Goal: Information Seeking & Learning: Learn about a topic

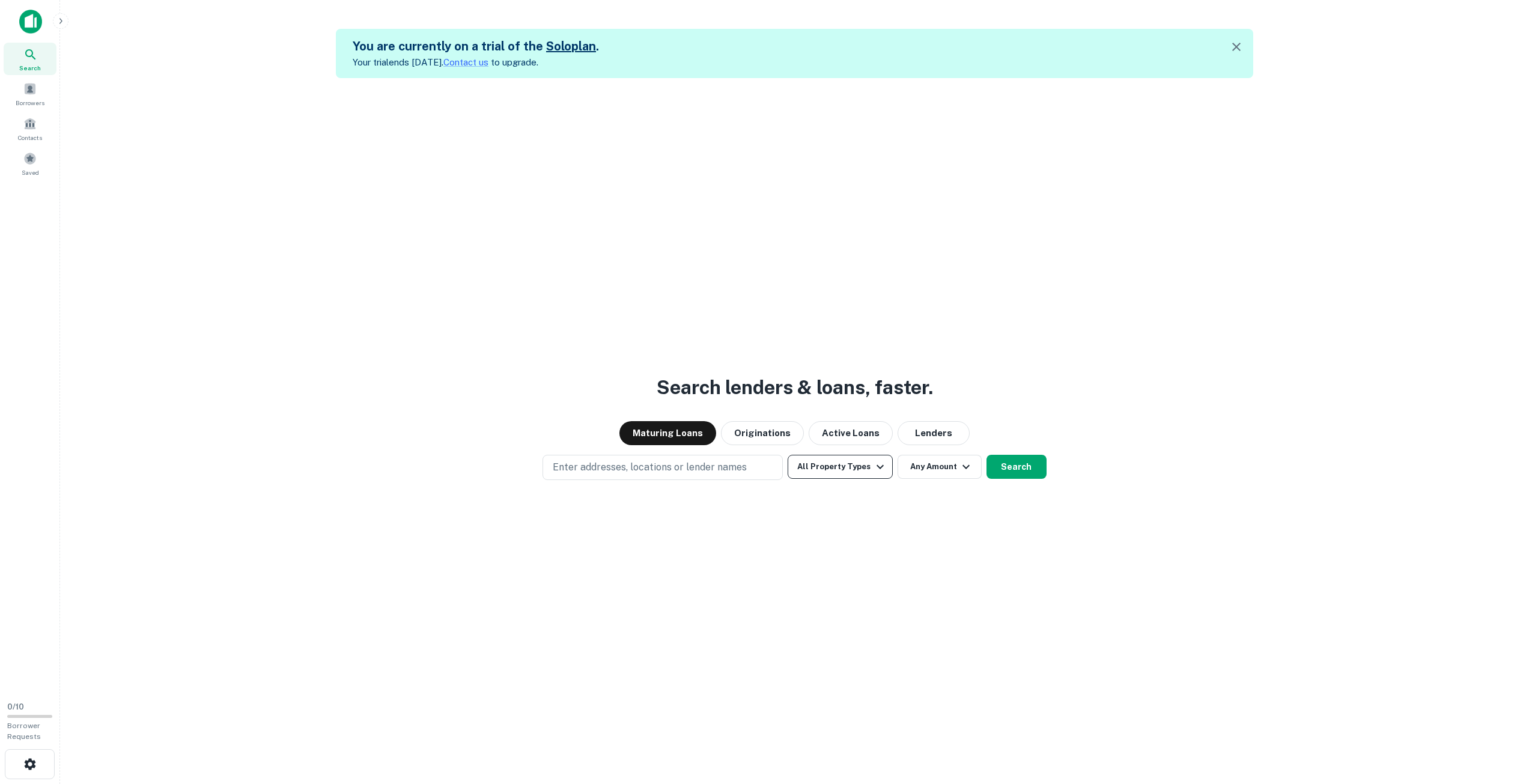
click at [810, 473] on button "All Property Types" at bounding box center [840, 467] width 105 height 24
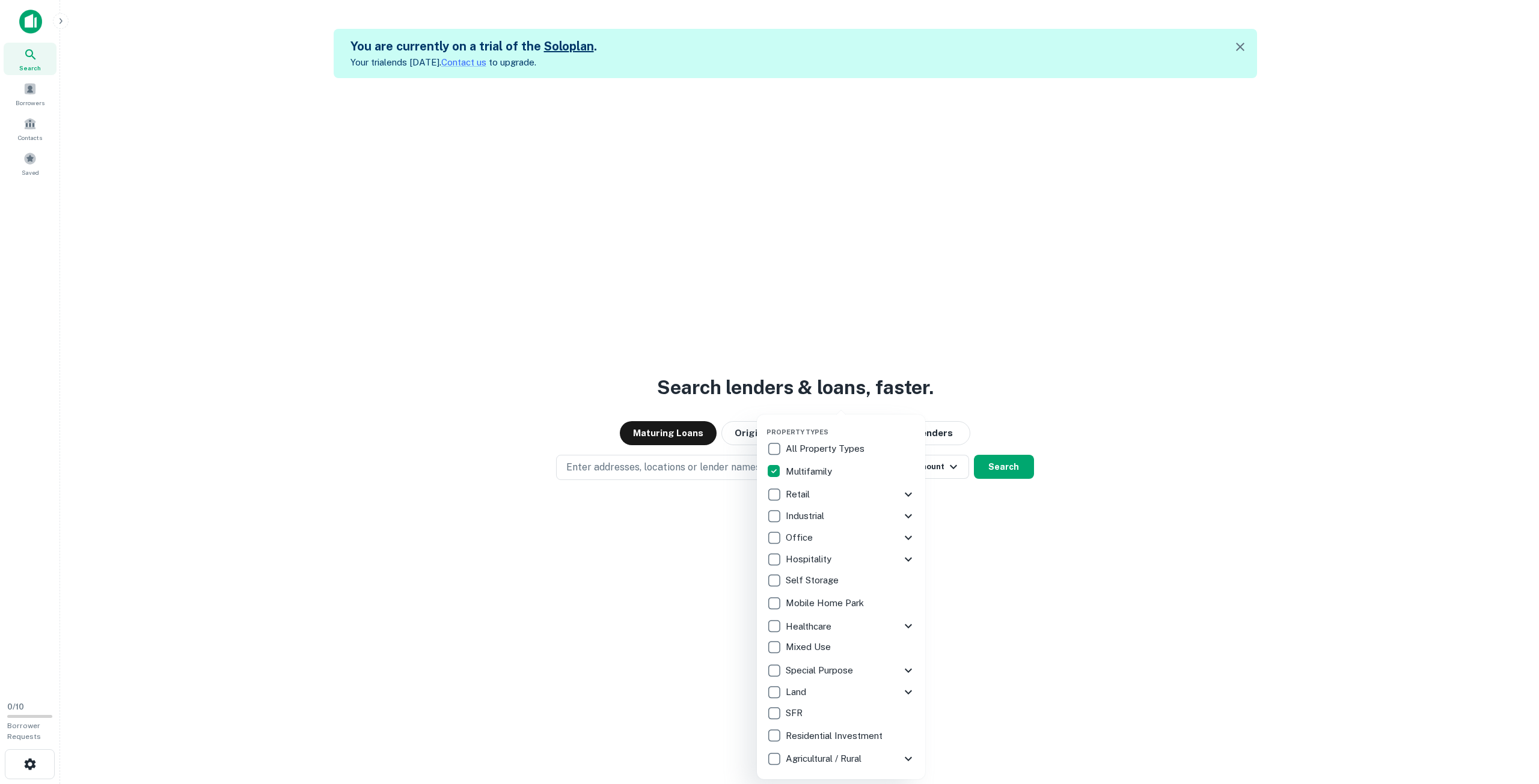
click at [930, 477] on div at bounding box center [770, 392] width 1539 height 784
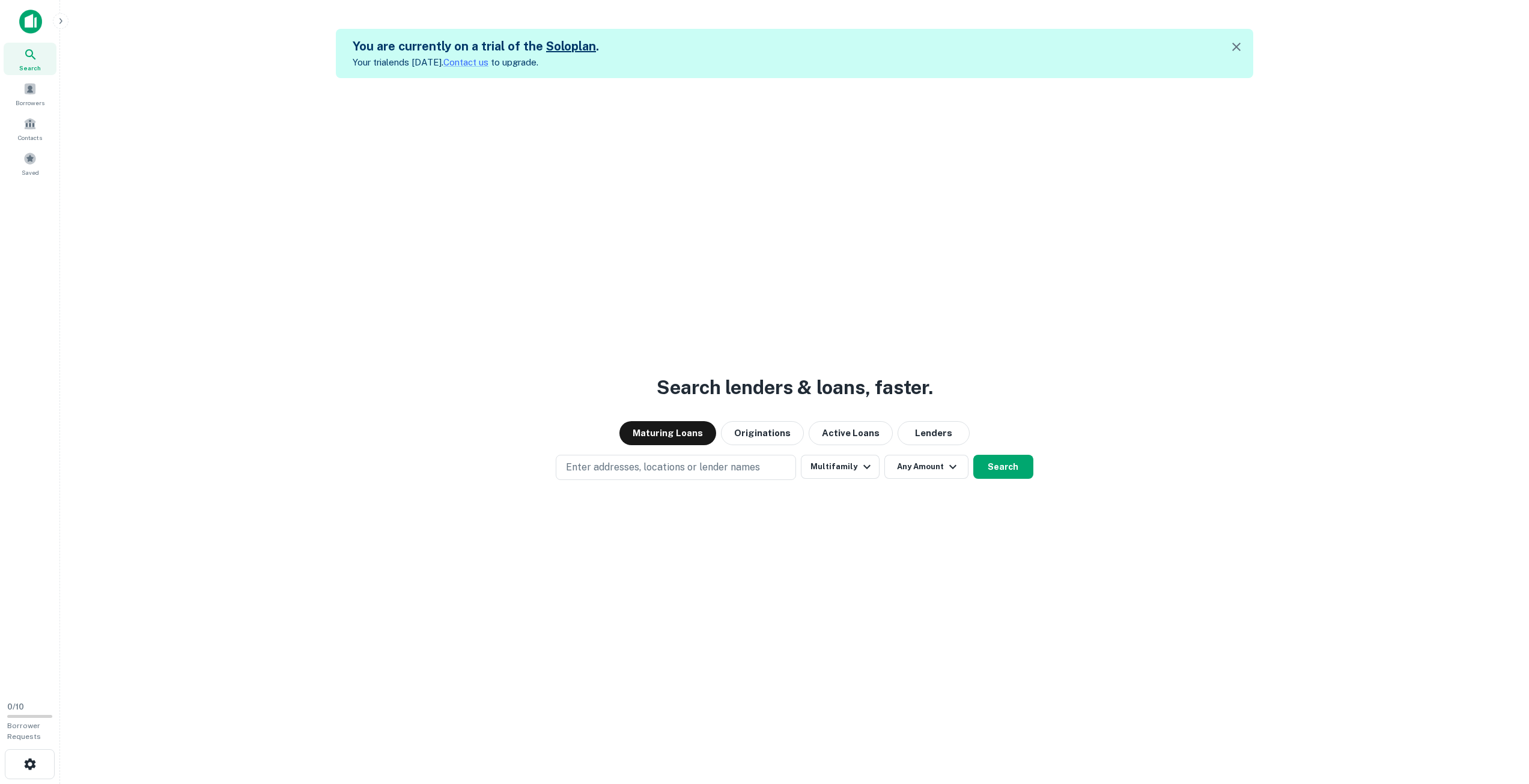
click at [935, 470] on div "Property Types All Property Types Multifamily Retail Storefront Auto Shop Bar S…" at bounding box center [764, 392] width 1529 height 784
click at [949, 466] on icon "button" at bounding box center [953, 467] width 7 height 4
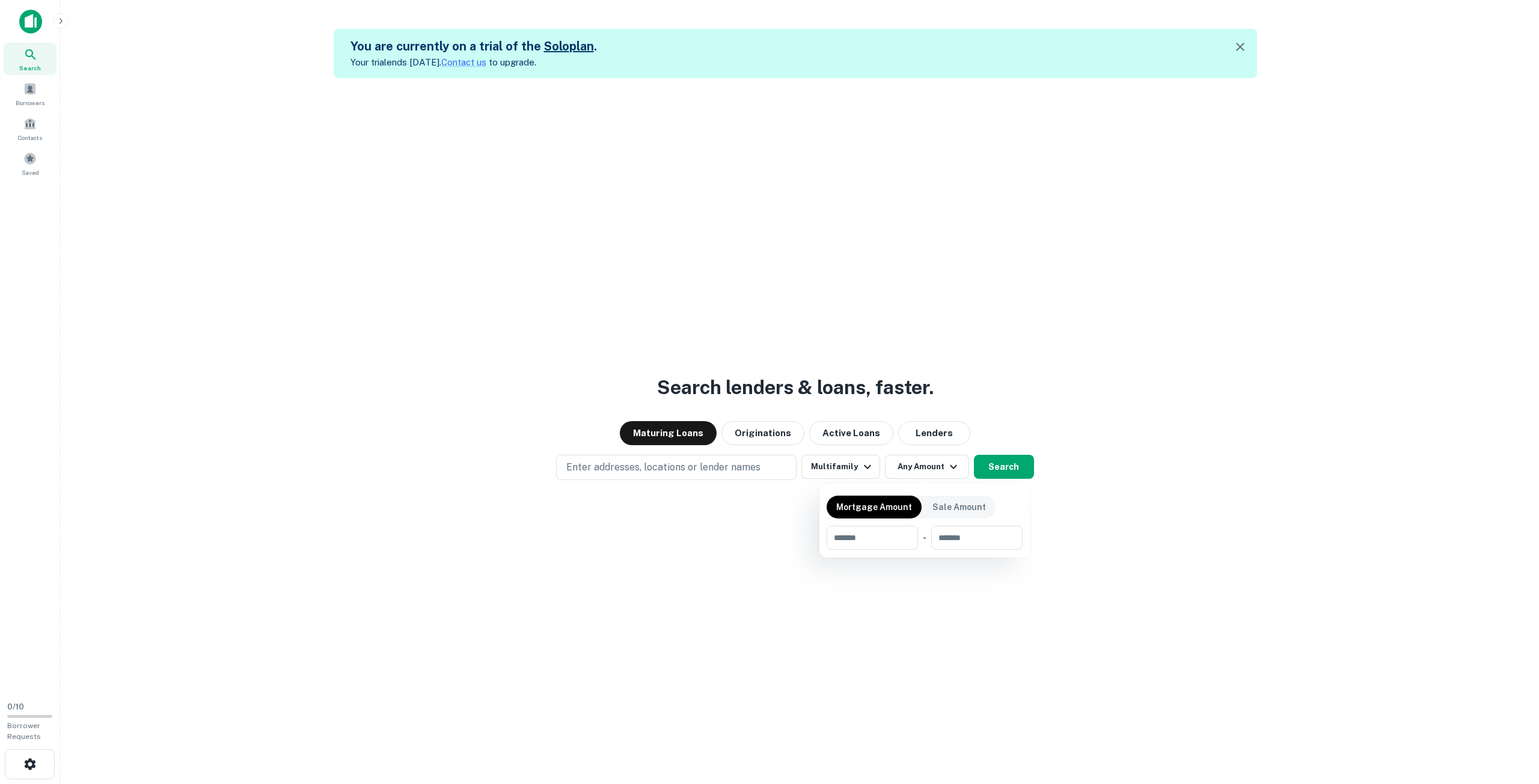
click at [850, 464] on div at bounding box center [770, 392] width 1539 height 784
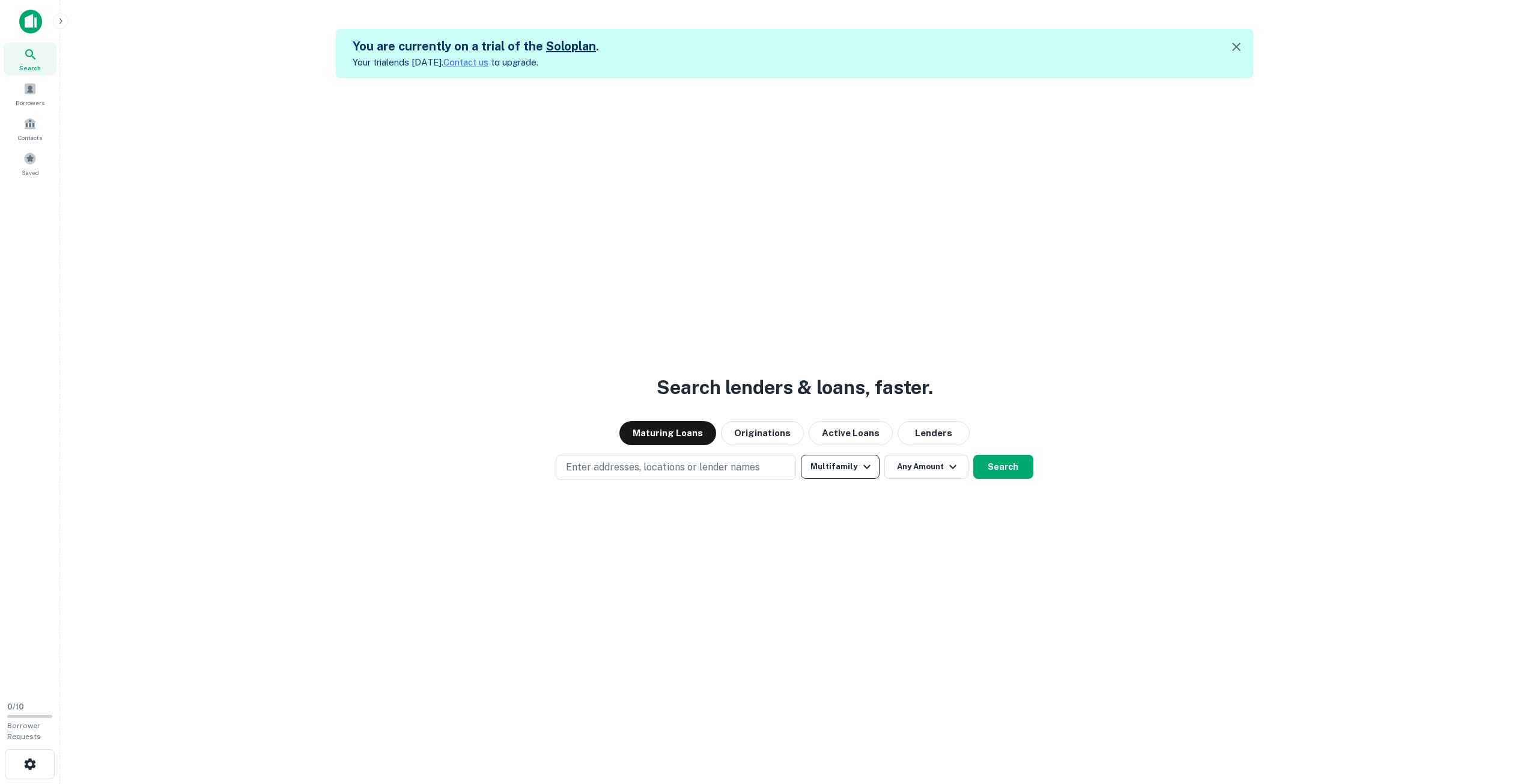
click at [846, 462] on button "Multifamily" at bounding box center [840, 467] width 78 height 24
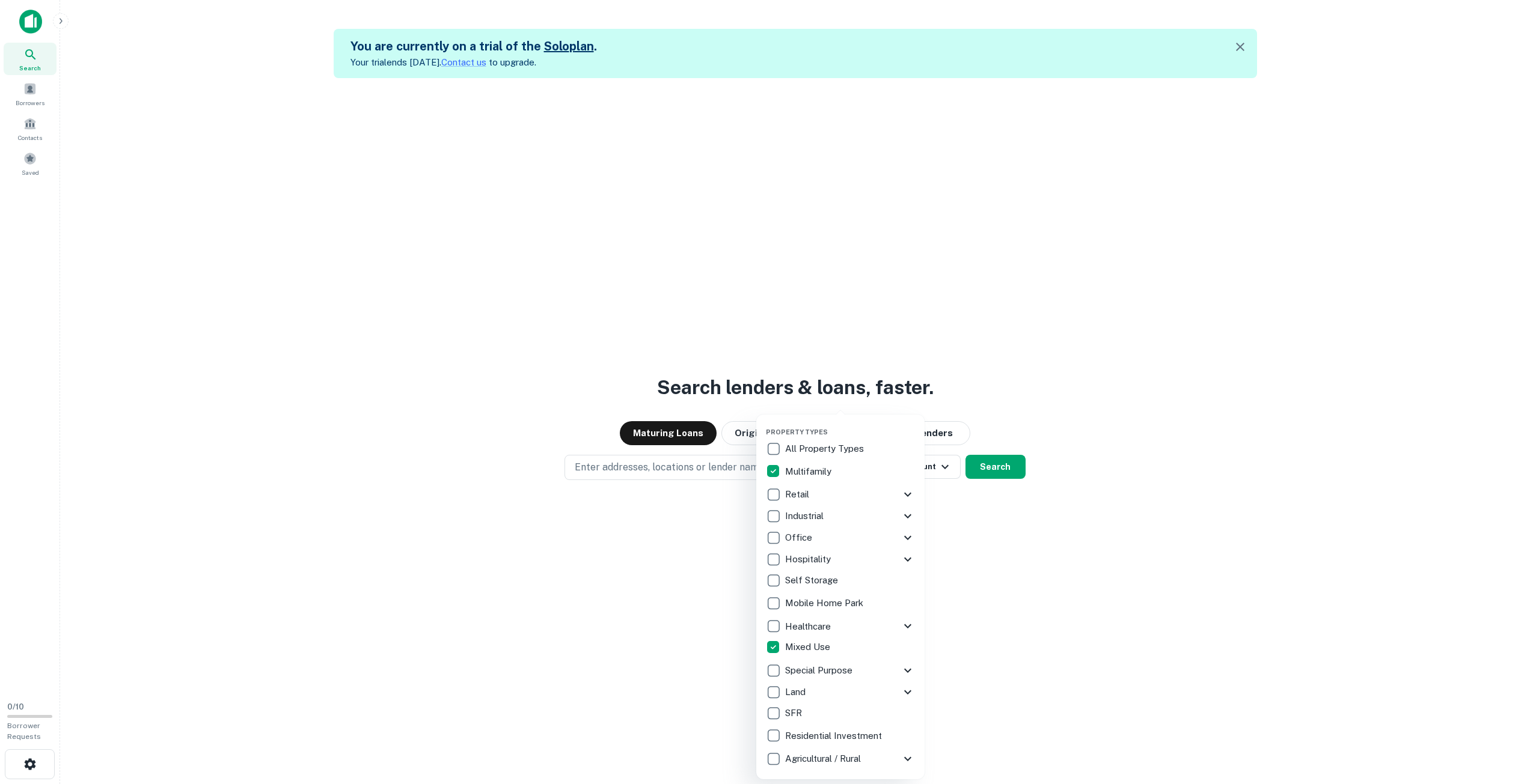
click at [941, 601] on div at bounding box center [770, 392] width 1539 height 784
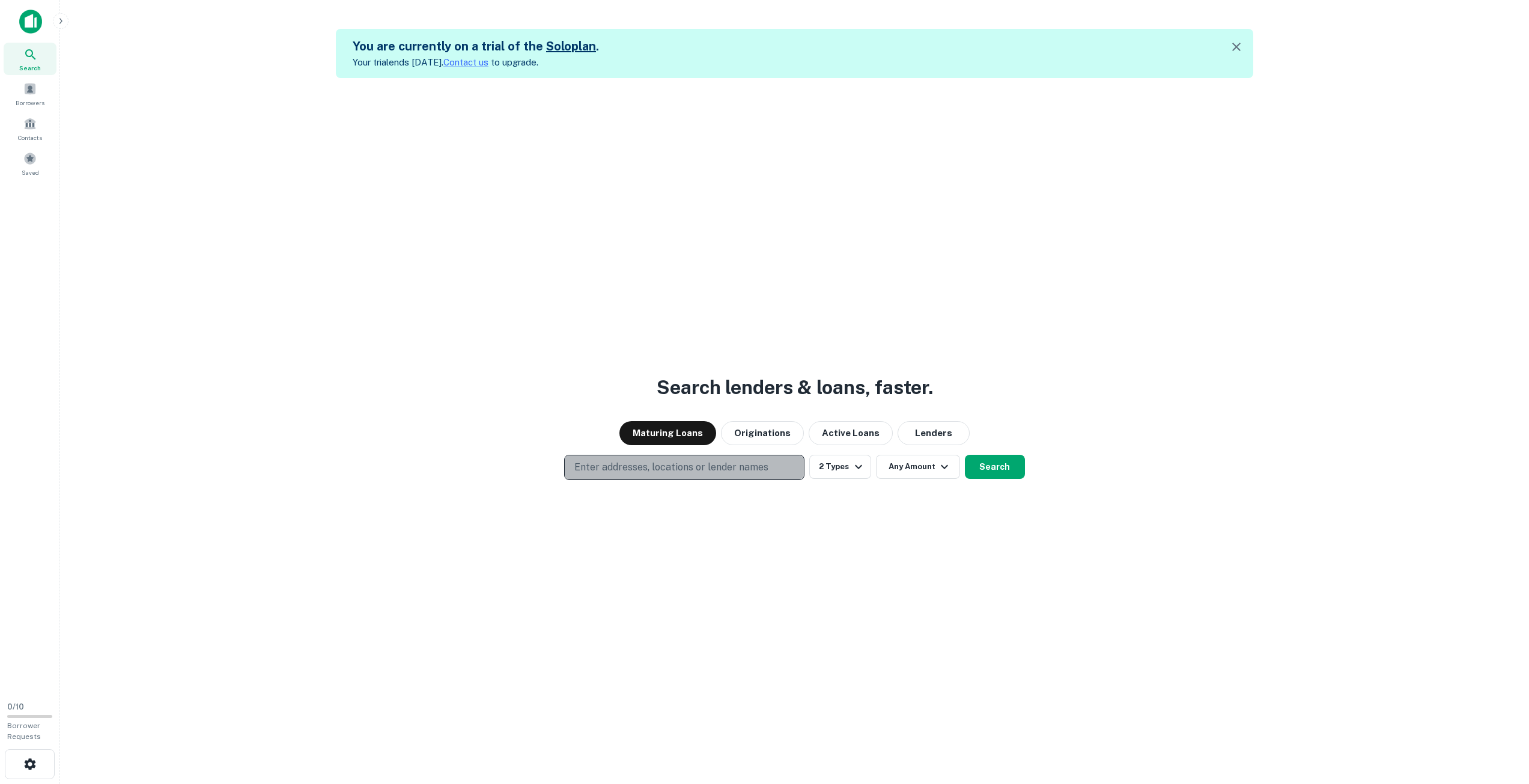
click at [689, 469] on p "Enter addresses, locations or lender names" at bounding box center [671, 467] width 194 height 14
type input "*********"
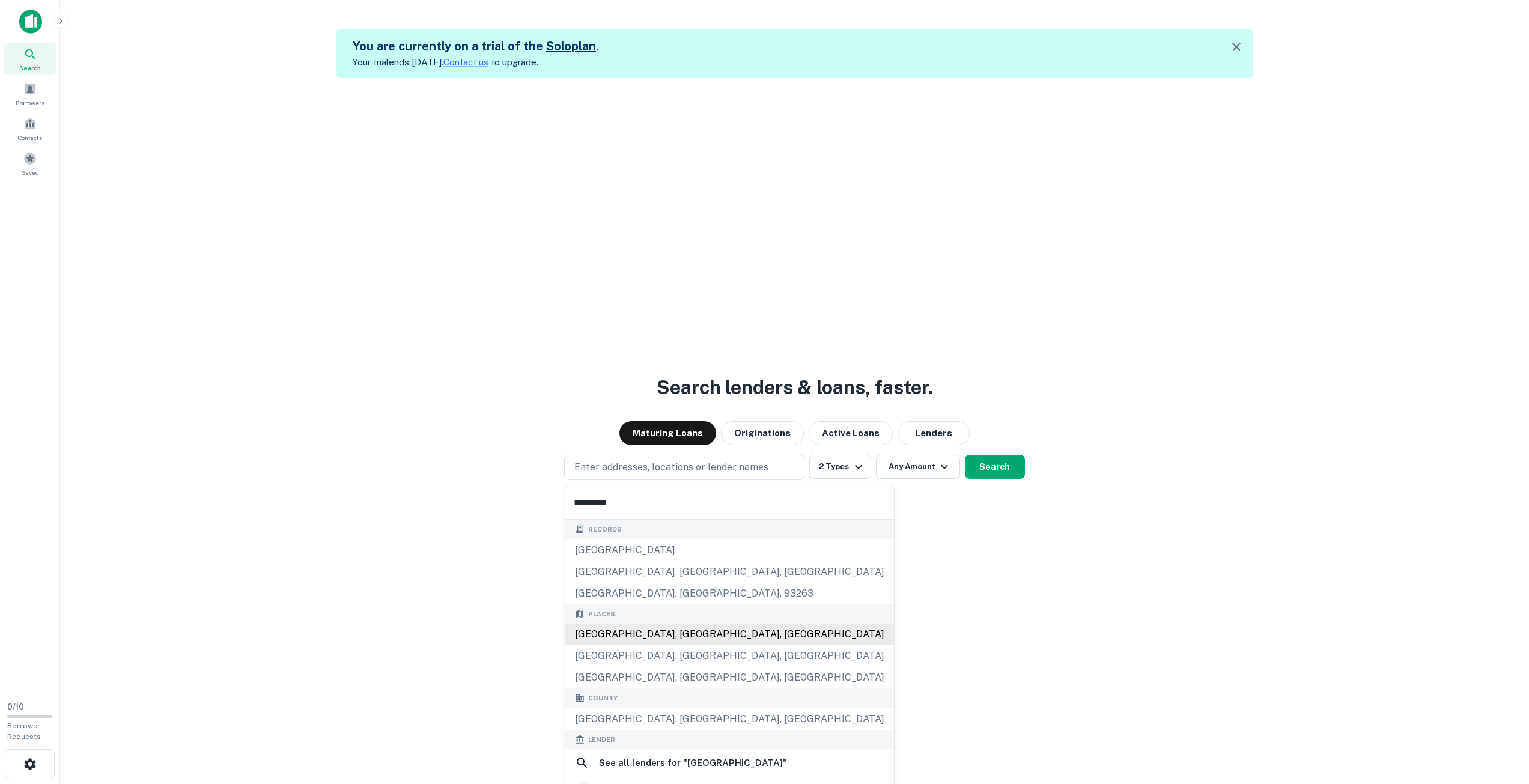
click at [704, 643] on div "San Diego, CA, USA" at bounding box center [729, 634] width 329 height 22
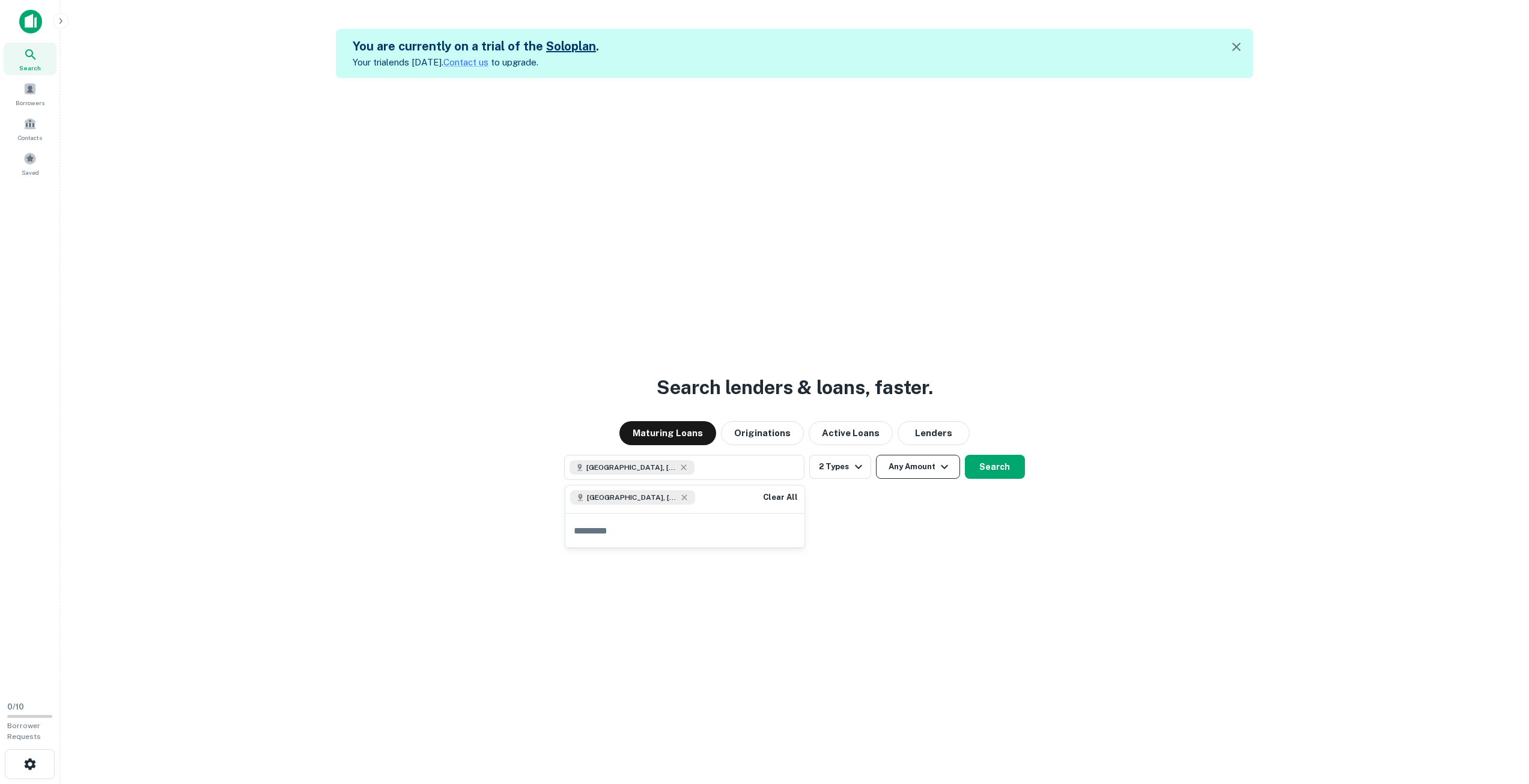
click at [918, 471] on button "Any Amount" at bounding box center [918, 467] width 84 height 24
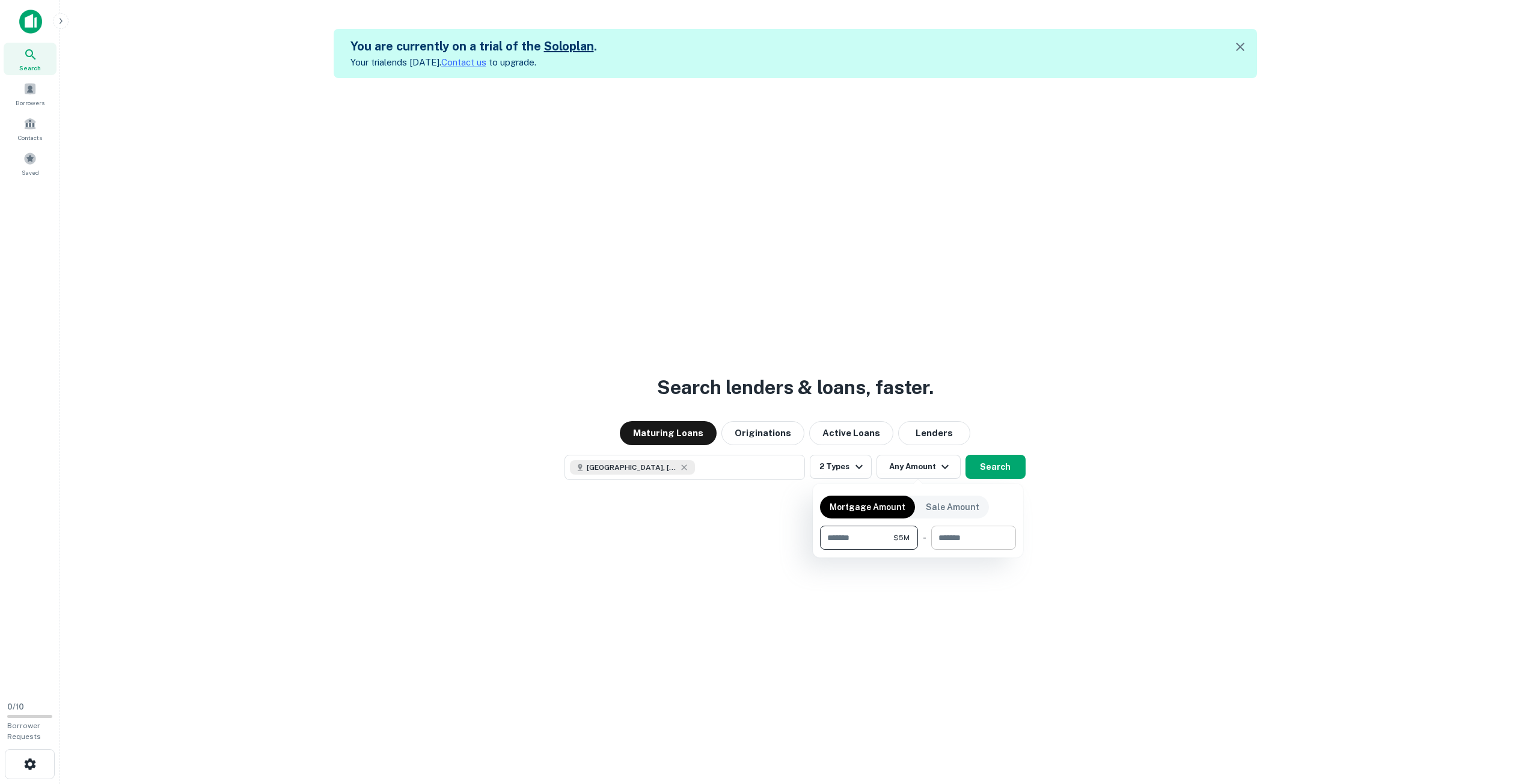
type input "*******"
click at [949, 533] on input "number" at bounding box center [969, 538] width 76 height 24
type input "********"
click at [1048, 515] on div at bounding box center [770, 392] width 1539 height 784
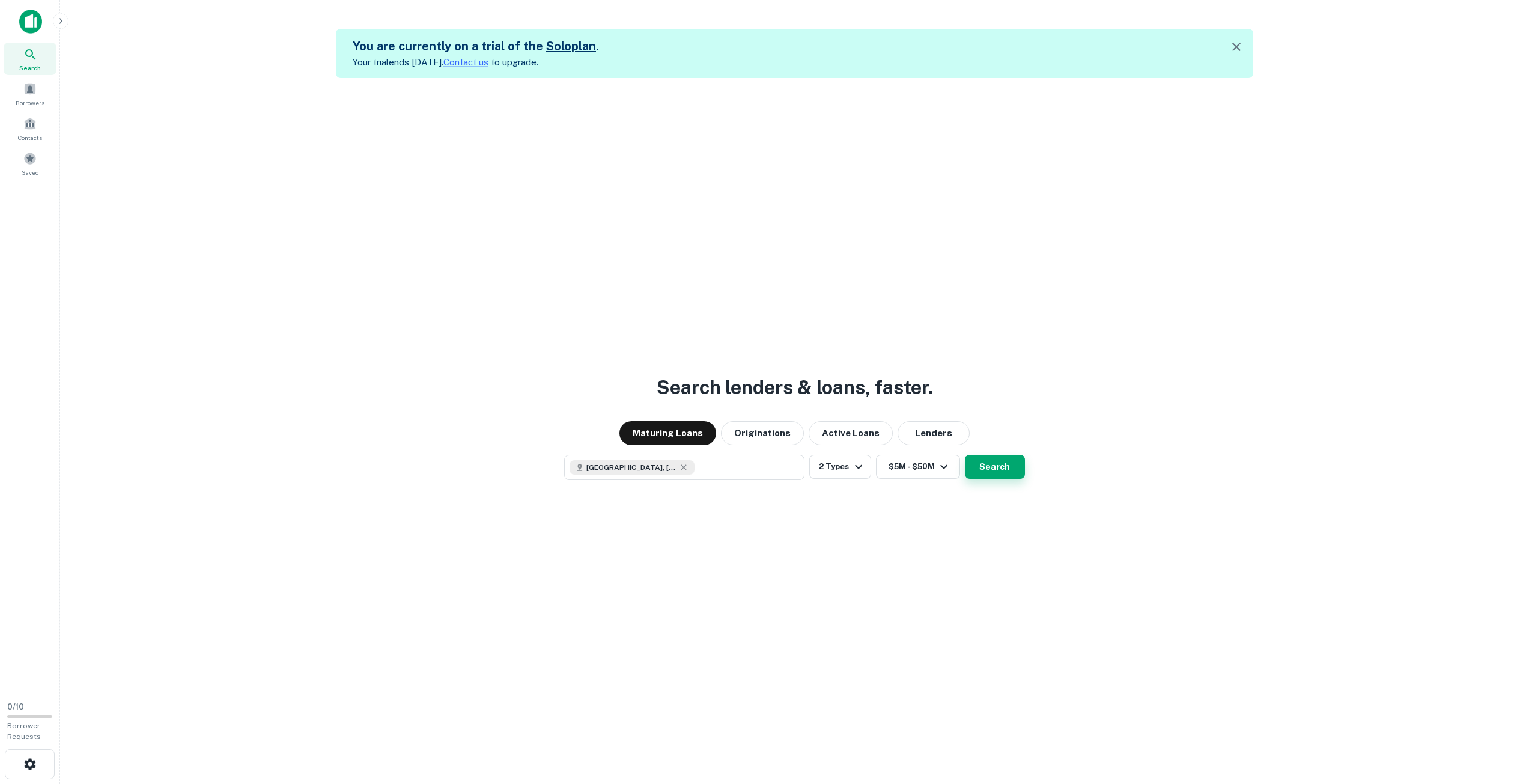
click at [1017, 471] on button "Search" at bounding box center [995, 467] width 60 height 24
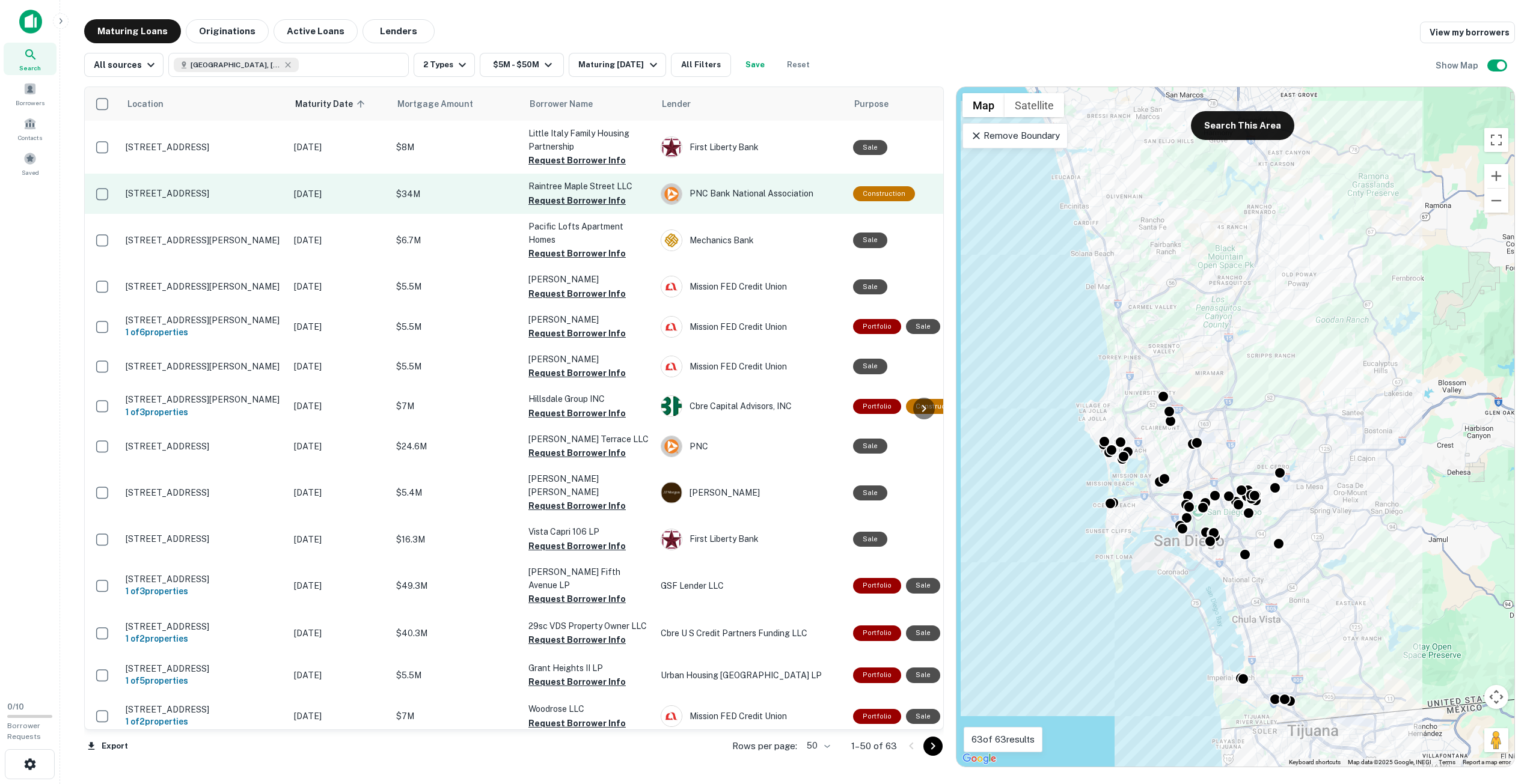
click at [345, 198] on p "Nov 21, 2025" at bounding box center [339, 194] width 90 height 13
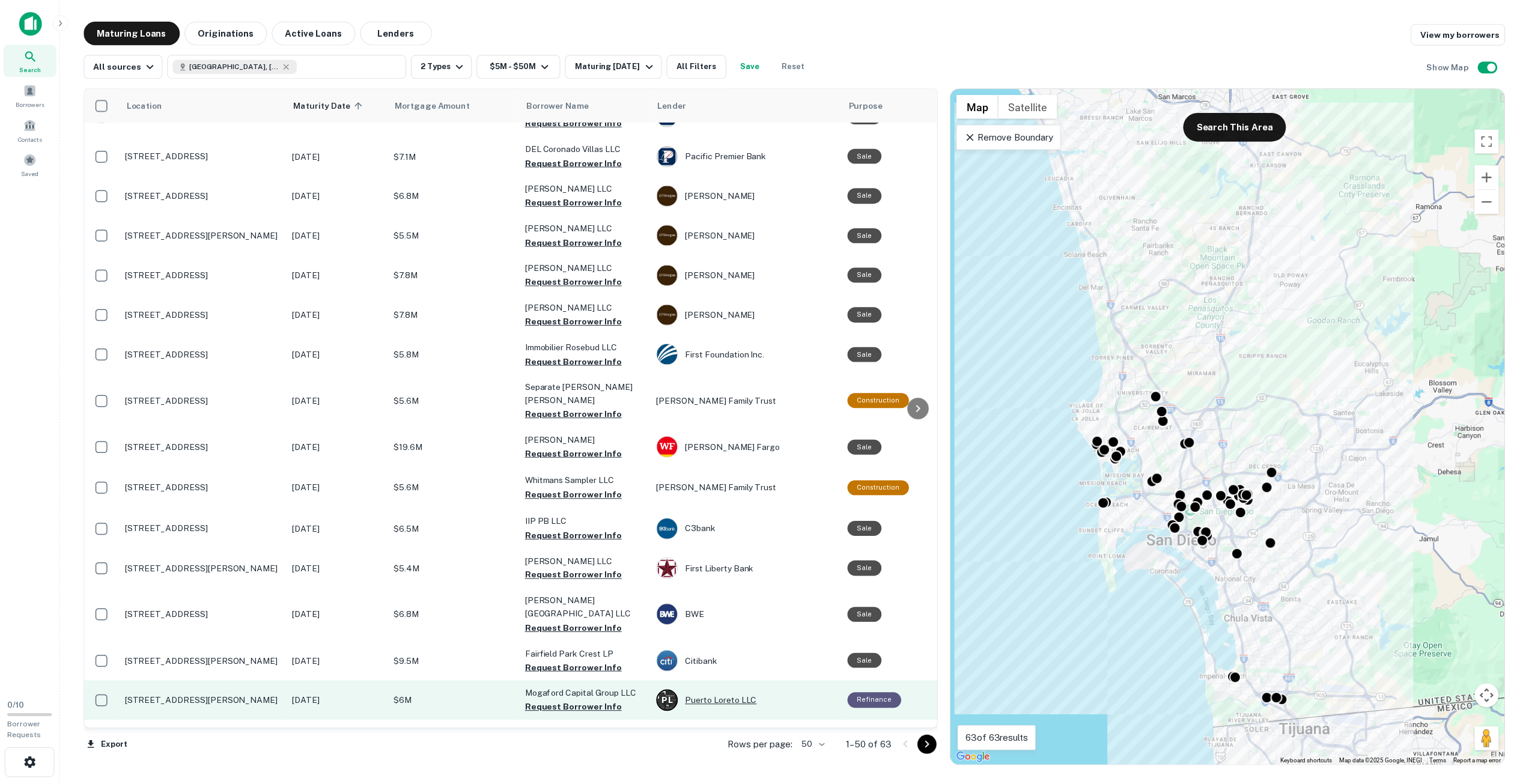
scroll to position [1501, 0]
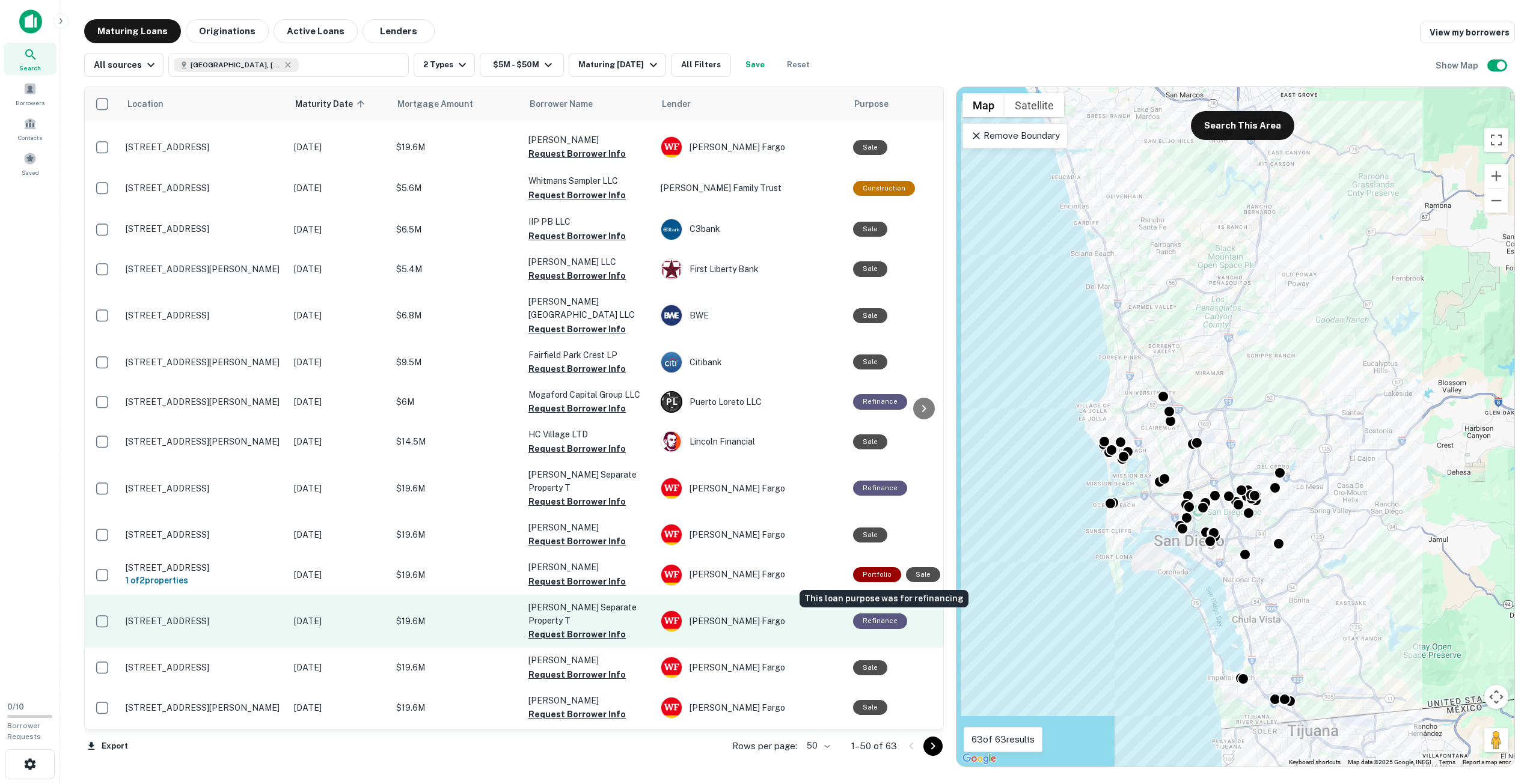
click at [876, 613] on div "Refinance" at bounding box center [880, 621] width 54 height 15
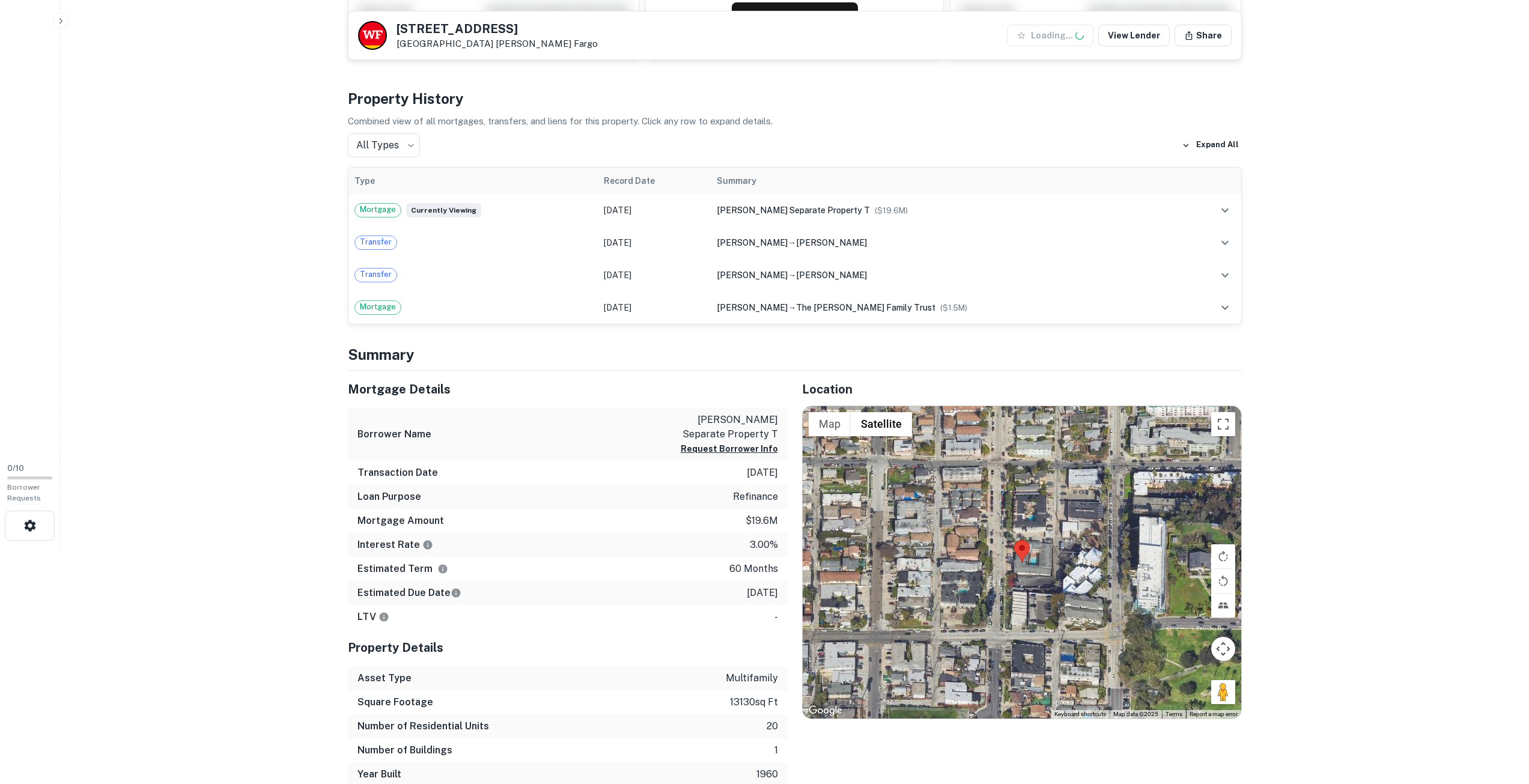
scroll to position [240, 0]
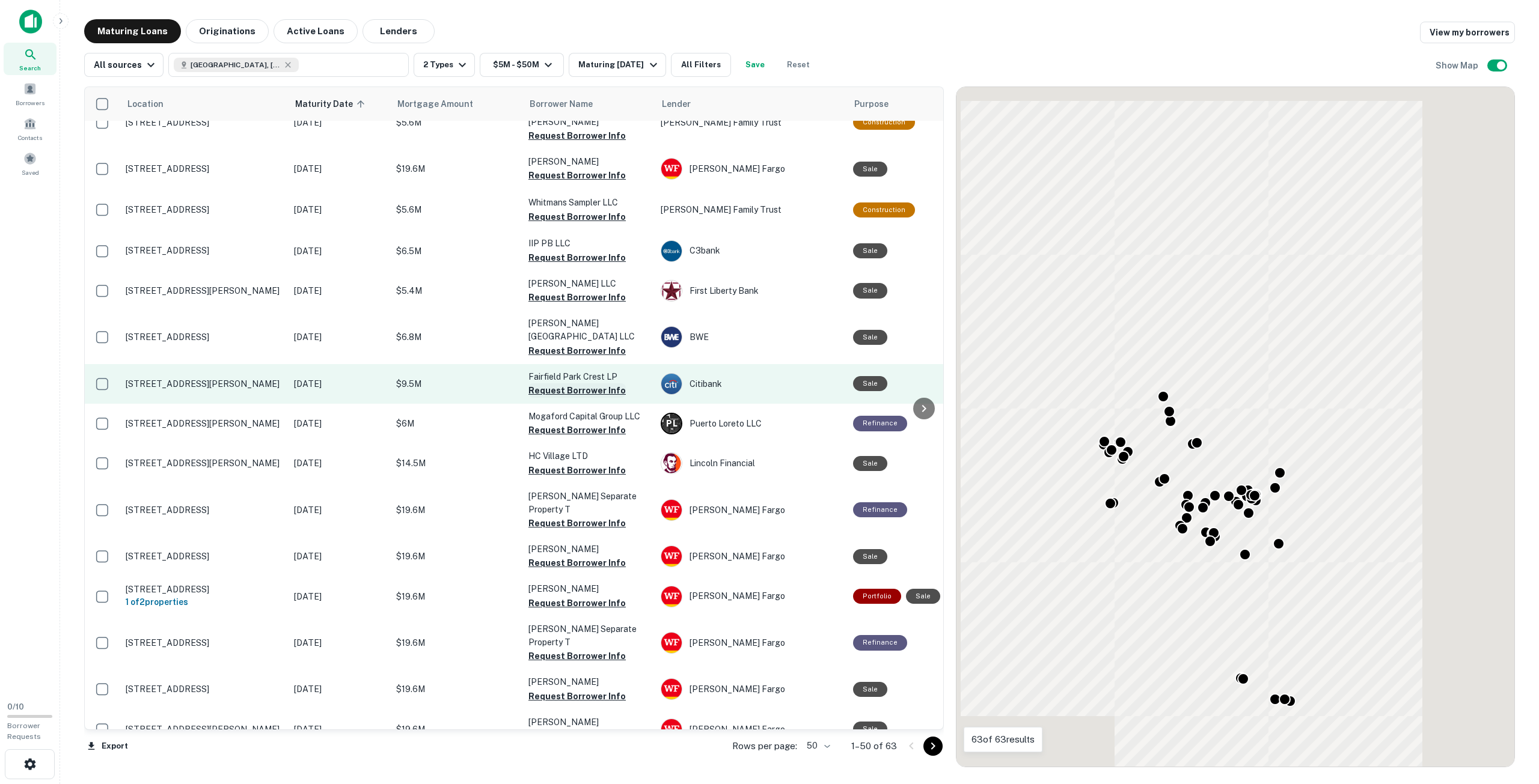
scroll to position [1501, 0]
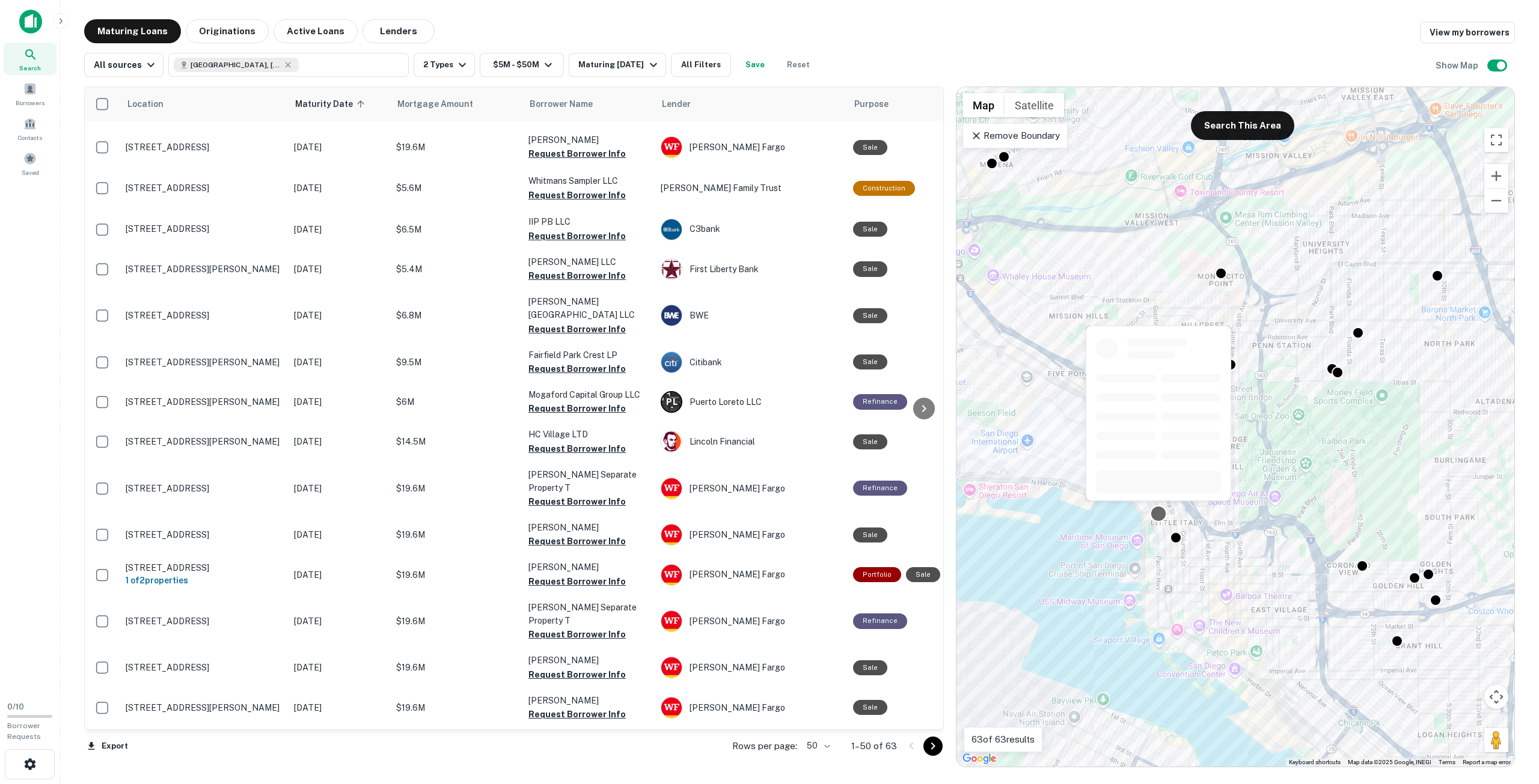
click at [1158, 515] on div at bounding box center [1159, 513] width 17 height 17
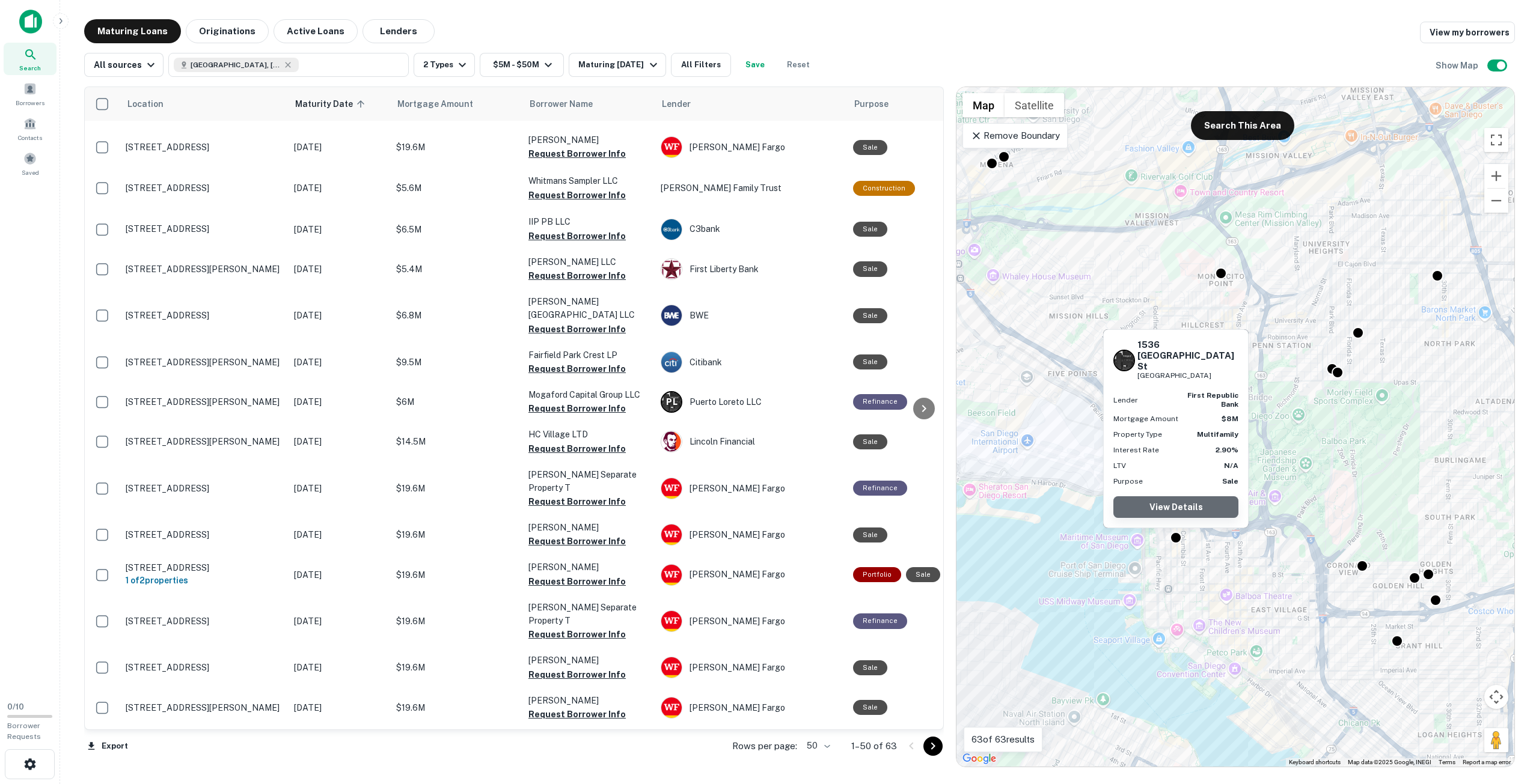
click at [1176, 510] on link "View Details" at bounding box center [1176, 507] width 125 height 22
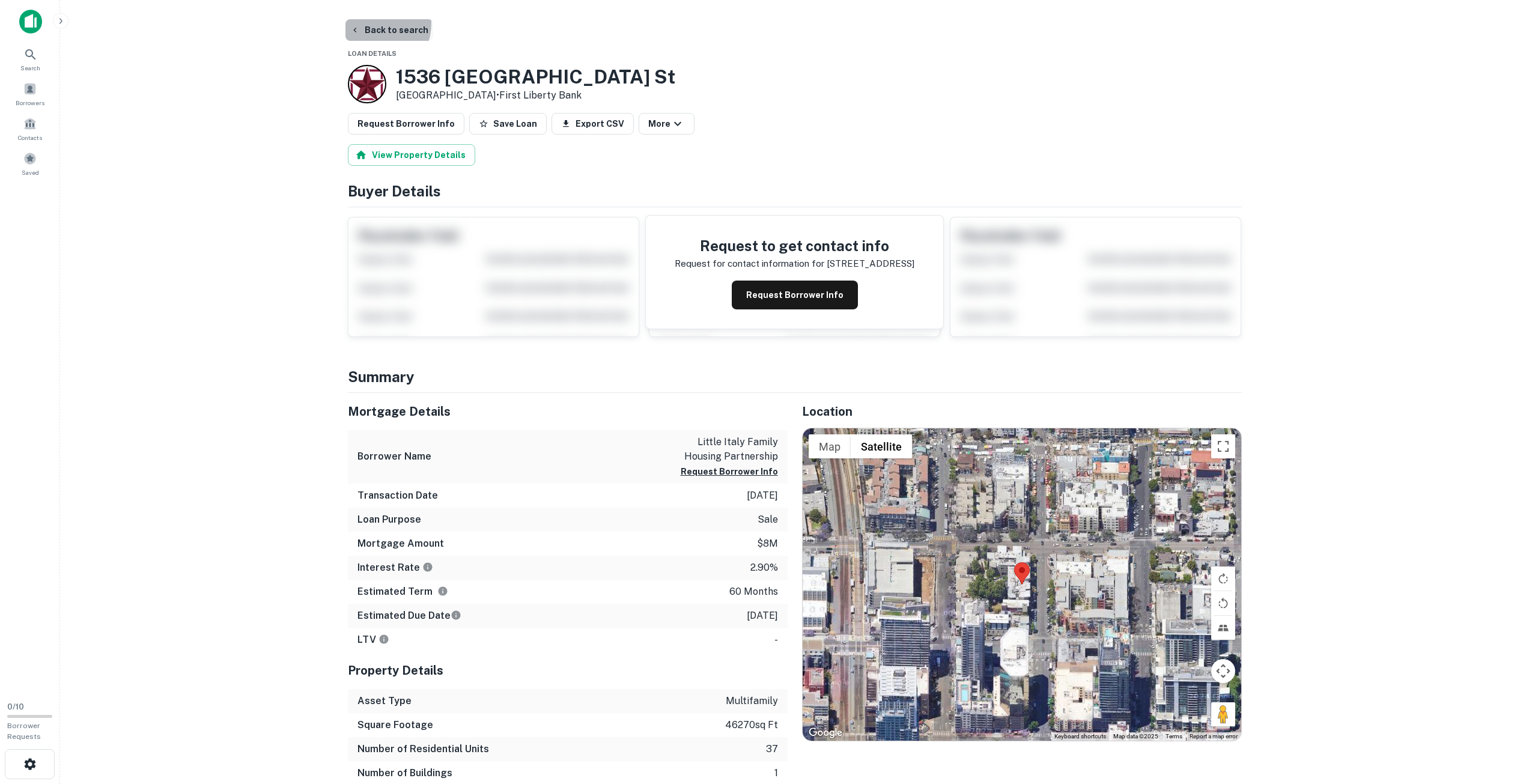
click at [373, 24] on button "Back to search" at bounding box center [389, 30] width 88 height 22
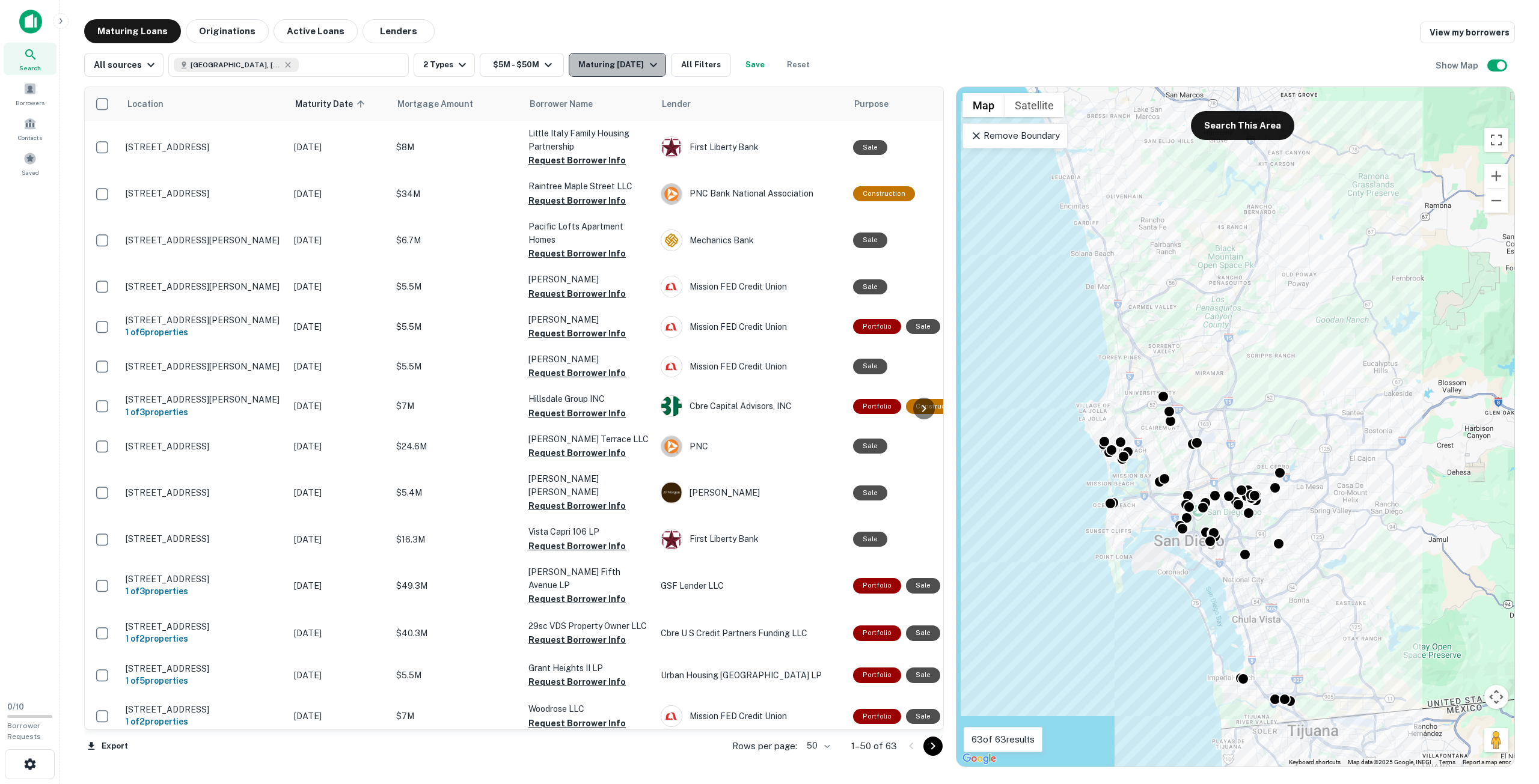
click at [619, 70] on div "Maturing In 1 Year" at bounding box center [619, 64] width 82 height 14
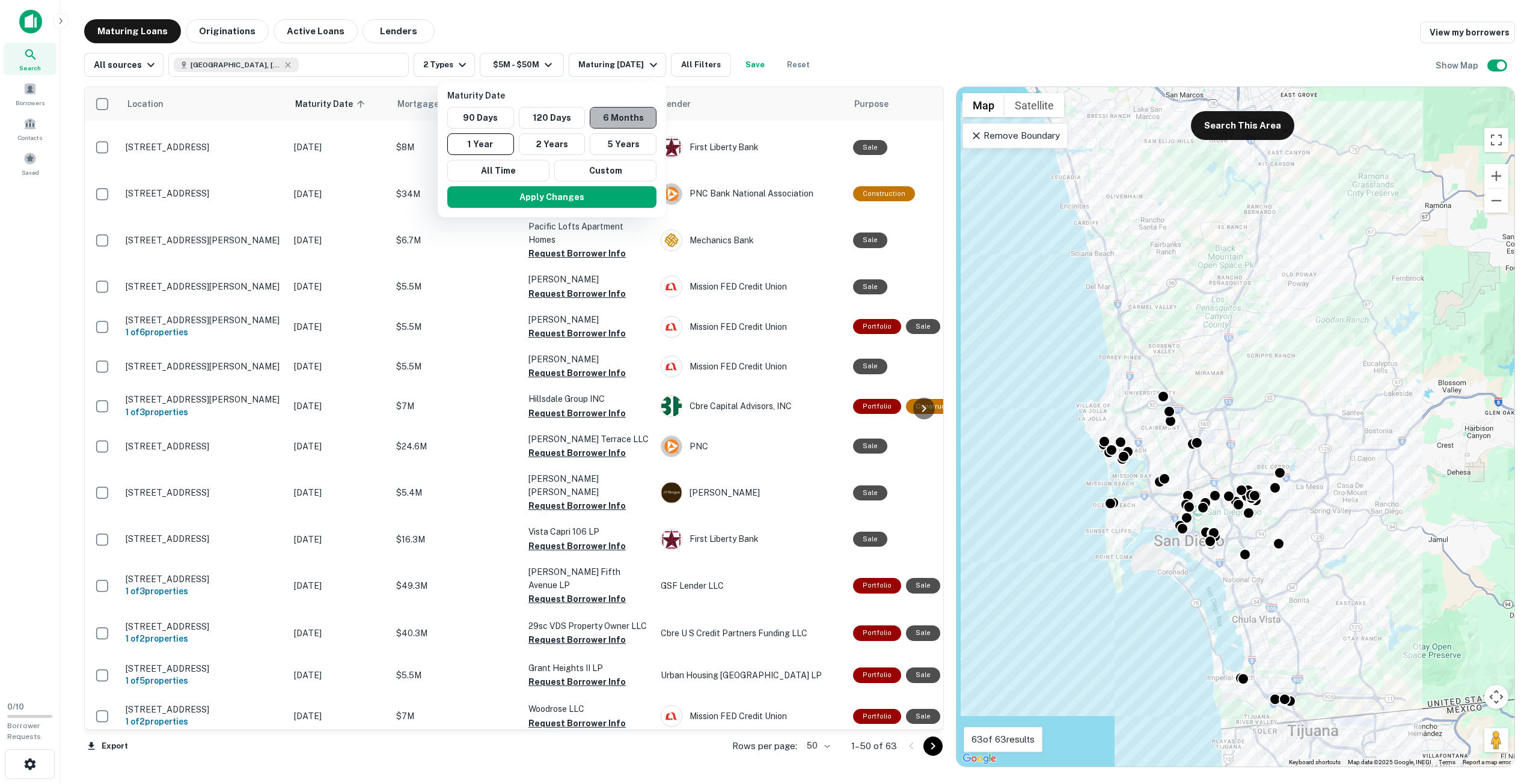
click at [605, 114] on button "6 Months" at bounding box center [623, 117] width 67 height 22
click at [612, 198] on button "Apply Changes" at bounding box center [565, 197] width 209 height 22
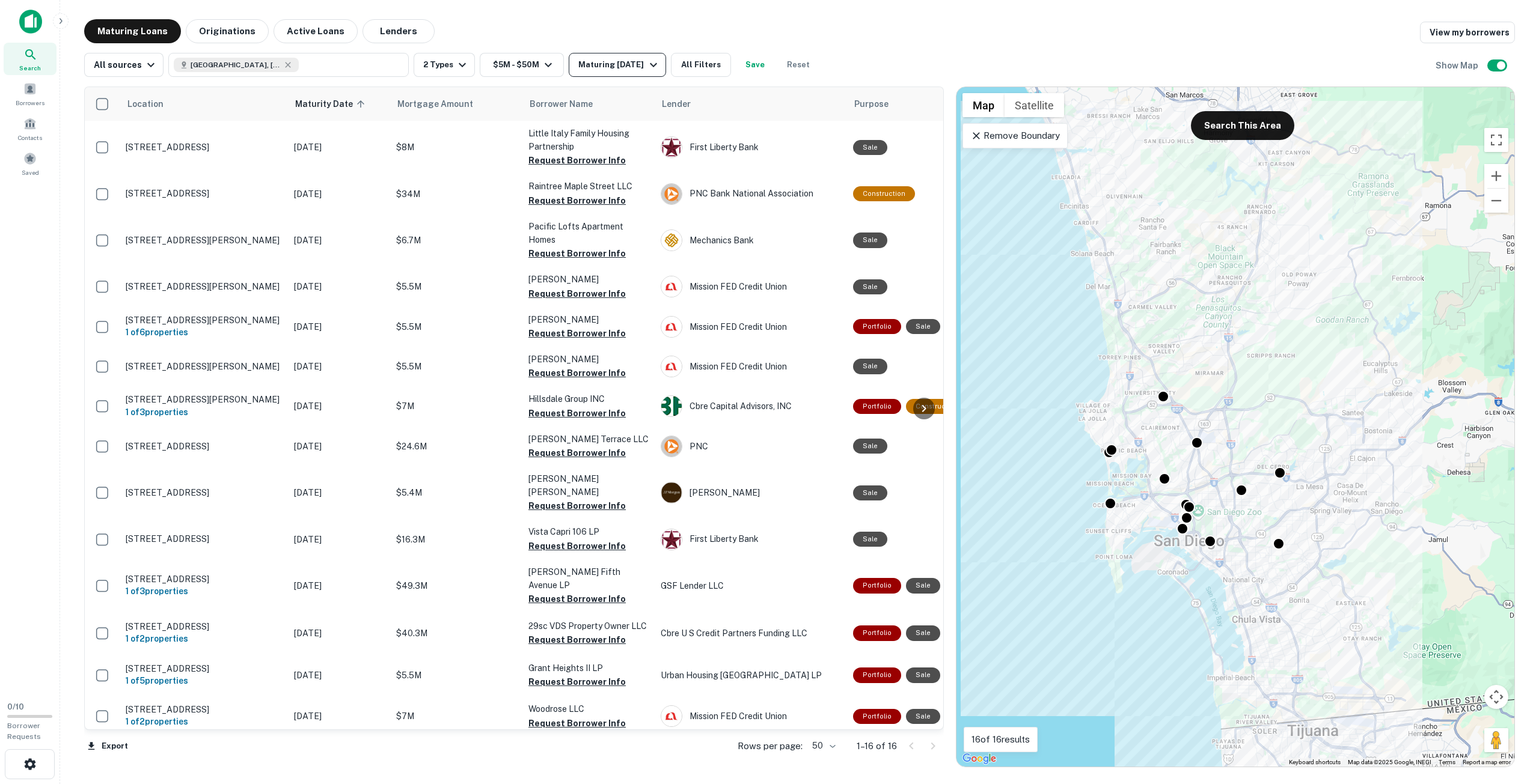
click at [630, 67] on div "Maturing In 6 Months" at bounding box center [619, 64] width 82 height 14
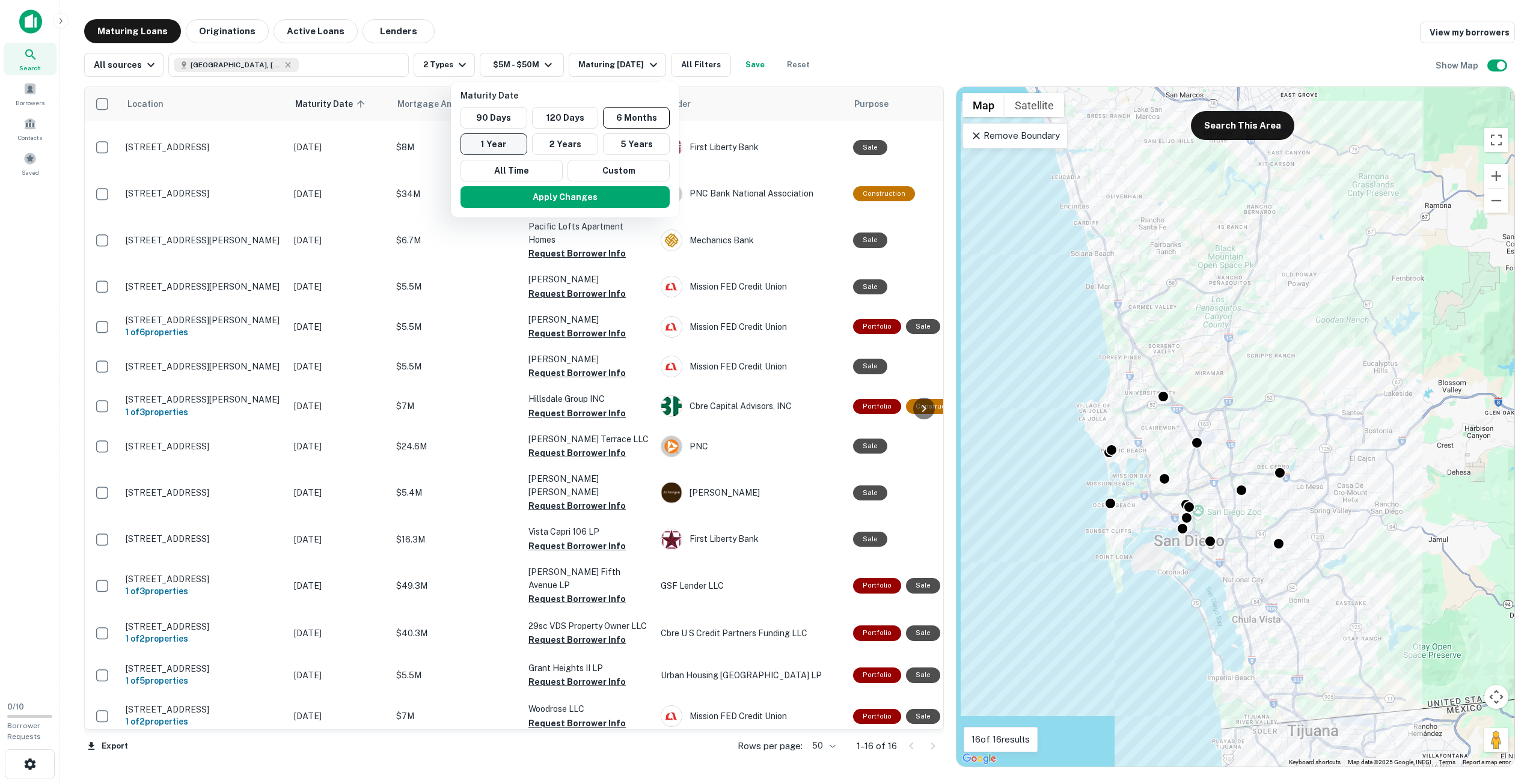
click at [509, 144] on button "1 Year" at bounding box center [494, 144] width 67 height 22
click at [570, 200] on button "Apply Changes" at bounding box center [552, 197] width 209 height 22
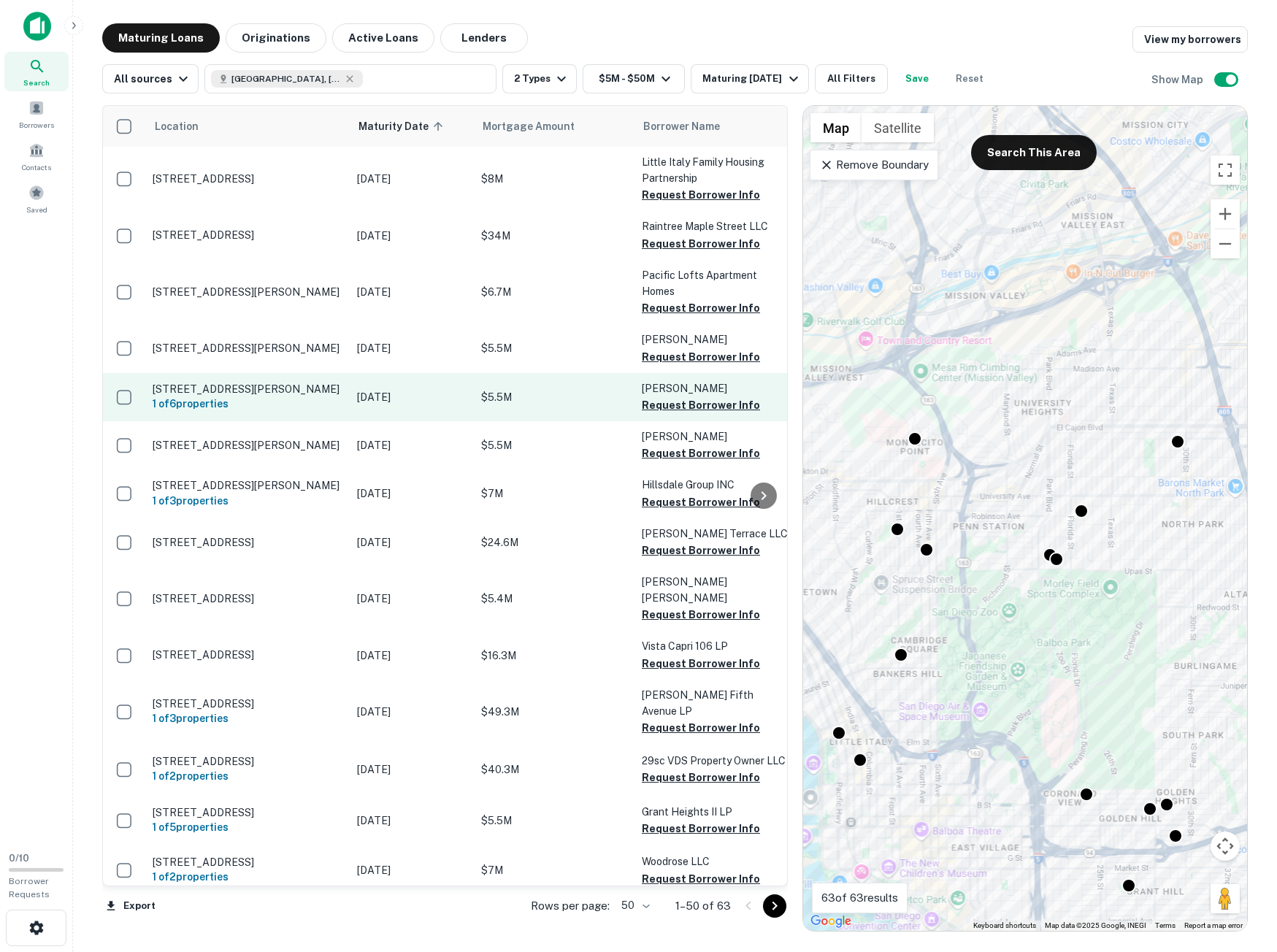
click at [532, 385] on td "$5.5M" at bounding box center [554, 397] width 161 height 49
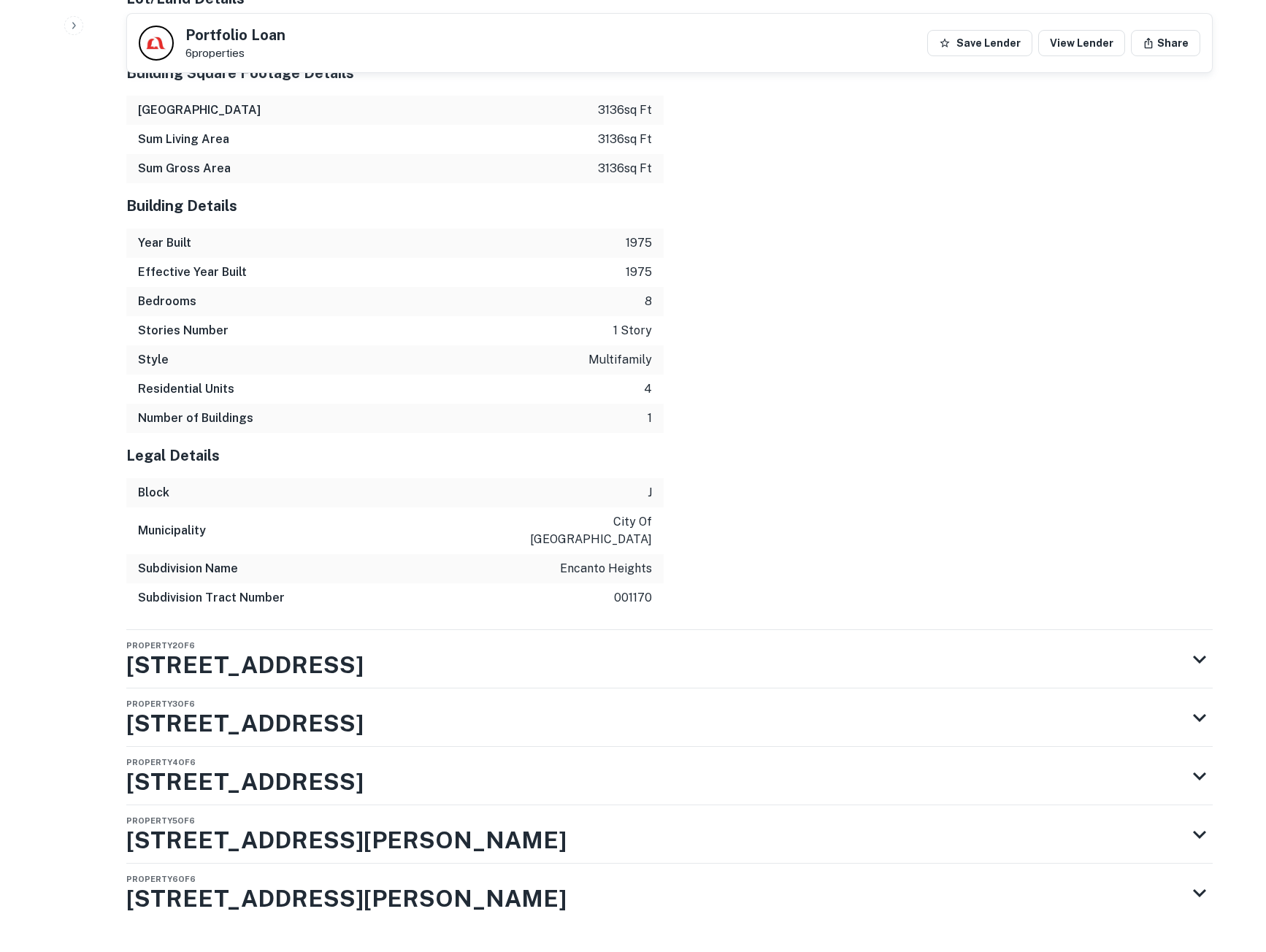
scroll to position [1862, 0]
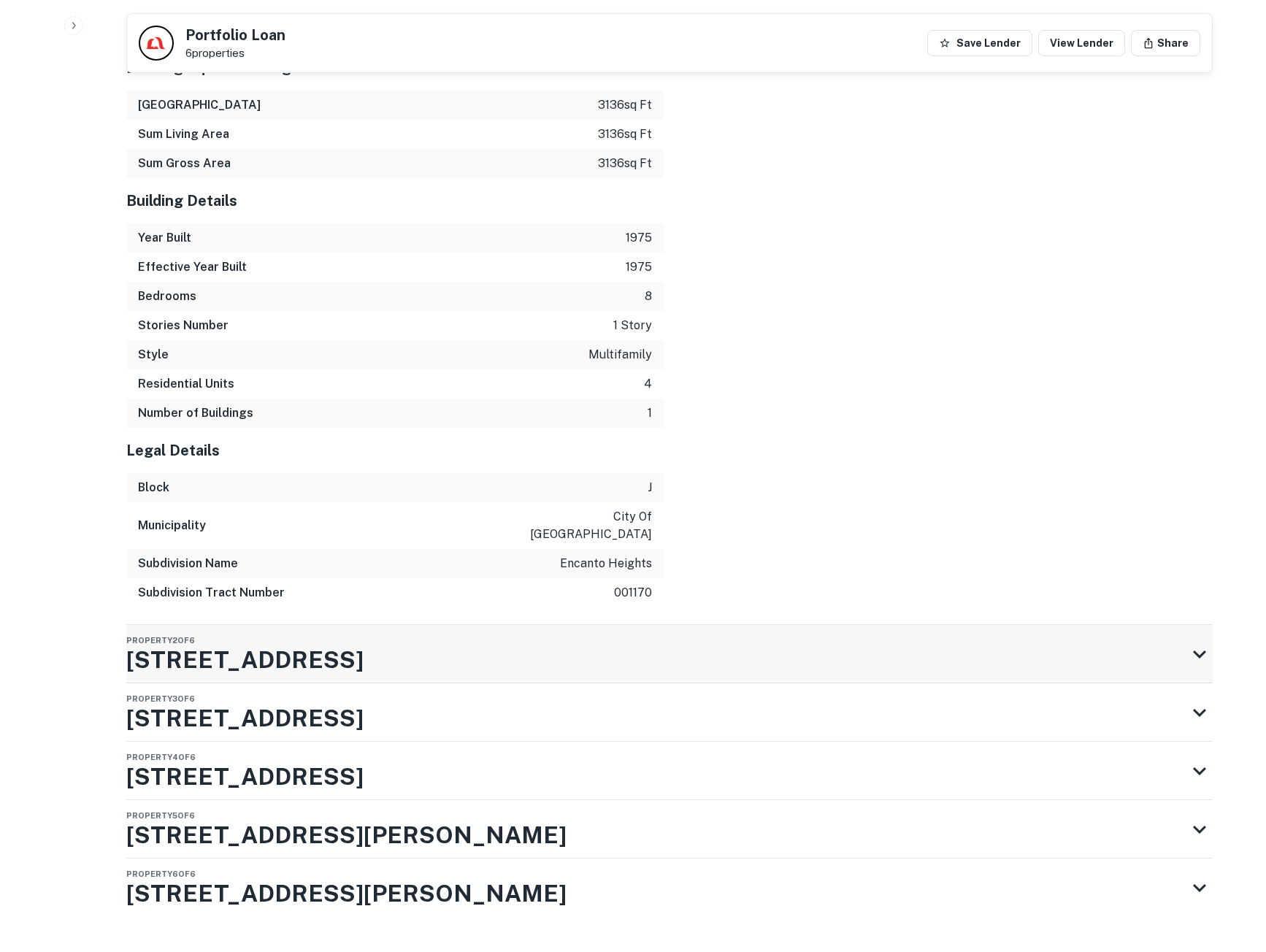
click at [707, 625] on div "Property 2 of 6 330 65th St" at bounding box center [657, 654] width 1061 height 58
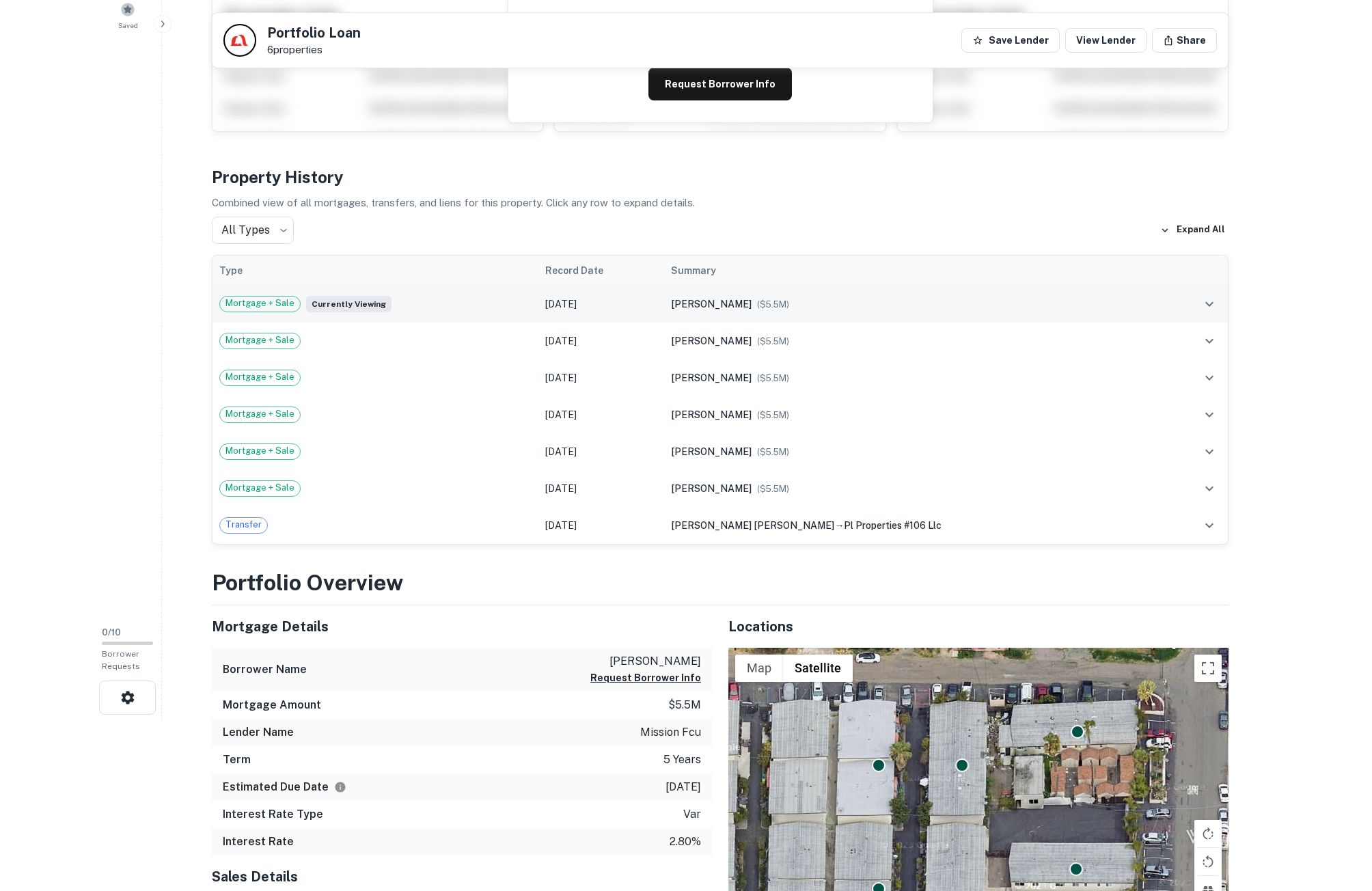
scroll to position [0, 0]
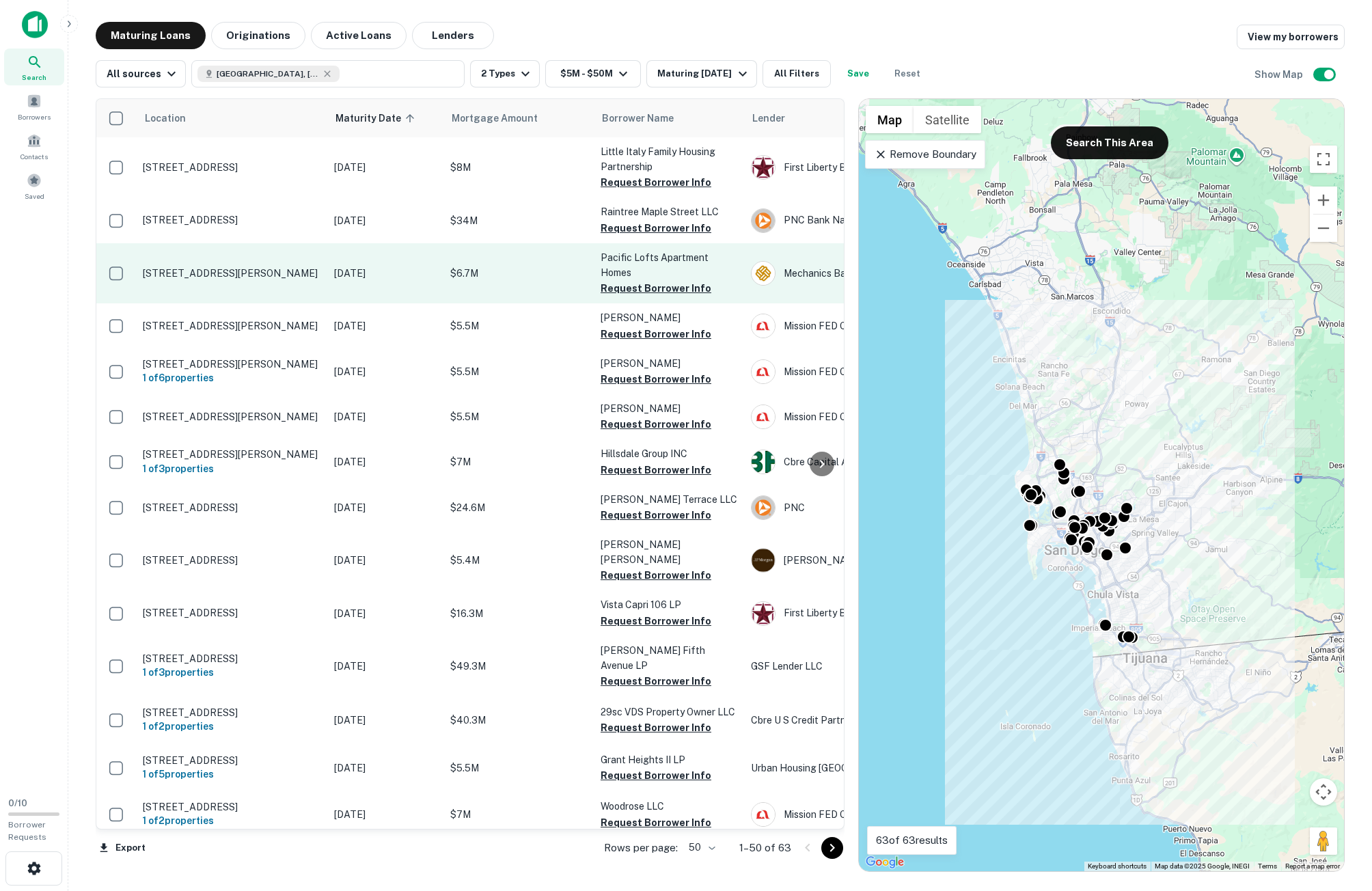
click at [592, 253] on td "$6.7M" at bounding box center [519, 273] width 150 height 60
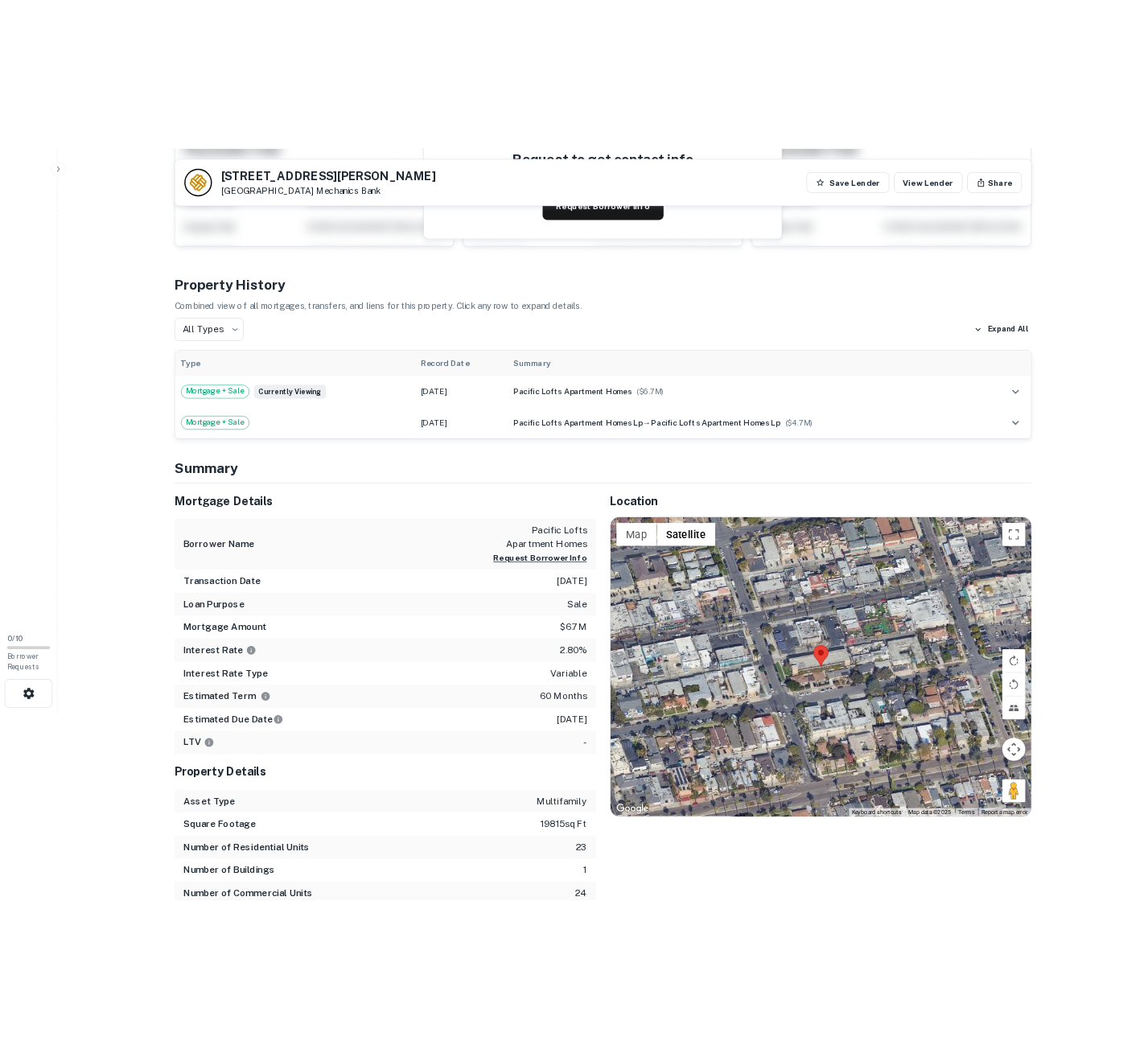
scroll to position [241, 0]
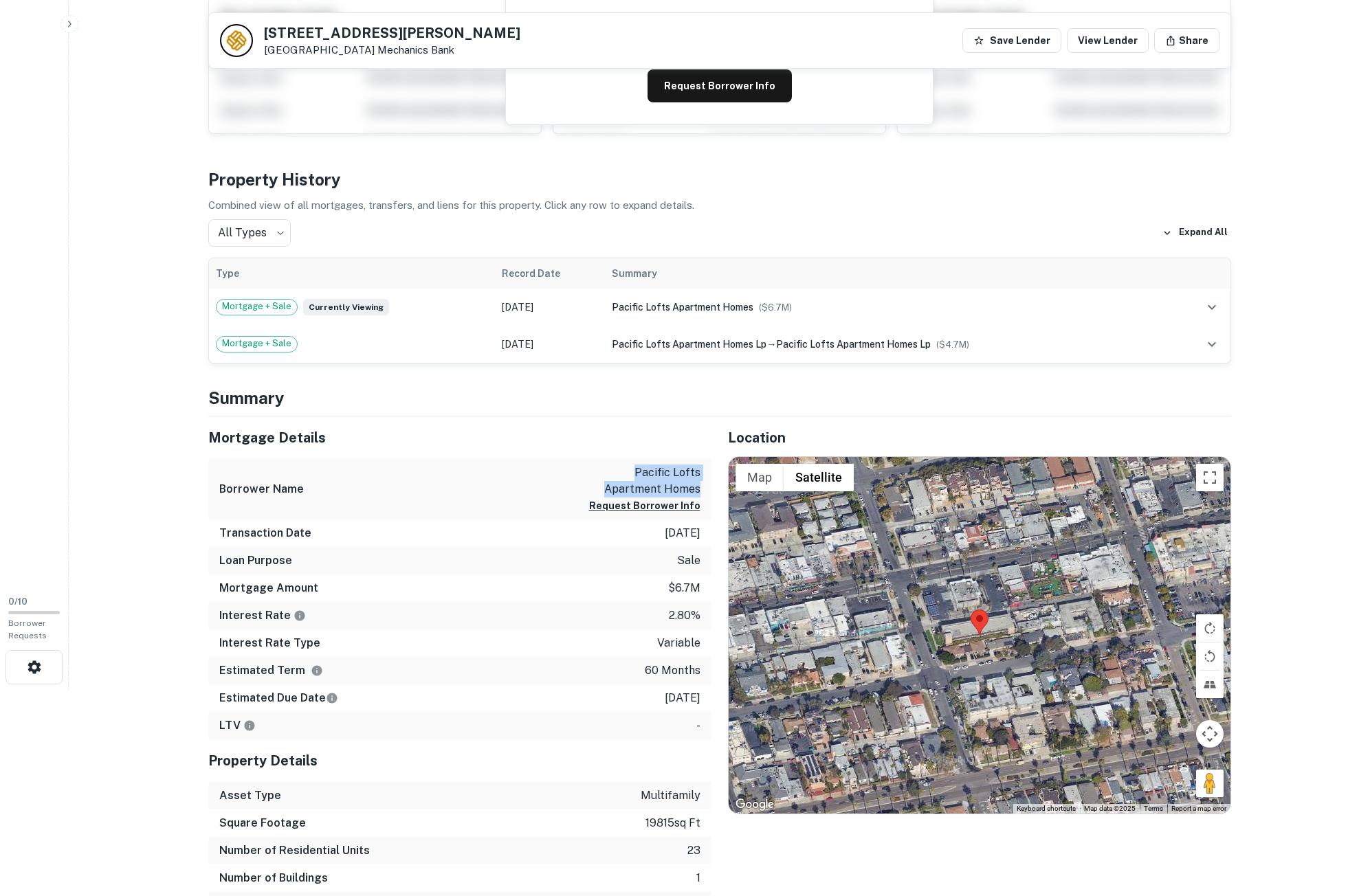
copy p "pacific lofts apartment homes"
drag, startPoint x: 575, startPoint y: 475, endPoint x: 704, endPoint y: 488, distance: 129.7
click at [704, 488] on div "Borrower Name pacific lofts apartment homes Request Borrower Info" at bounding box center [460, 489] width 503 height 61
copy p "pacific lofts apartment homes"
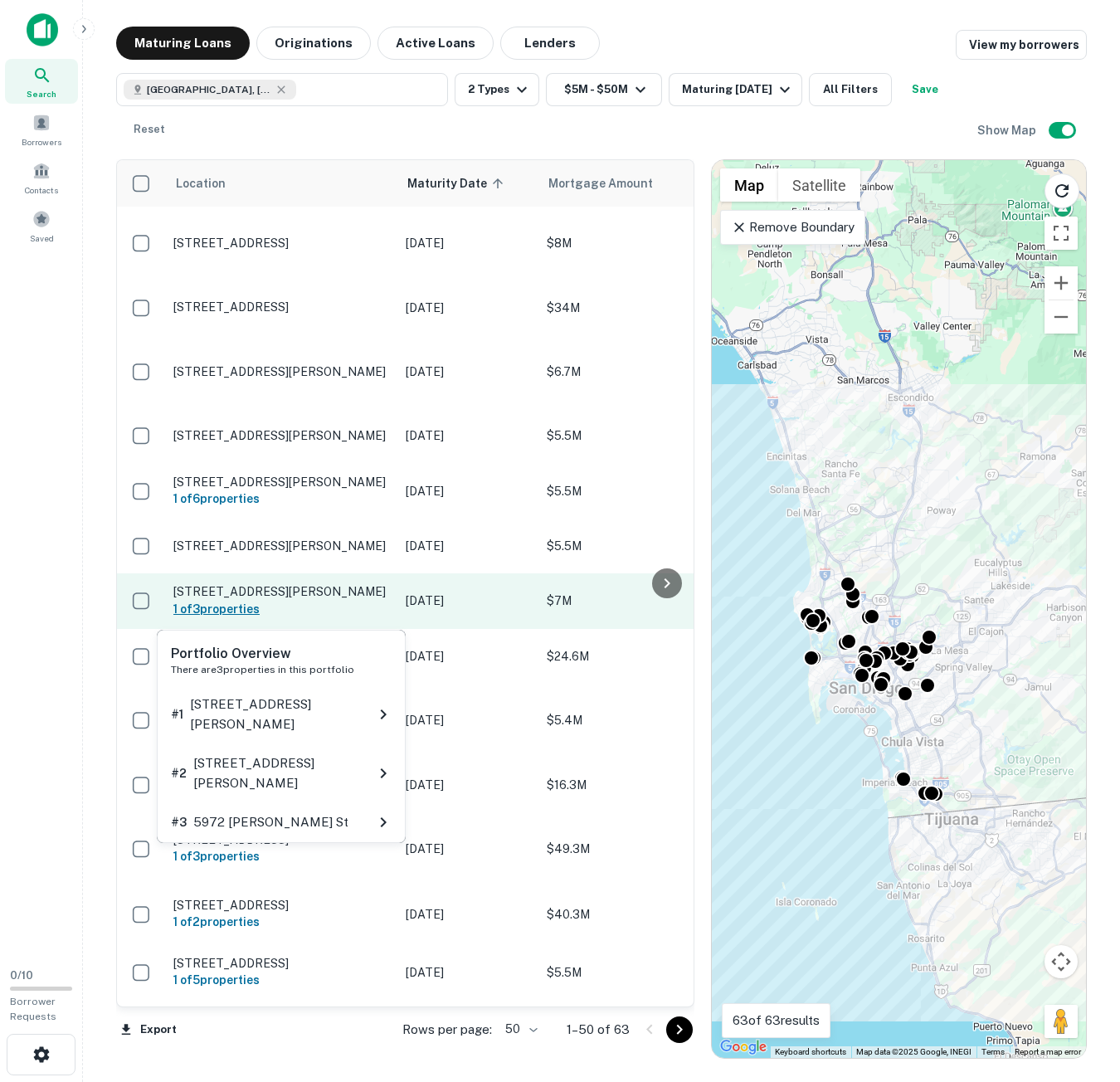
click at [321, 601] on h6 "1 of 3 properties" at bounding box center [281, 608] width 215 height 18
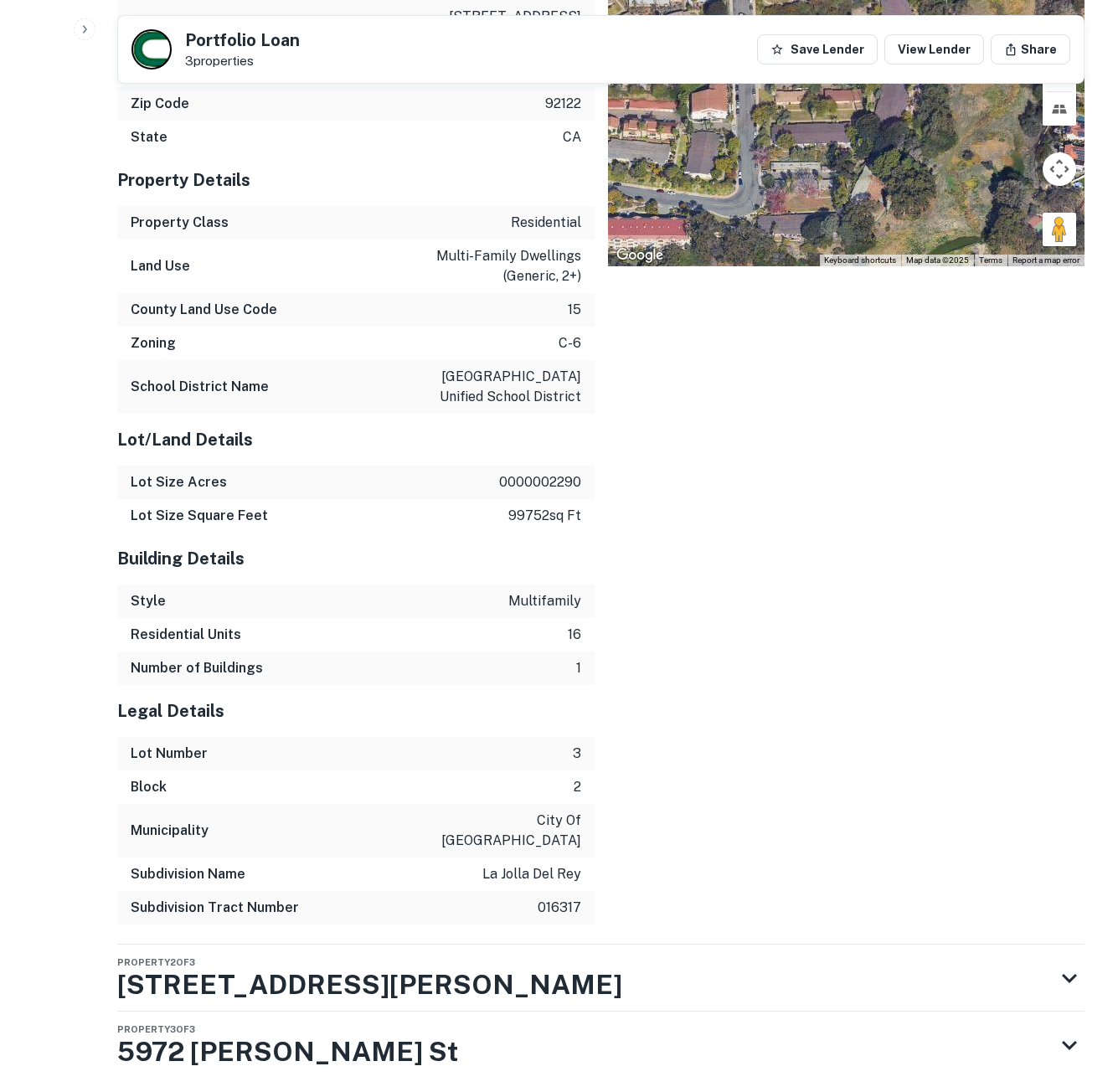
scroll to position [1743, 0]
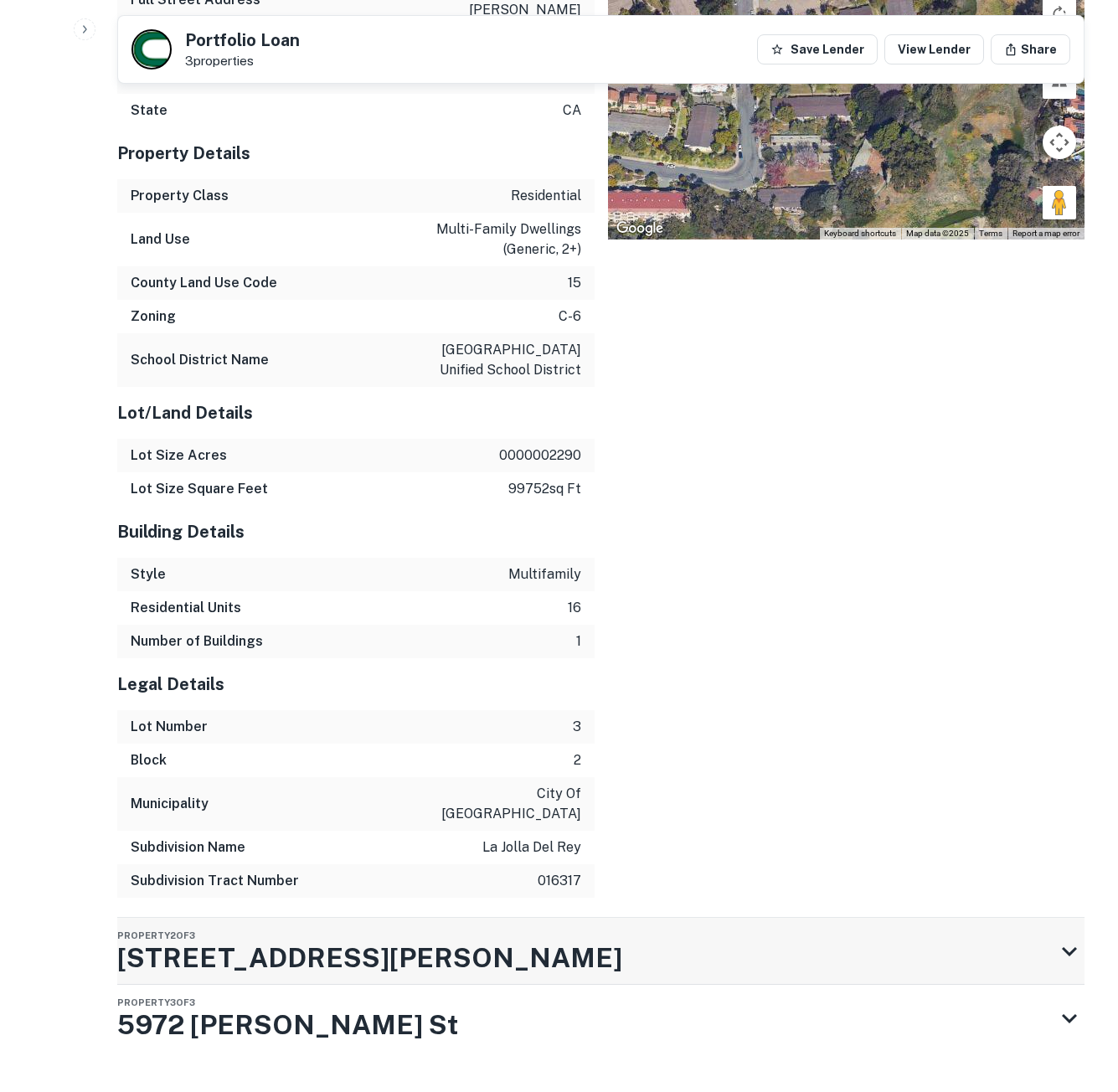
click at [351, 918] on div "Property 2 of 3 5902 Kantor St" at bounding box center [586, 951] width 937 height 67
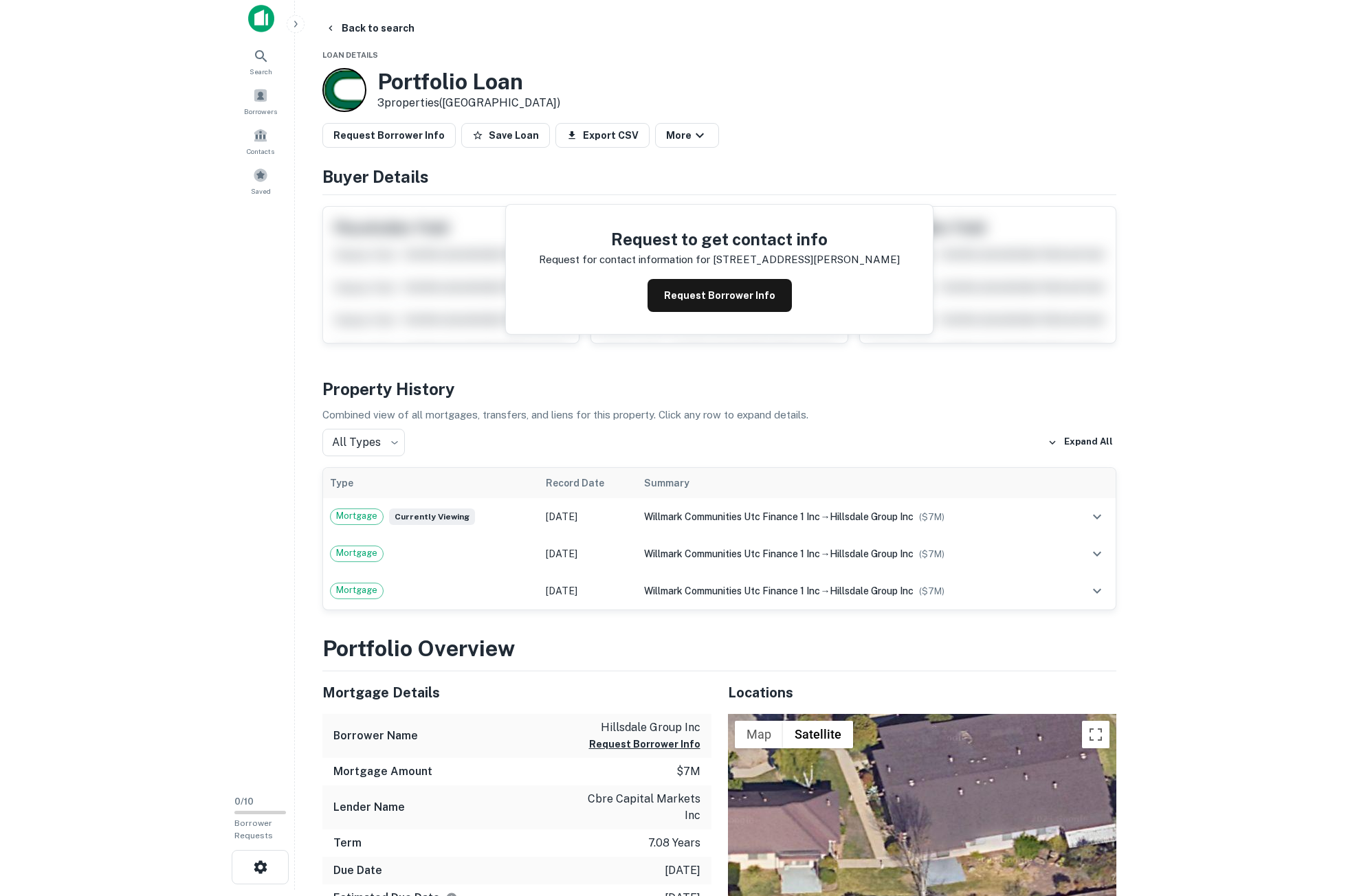
scroll to position [0, 0]
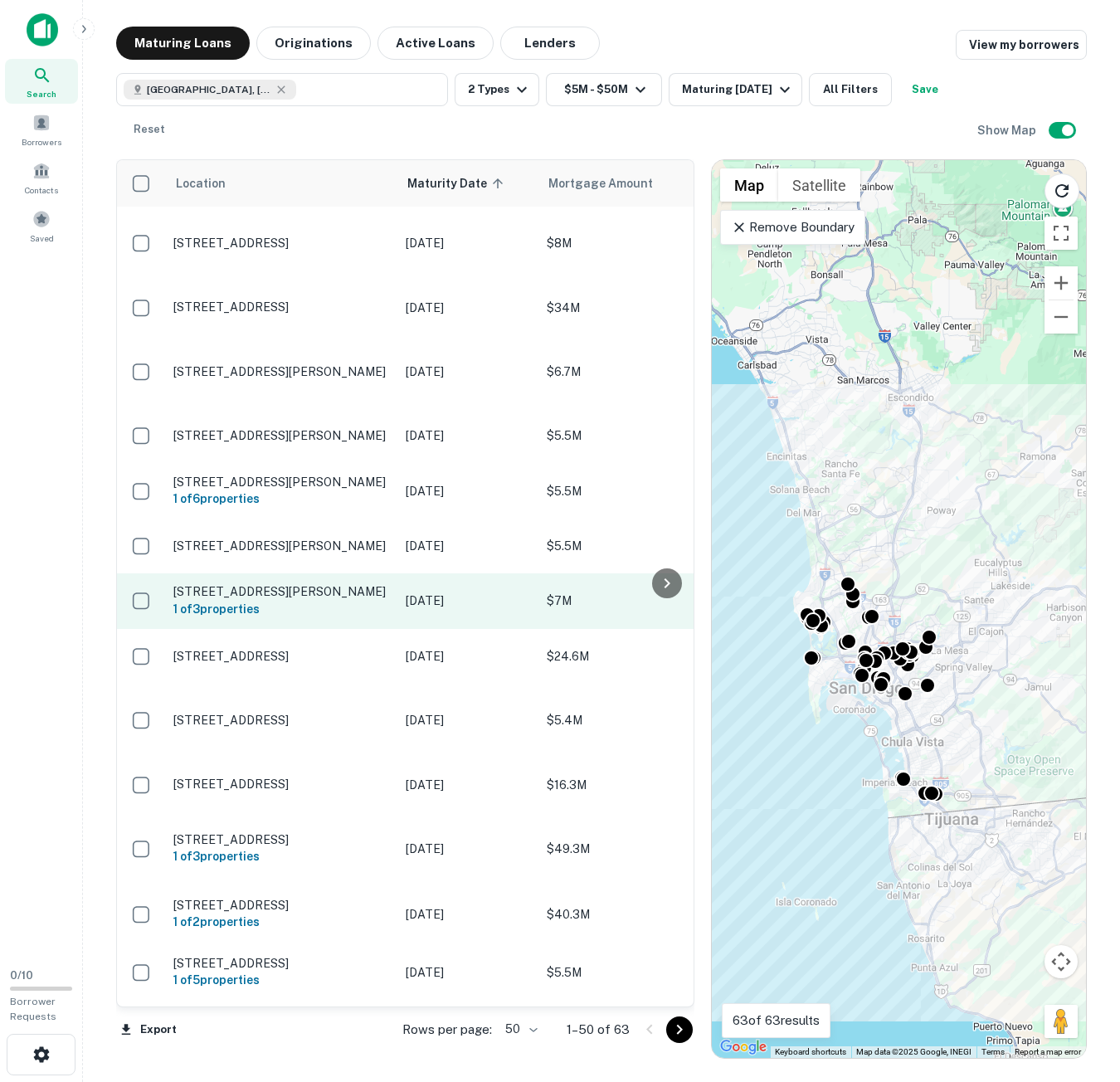
click at [323, 581] on td "6052 Kantor St San Diego, CA 92122 1 of 3 properties" at bounding box center [282, 601] width 233 height 55
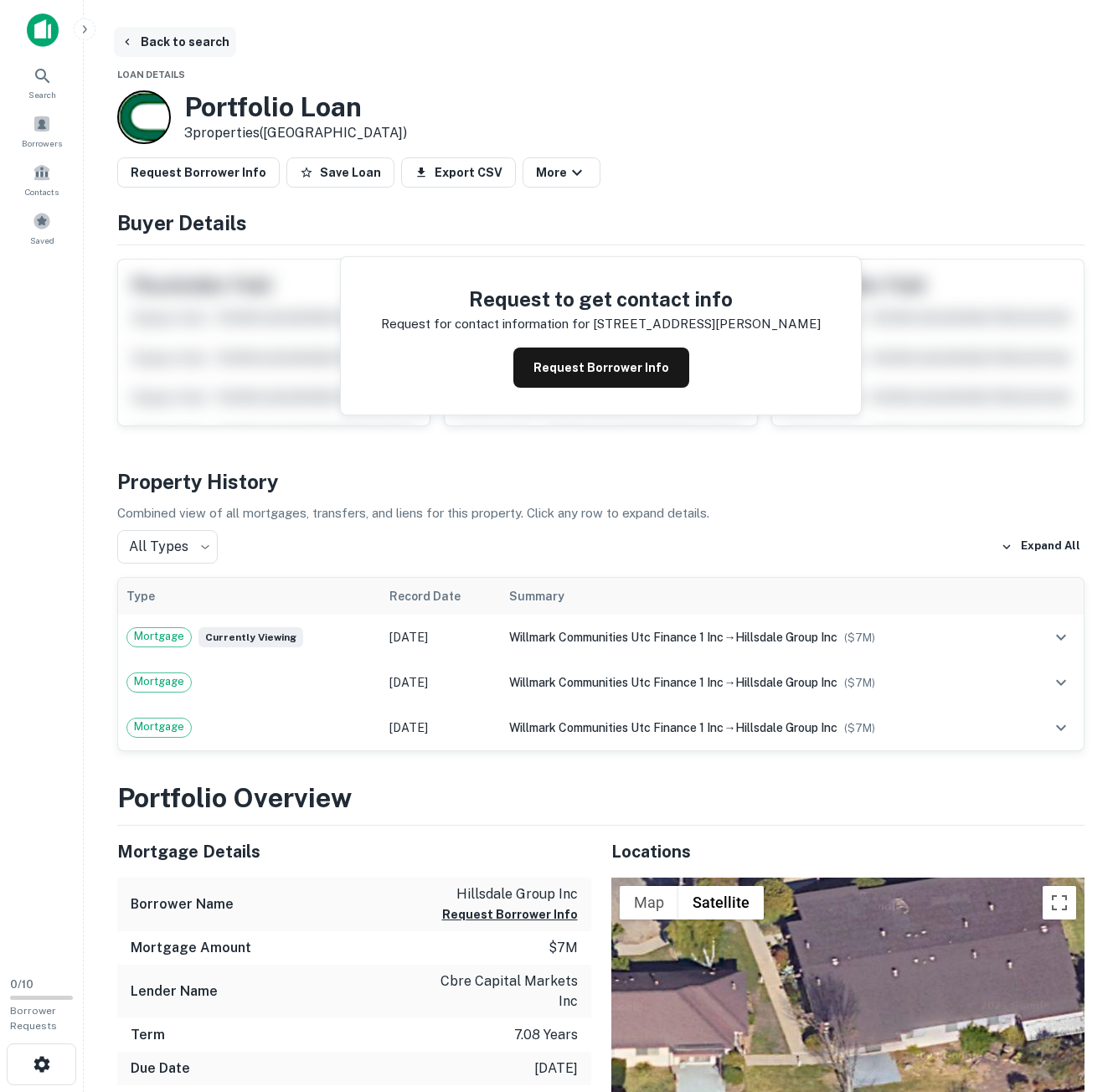
click at [184, 48] on button "Back to search" at bounding box center [175, 42] width 123 height 30
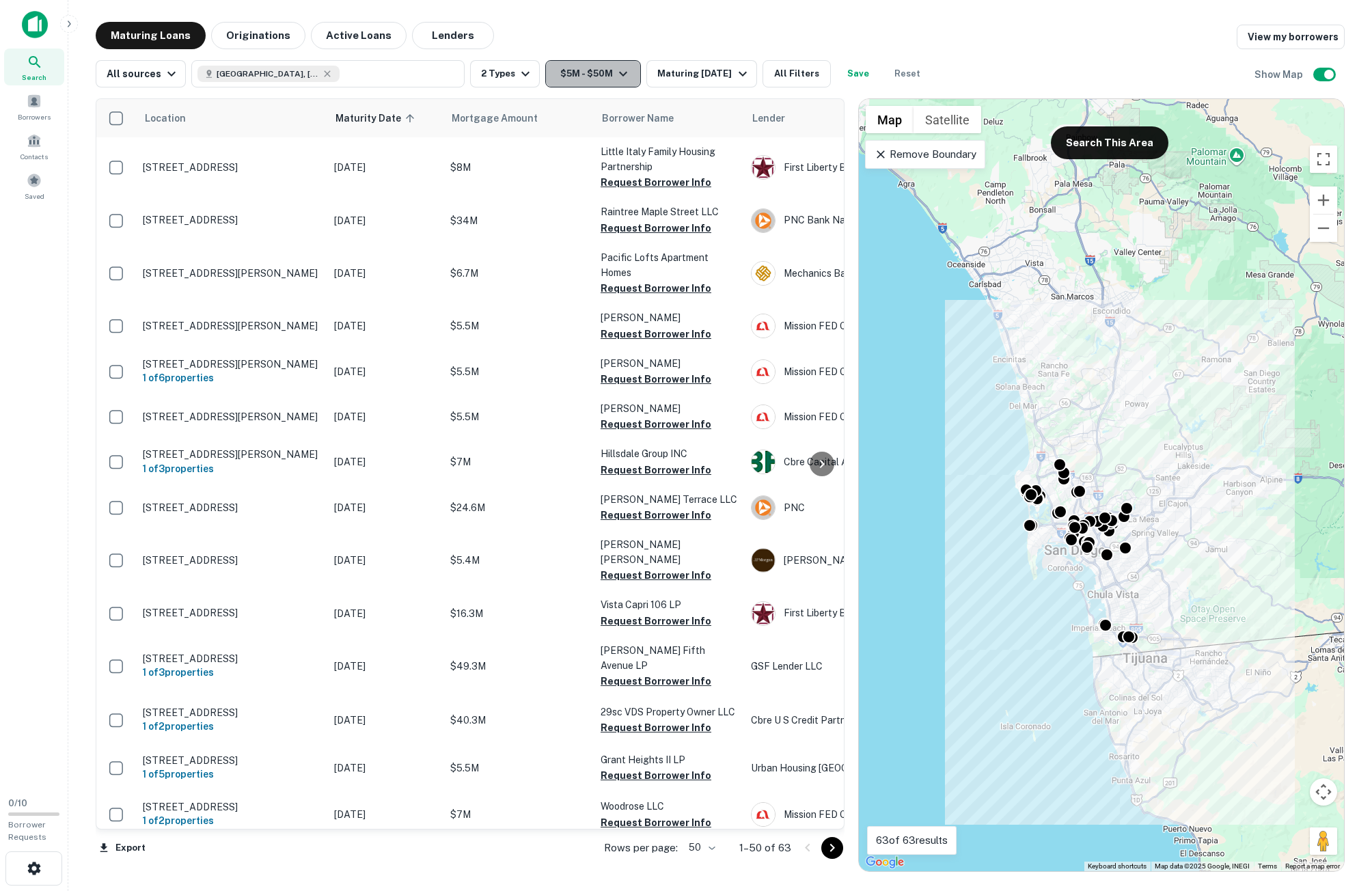
click at [575, 72] on button "$5M - $50M" at bounding box center [593, 74] width 96 height 28
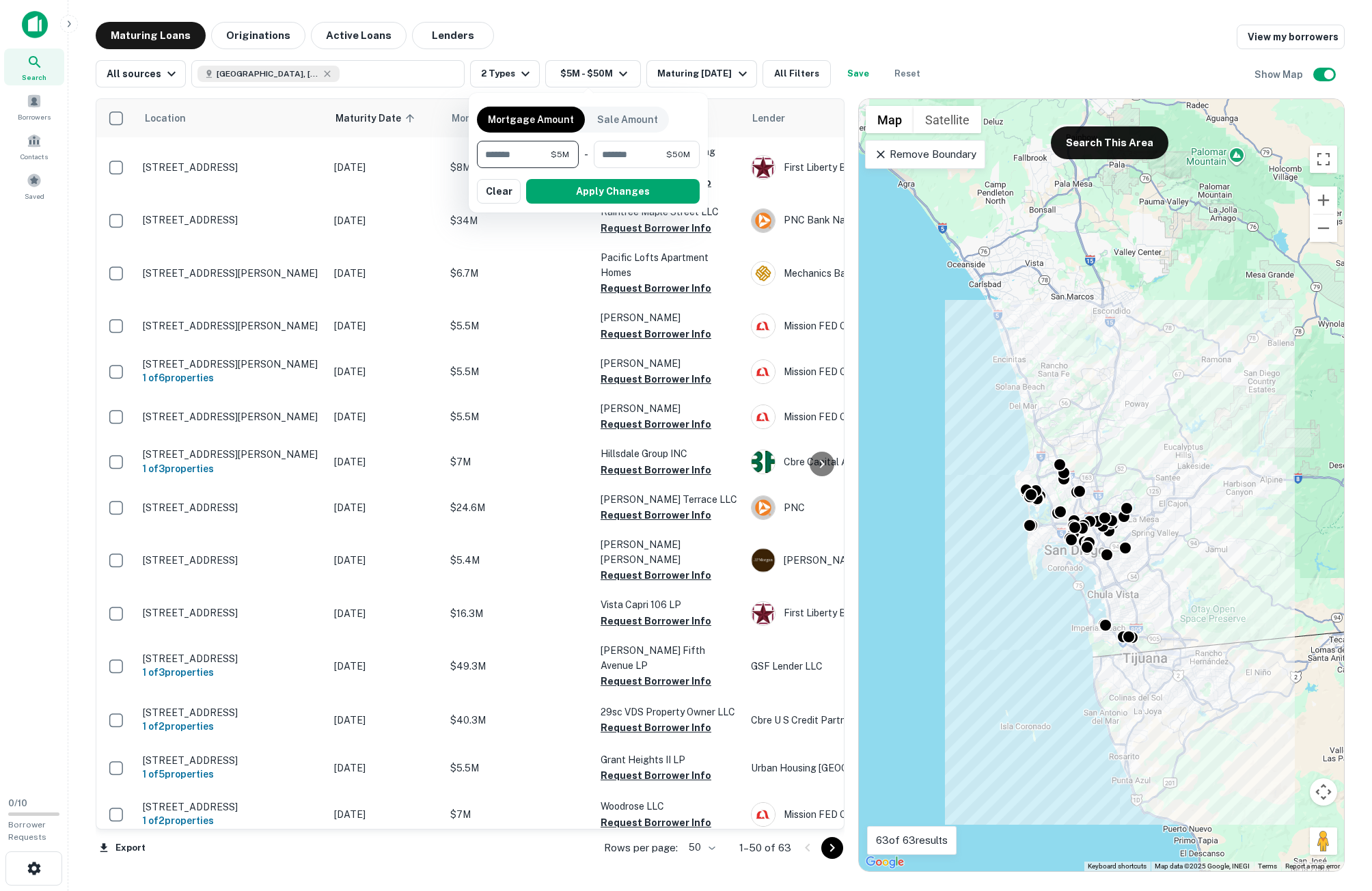
click at [491, 155] on input "*******" at bounding box center [514, 154] width 74 height 28
type input "*"
click at [597, 184] on button "Apply Changes" at bounding box center [613, 191] width 174 height 25
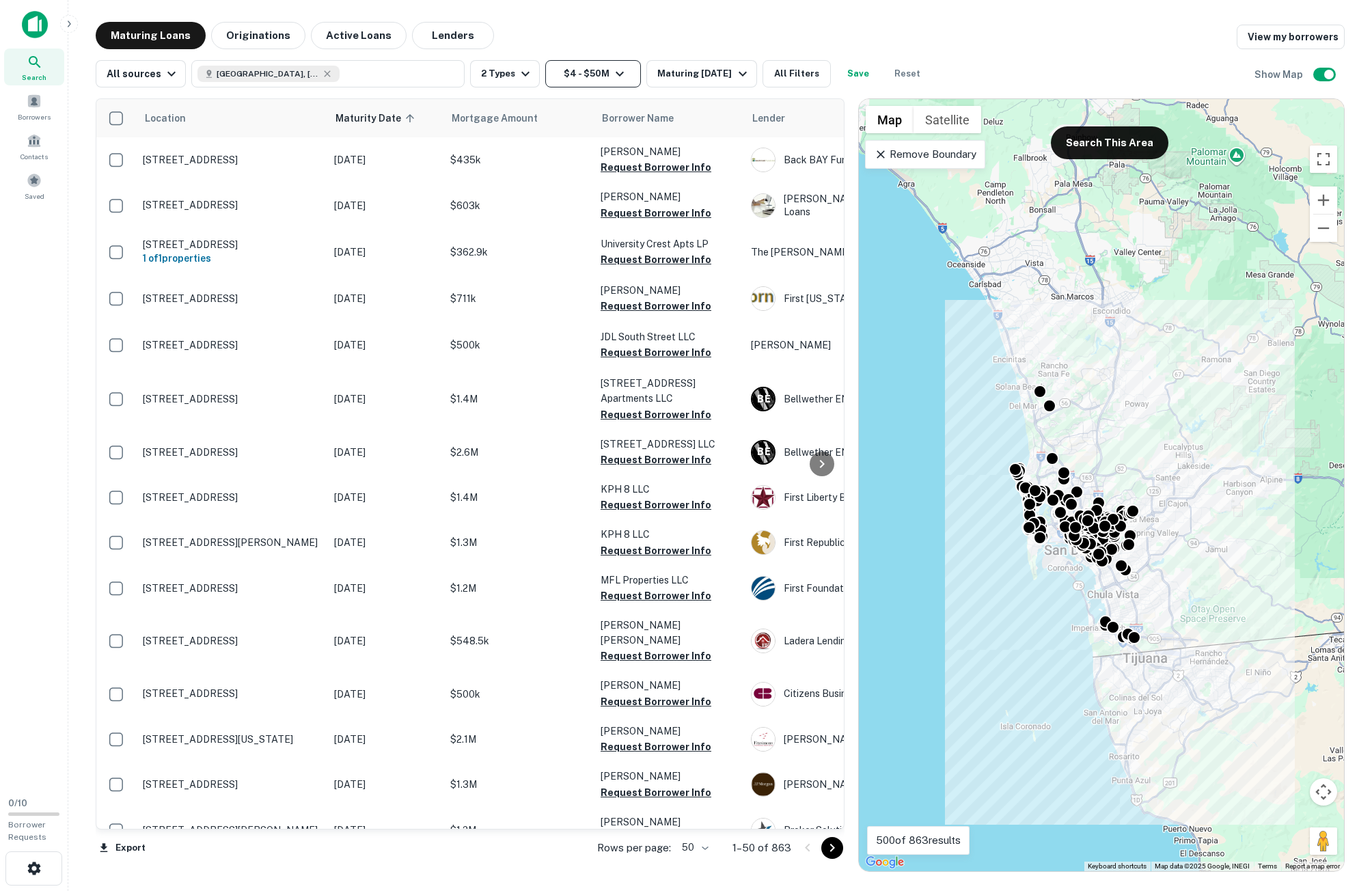
click at [594, 79] on button "$4 - $50M" at bounding box center [593, 74] width 96 height 28
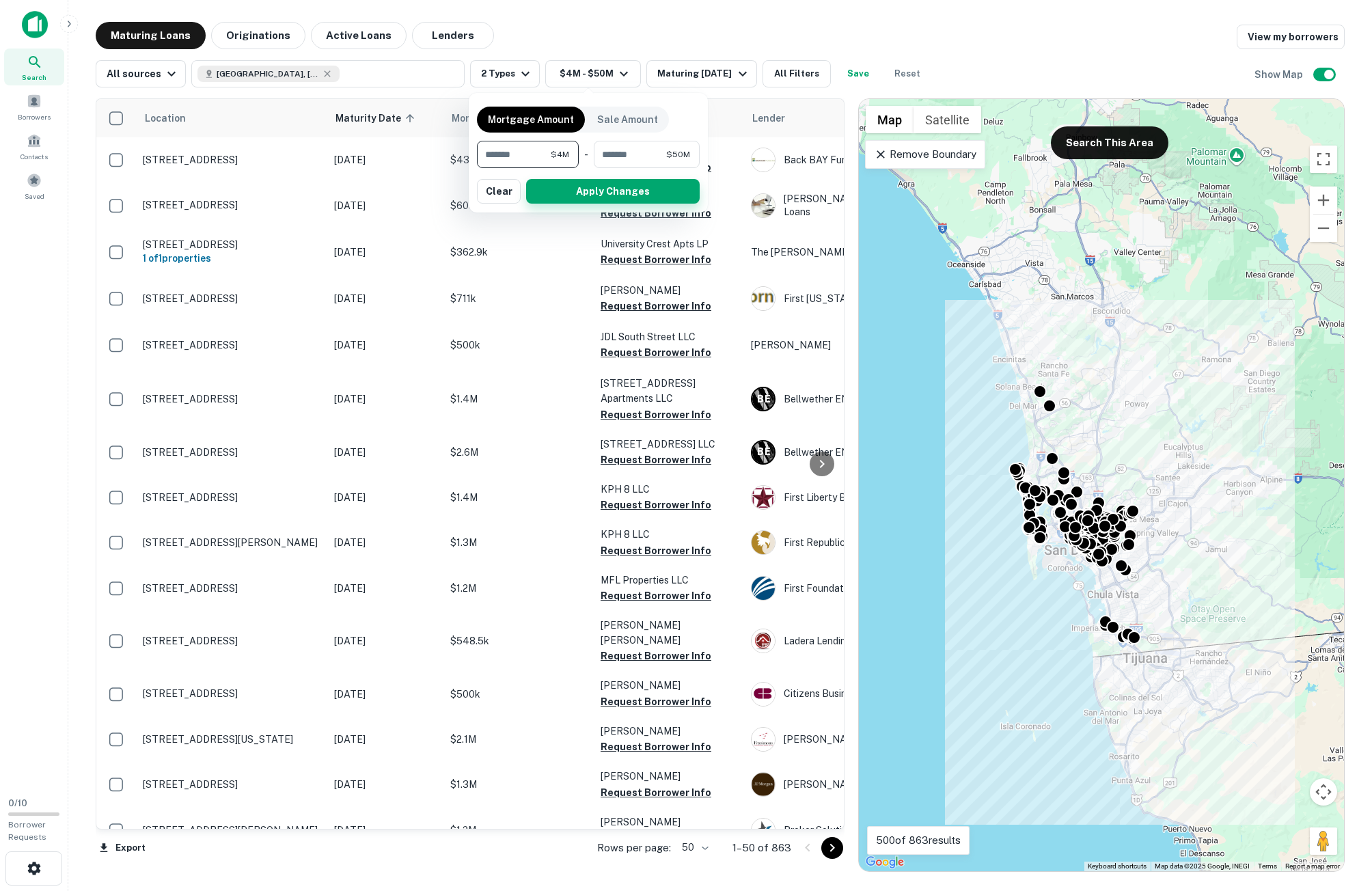
type input "*******"
click at [577, 179] on button "Apply Changes" at bounding box center [613, 191] width 174 height 25
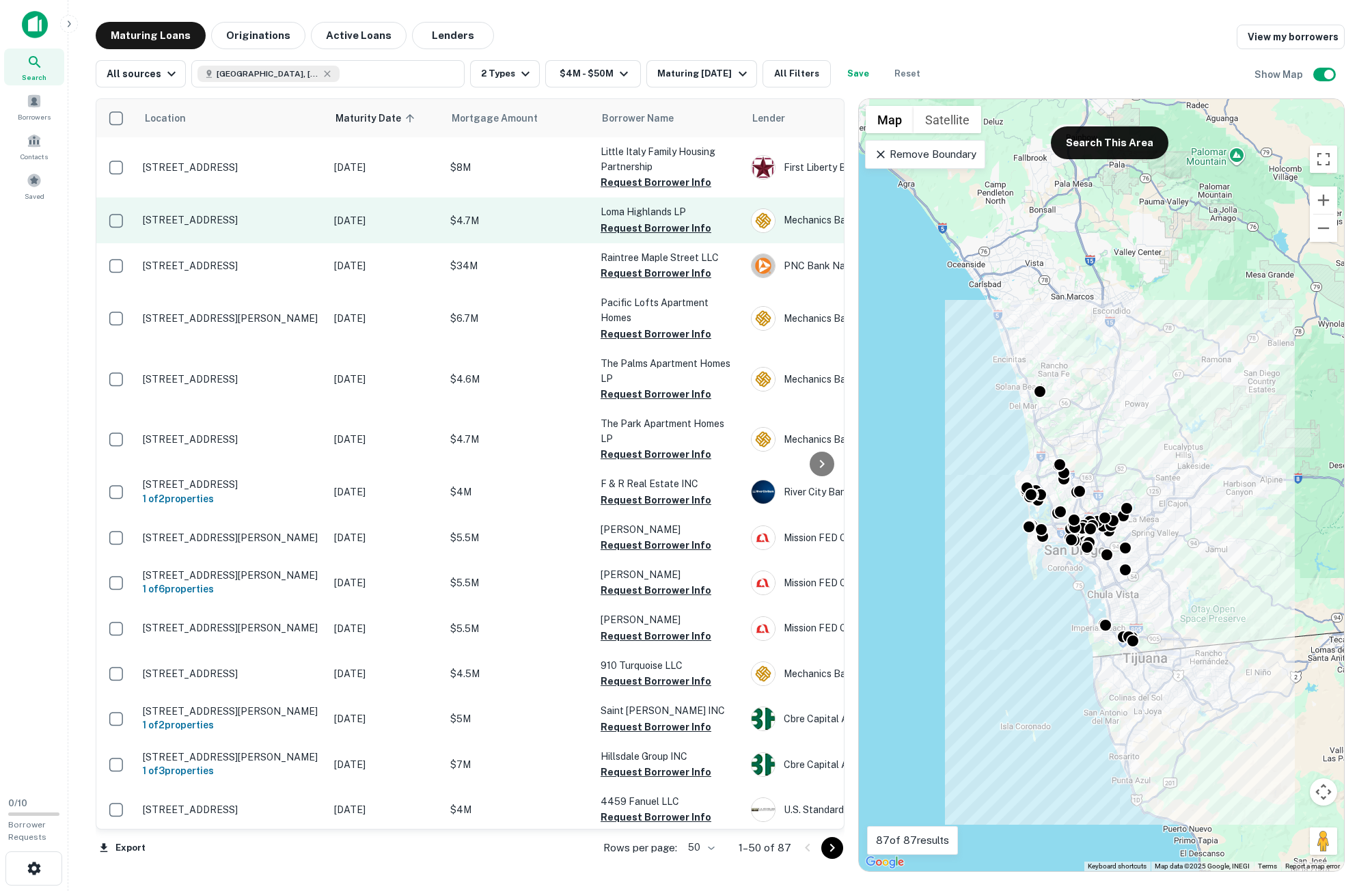
click at [270, 214] on p "2185 Chatsworth Blvd San Diego, CA 92107" at bounding box center [231, 219] width 177 height 12
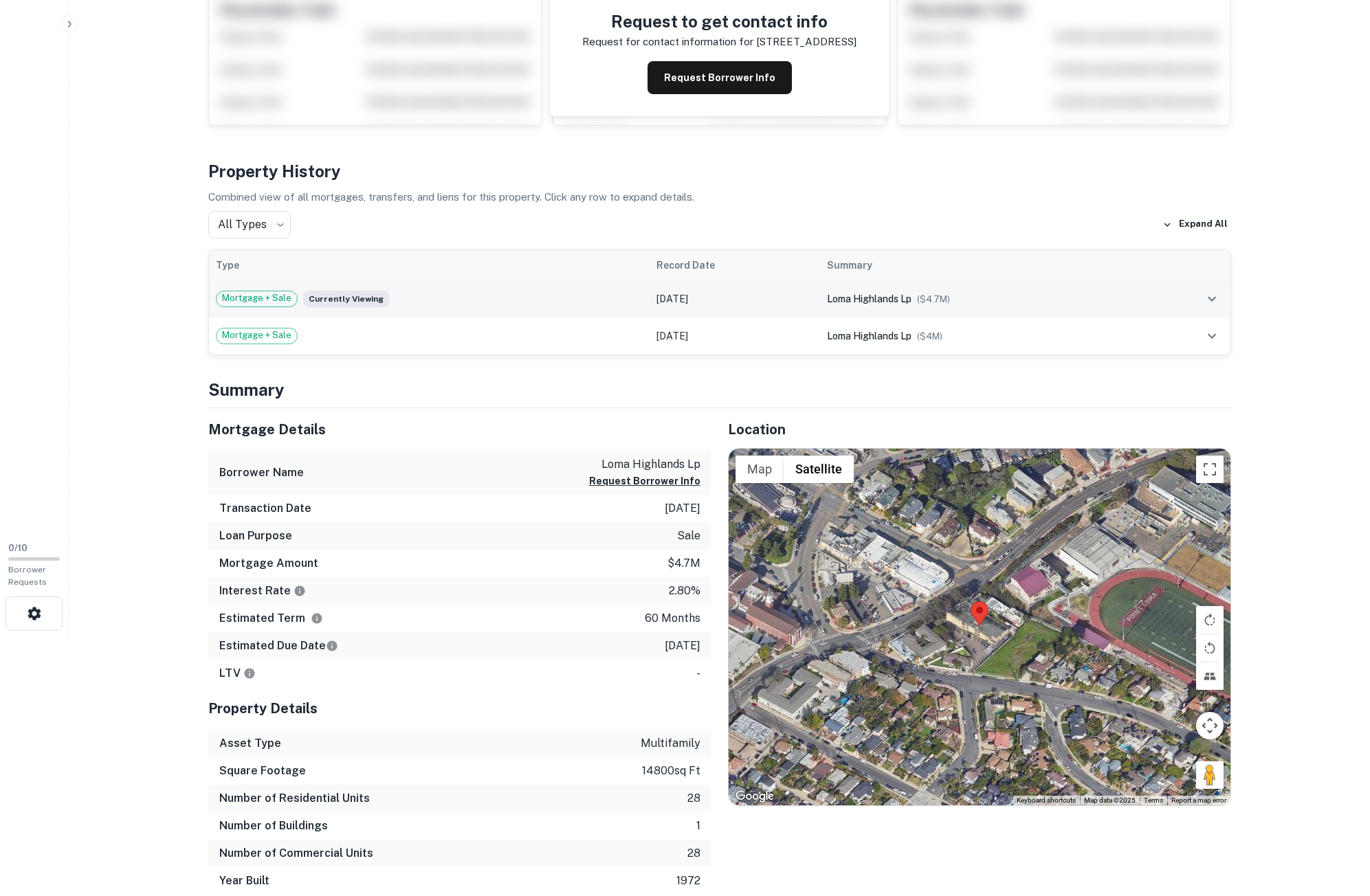
scroll to position [275, 0]
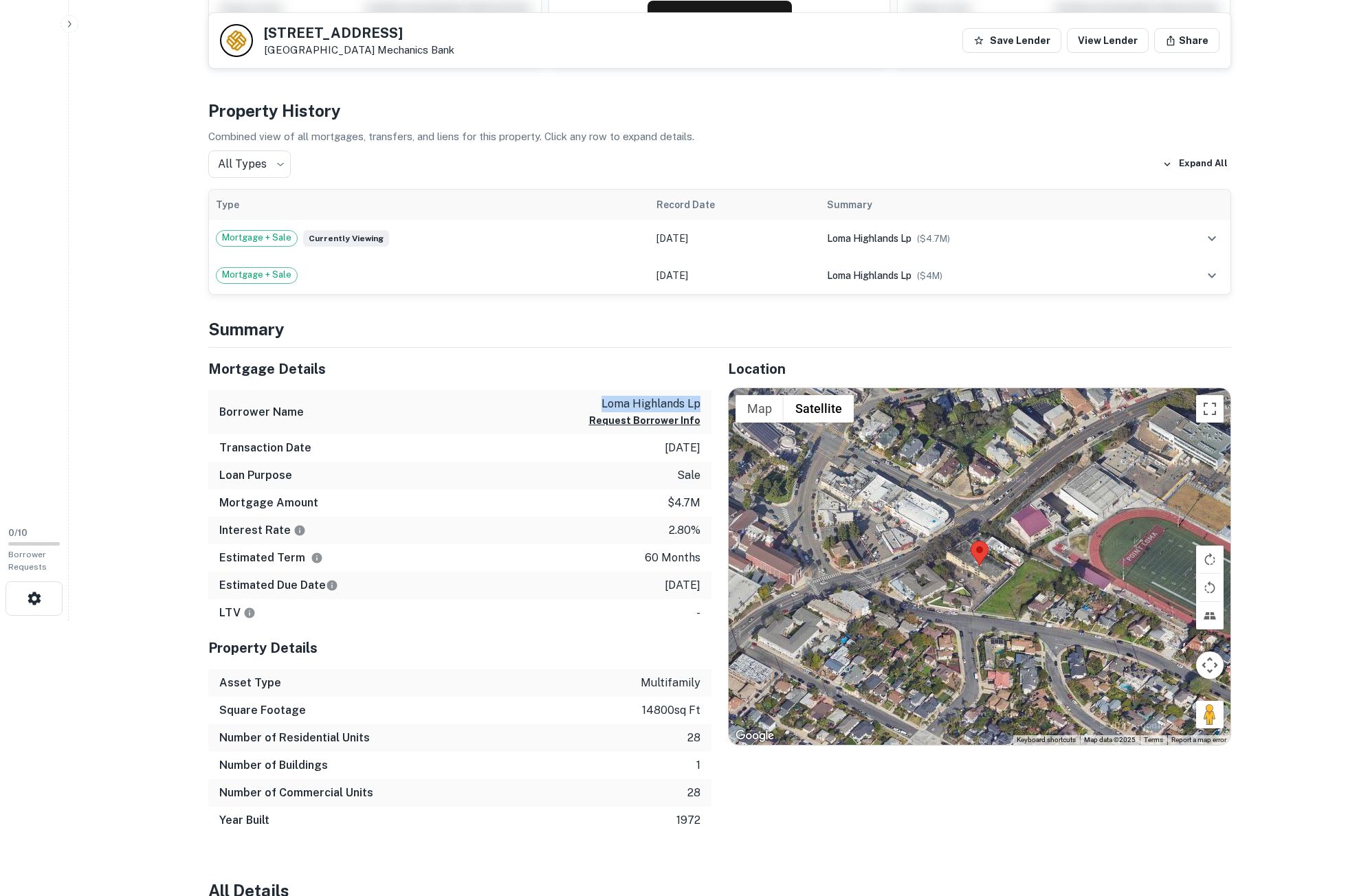
copy p "loma highlands lp"
drag, startPoint x: 603, startPoint y: 404, endPoint x: 707, endPoint y: 407, distance: 104.0
click at [707, 407] on div "Borrower Name loma highlands lp Request Borrower Info" at bounding box center [460, 412] width 503 height 45
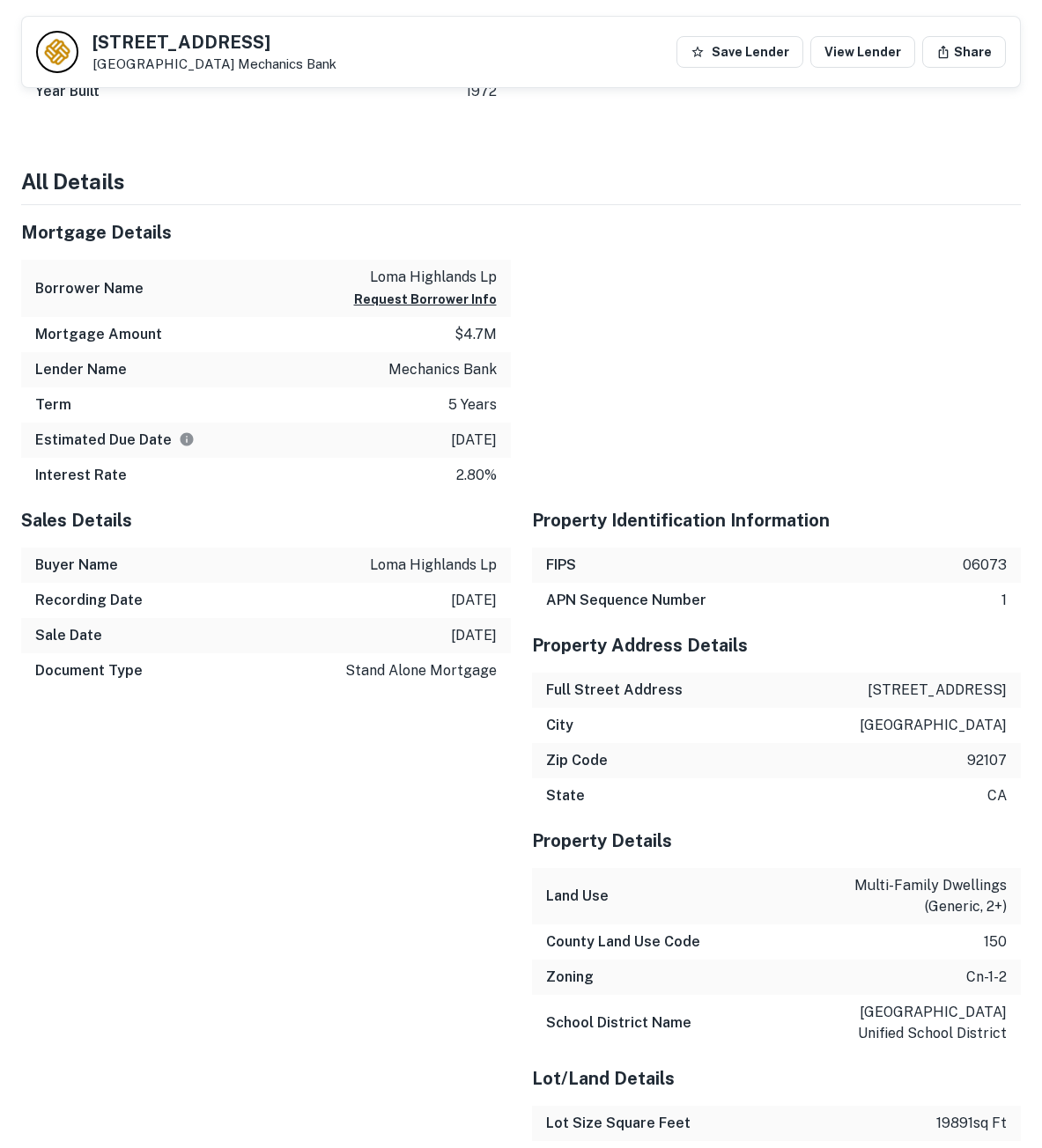
scroll to position [1351, 0]
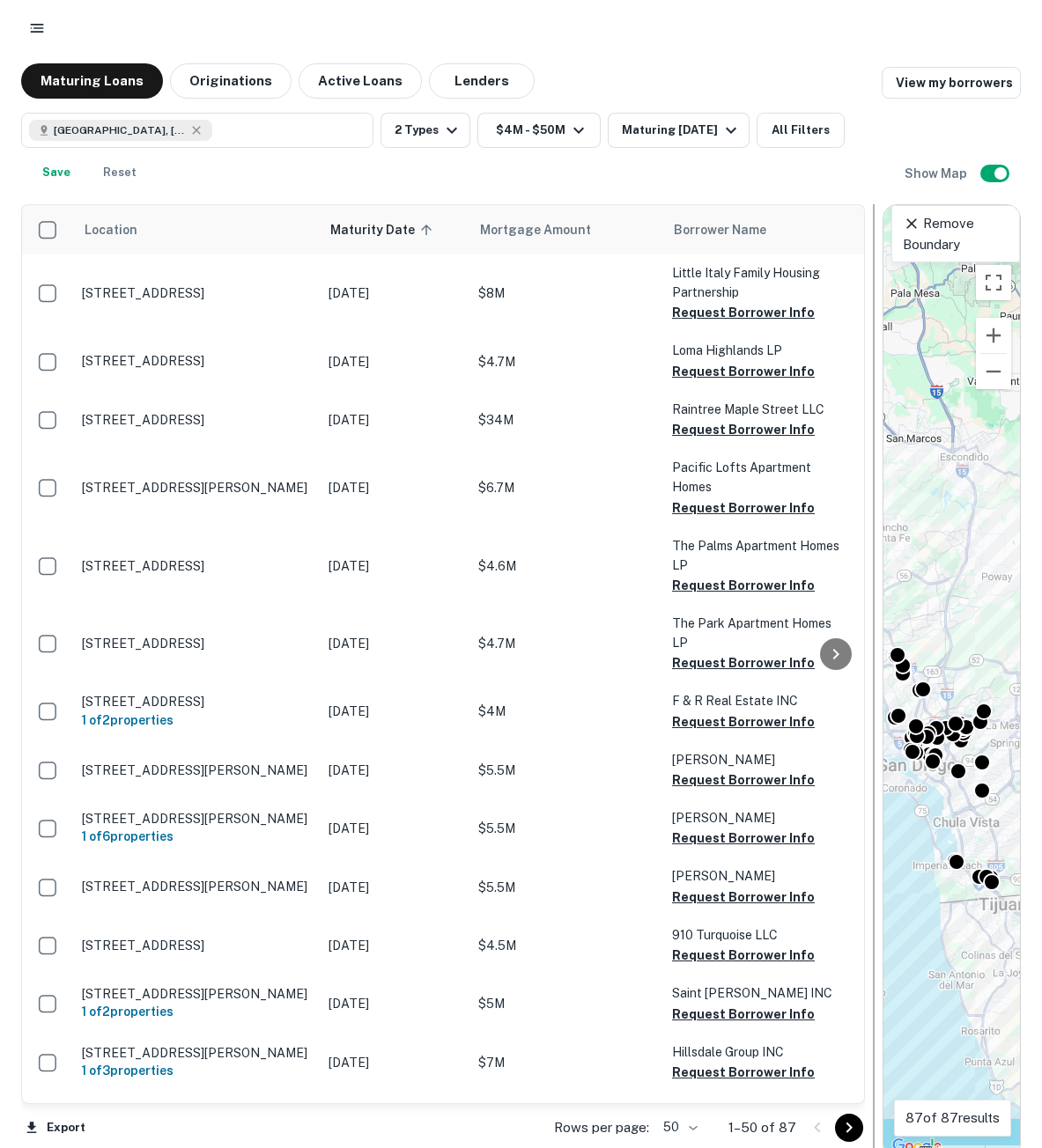
drag, startPoint x: 630, startPoint y: 462, endPoint x: 879, endPoint y: 458, distance: 249.0
click at [879, 458] on div at bounding box center [873, 681] width 17 height 954
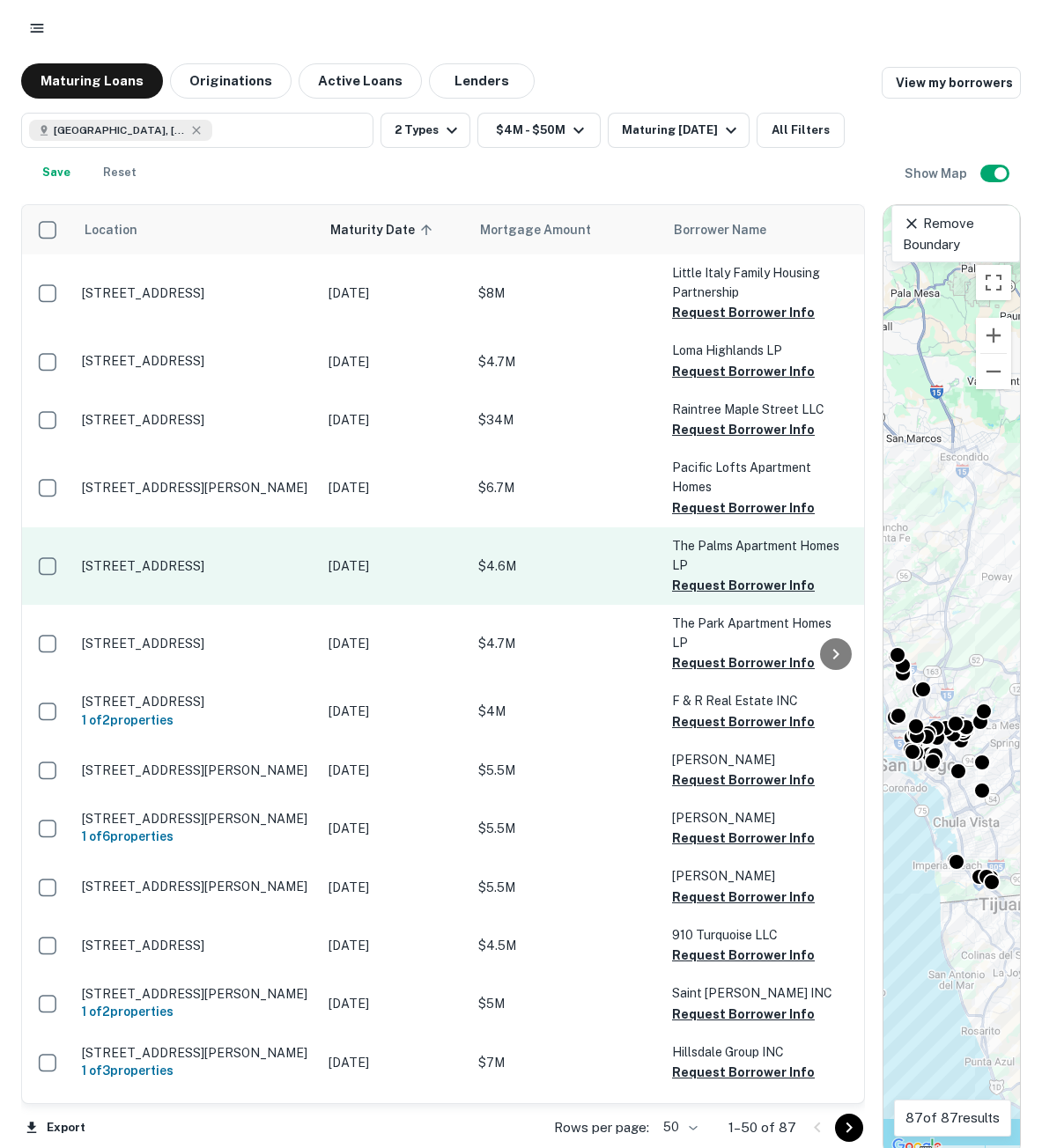
click at [659, 539] on td "$4.6M" at bounding box center [566, 566] width 194 height 78
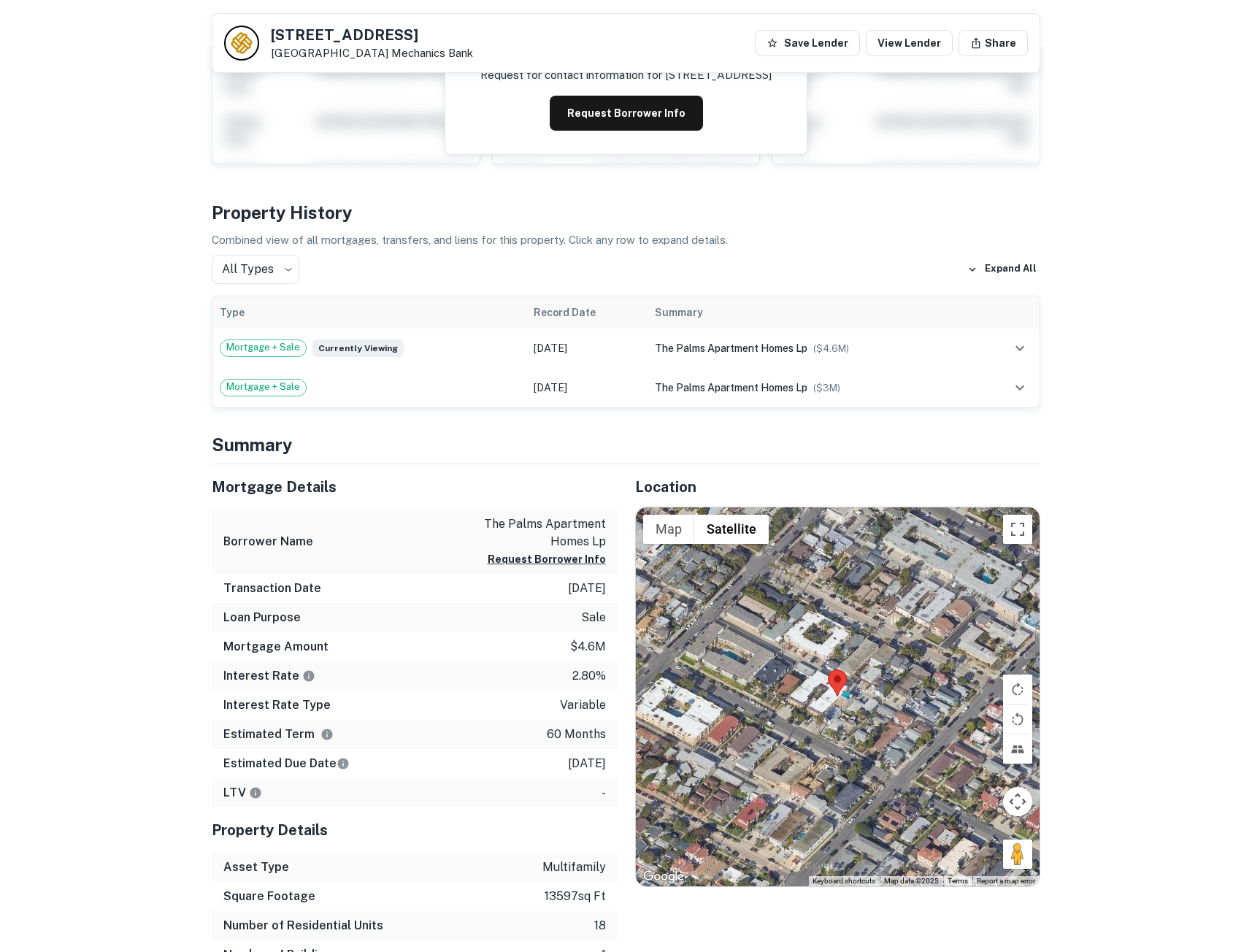
scroll to position [244, 0]
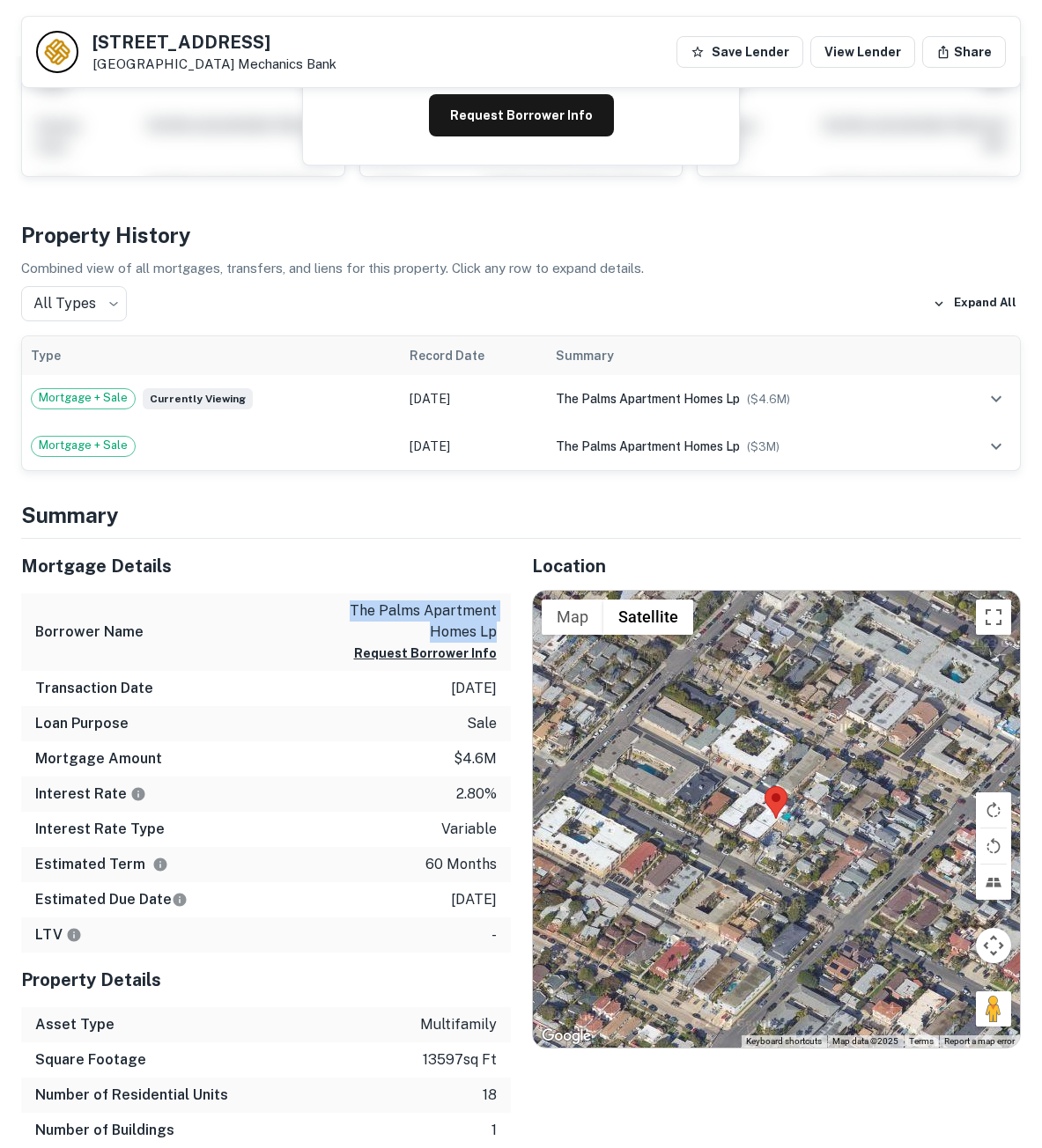
copy p "the palms apartment homes lp"
drag, startPoint x: 348, startPoint y: 604, endPoint x: 497, endPoint y: 629, distance: 151.1
click at [497, 629] on div "Borrower Name the palms apartment homes lp Request Borrower Info" at bounding box center [266, 632] width 490 height 79
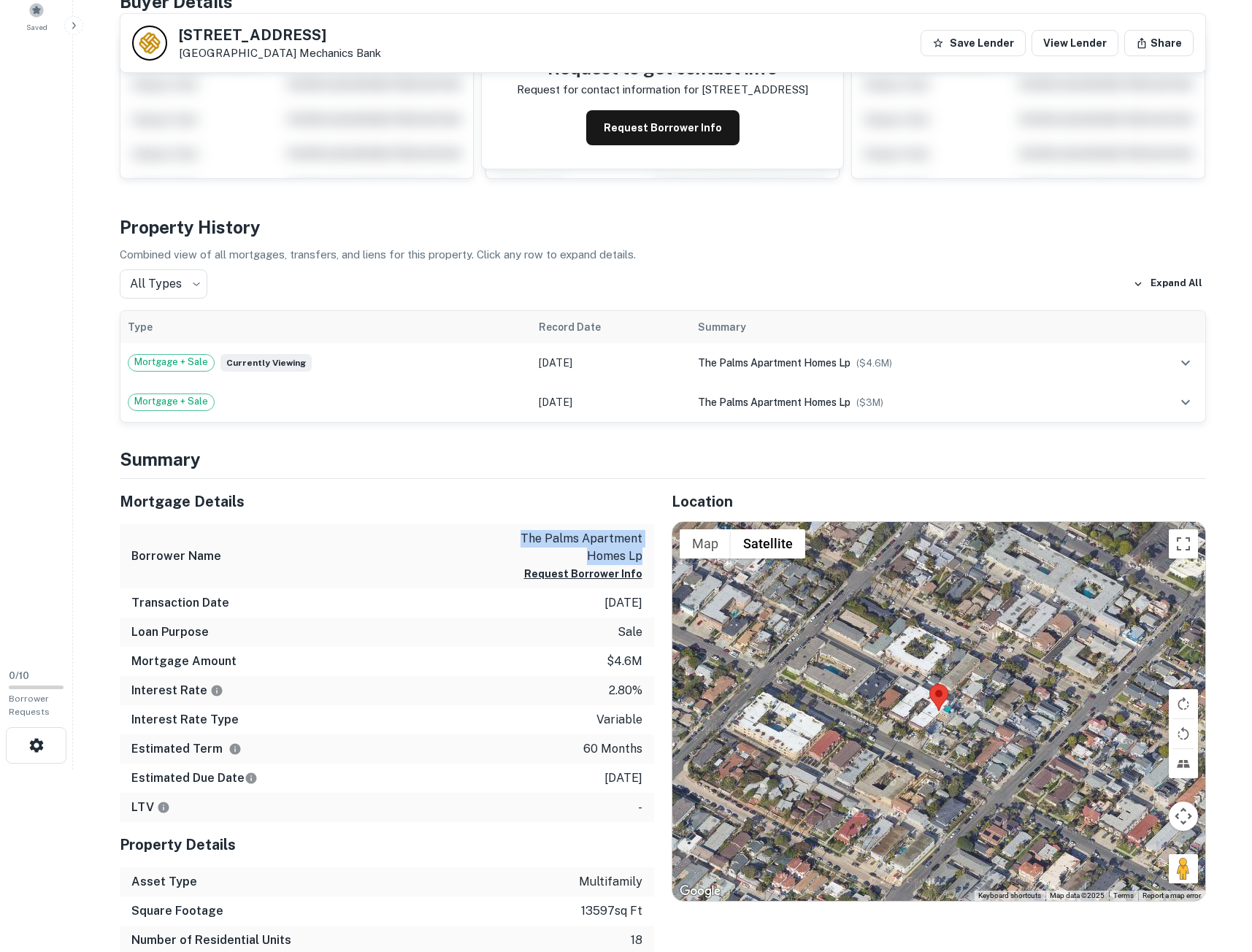
scroll to position [0, 0]
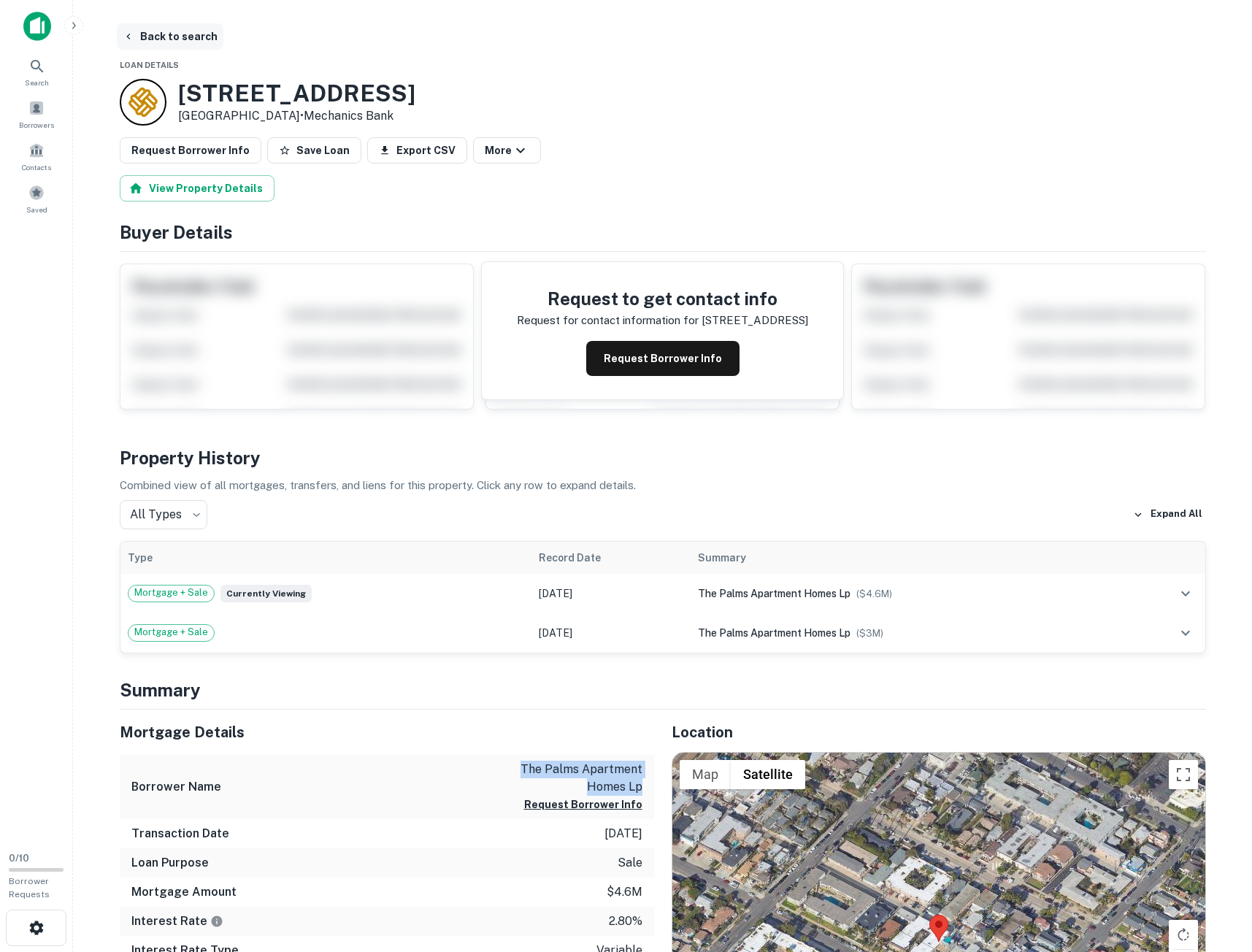
click at [130, 39] on icon "button" at bounding box center [128, 36] width 11 height 11
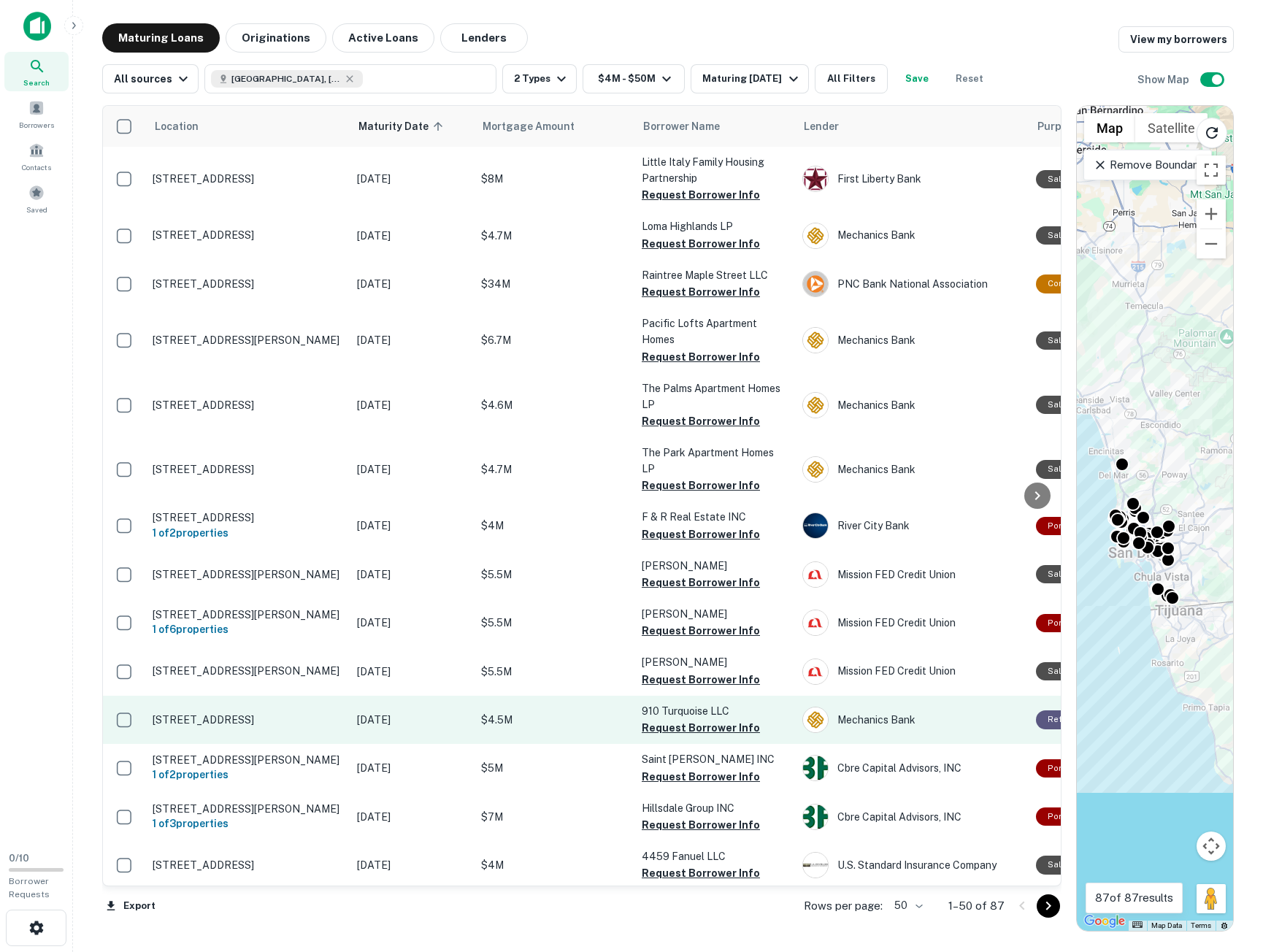
click at [464, 724] on p "Dec 29, 2025" at bounding box center [412, 719] width 109 height 16
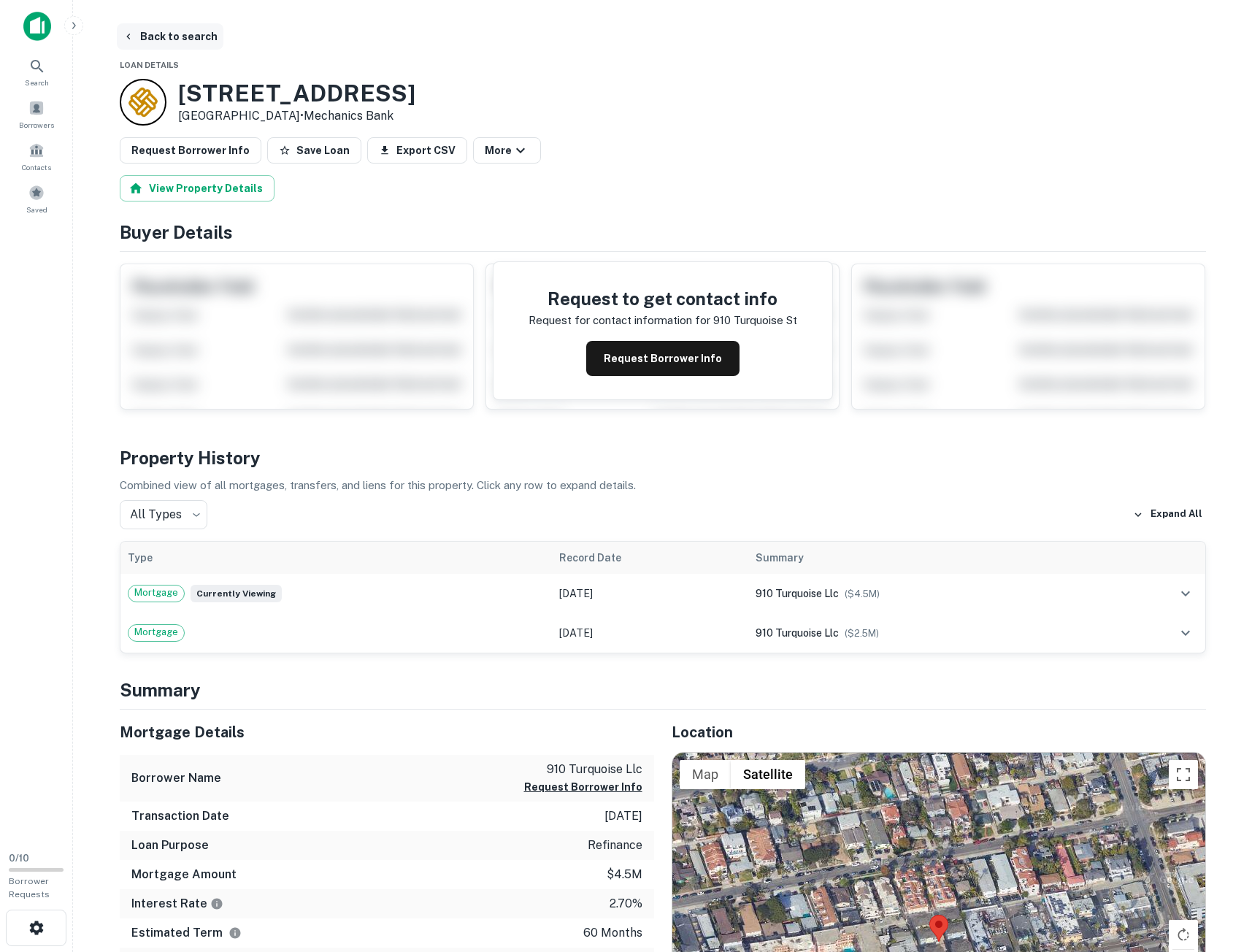
click at [150, 28] on button "Back to search" at bounding box center [170, 36] width 107 height 27
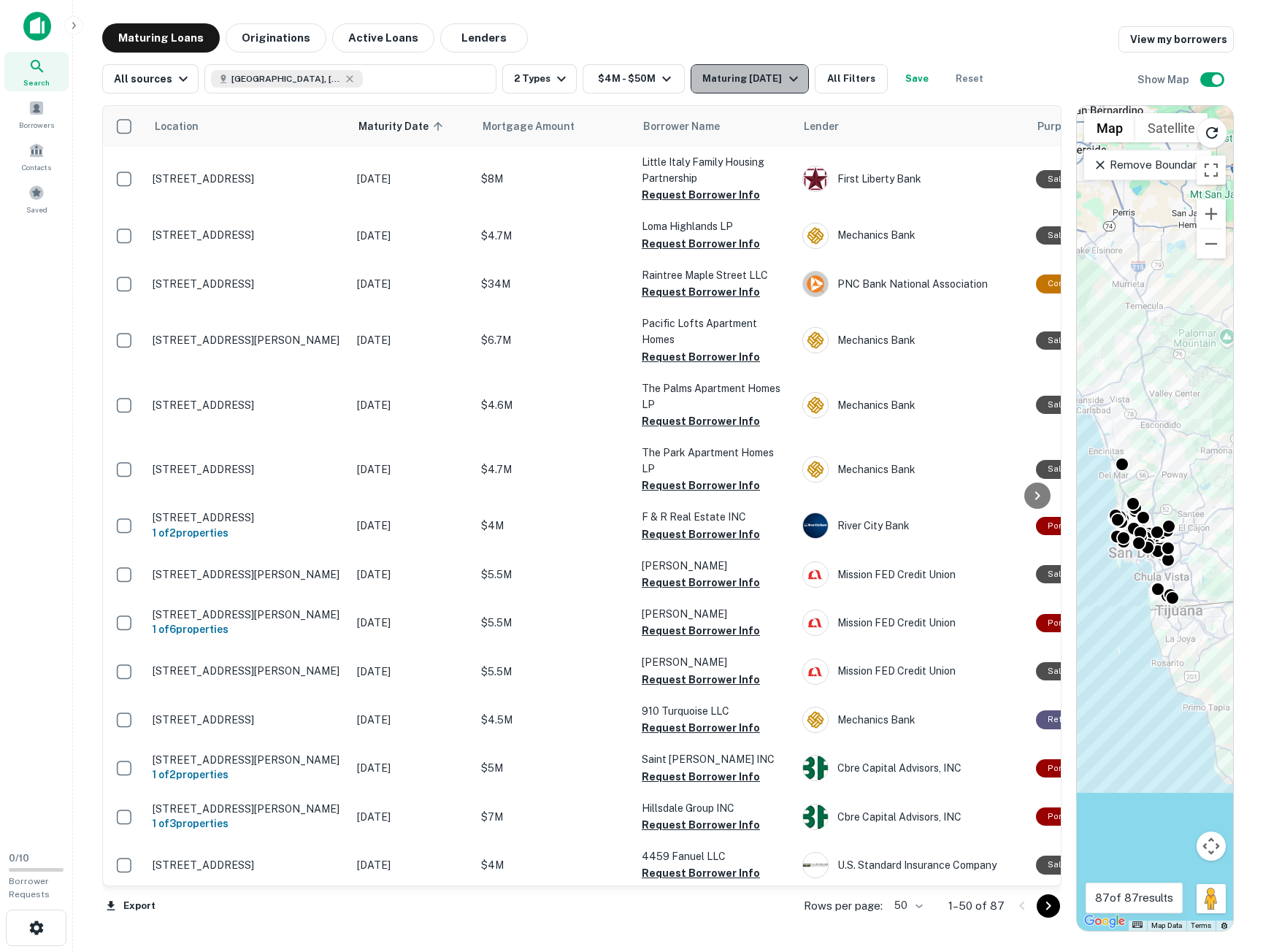
click at [754, 78] on div "Maturing In 1 Year" at bounding box center [752, 78] width 99 height 17
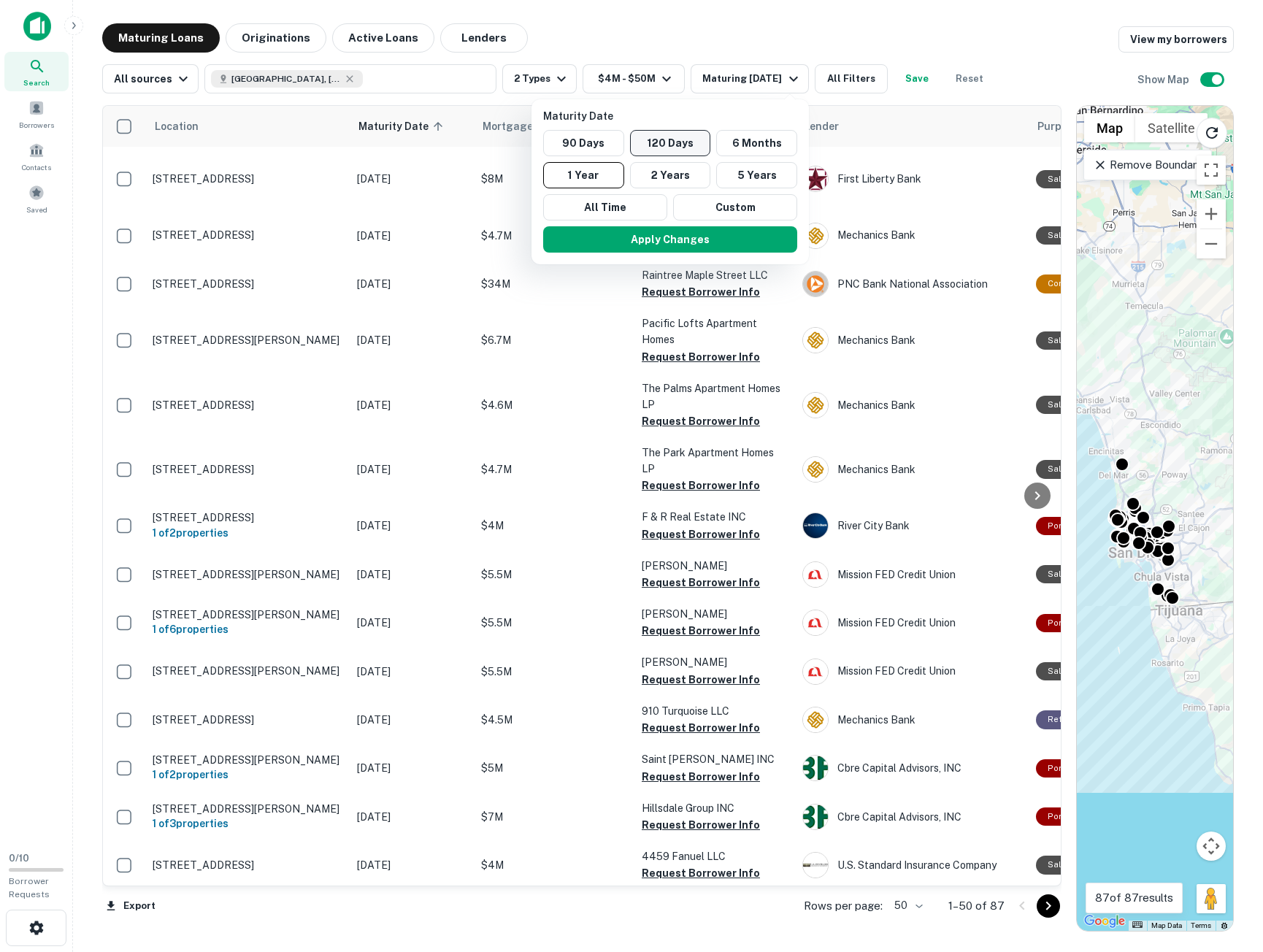
click at [680, 136] on button "120 Days" at bounding box center [670, 142] width 81 height 27
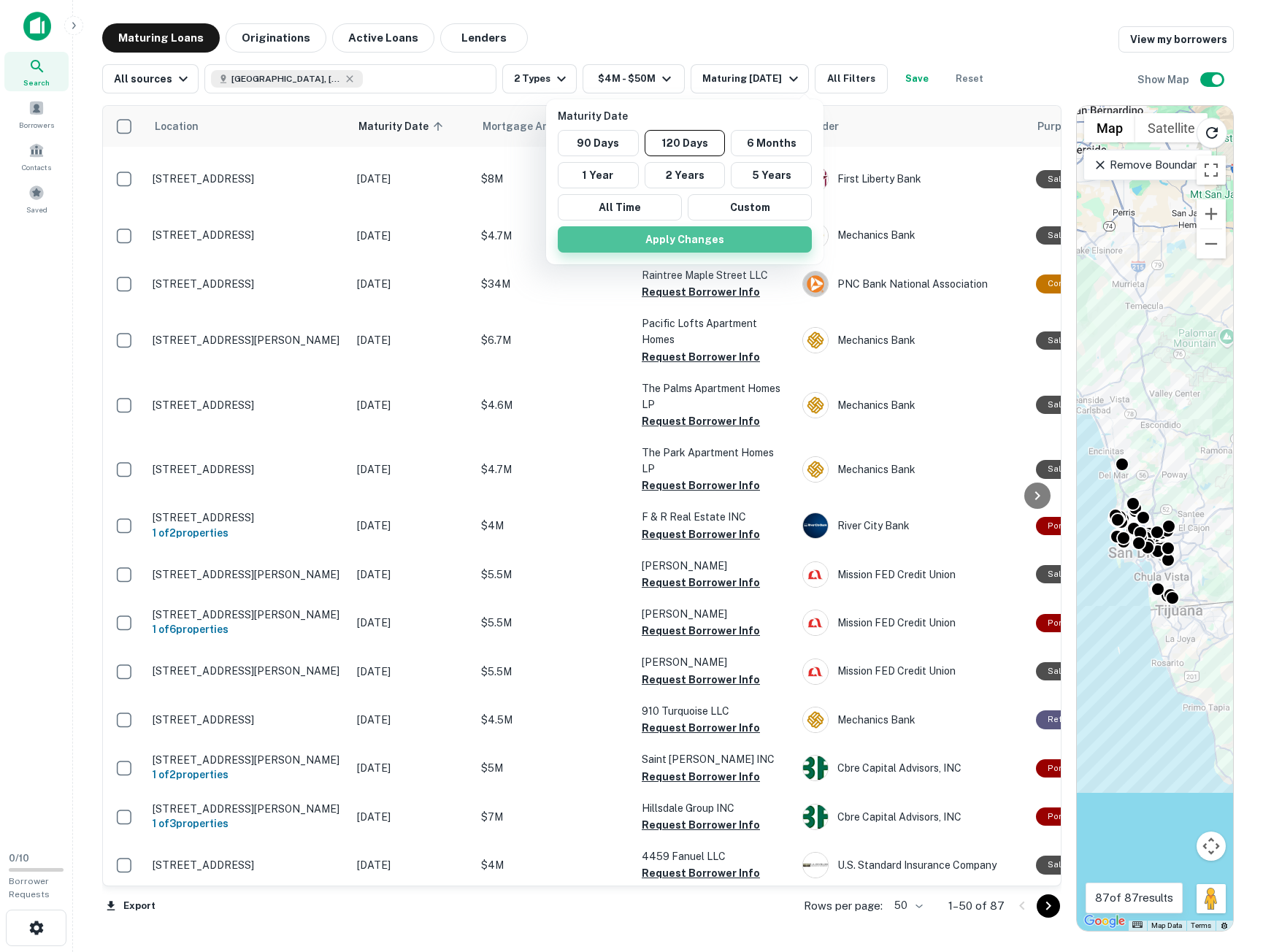
click at [726, 238] on button "Apply Changes" at bounding box center [685, 240] width 254 height 27
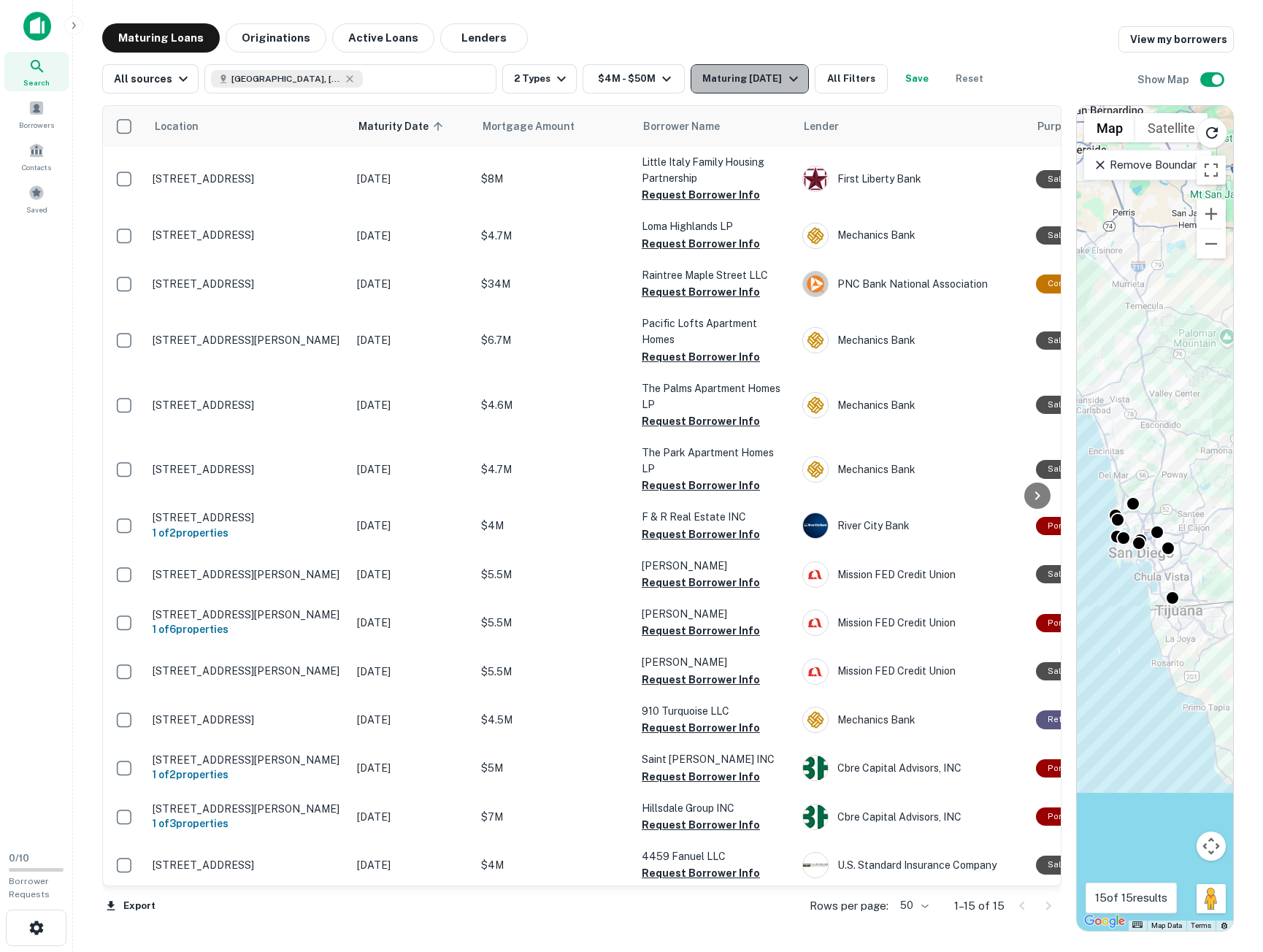
click at [722, 80] on div "Maturing In 120 Days" at bounding box center [752, 78] width 99 height 17
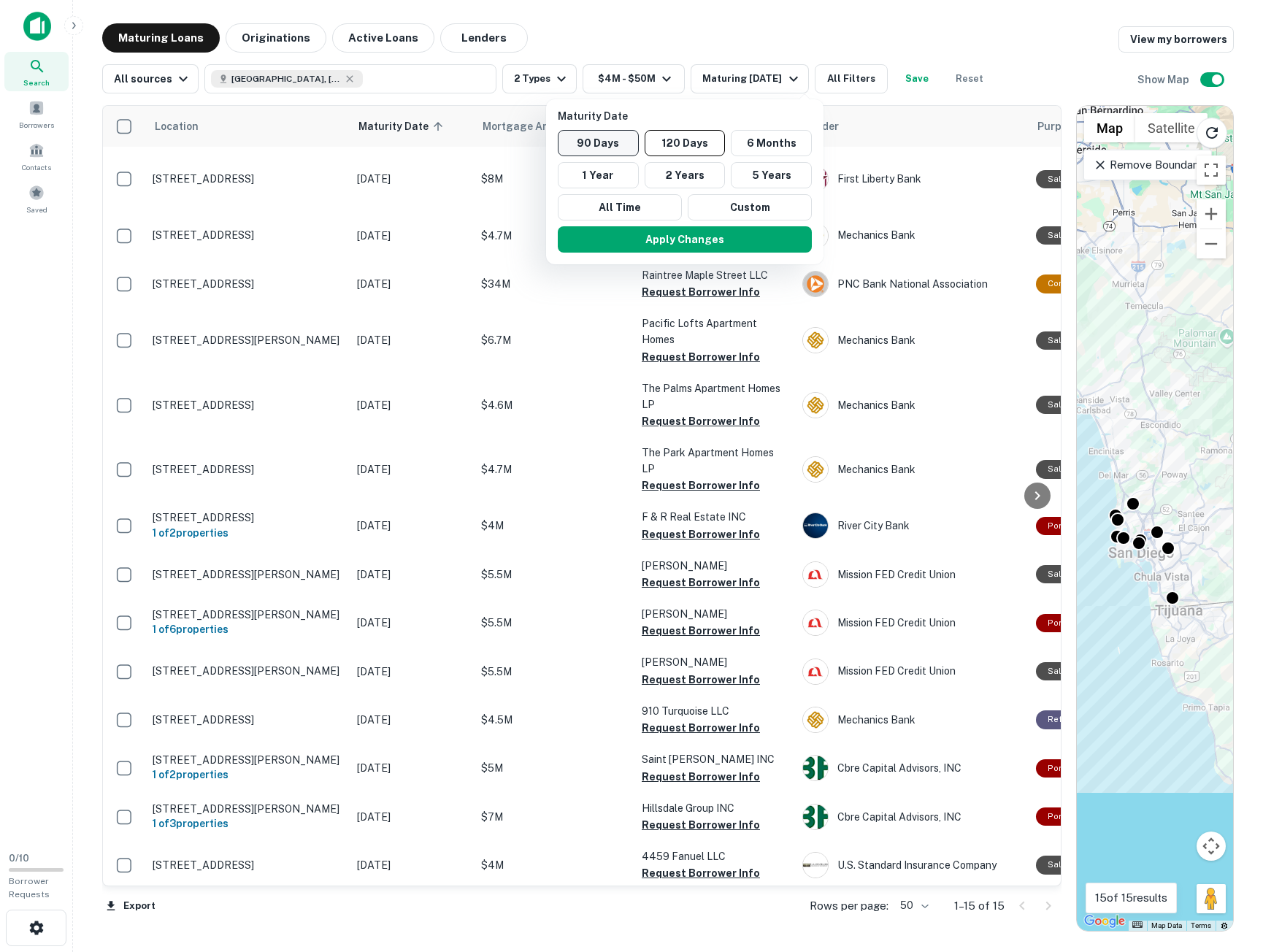
click at [623, 142] on button "90 Days" at bounding box center [598, 142] width 81 height 27
click at [711, 238] on button "Apply Changes" at bounding box center [680, 240] width 254 height 27
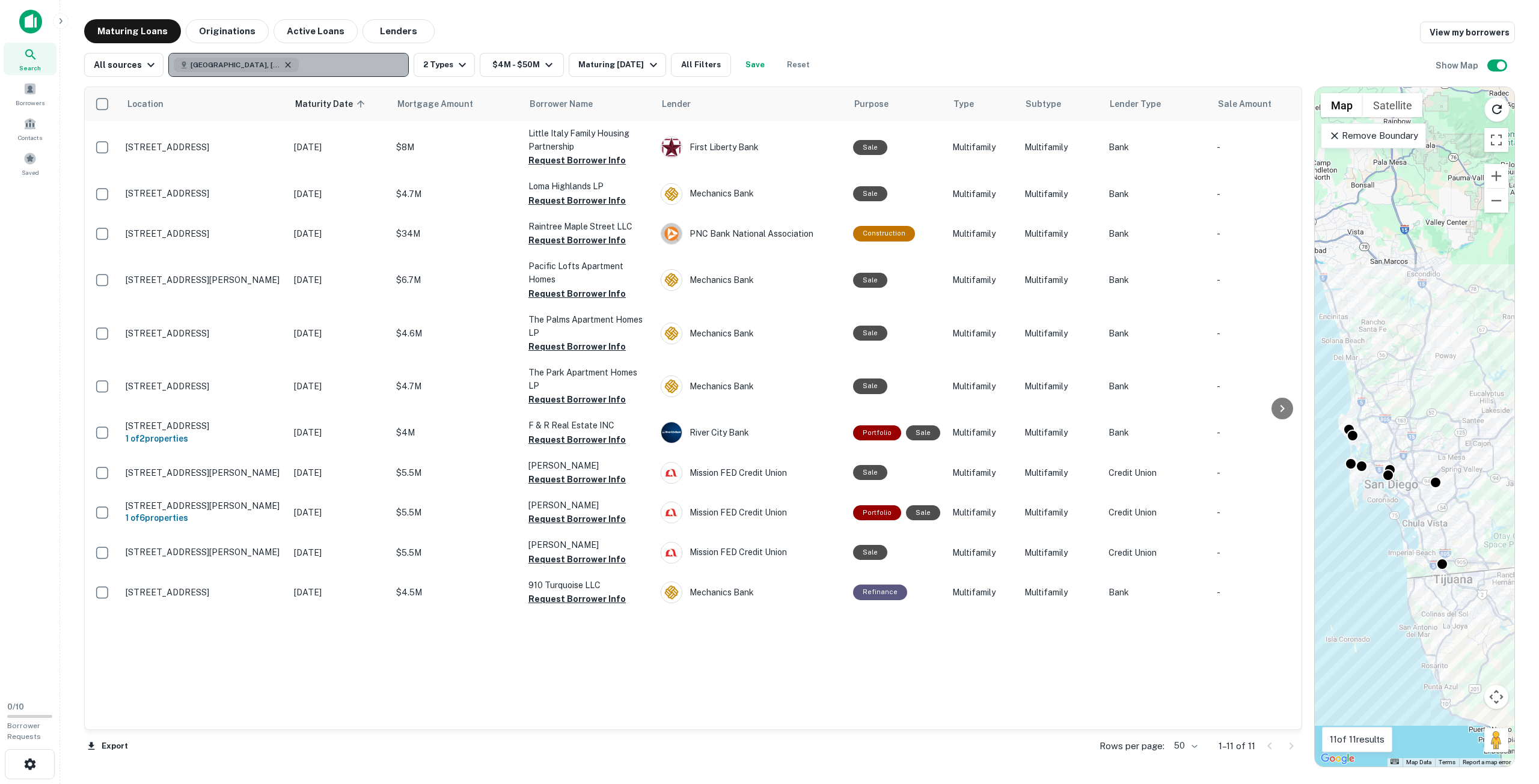
click at [283, 60] on icon "button" at bounding box center [288, 64] width 9 height 9
click at [322, 59] on p "Enter addresses, locations or lender names" at bounding box center [275, 64] width 194 height 14
click at [324, 60] on p "Enter addresses, locations or lender names" at bounding box center [275, 64] width 194 height 14
click at [373, 134] on button "Update" at bounding box center [375, 132] width 51 height 22
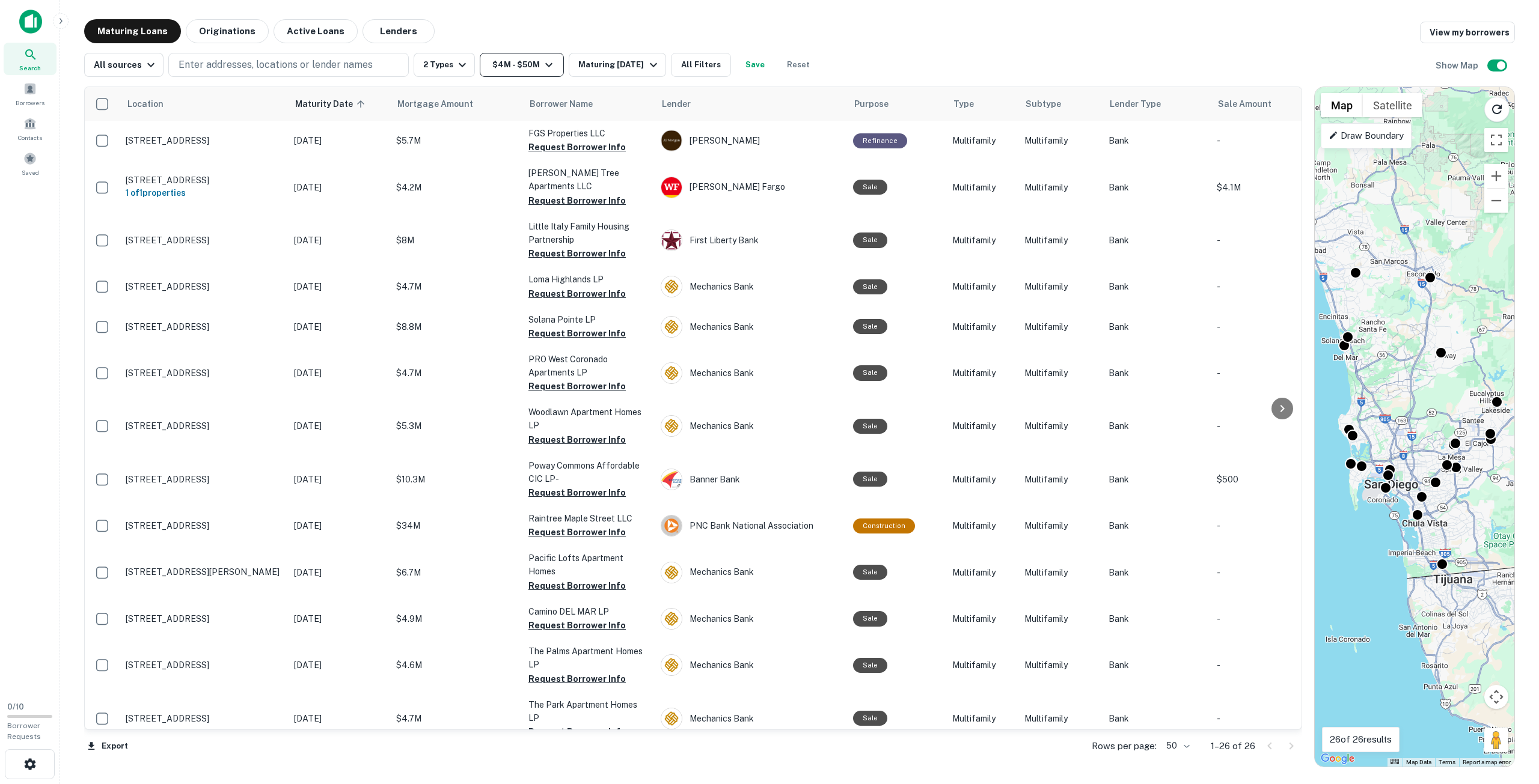
click at [532, 68] on button "$4M - $50M" at bounding box center [522, 65] width 84 height 24
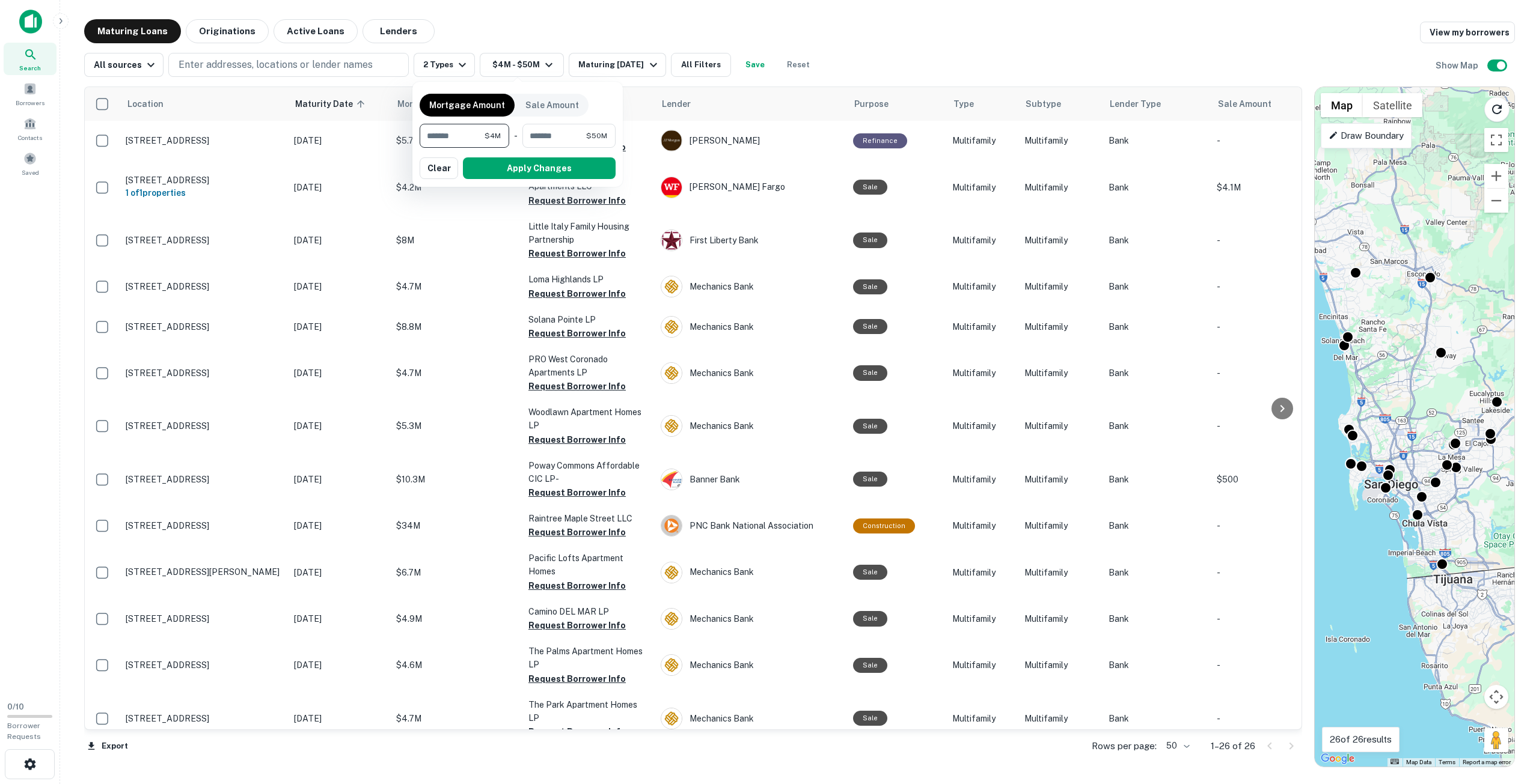
click at [433, 135] on input "*******" at bounding box center [452, 135] width 65 height 24
type input "*******"
click at [511, 165] on button "Apply Changes" at bounding box center [539, 168] width 153 height 22
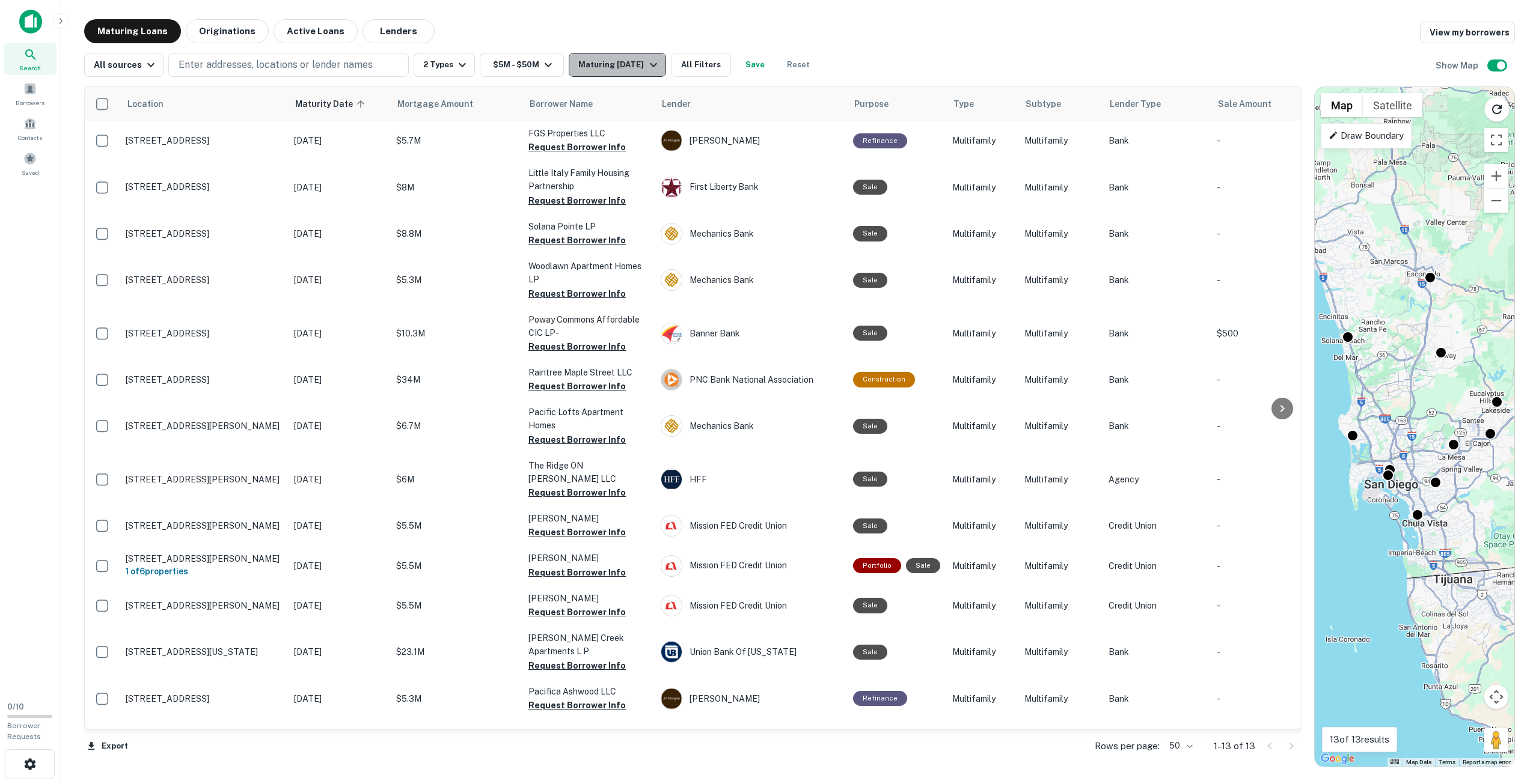
click at [601, 60] on div "Maturing In 90 Days" at bounding box center [619, 64] width 82 height 14
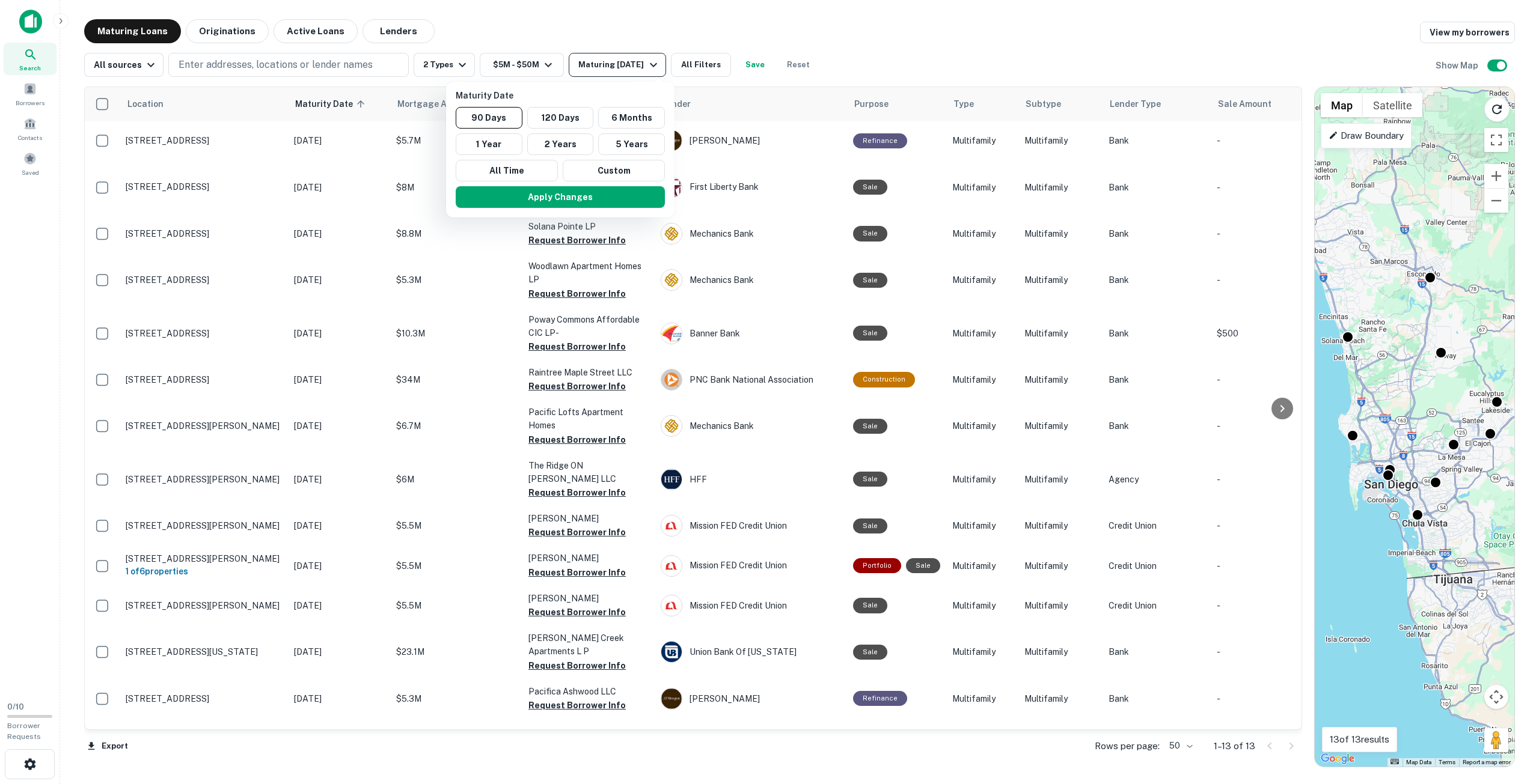
click at [601, 60] on div at bounding box center [770, 392] width 1539 height 784
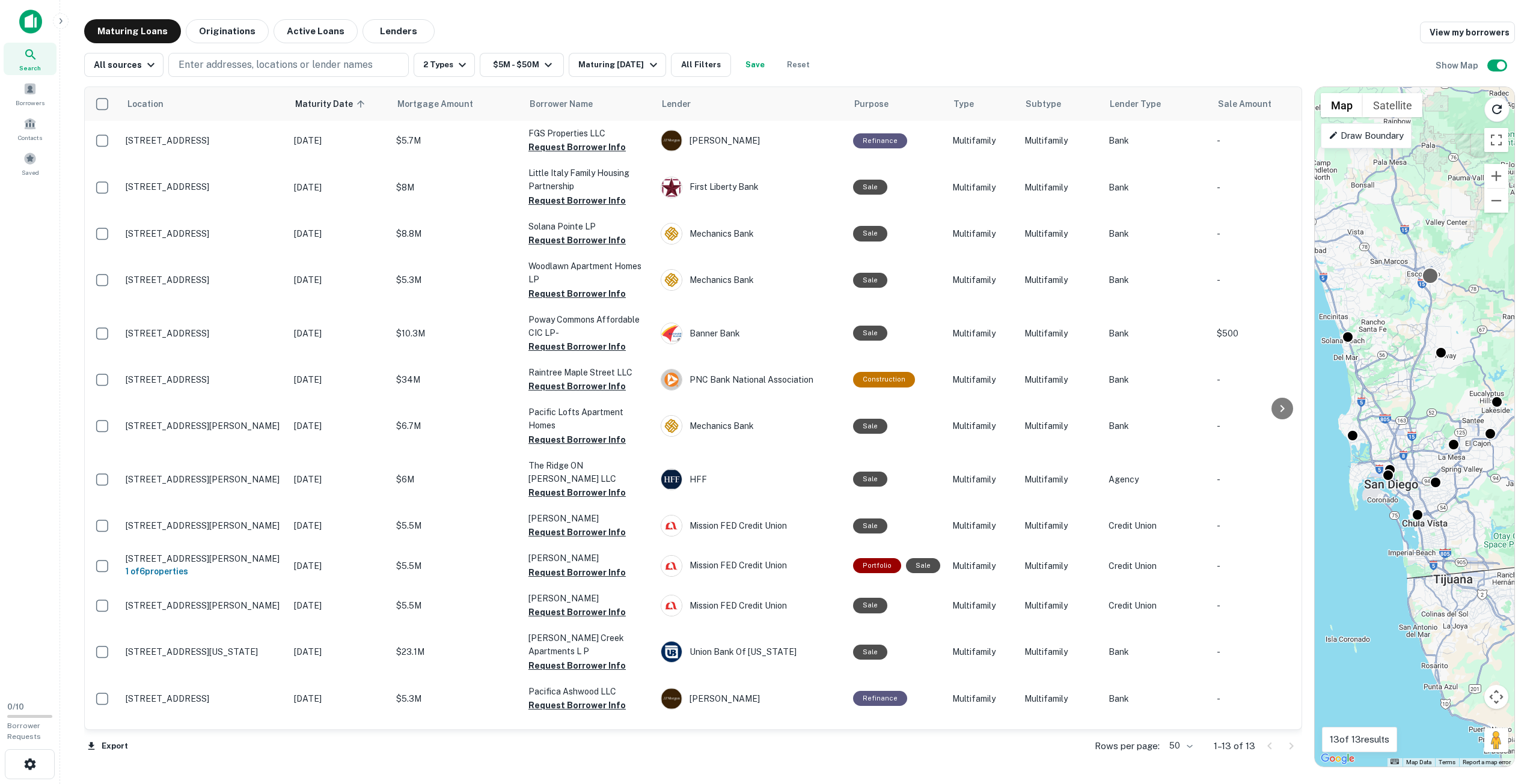
click at [1431, 279] on div at bounding box center [1430, 276] width 17 height 17
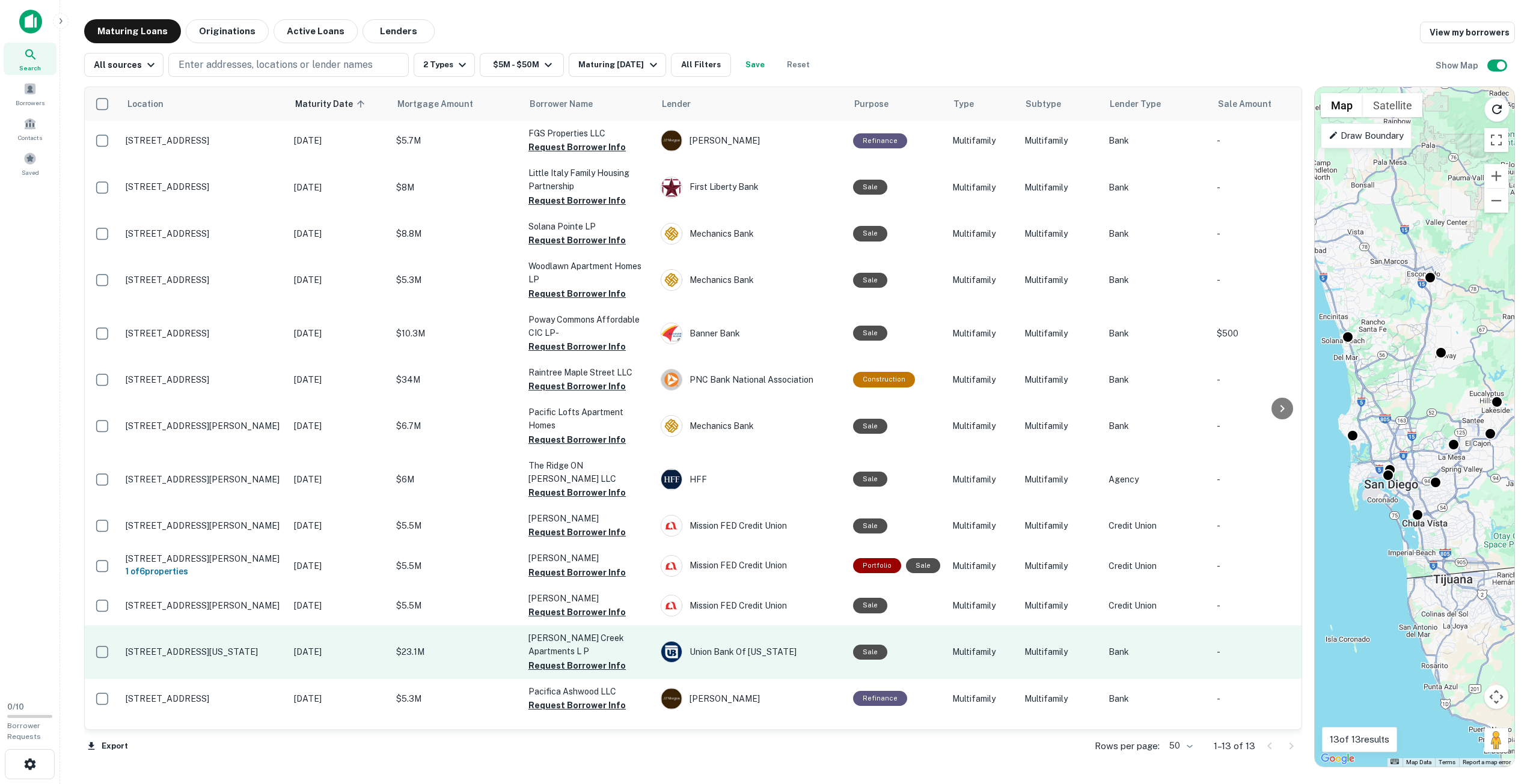
click at [222, 646] on p "301 W Vermont Ave Escondido, CA 92025" at bounding box center [203, 651] width 156 height 11
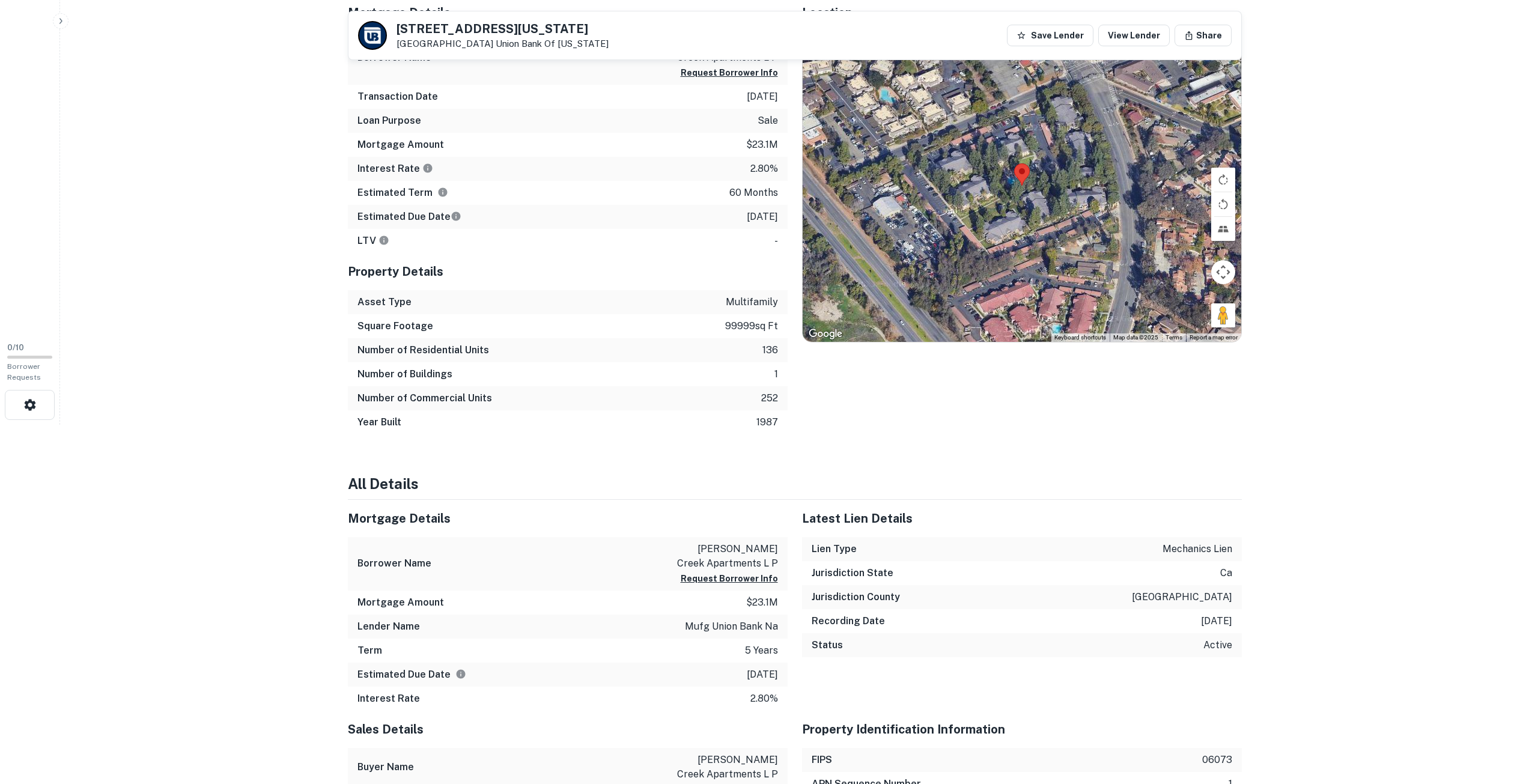
scroll to position [361, 0]
copy p "felicita creek apartments l p"
drag, startPoint x: 712, startPoint y: 543, endPoint x: 777, endPoint y: 563, distance: 68.0
click at [777, 563] on p "felicita creek apartments l p" at bounding box center [724, 555] width 108 height 29
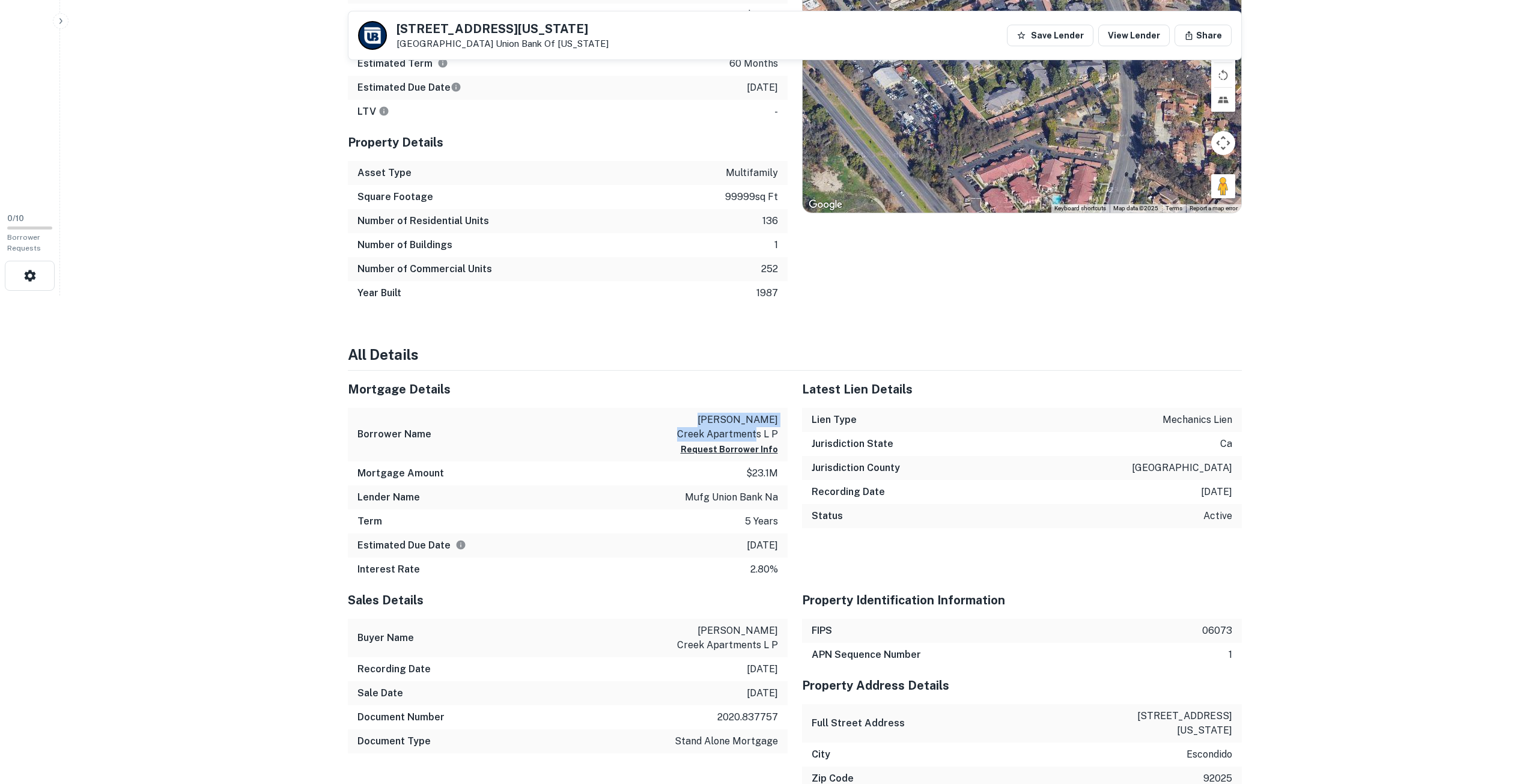
scroll to position [541, 0]
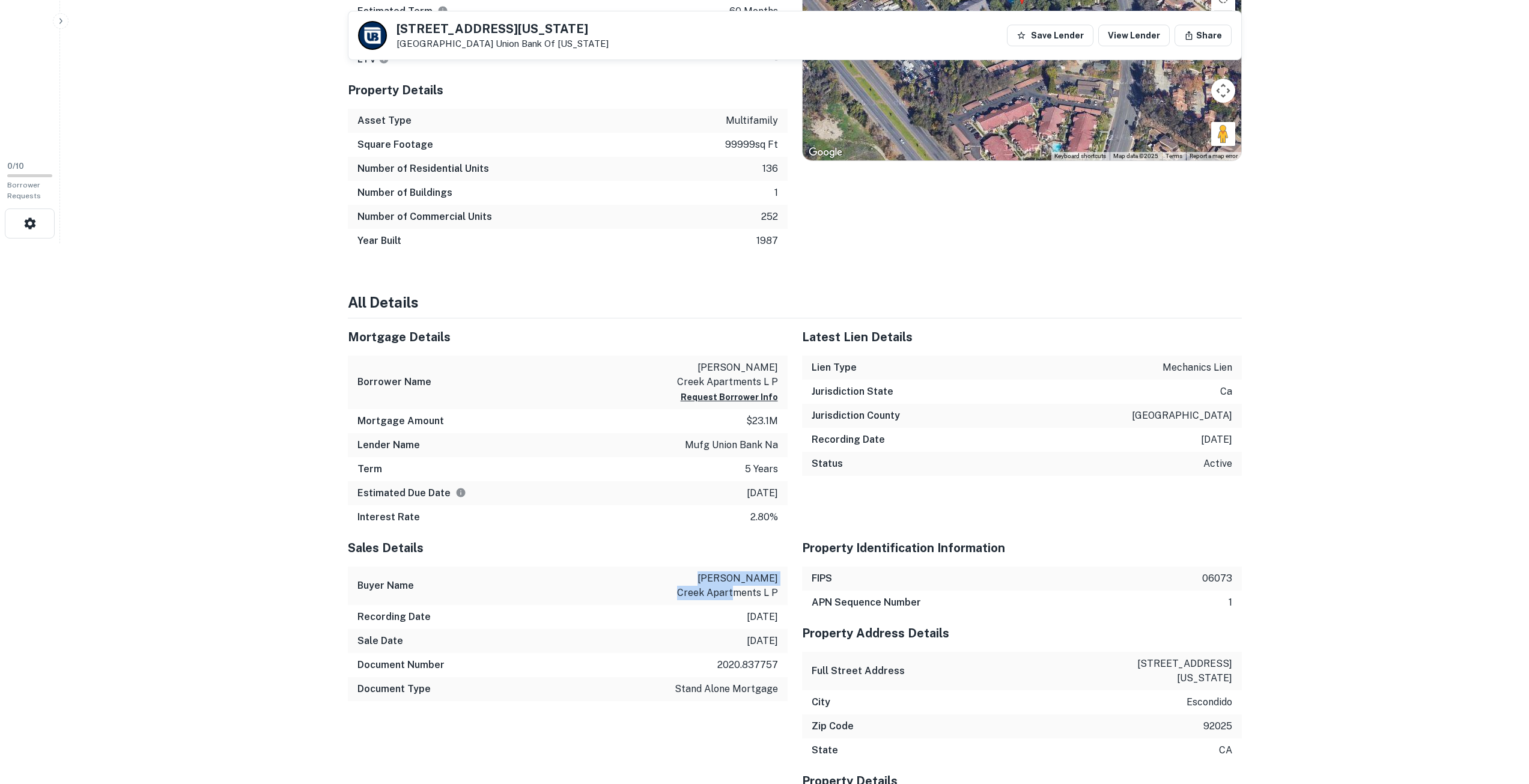
copy p "felicita creek apartments"
drag, startPoint x: 719, startPoint y: 574, endPoint x: 762, endPoint y: 593, distance: 47.0
click at [762, 593] on p "felicita creek apartments l p" at bounding box center [724, 586] width 108 height 29
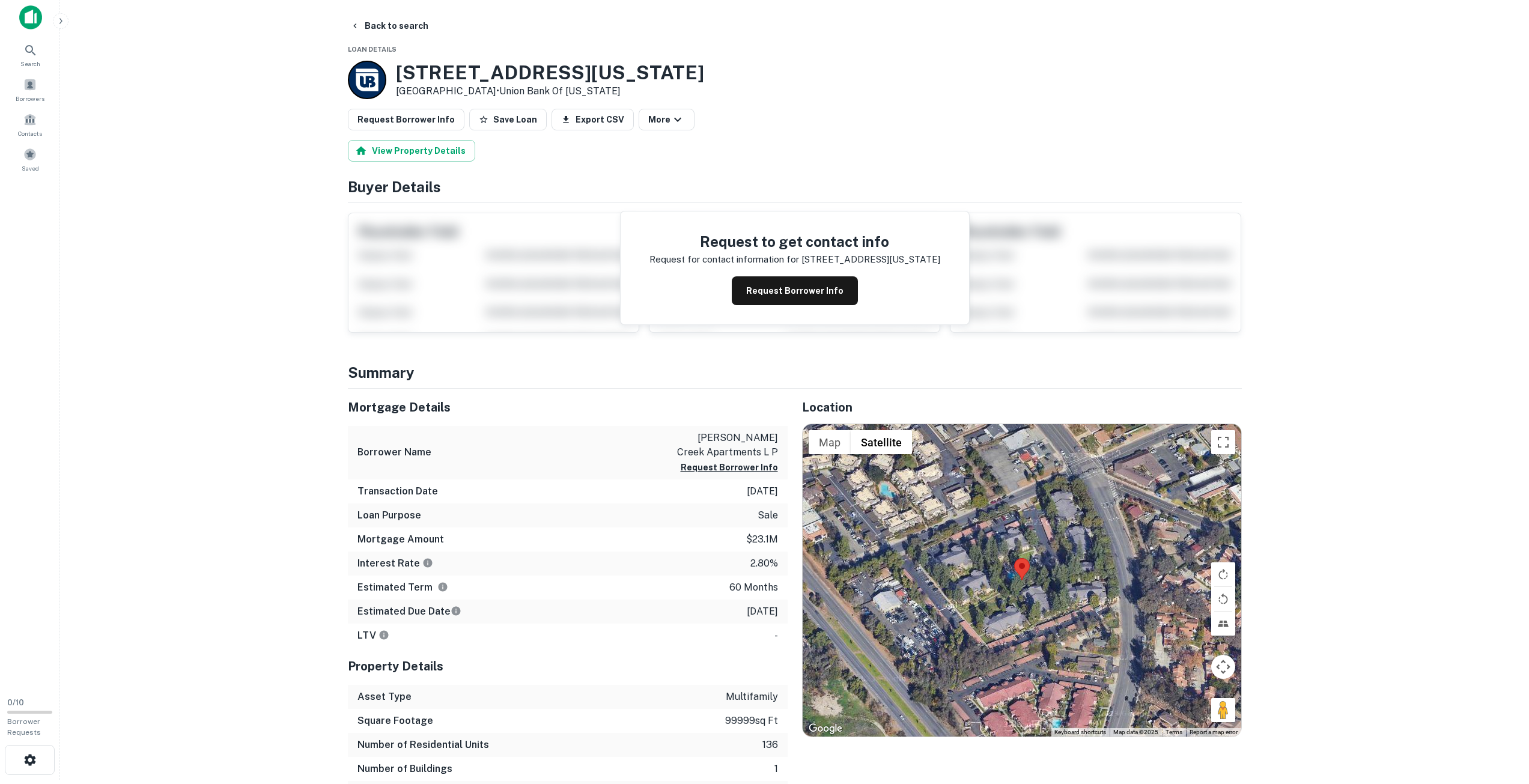
scroll to position [0, 0]
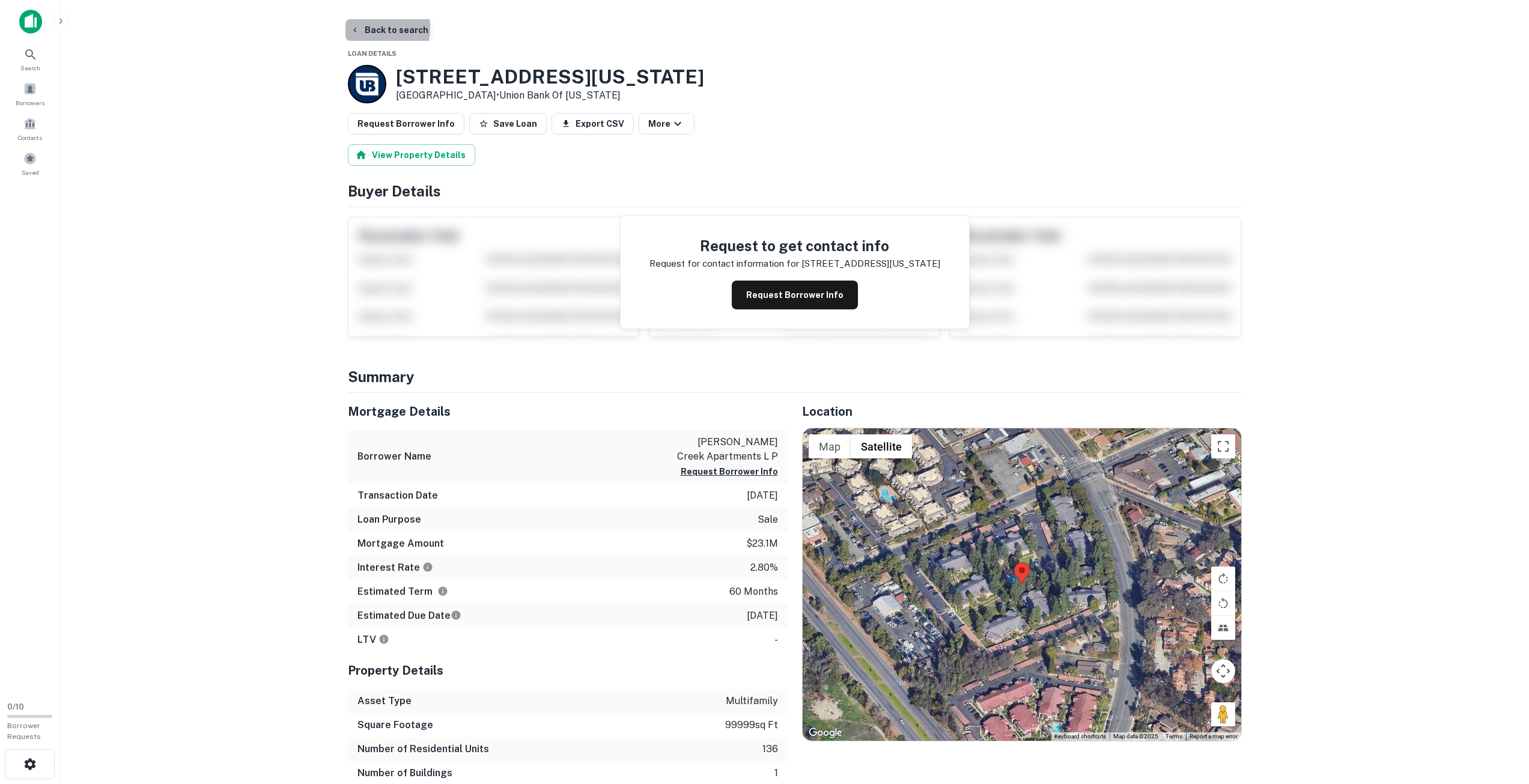
click at [354, 27] on icon "button" at bounding box center [355, 29] width 9 height 9
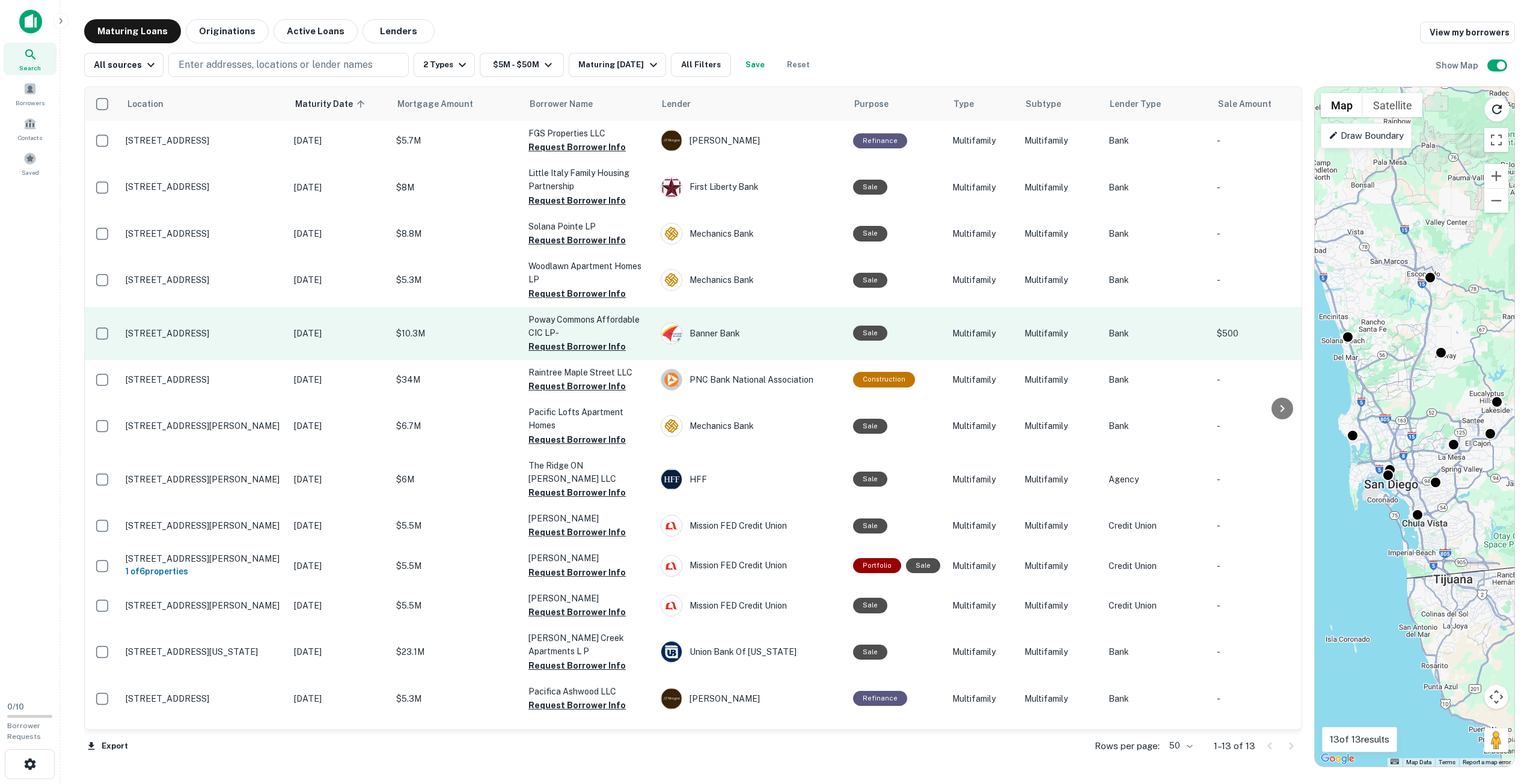
click at [614, 326] on p "Poway Commons Affordable CIC LP-" at bounding box center [589, 326] width 120 height 26
click at [235, 338] on p "[STREET_ADDRESS]" at bounding box center [203, 333] width 156 height 11
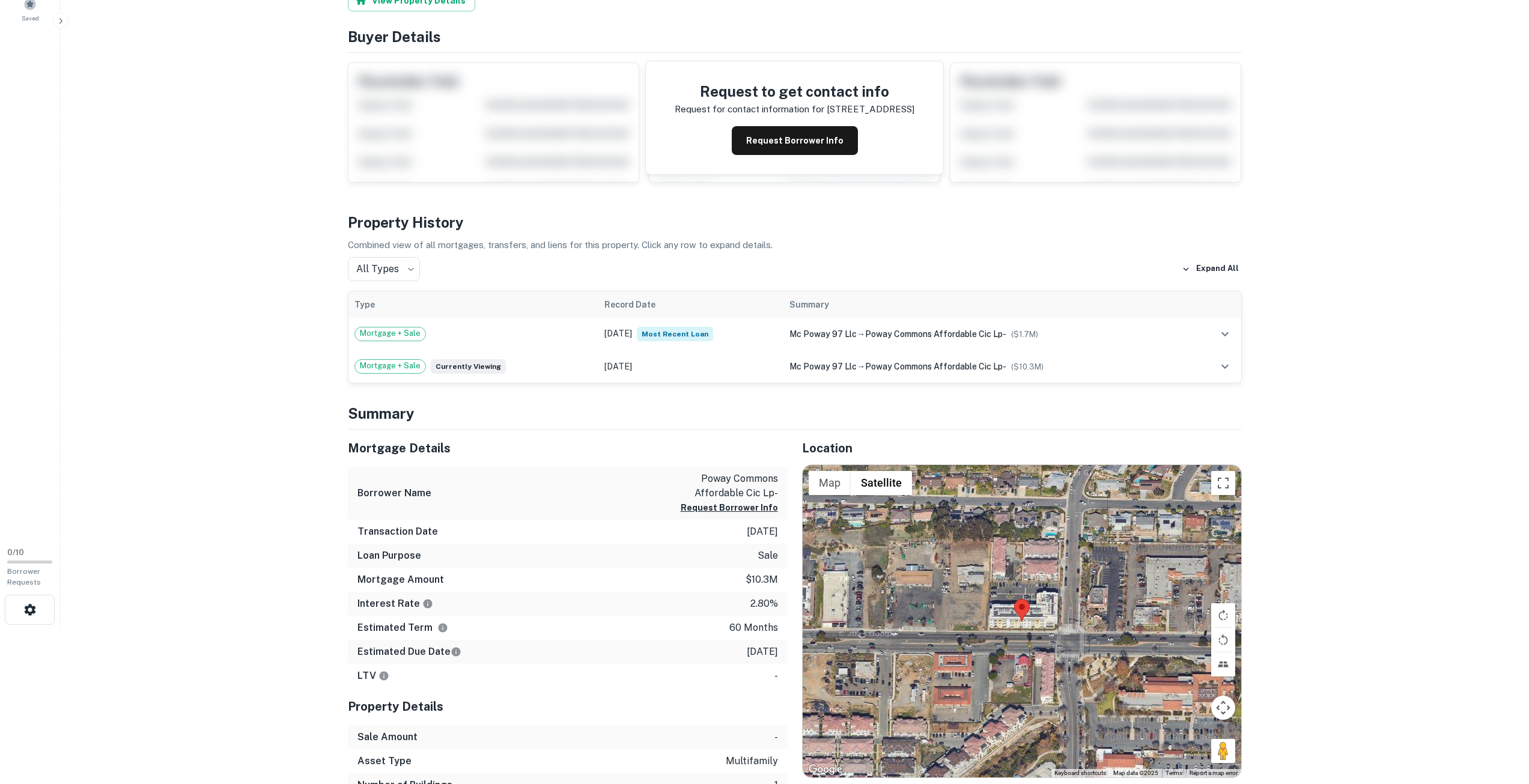
scroll to position [180, 0]
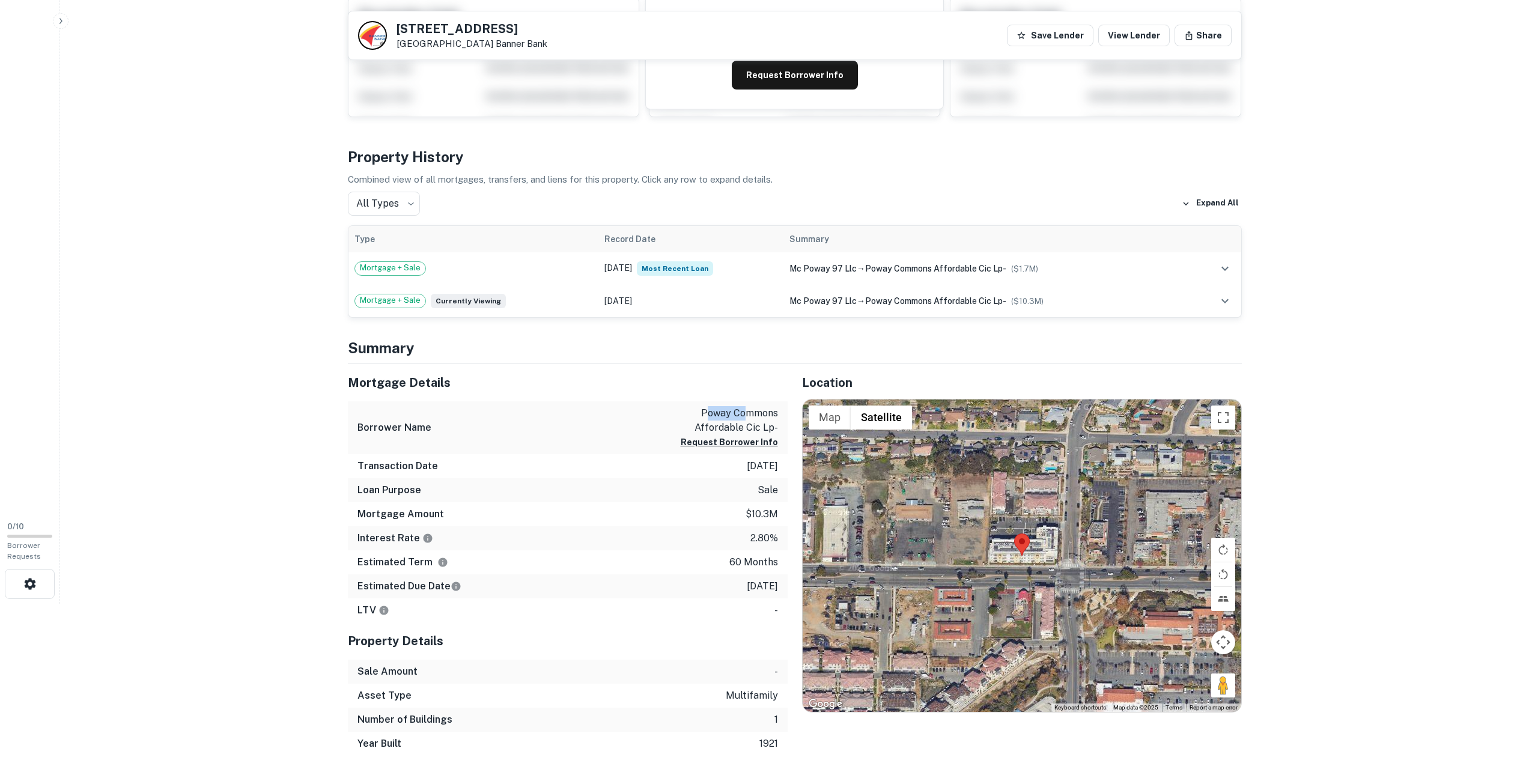
drag, startPoint x: 706, startPoint y: 410, endPoint x: 717, endPoint y: 409, distance: 11.0
click at [745, 413] on p "poway commons affordable cic lp-" at bounding box center [724, 420] width 108 height 29
click at [707, 409] on p "poway commons affordable cic lp-" at bounding box center [724, 420] width 108 height 29
copy p "poway commons affordable cic"
drag, startPoint x: 698, startPoint y: 409, endPoint x: 759, endPoint y: 422, distance: 62.4
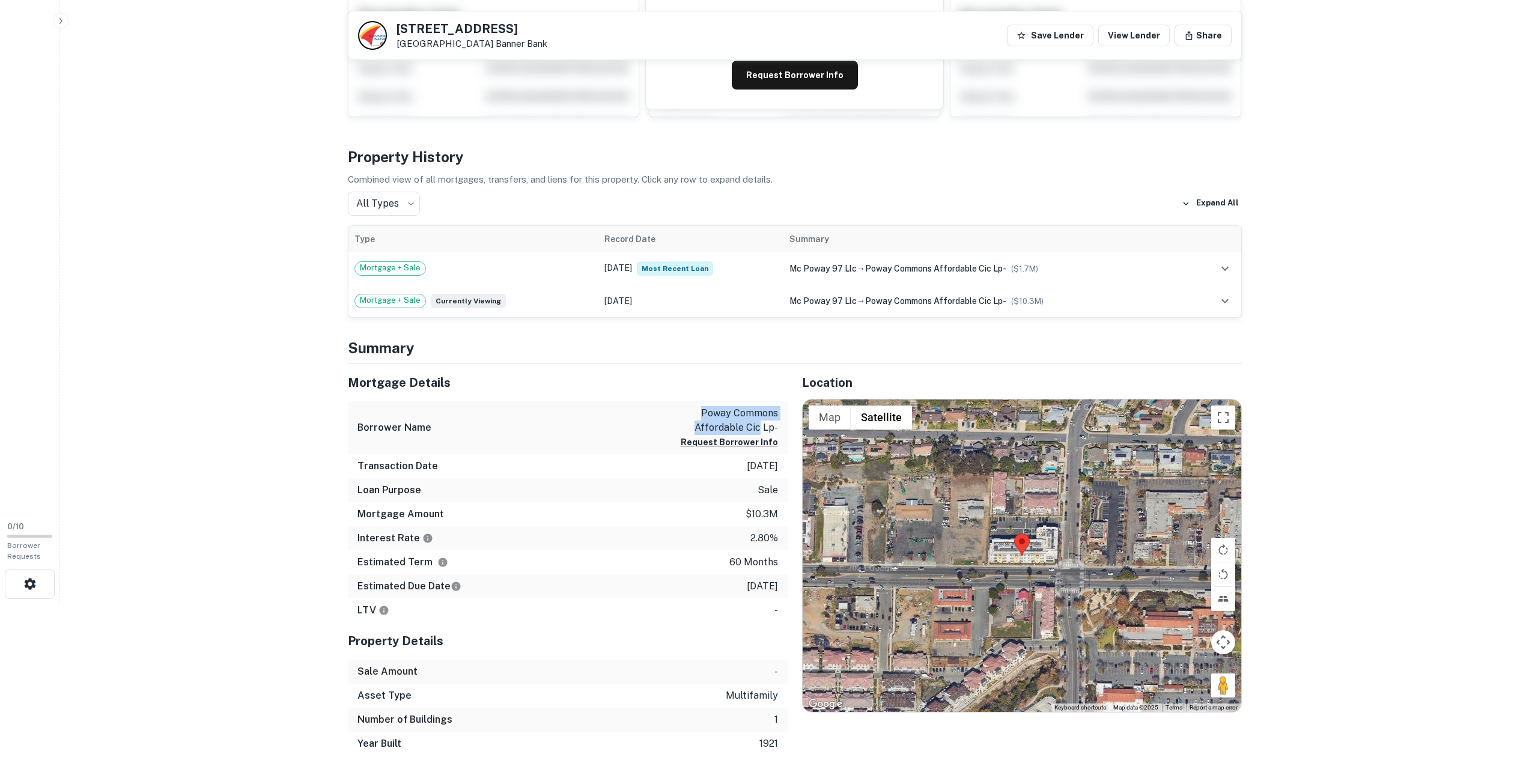
click at [759, 422] on p "poway commons affordable cic lp-" at bounding box center [724, 420] width 108 height 29
click at [646, 384] on h5 "Mortgage Details" at bounding box center [568, 382] width 440 height 18
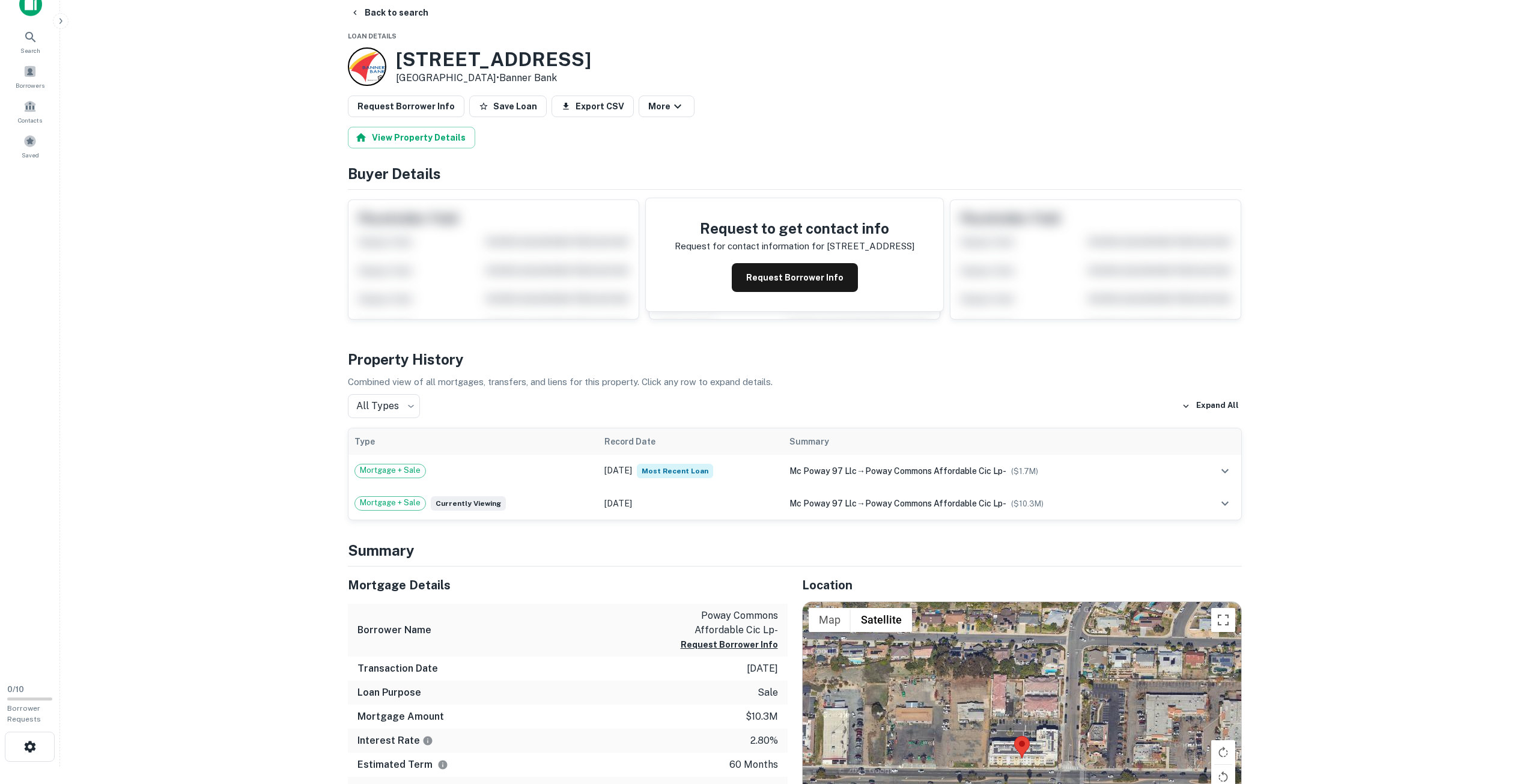
scroll to position [0, 0]
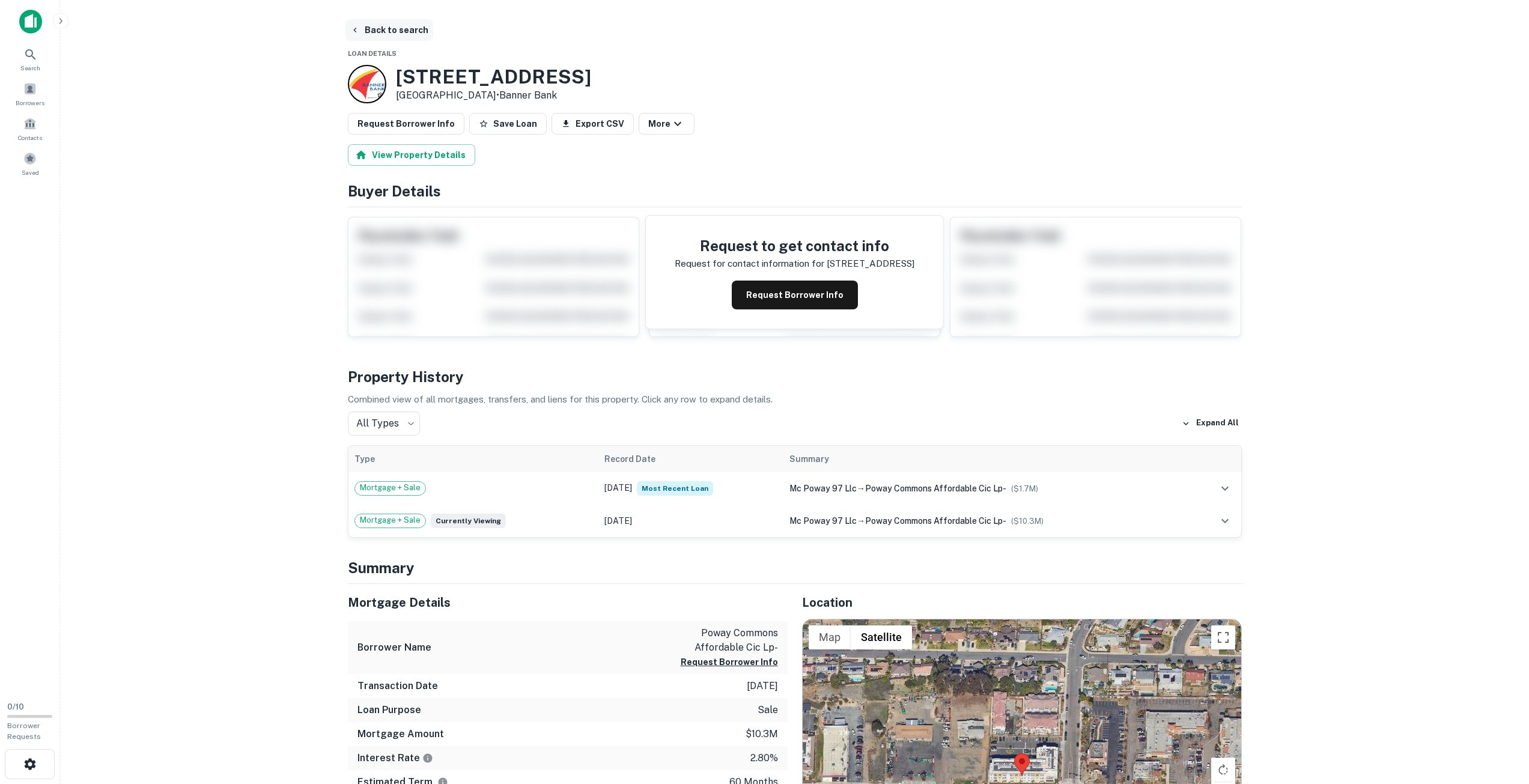
click at [368, 23] on button "Back to search" at bounding box center [389, 30] width 88 height 22
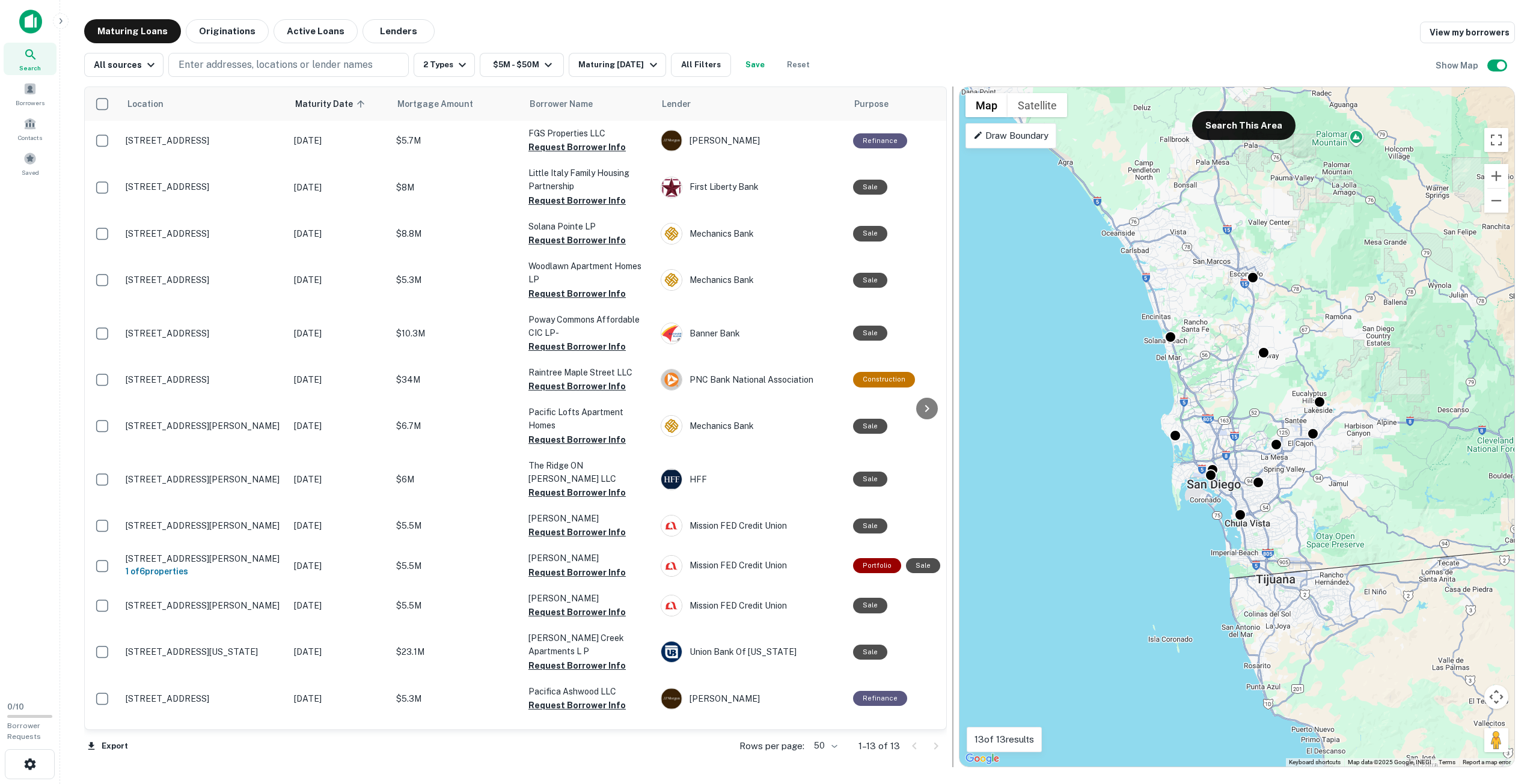
drag, startPoint x: 1309, startPoint y: 332, endPoint x: 954, endPoint y: 308, distance: 355.8
click at [954, 308] on div at bounding box center [952, 427] width 12 height 680
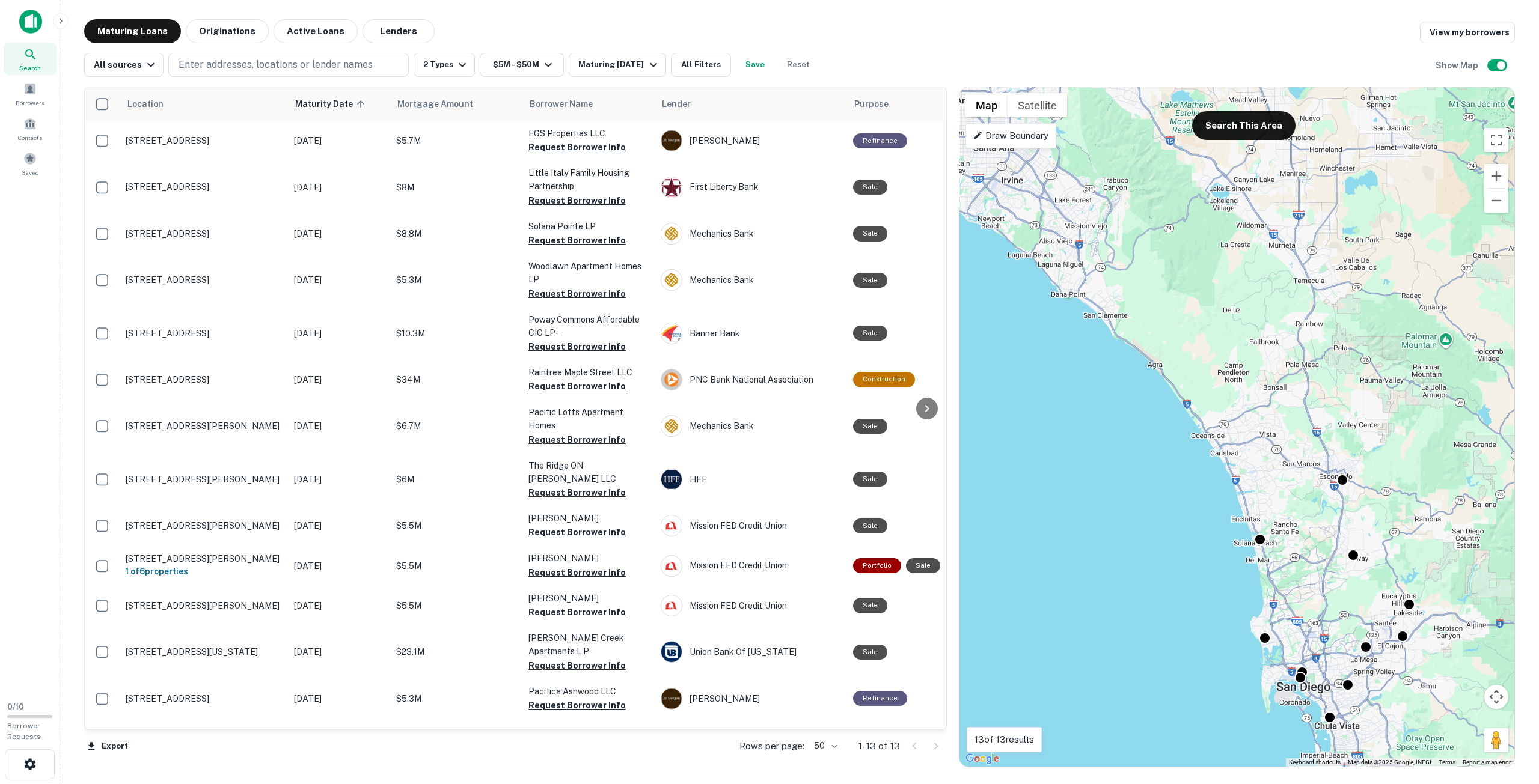
drag, startPoint x: 1199, startPoint y: 368, endPoint x: 1279, endPoint y: 553, distance: 201.6
click at [1279, 553] on div "To activate drag with keyboard, press Alt + Enter. Once in keyboard drag state,…" at bounding box center [1236, 427] width 555 height 679
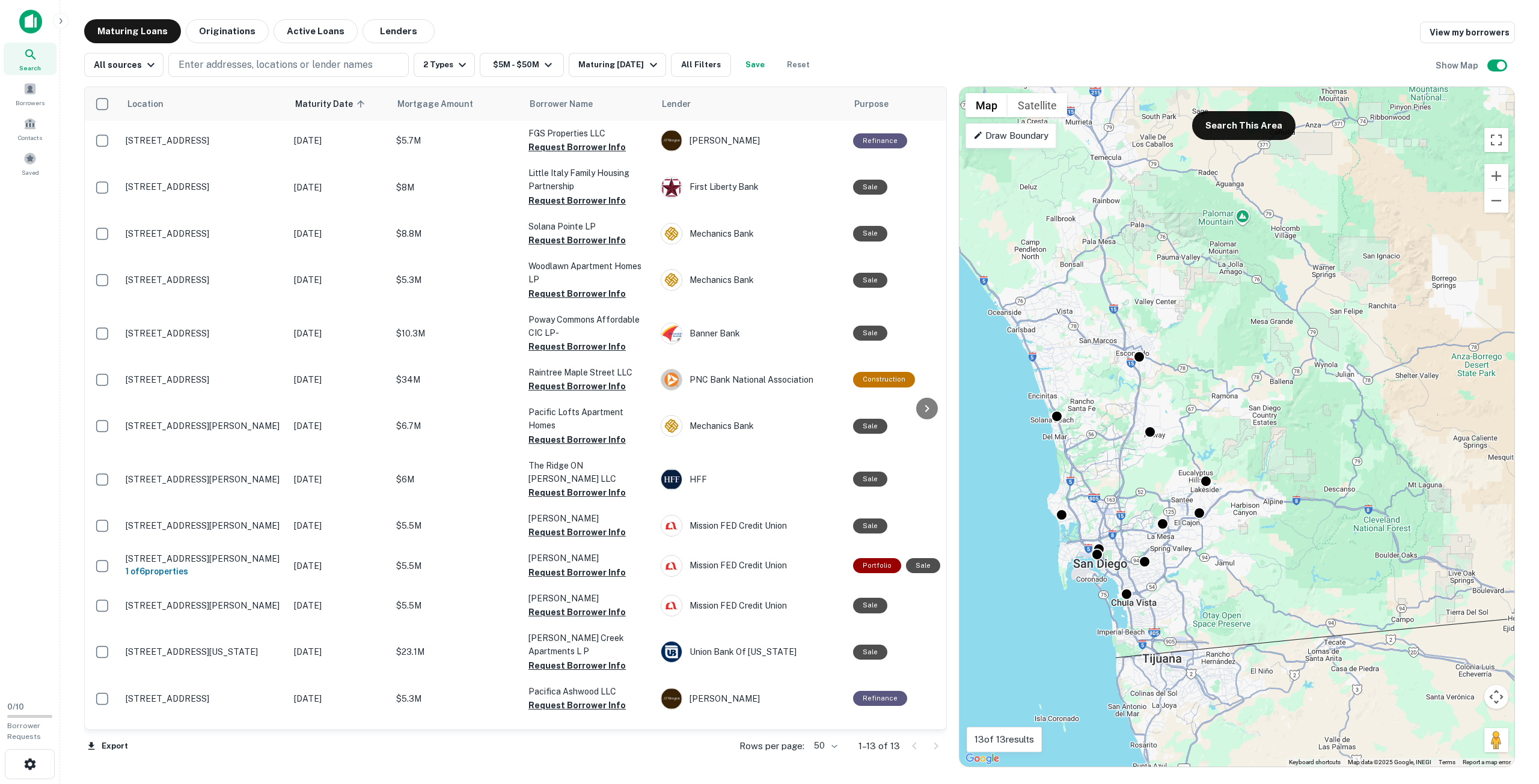
drag, startPoint x: 1405, startPoint y: 631, endPoint x: 1202, endPoint y: 491, distance: 246.6
click at [1202, 491] on div "To activate drag with keyboard, press Alt + Enter. Once in keyboard drag state,…" at bounding box center [1236, 427] width 555 height 679
click at [1243, 132] on button "Search This Area" at bounding box center [1244, 125] width 104 height 29
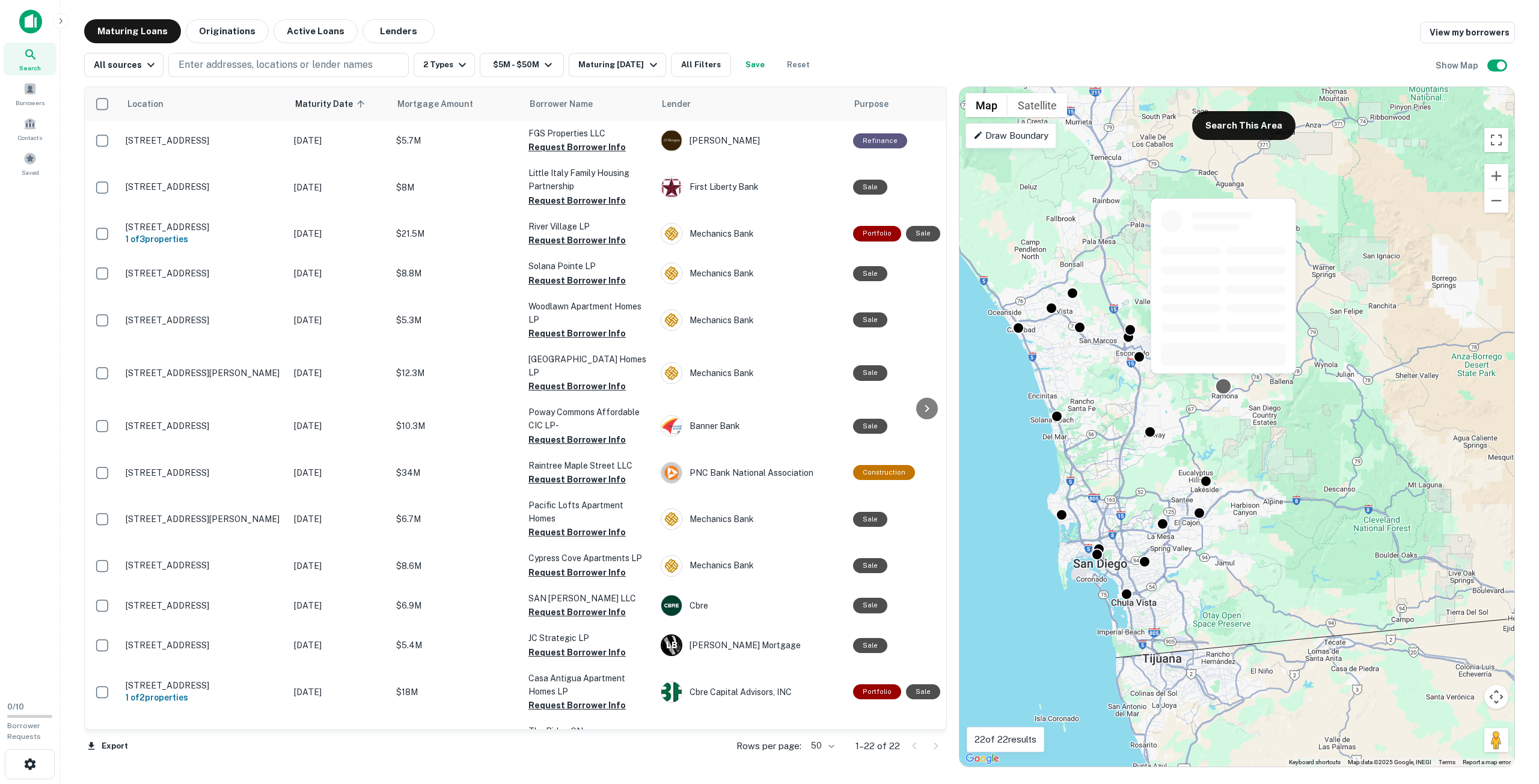
click at [1223, 388] on div at bounding box center [1223, 386] width 17 height 17
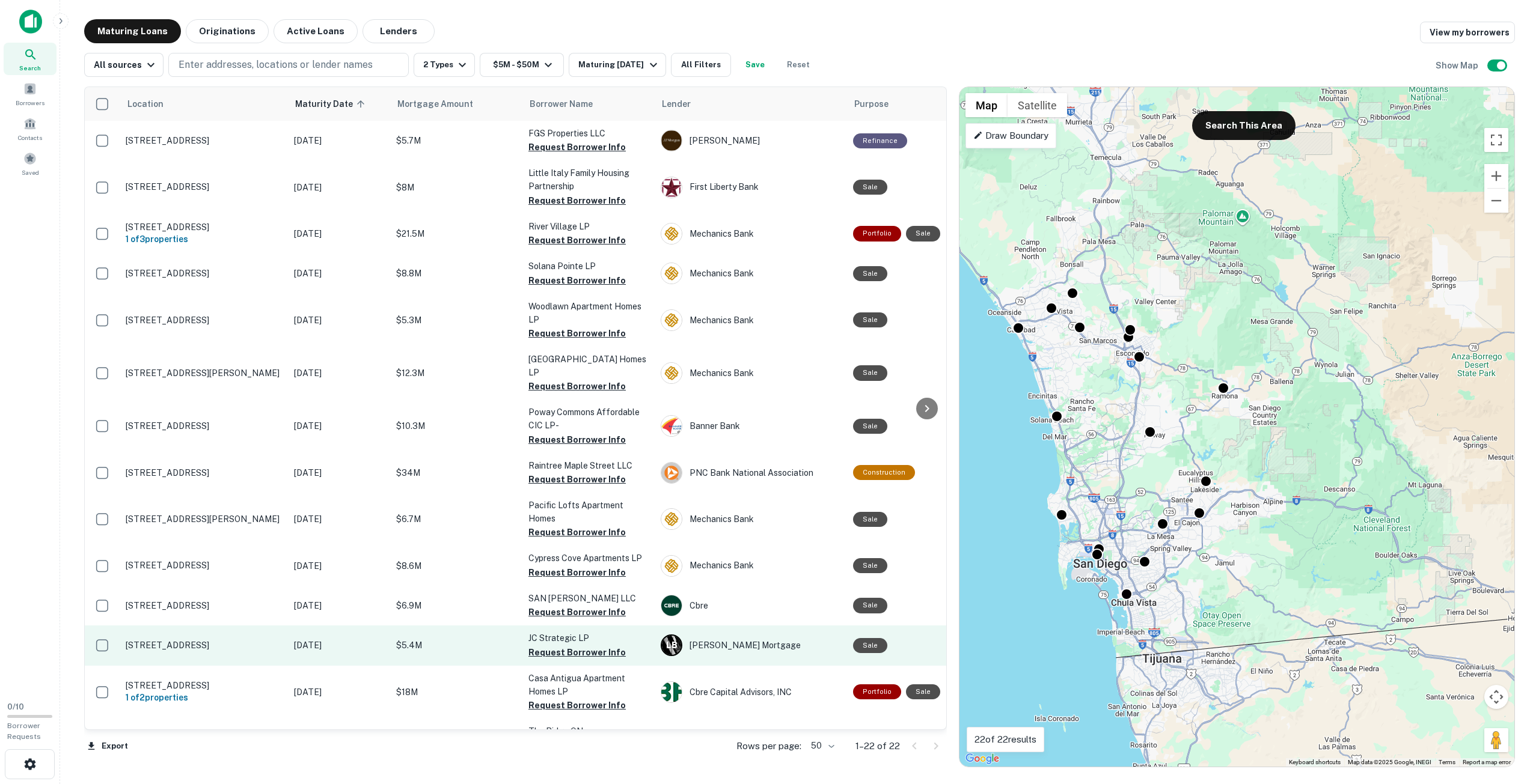
click at [260, 639] on td "1551 Montecito Rd Ramona, CA 92065" at bounding box center [204, 646] width 169 height 40
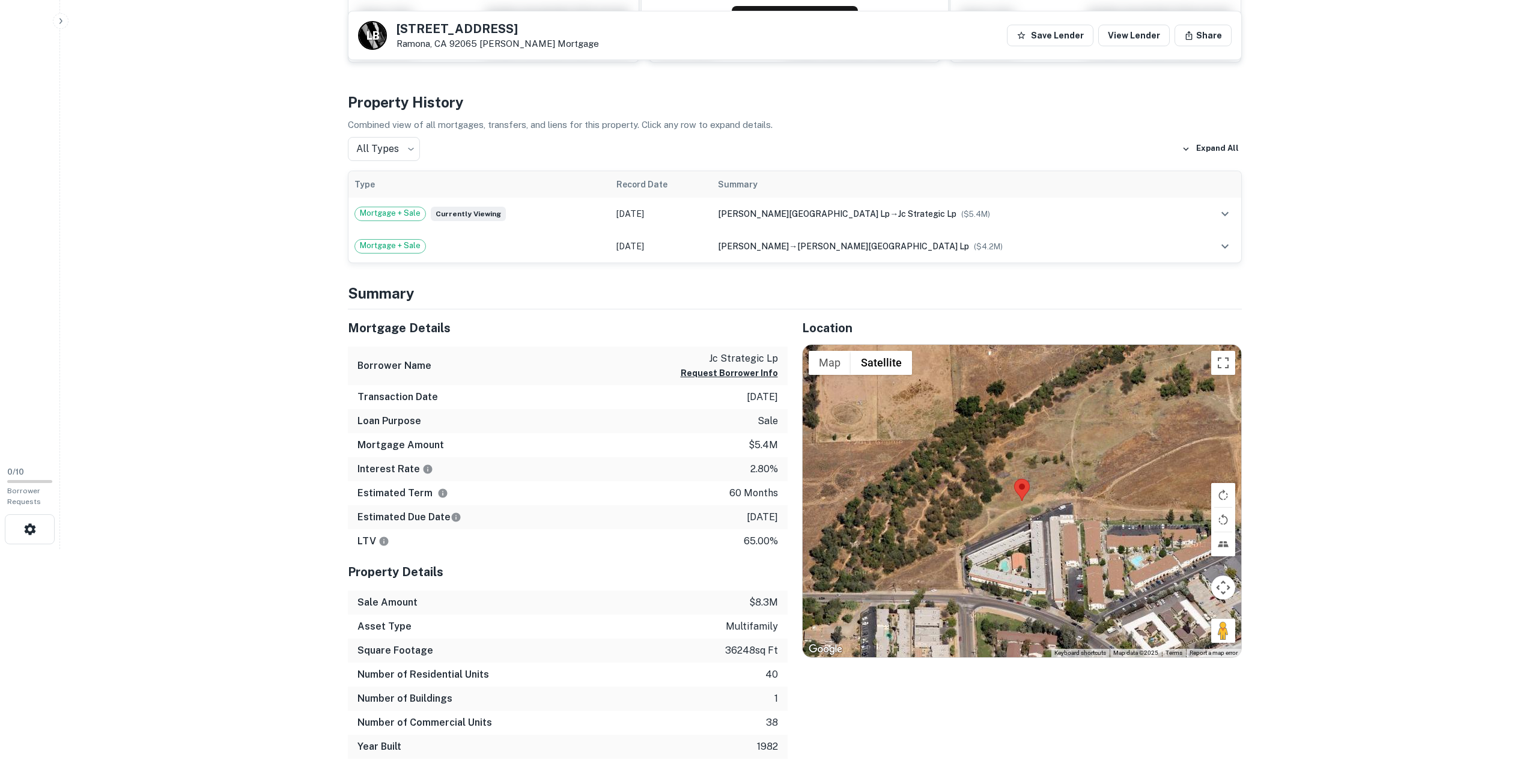
scroll to position [240, 0]
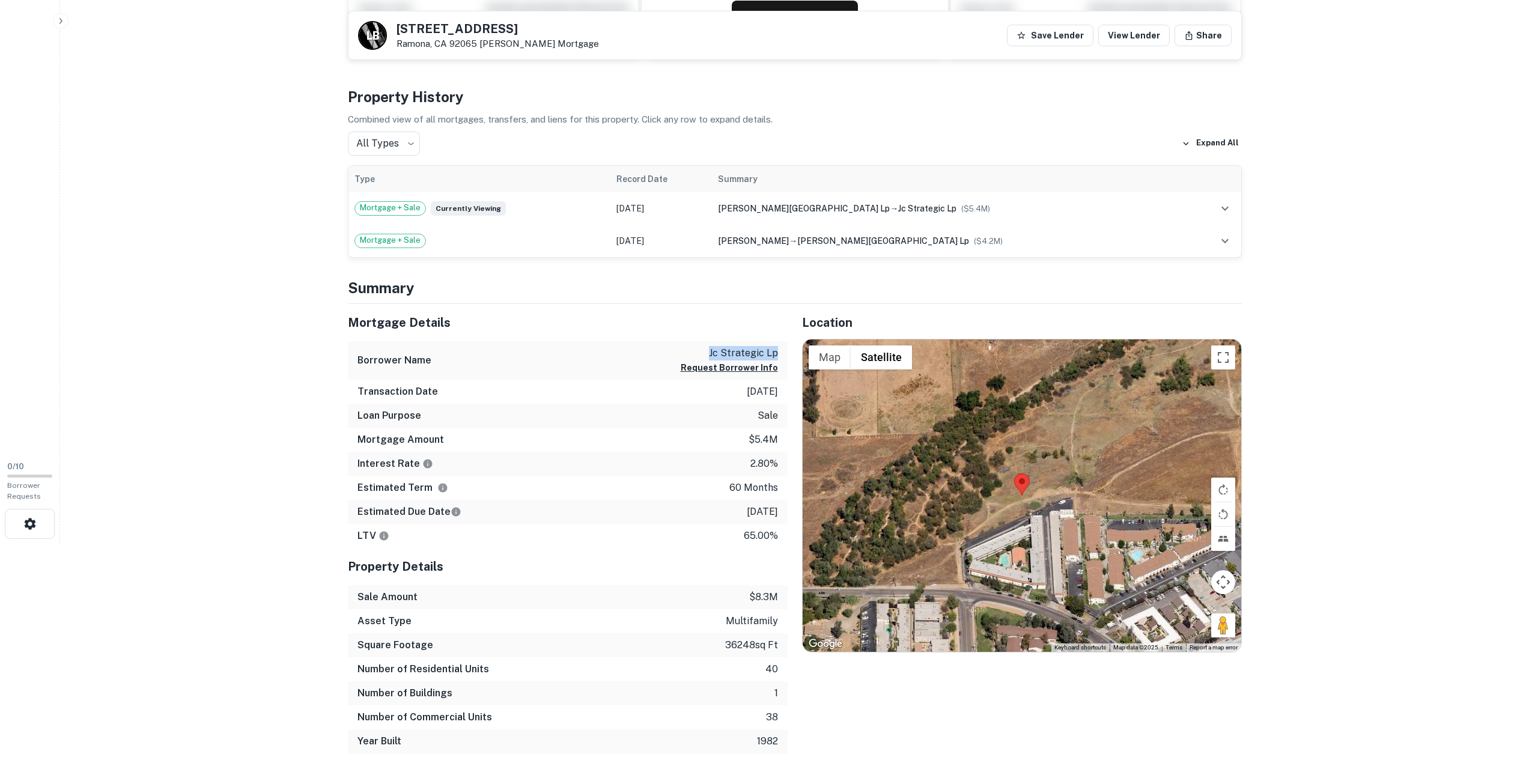
drag, startPoint x: 707, startPoint y: 352, endPoint x: 782, endPoint y: 356, distance: 75.1
click at [782, 356] on div "Borrower Name jc strategic lp Request Borrower Info" at bounding box center [568, 361] width 440 height 39
copy p "jc strategic lp"
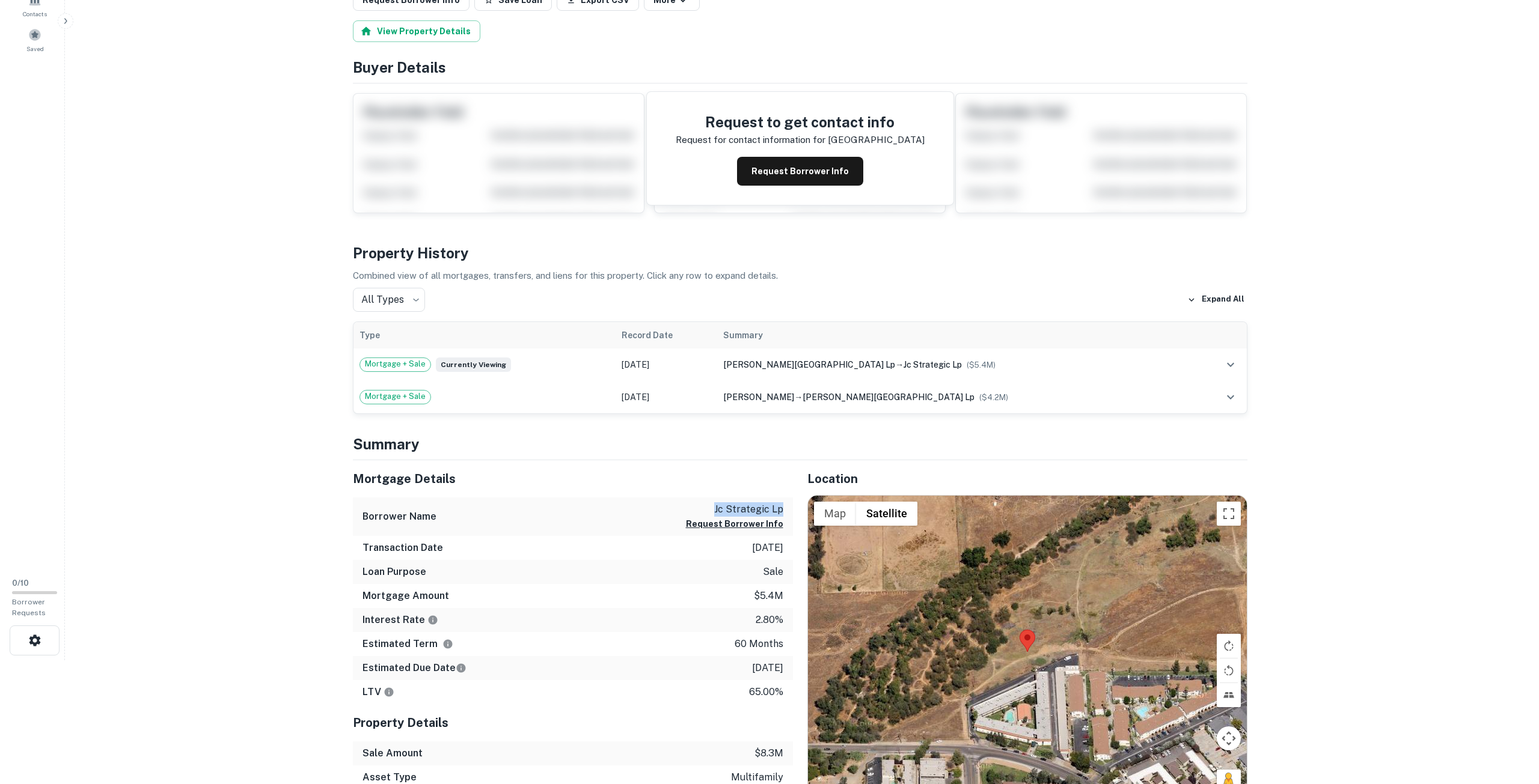
scroll to position [0, 0]
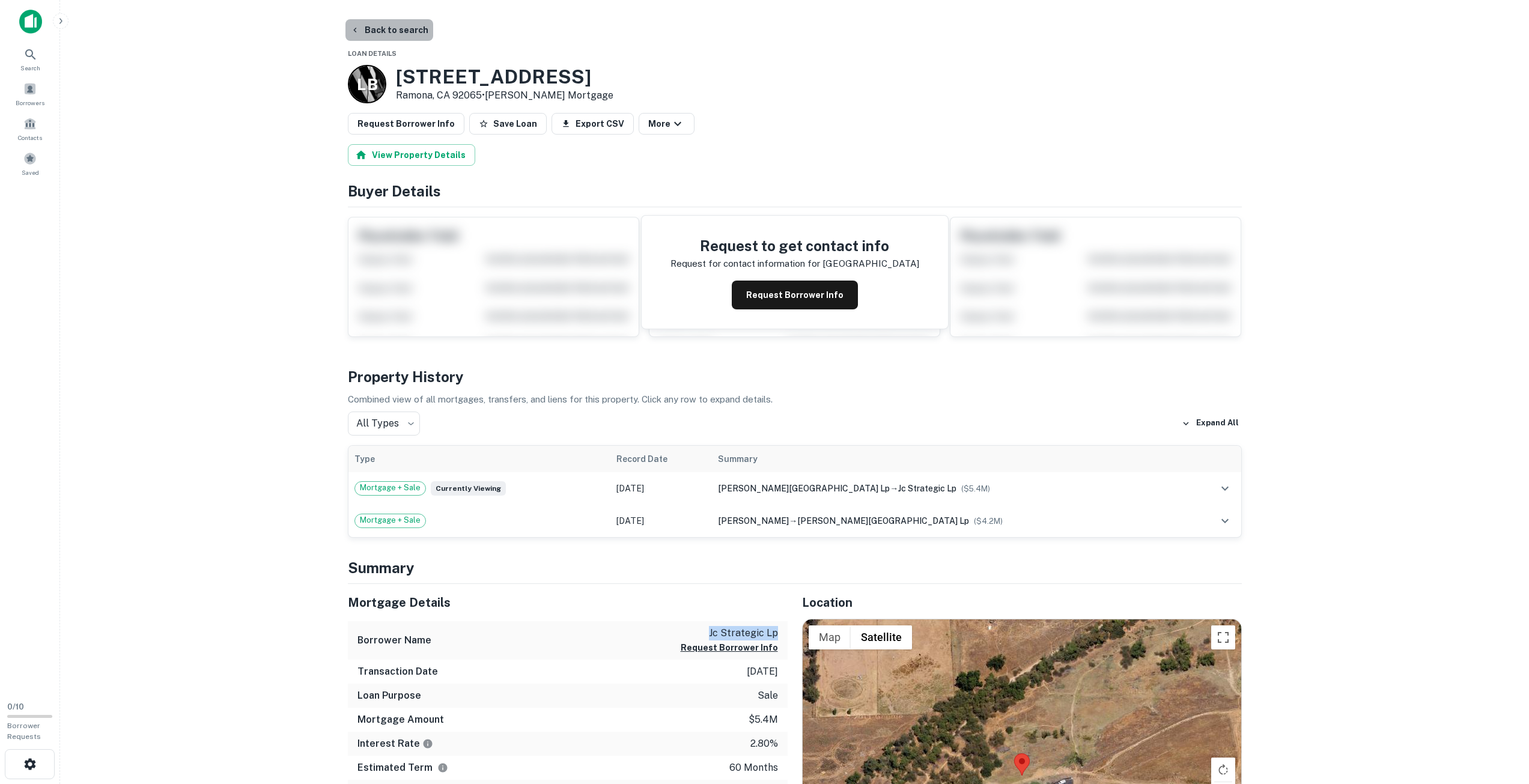
click at [397, 32] on button "Back to search" at bounding box center [389, 30] width 88 height 22
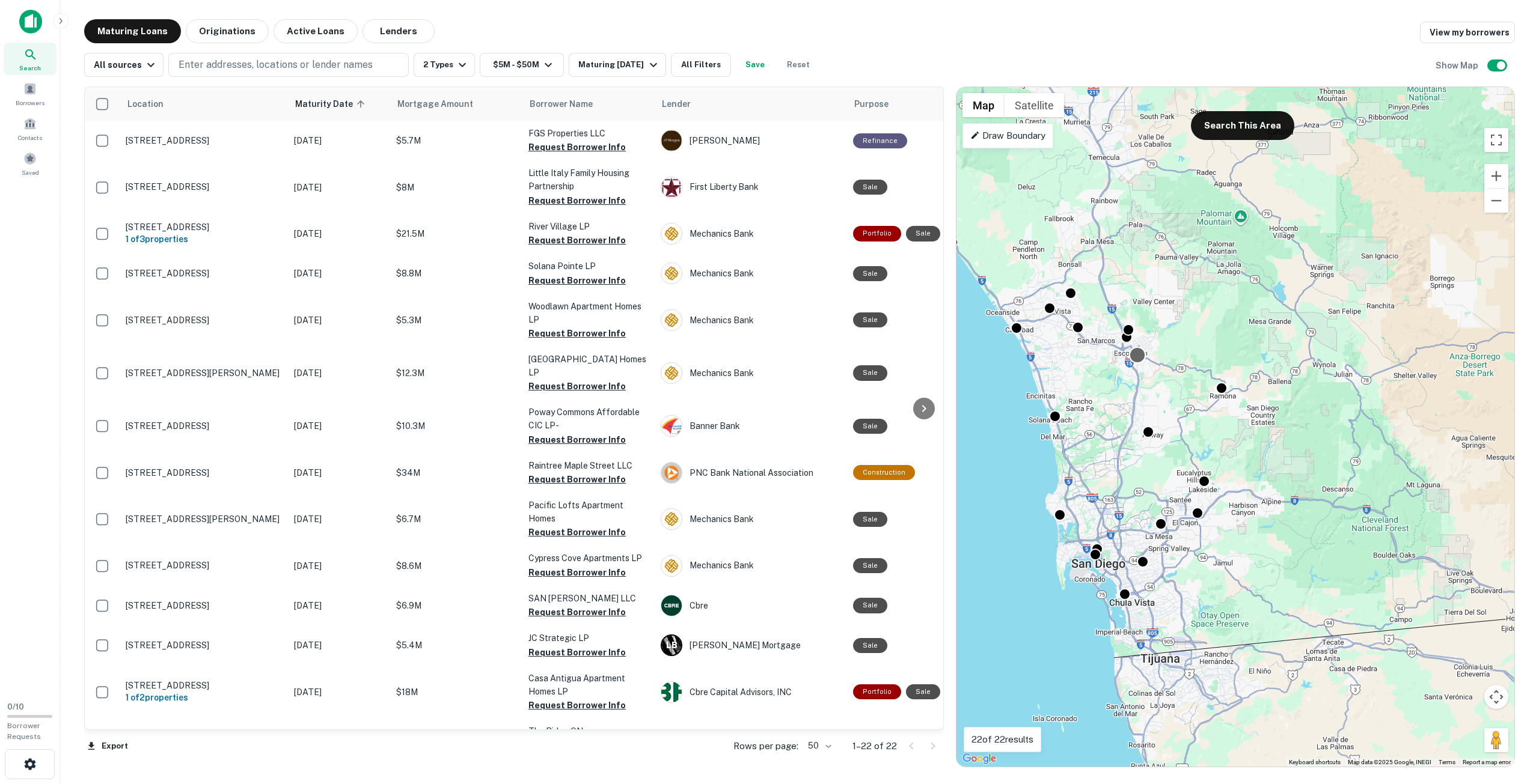
click at [1136, 356] on div at bounding box center [1138, 355] width 17 height 17
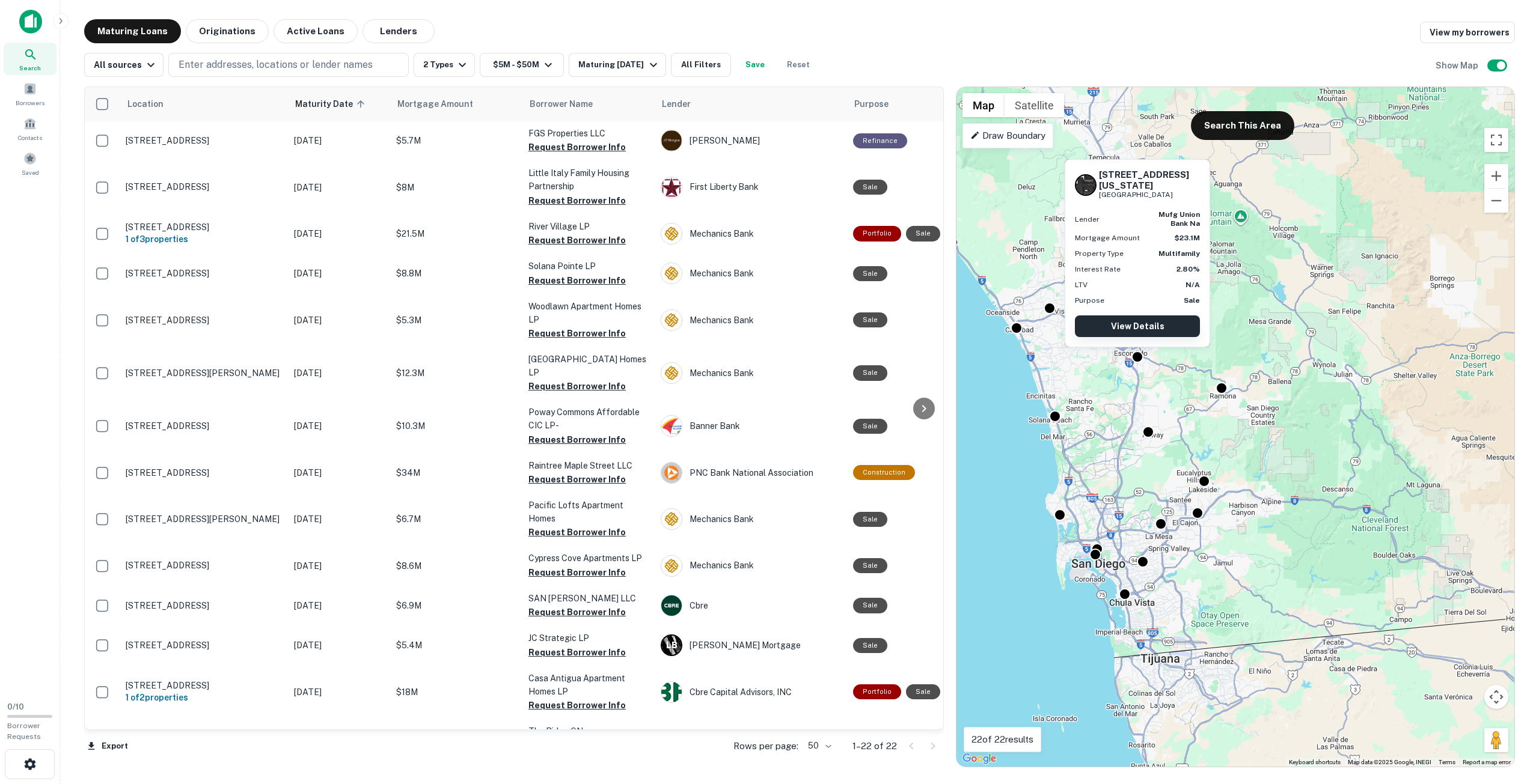
click at [1139, 326] on link "View Details" at bounding box center [1137, 326] width 125 height 22
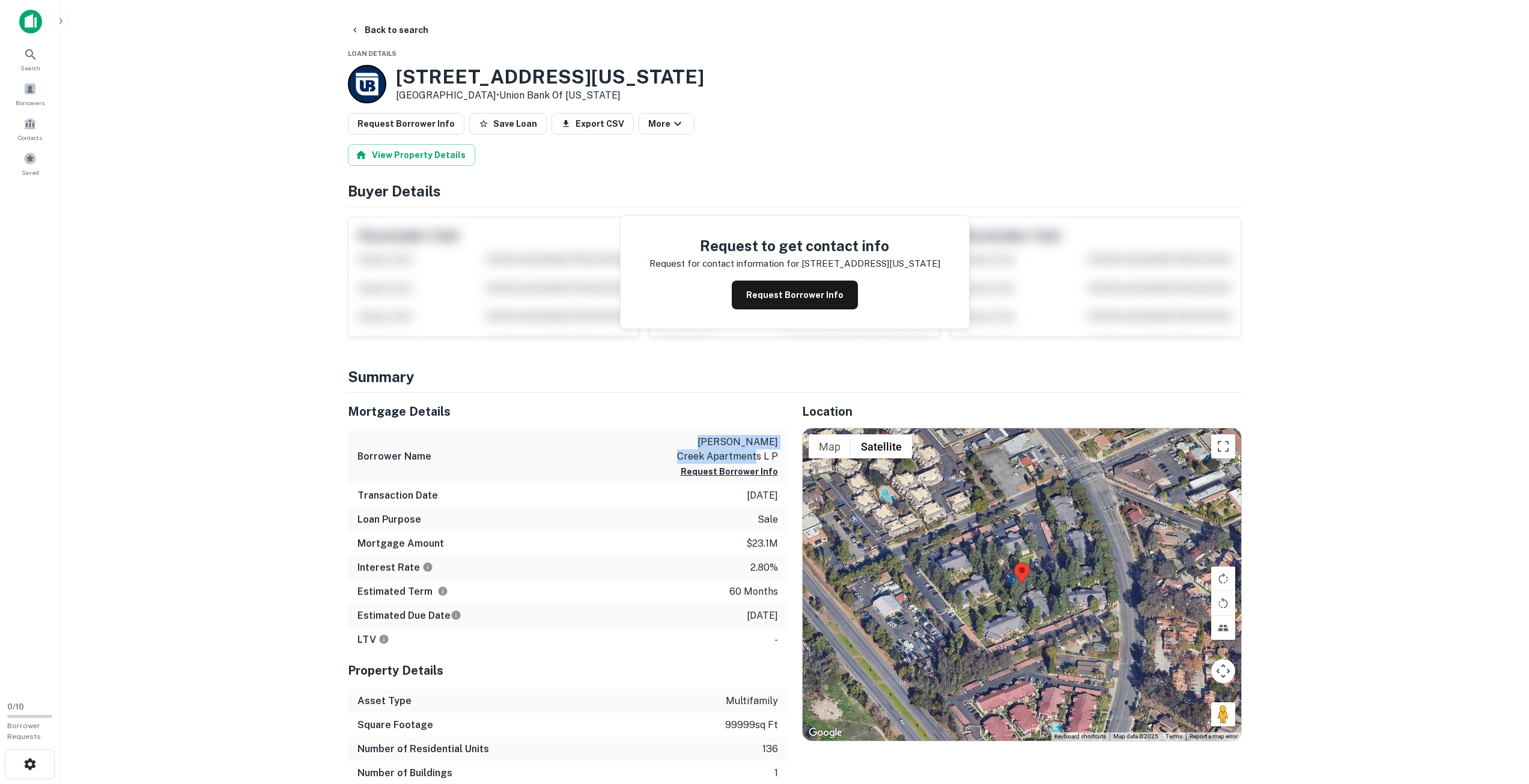
copy p "[PERSON_NAME] creek apartments l p"
drag, startPoint x: 713, startPoint y: 439, endPoint x: 782, endPoint y: 455, distance: 70.8
click at [782, 455] on div "Borrower Name felicita creek apartments l p Request Borrower Info" at bounding box center [568, 457] width 440 height 54
click at [400, 31] on button "Back to search" at bounding box center [389, 30] width 88 height 22
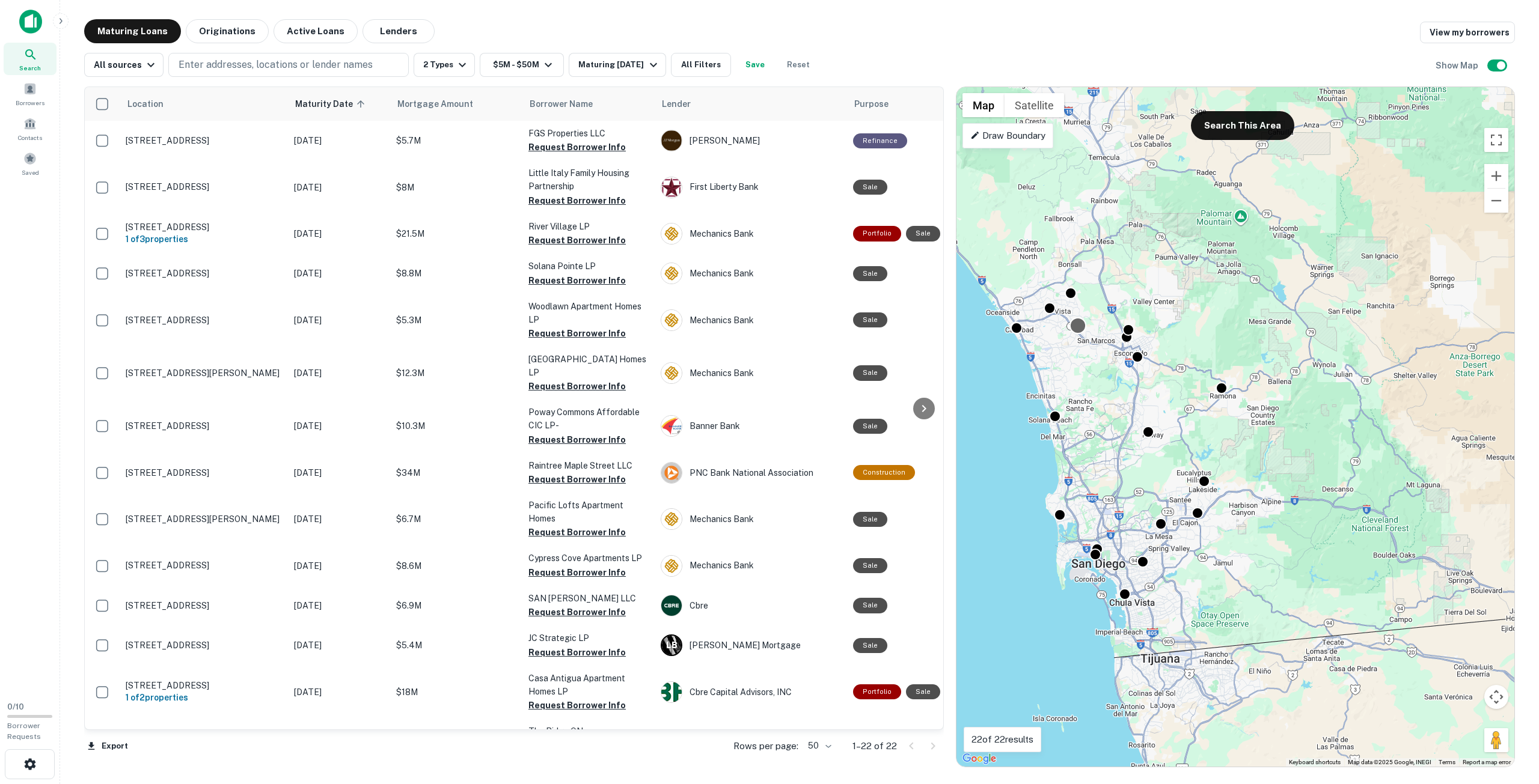
click at [1083, 331] on div at bounding box center [1078, 326] width 17 height 17
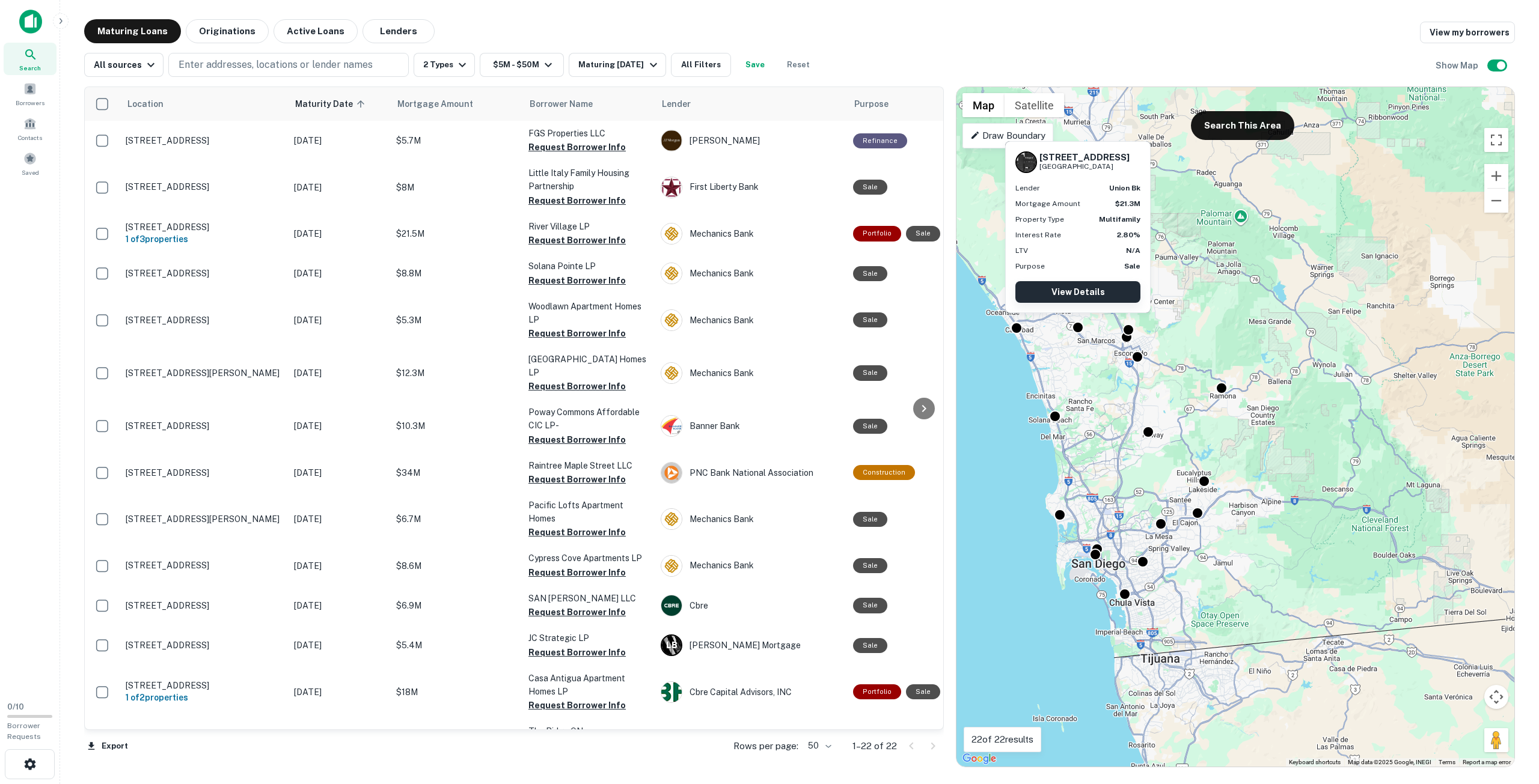
click at [1091, 287] on link "View Details" at bounding box center [1078, 292] width 125 height 22
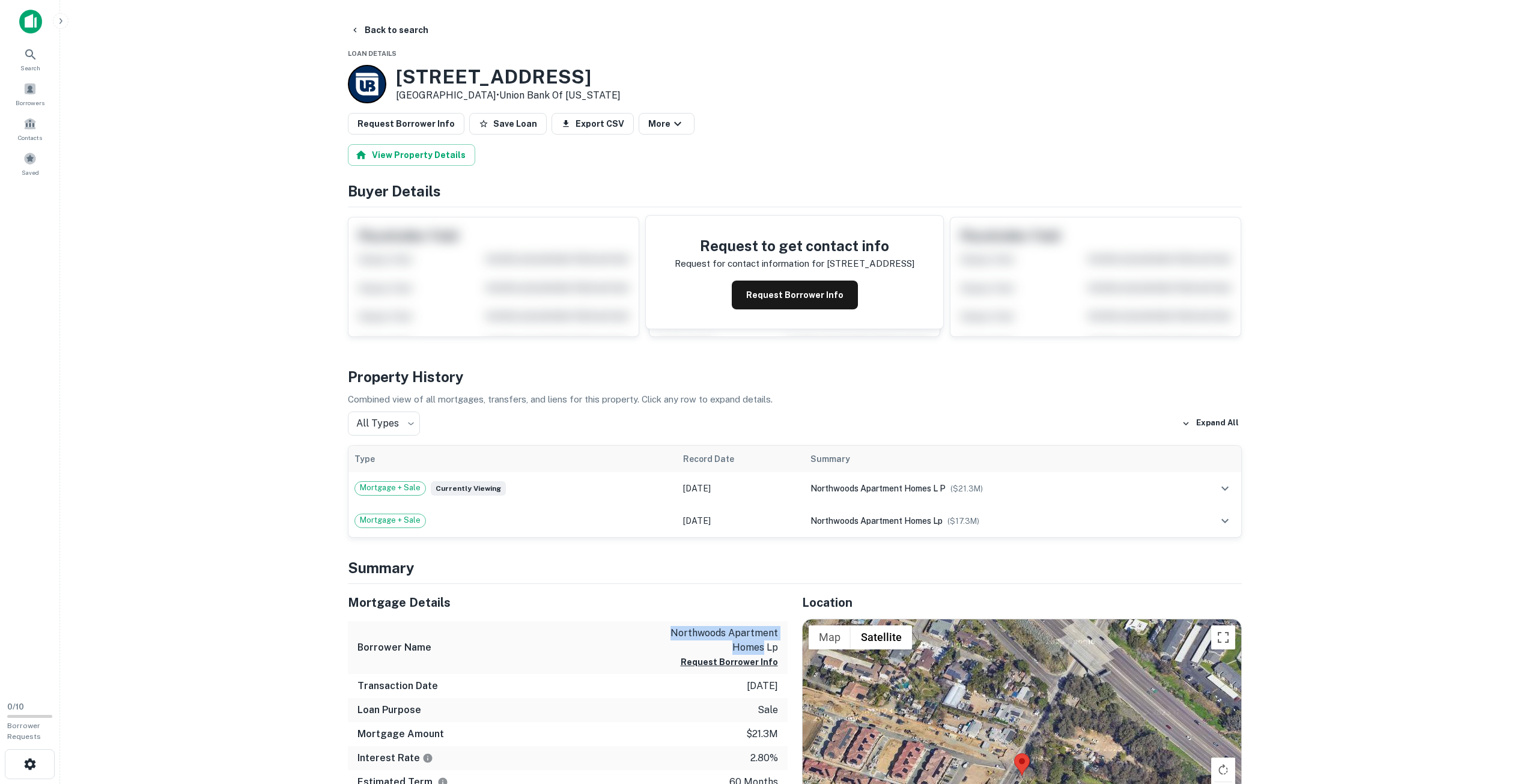
drag, startPoint x: 671, startPoint y: 632, endPoint x: 764, endPoint y: 645, distance: 93.9
click at [764, 645] on p "northwoods apartment homes lp" at bounding box center [724, 641] width 108 height 29
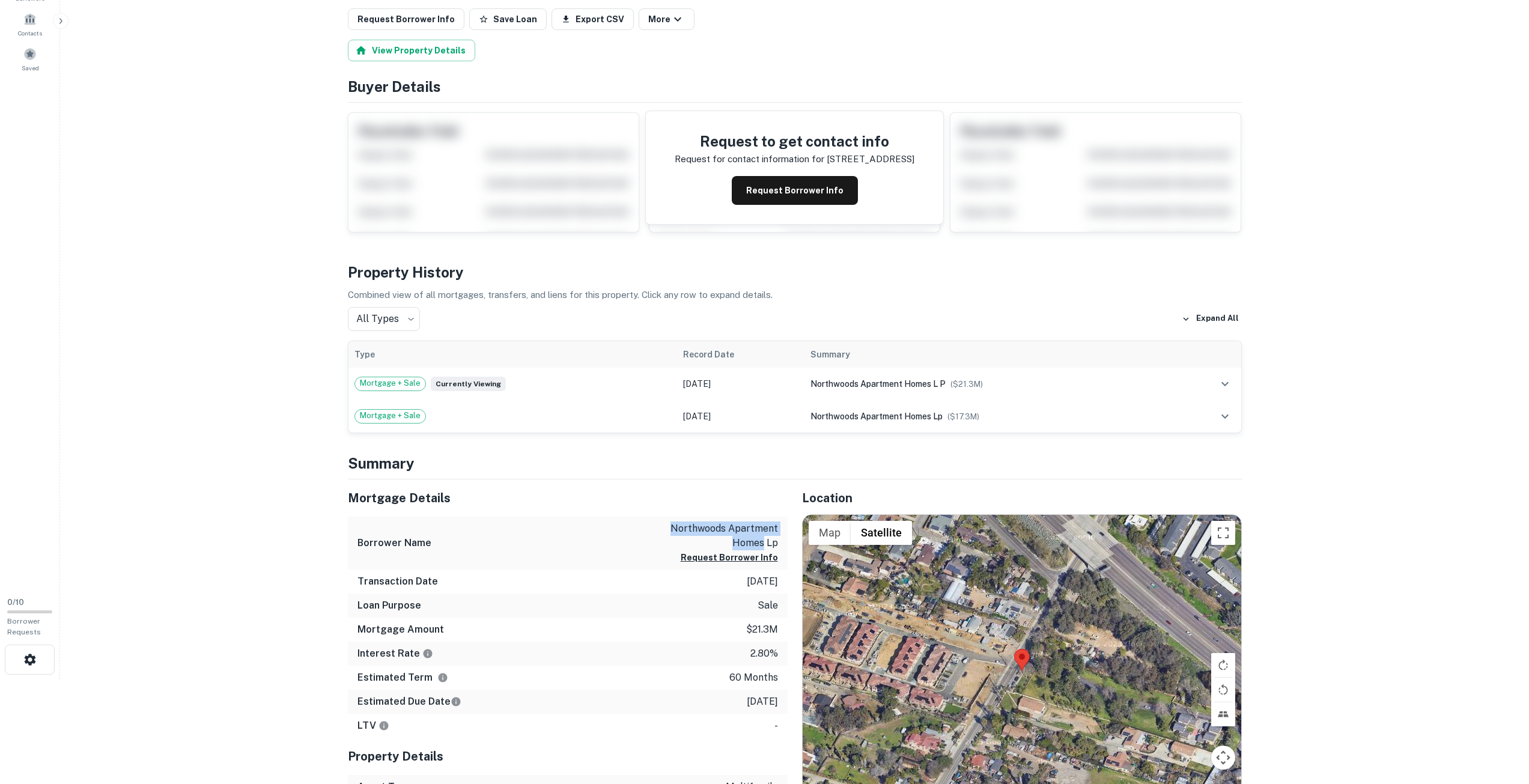
scroll to position [120, 0]
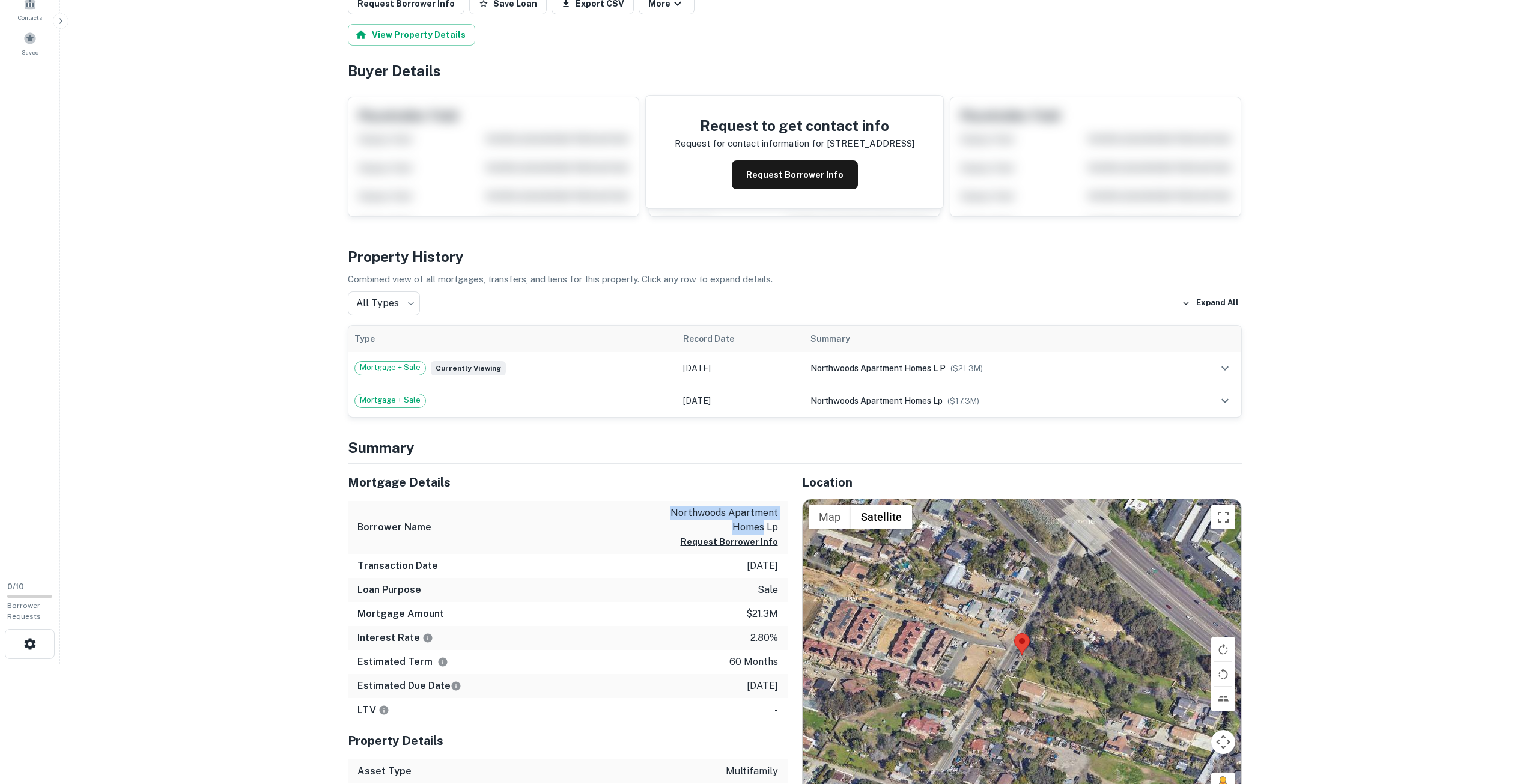
copy p "northwoods apartment homes"
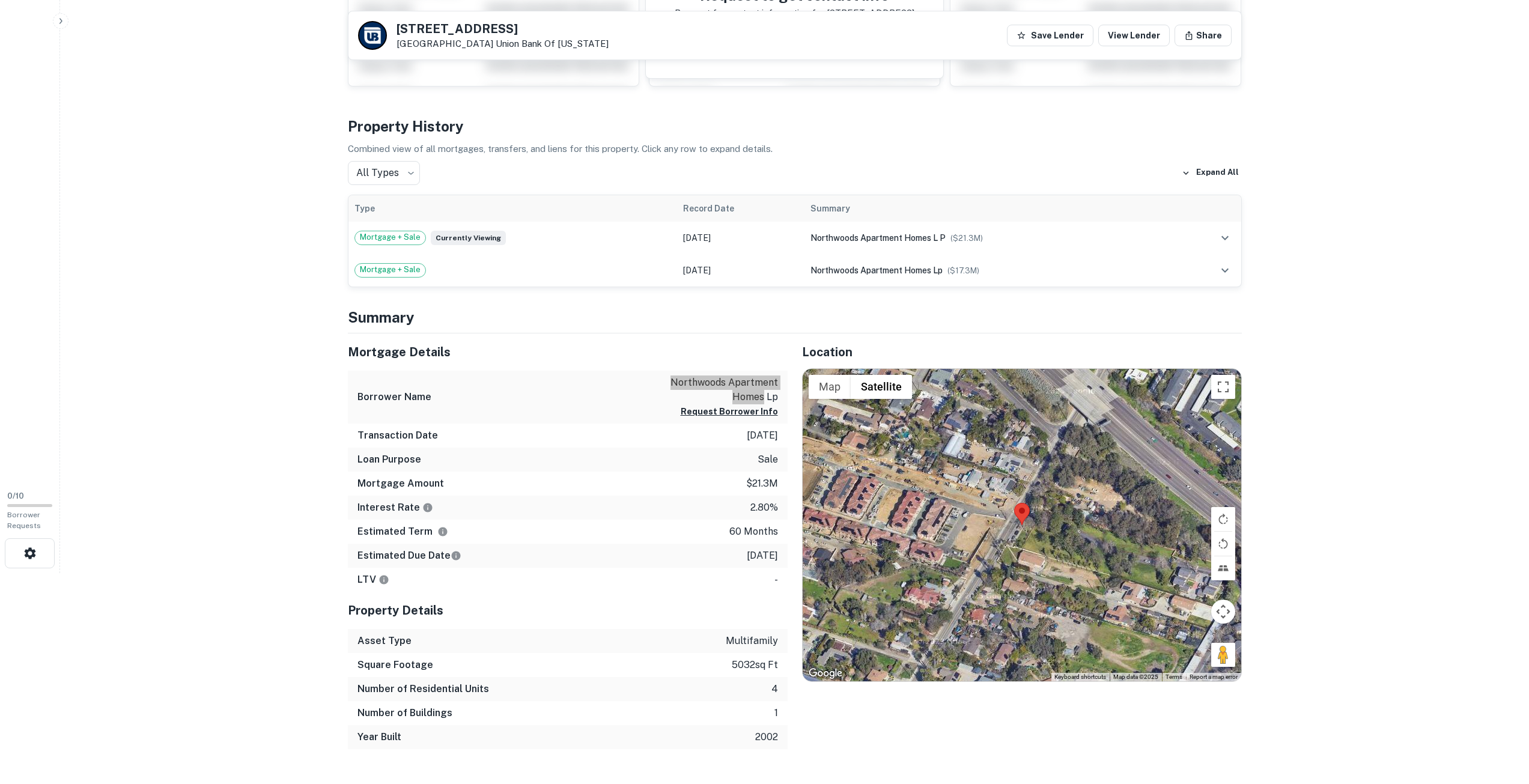
scroll to position [0, 0]
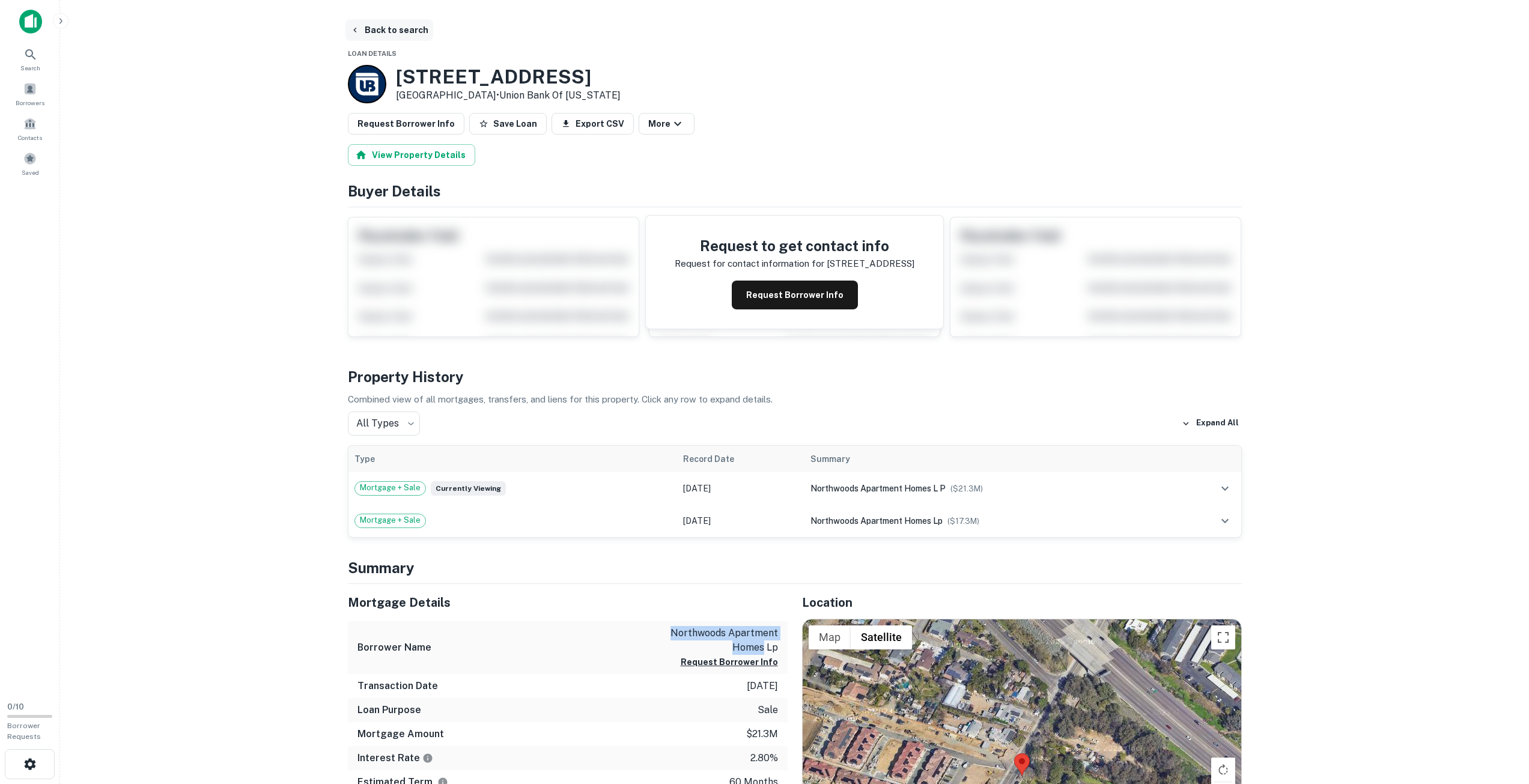
click at [387, 27] on button "Back to search" at bounding box center [389, 30] width 88 height 22
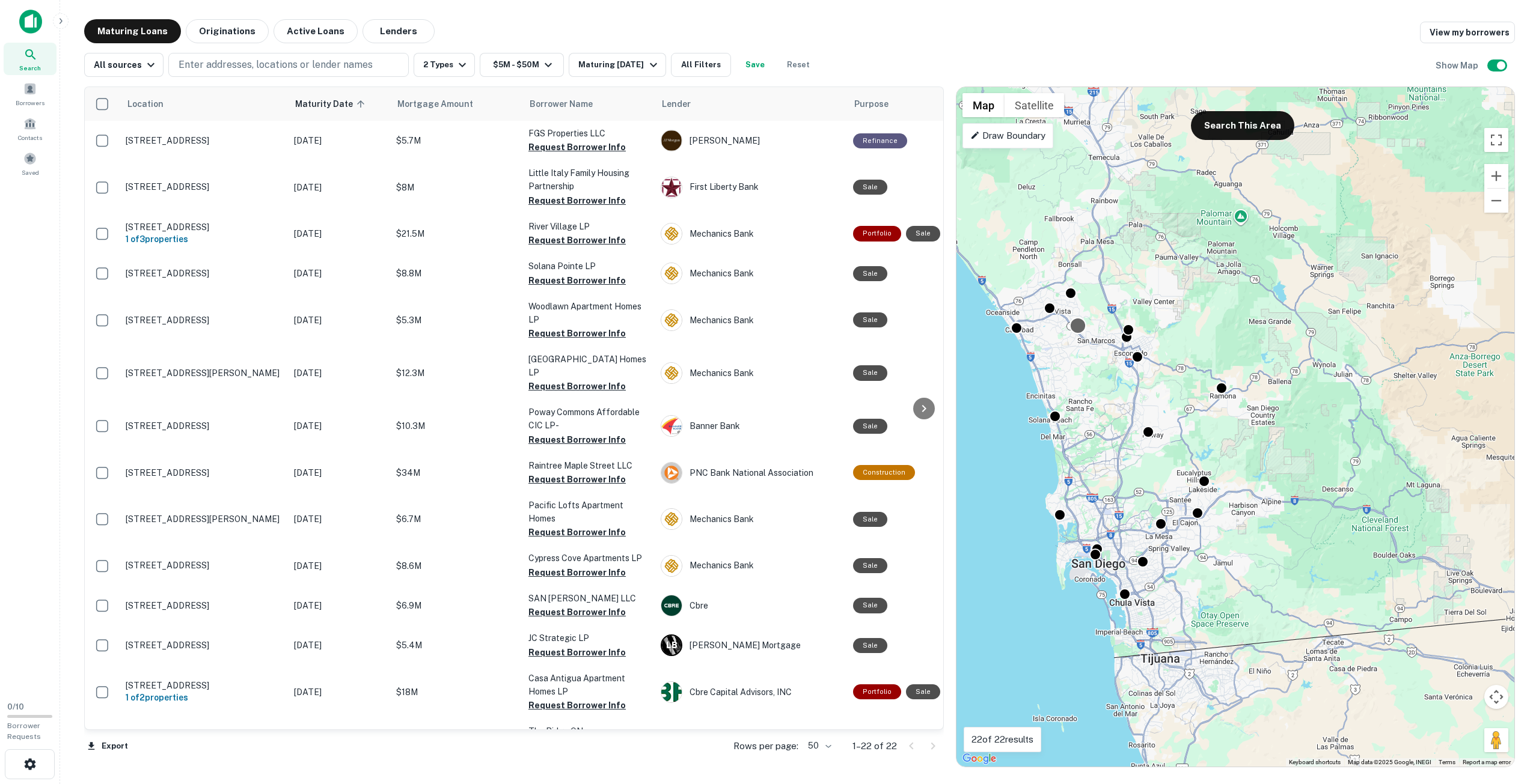
click at [1080, 329] on div at bounding box center [1078, 326] width 17 height 17
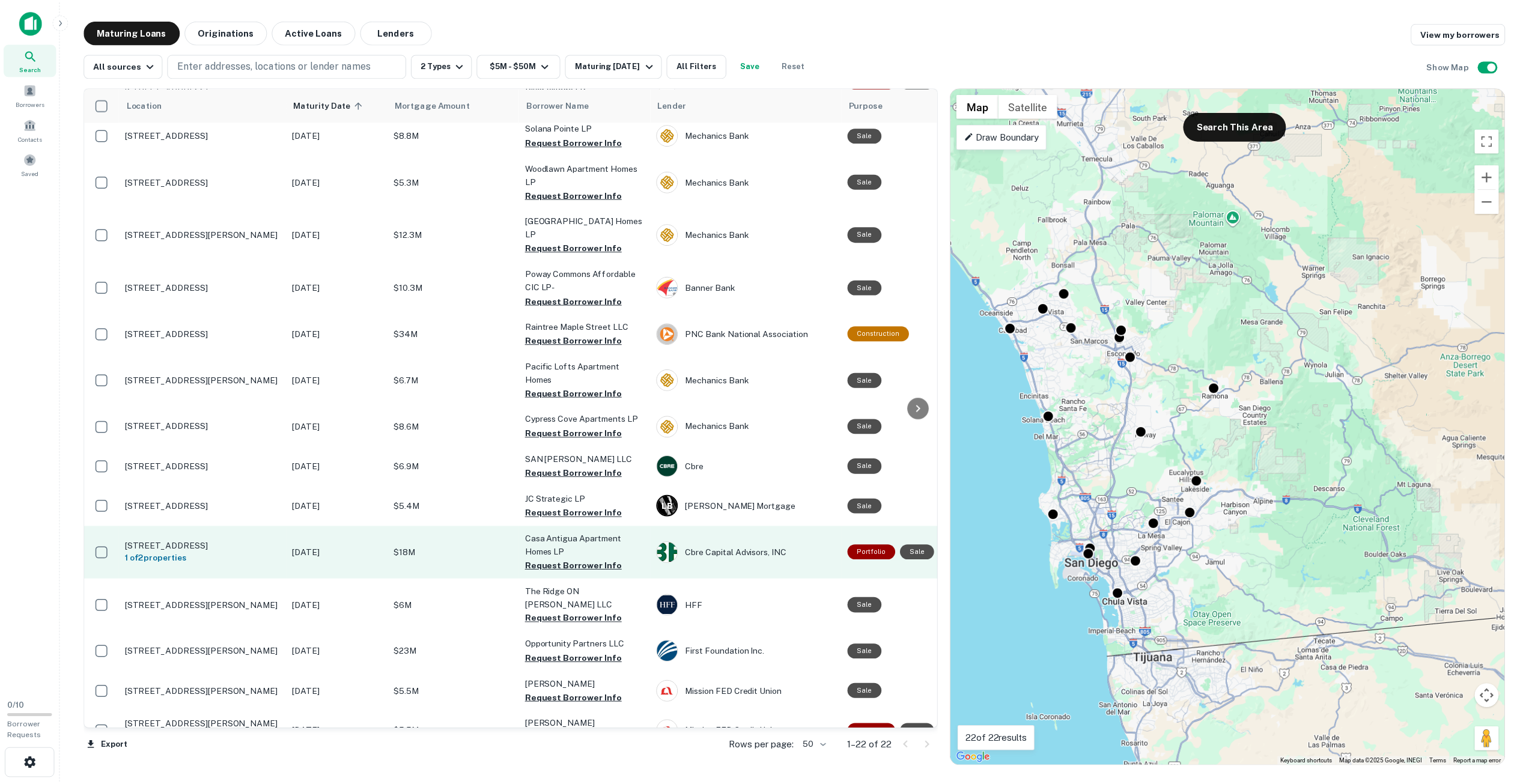
scroll to position [143, 0]
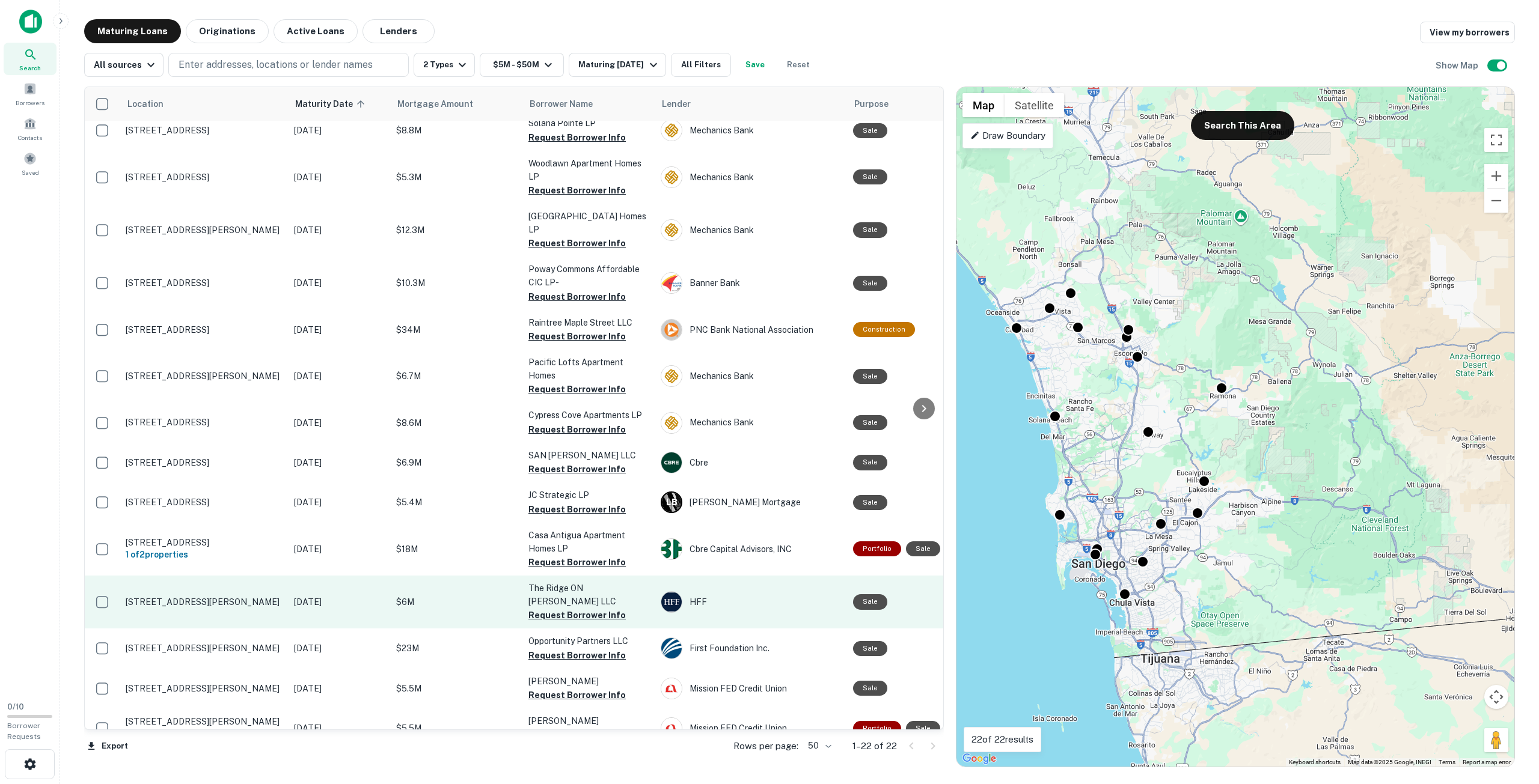
click at [455, 601] on p "$6M" at bounding box center [456, 602] width 120 height 13
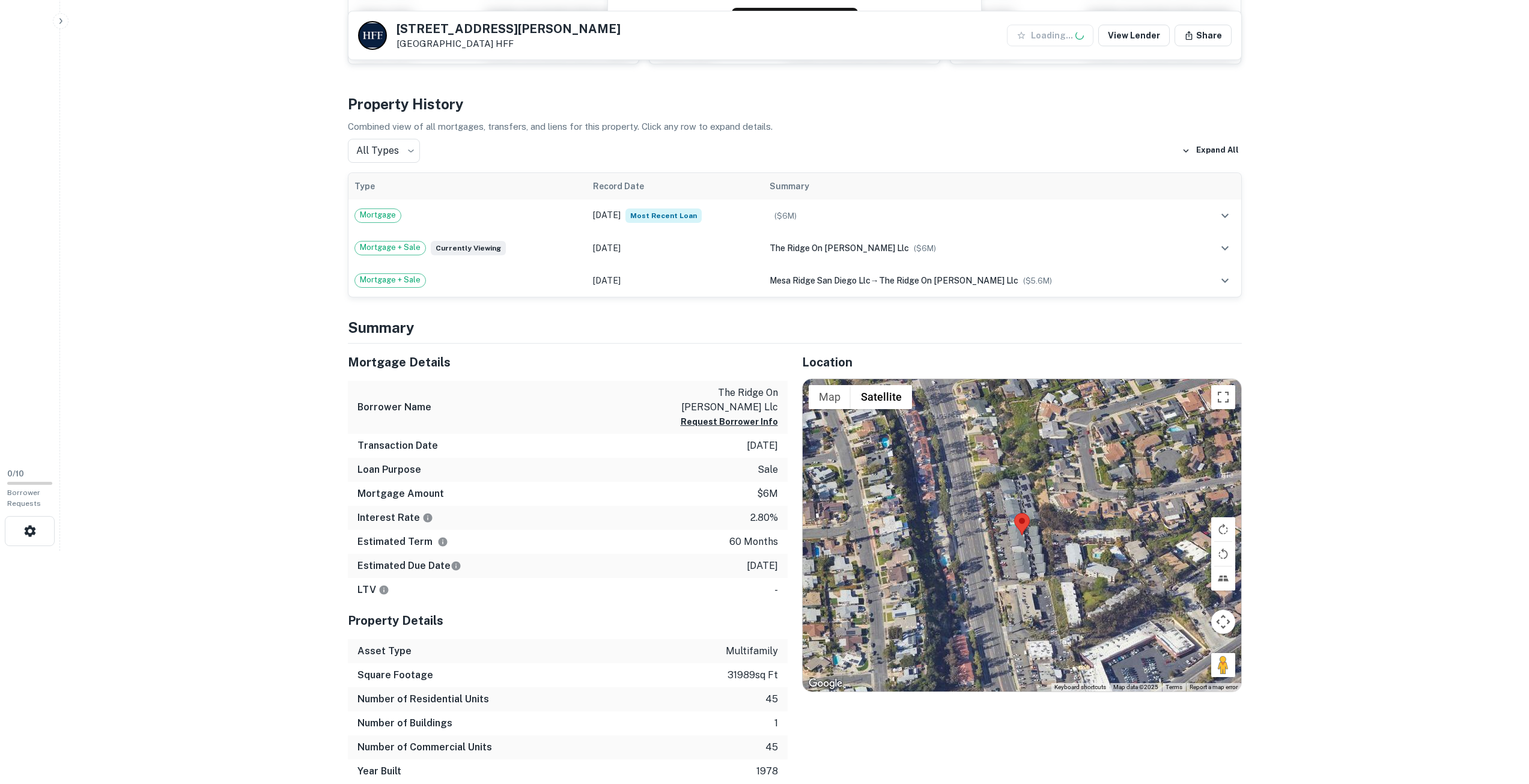
scroll to position [240, 0]
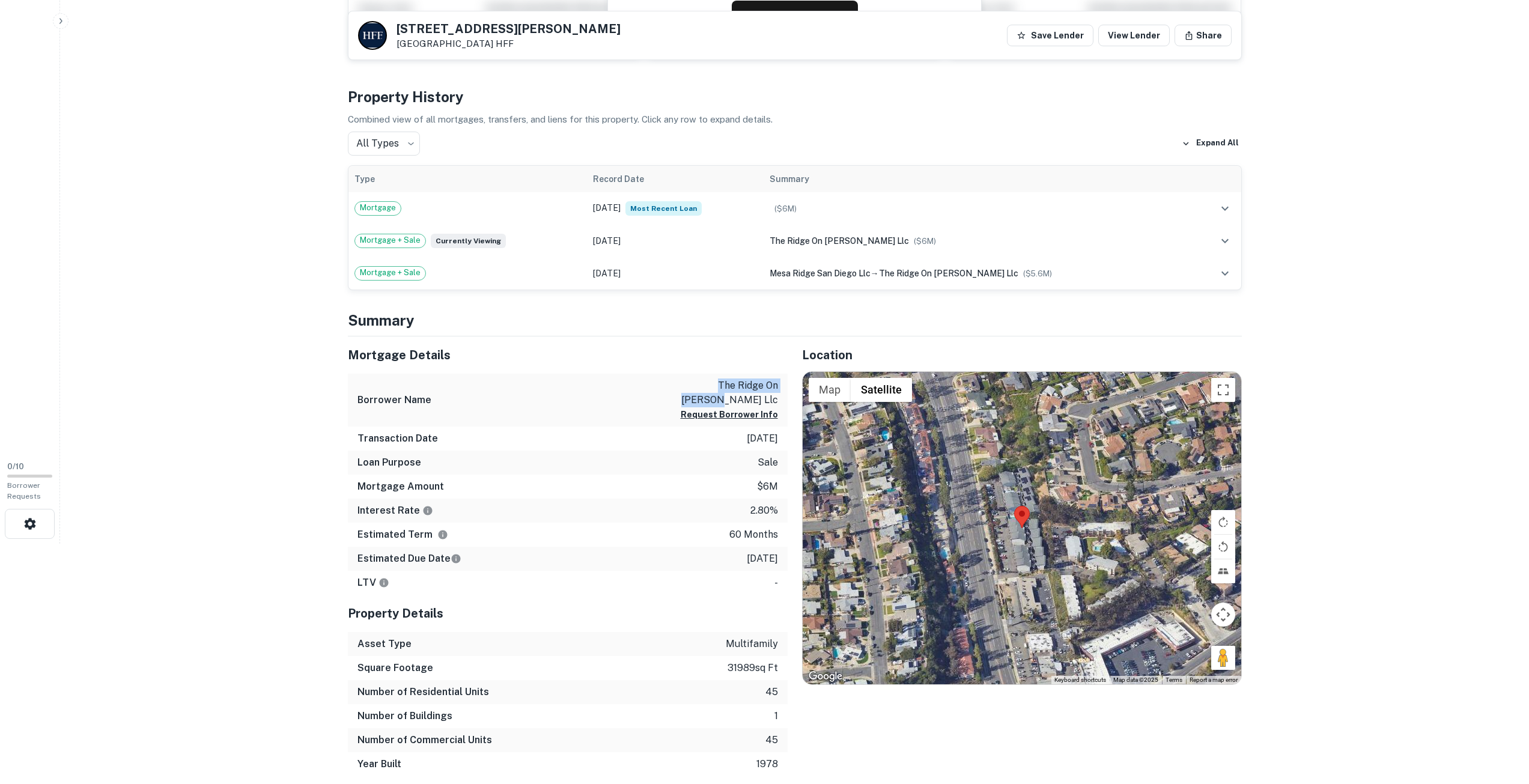
drag, startPoint x: 677, startPoint y: 384, endPoint x: 782, endPoint y: 385, distance: 105.0
click at [782, 385] on div "Borrower Name the ridge on [PERSON_NAME] llc Request Borrower Info" at bounding box center [568, 400] width 440 height 54
copy p "the ridge on [PERSON_NAME]"
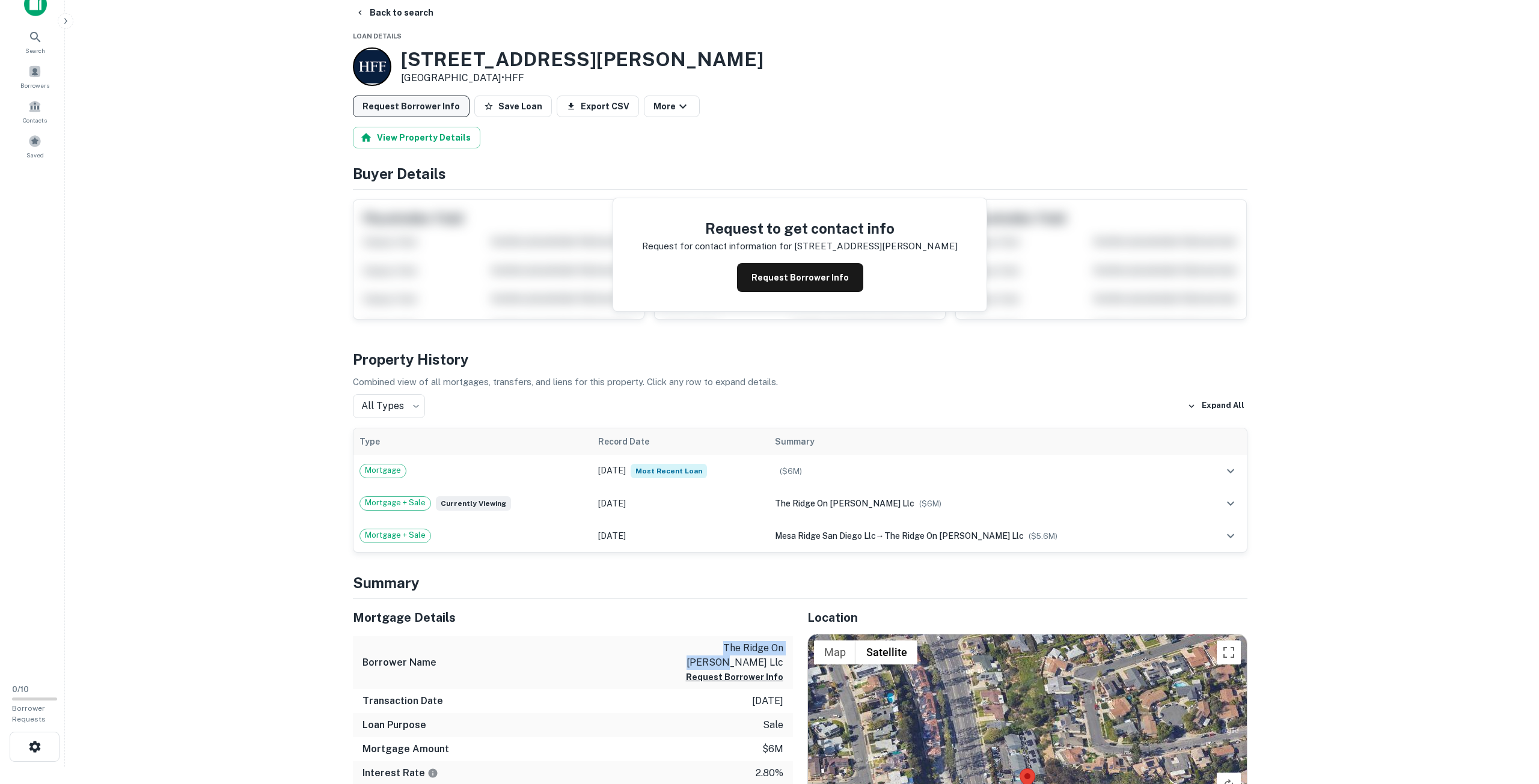
scroll to position [0, 0]
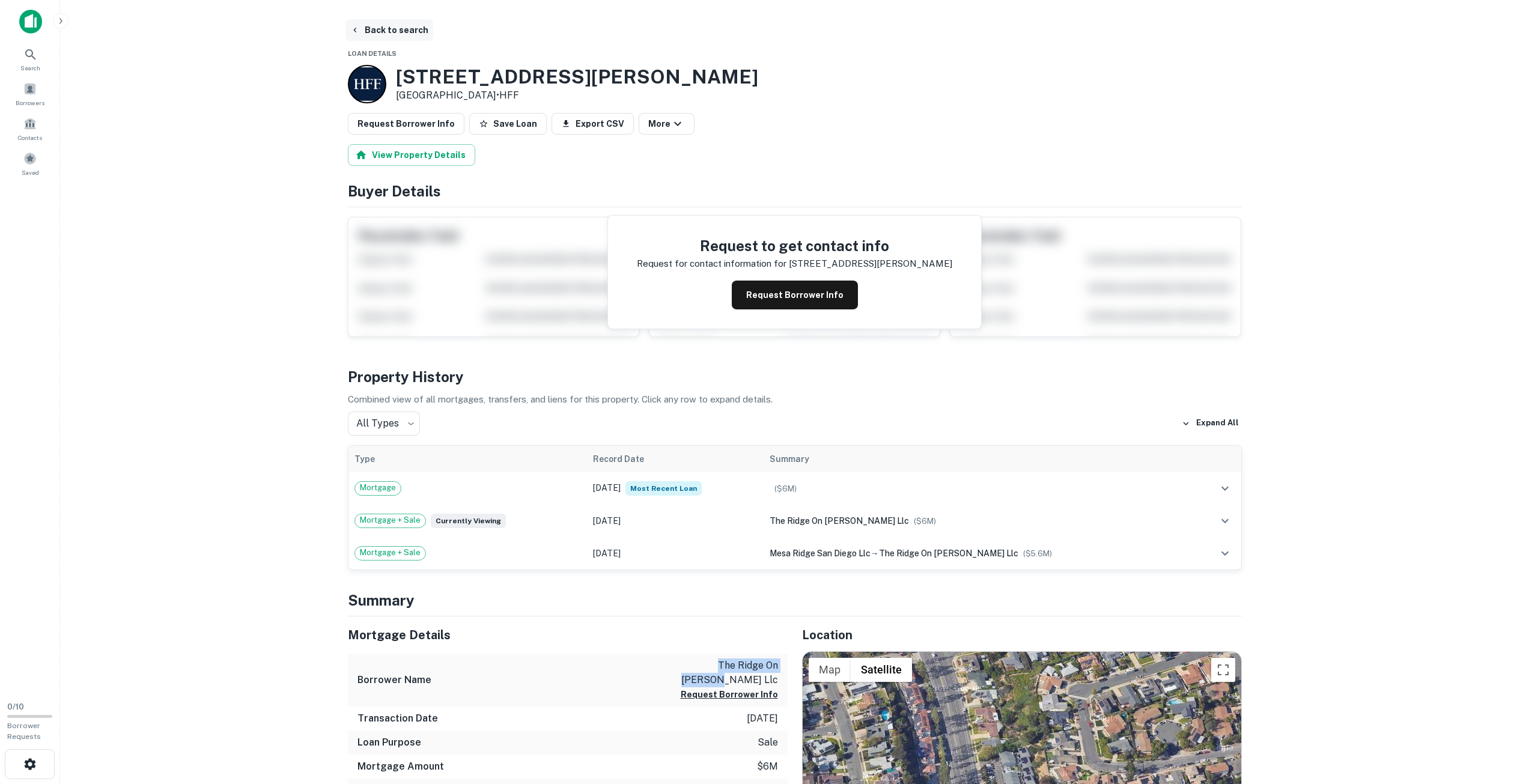
click at [379, 34] on button "Back to search" at bounding box center [389, 30] width 88 height 22
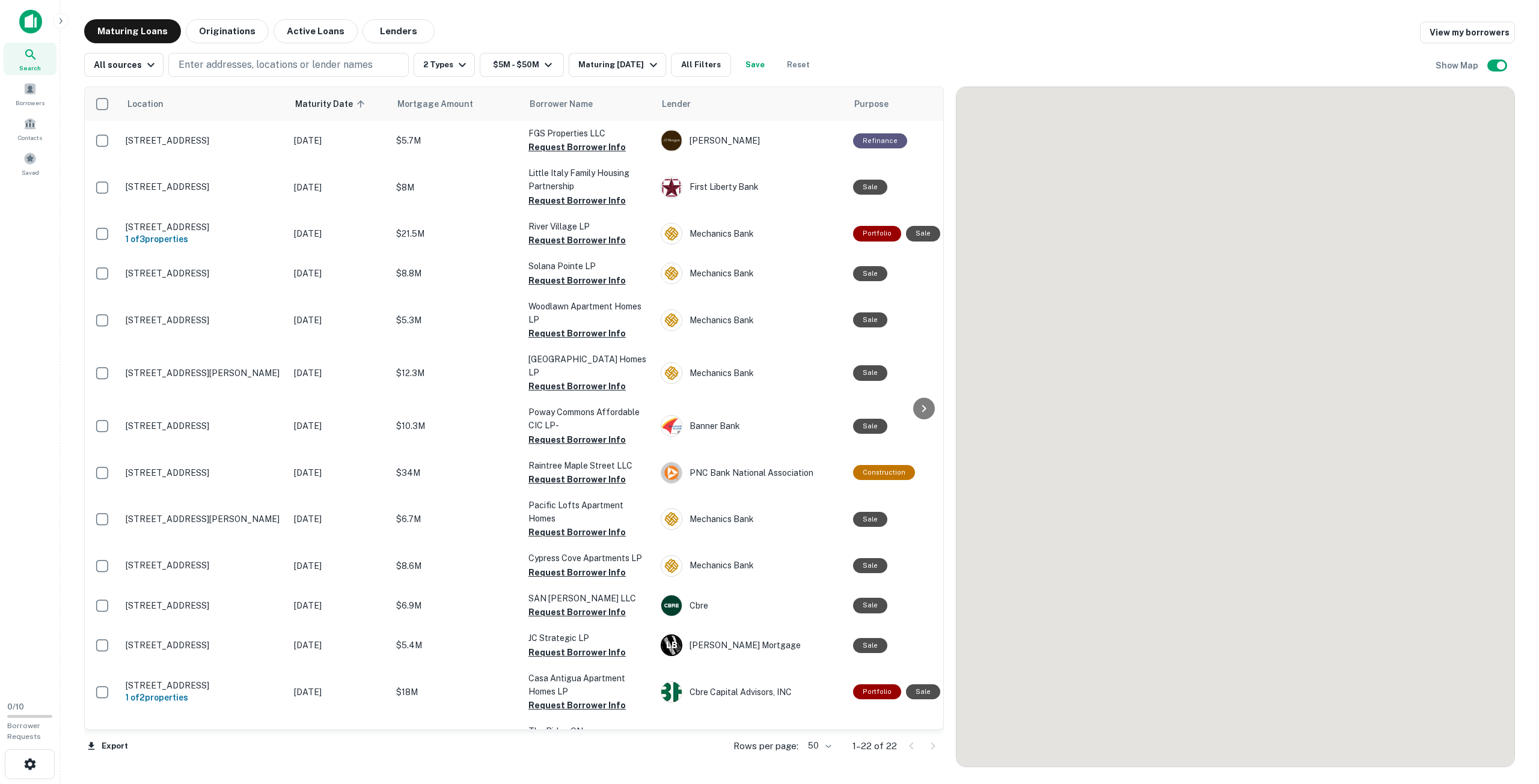
scroll to position [143, 0]
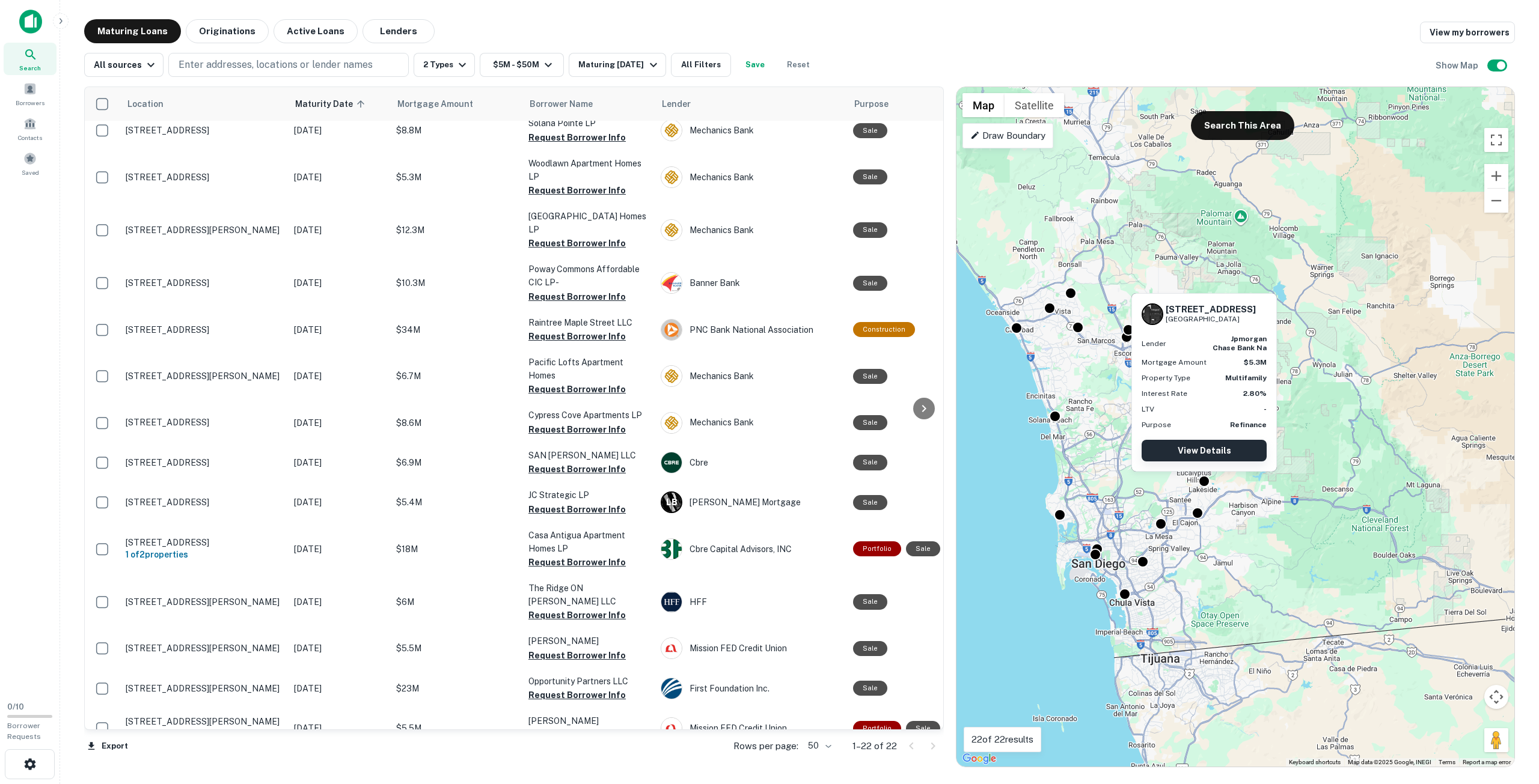
drag, startPoint x: 1247, startPoint y: 457, endPoint x: 1201, endPoint y: 457, distance: 46.0
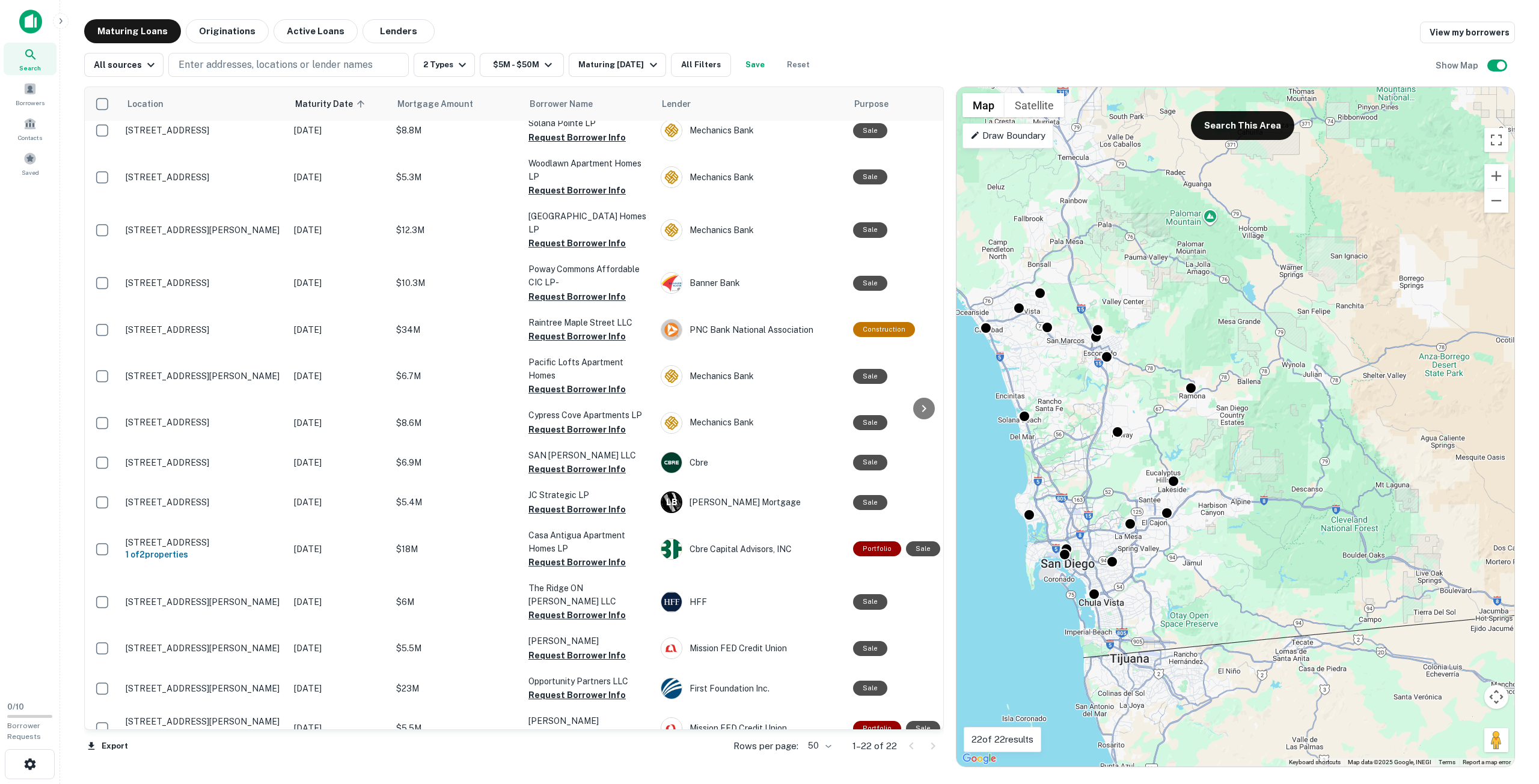
drag, startPoint x: 1263, startPoint y: 486, endPoint x: 1227, endPoint y: 460, distance: 44.4
click at [1229, 486] on div "To activate drag with keyboard, press Alt + Enter. Once in keyboard drag state,…" at bounding box center [1236, 427] width 558 height 679
click at [1224, 141] on div "To activate drag with keyboard, press Alt + Enter. Once in keyboard drag state,…" at bounding box center [1236, 427] width 558 height 679
click at [1224, 136] on button "Search This Area" at bounding box center [1243, 125] width 104 height 29
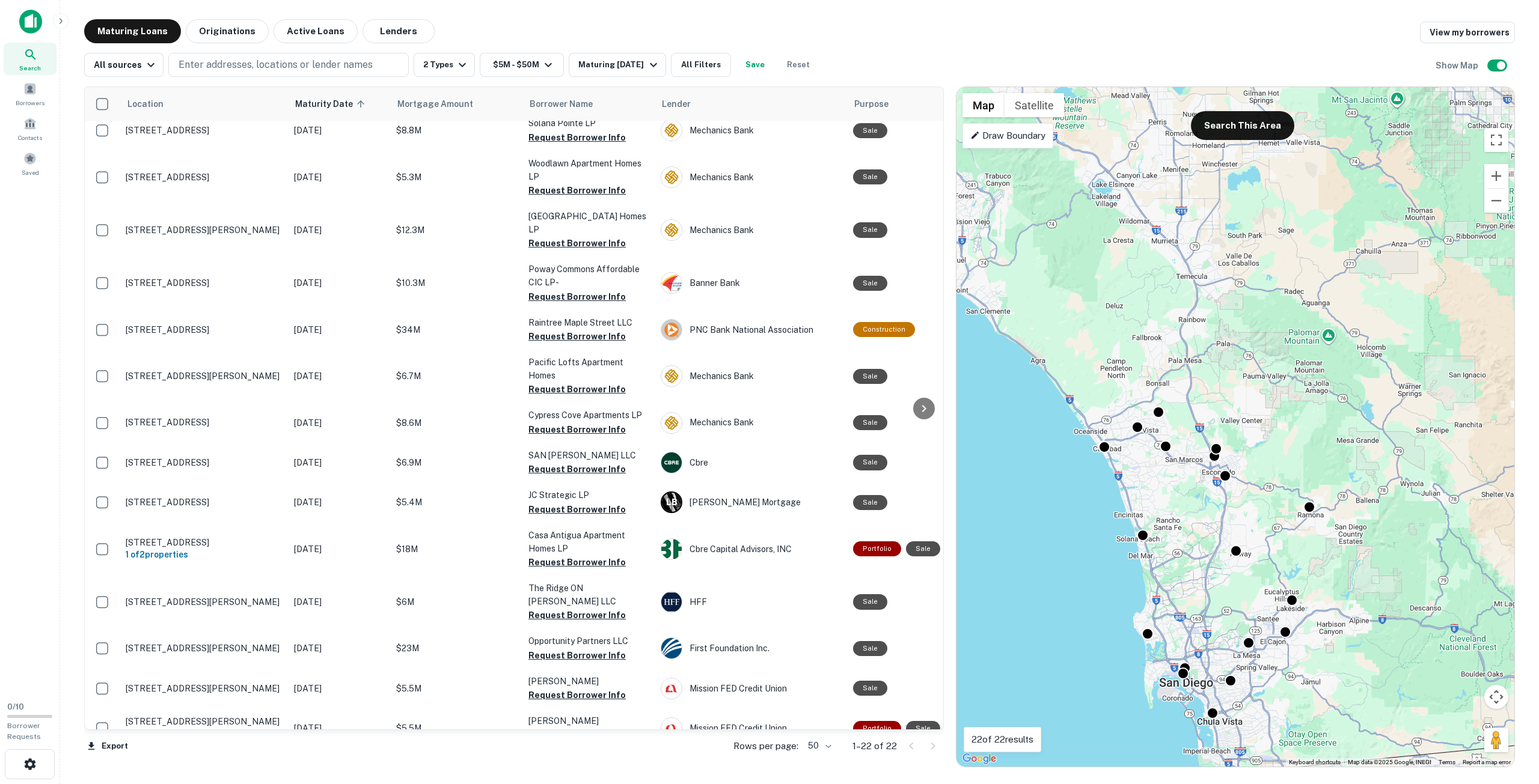
drag, startPoint x: 1146, startPoint y: 268, endPoint x: 1309, endPoint y: 433, distance: 231.9
click at [1309, 433] on div "To activate drag with keyboard, press Alt + Enter. Once in keyboard drag state,…" at bounding box center [1236, 427] width 558 height 679
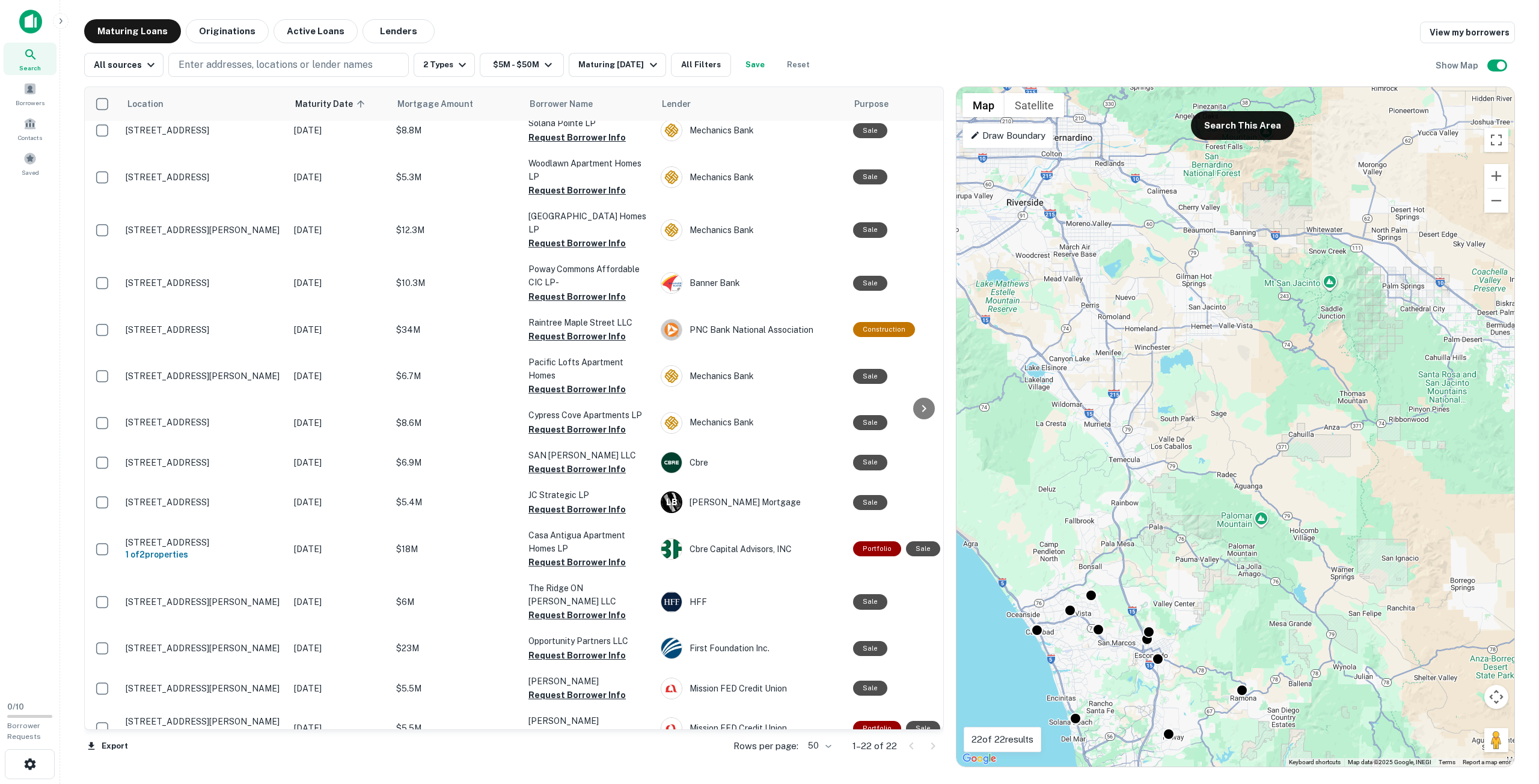
drag, startPoint x: 1211, startPoint y: 384, endPoint x: 1049, endPoint y: 470, distance: 183.4
click at [1049, 470] on div "To activate drag with keyboard, press Alt + Enter. Once in keyboard drag state,…" at bounding box center [1236, 427] width 558 height 679
click at [1227, 132] on button "Search This Area" at bounding box center [1243, 125] width 104 height 29
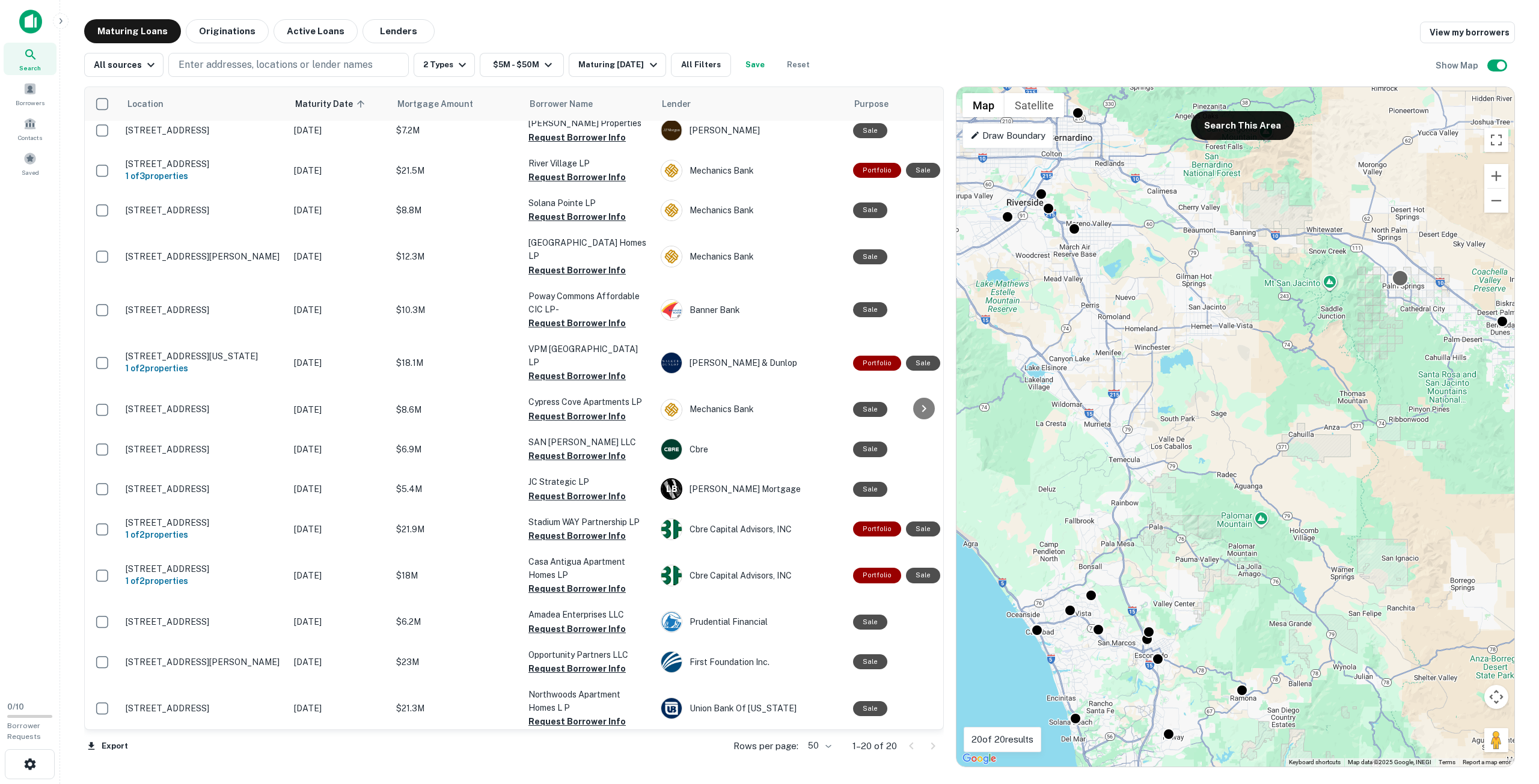
click at [1402, 278] on div at bounding box center [1400, 278] width 17 height 17
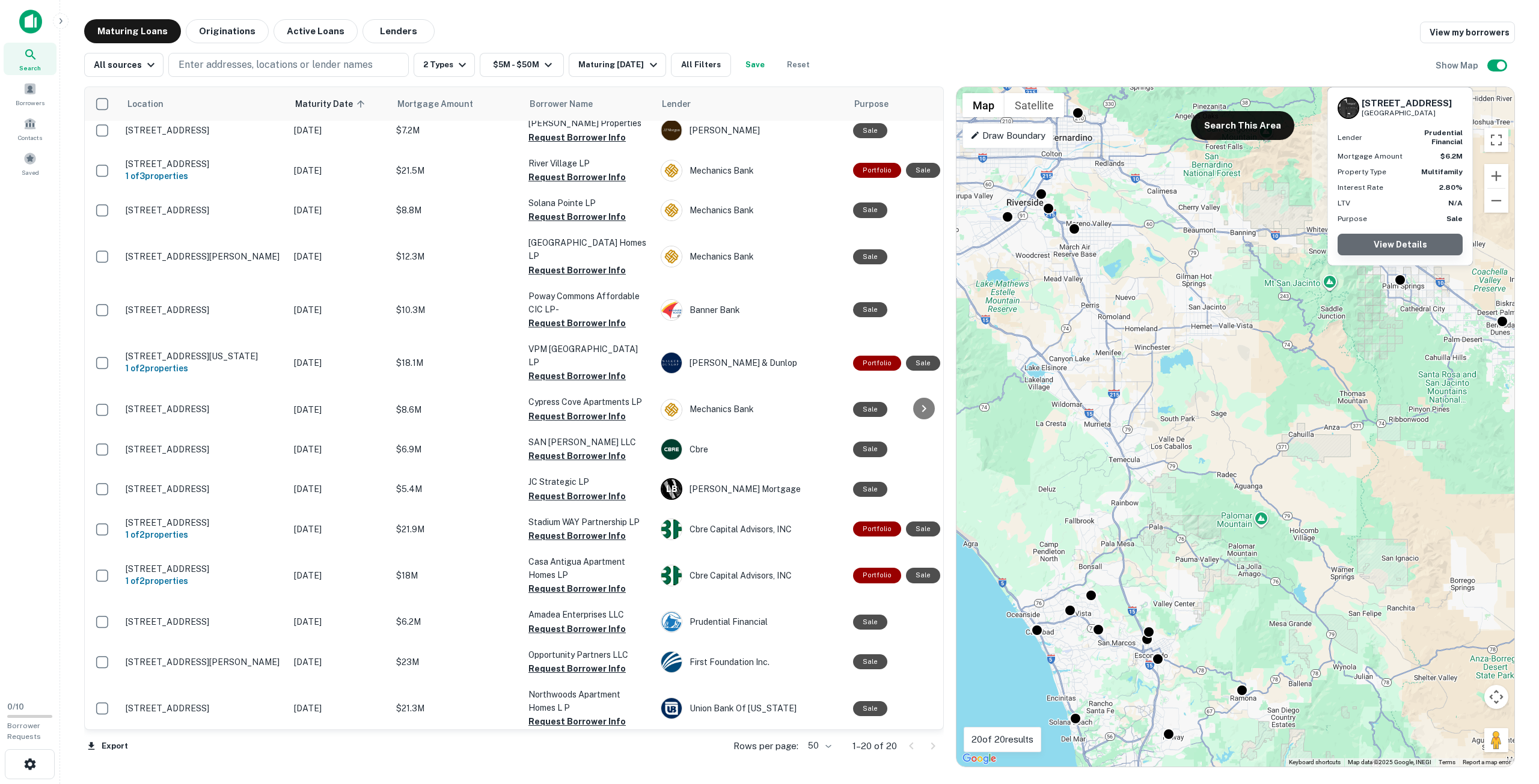
click at [1389, 246] on link "View Details" at bounding box center [1400, 244] width 125 height 22
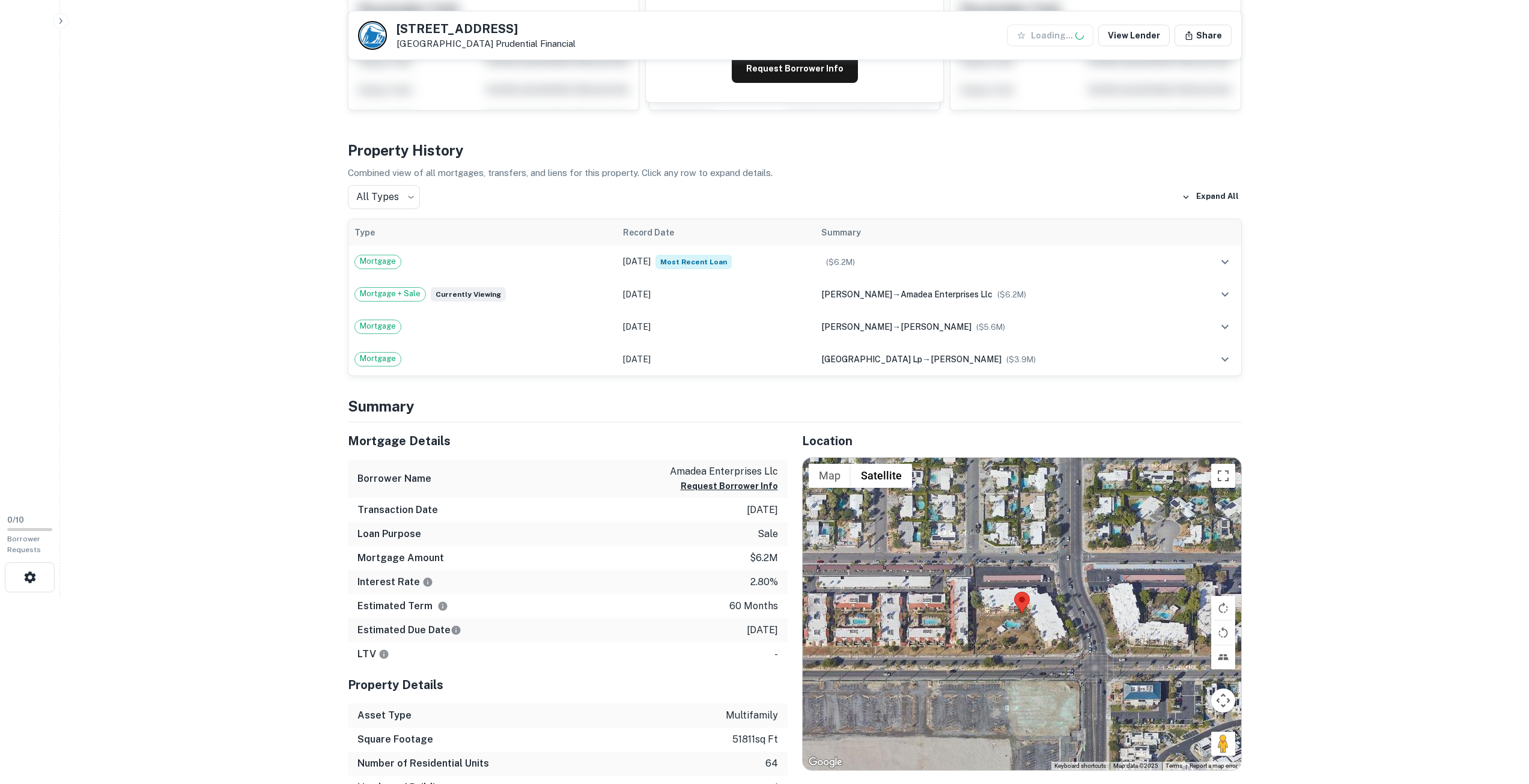
scroll to position [240, 0]
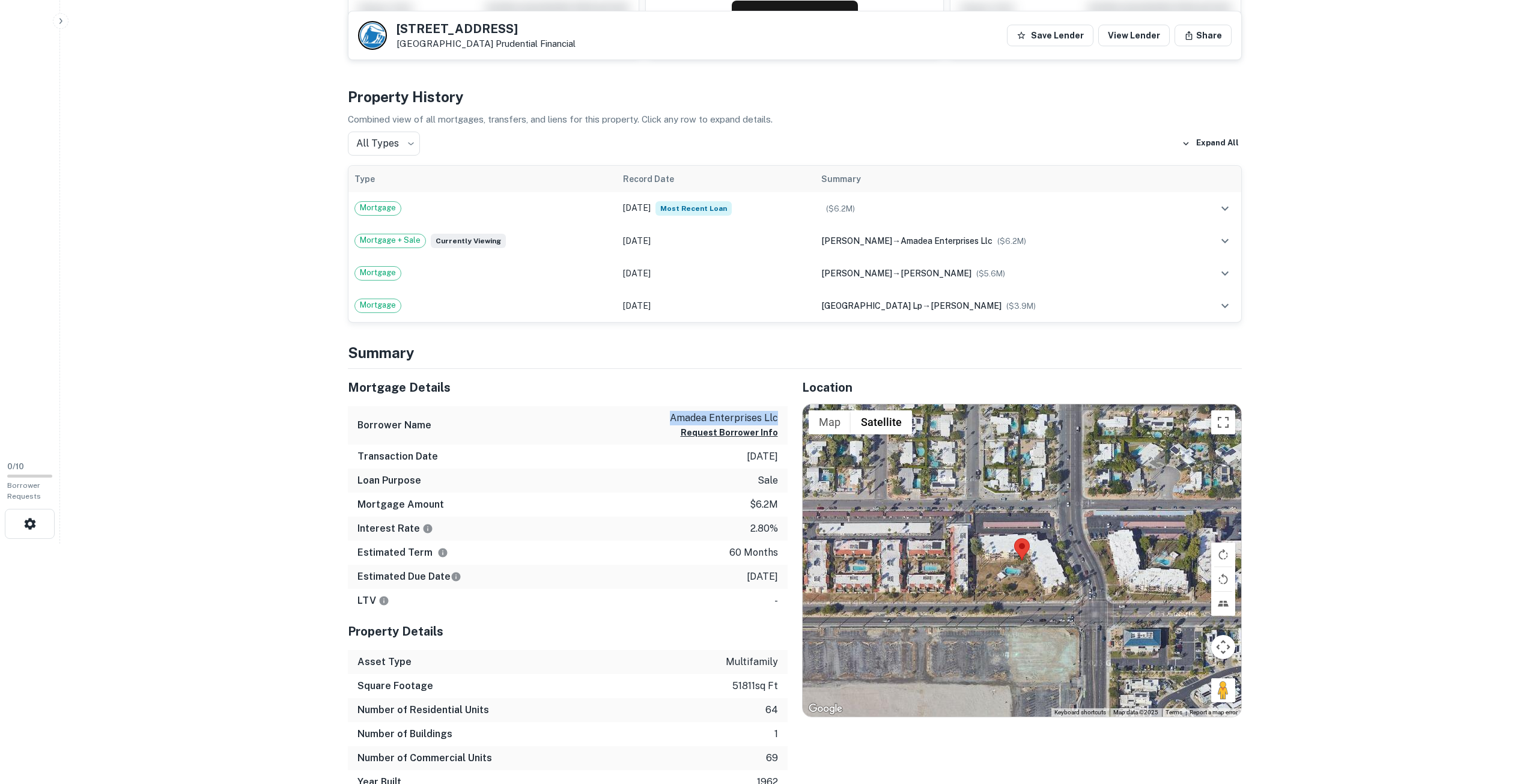
copy p "amadea enterprises llc"
drag, startPoint x: 668, startPoint y: 419, endPoint x: 780, endPoint y: 412, distance: 112.2
click at [780, 412] on div "Borrower Name amadea enterprises llc Request Borrower Info" at bounding box center [568, 425] width 440 height 39
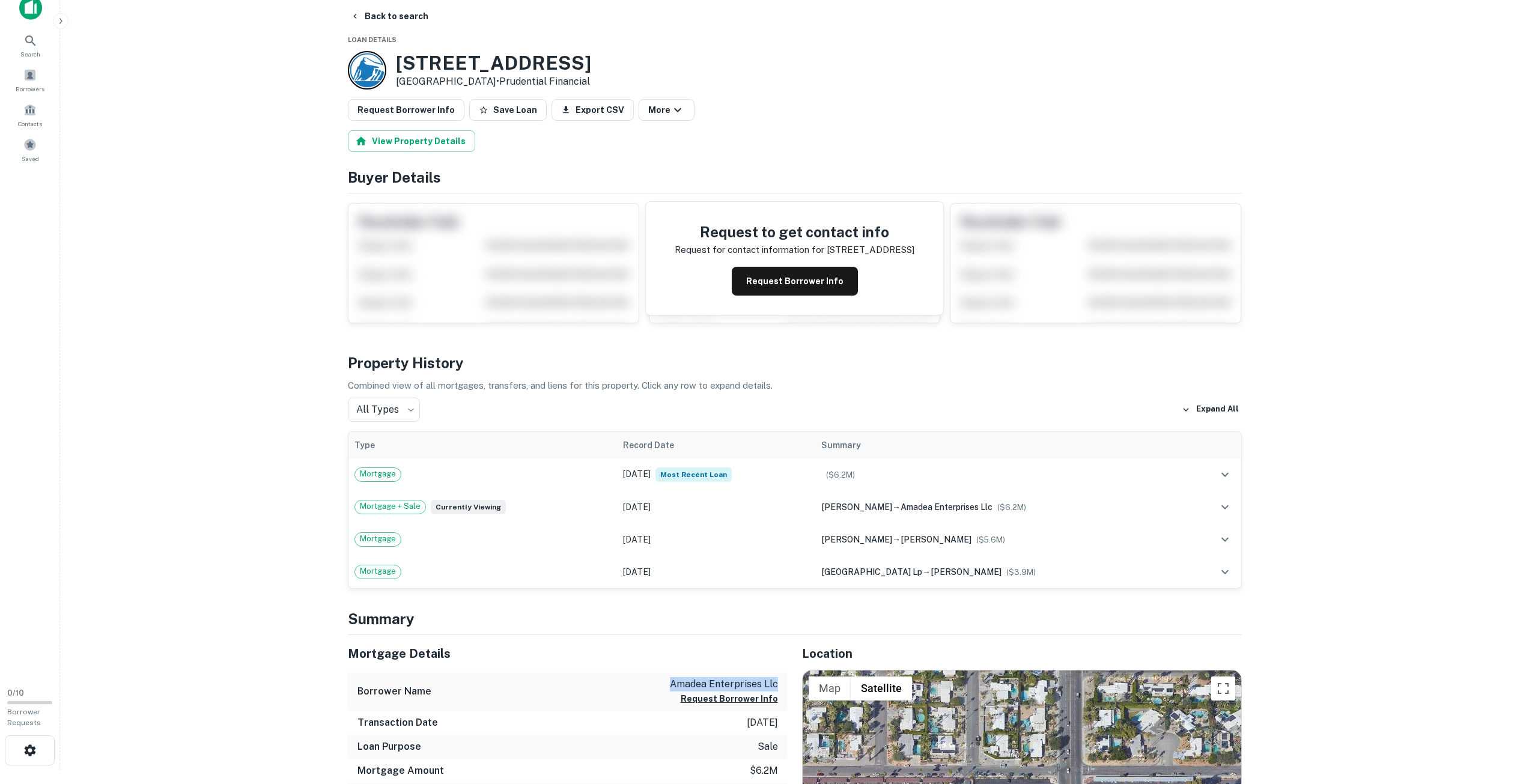
scroll to position [0, 0]
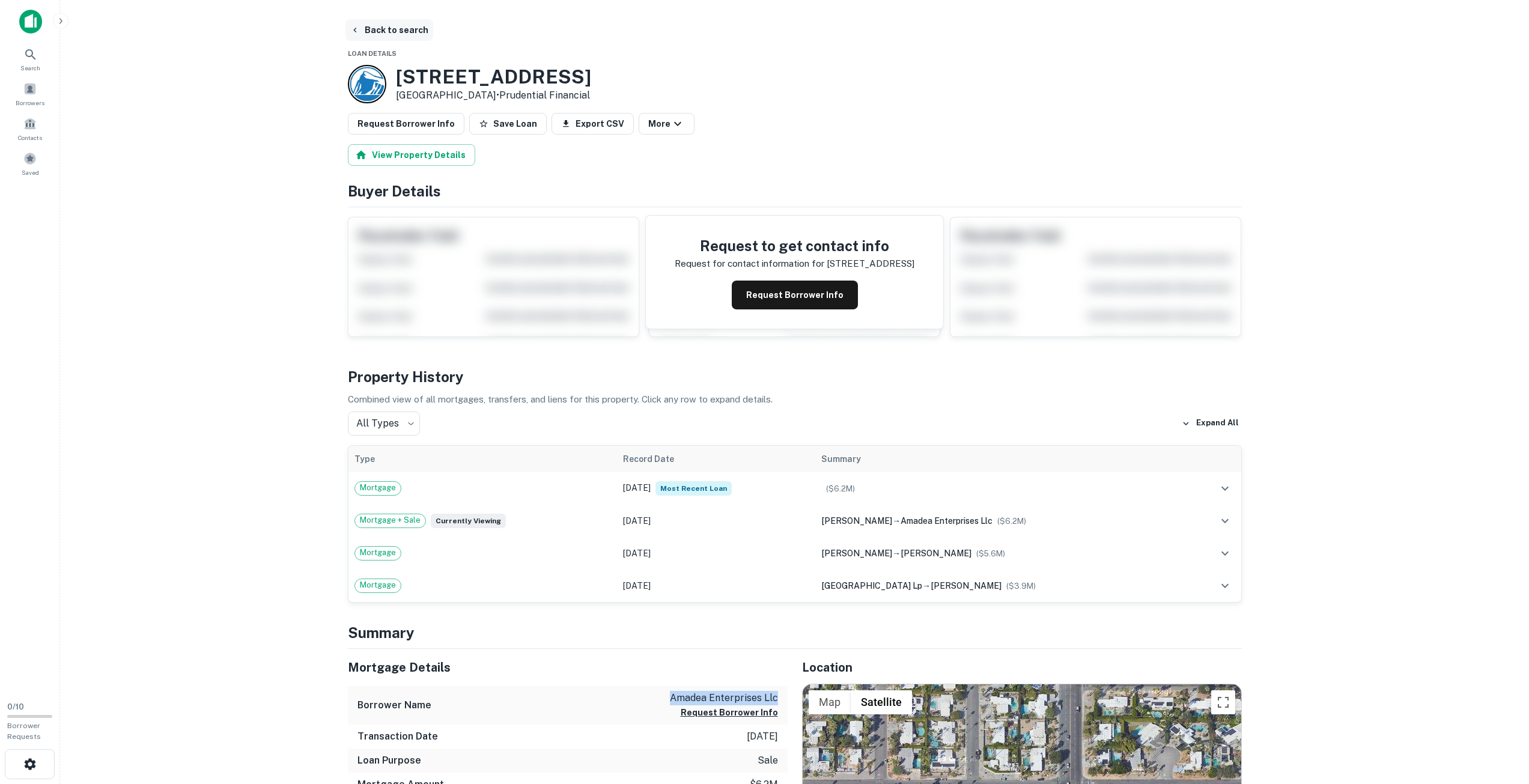
click at [372, 31] on button "Back to search" at bounding box center [389, 30] width 88 height 22
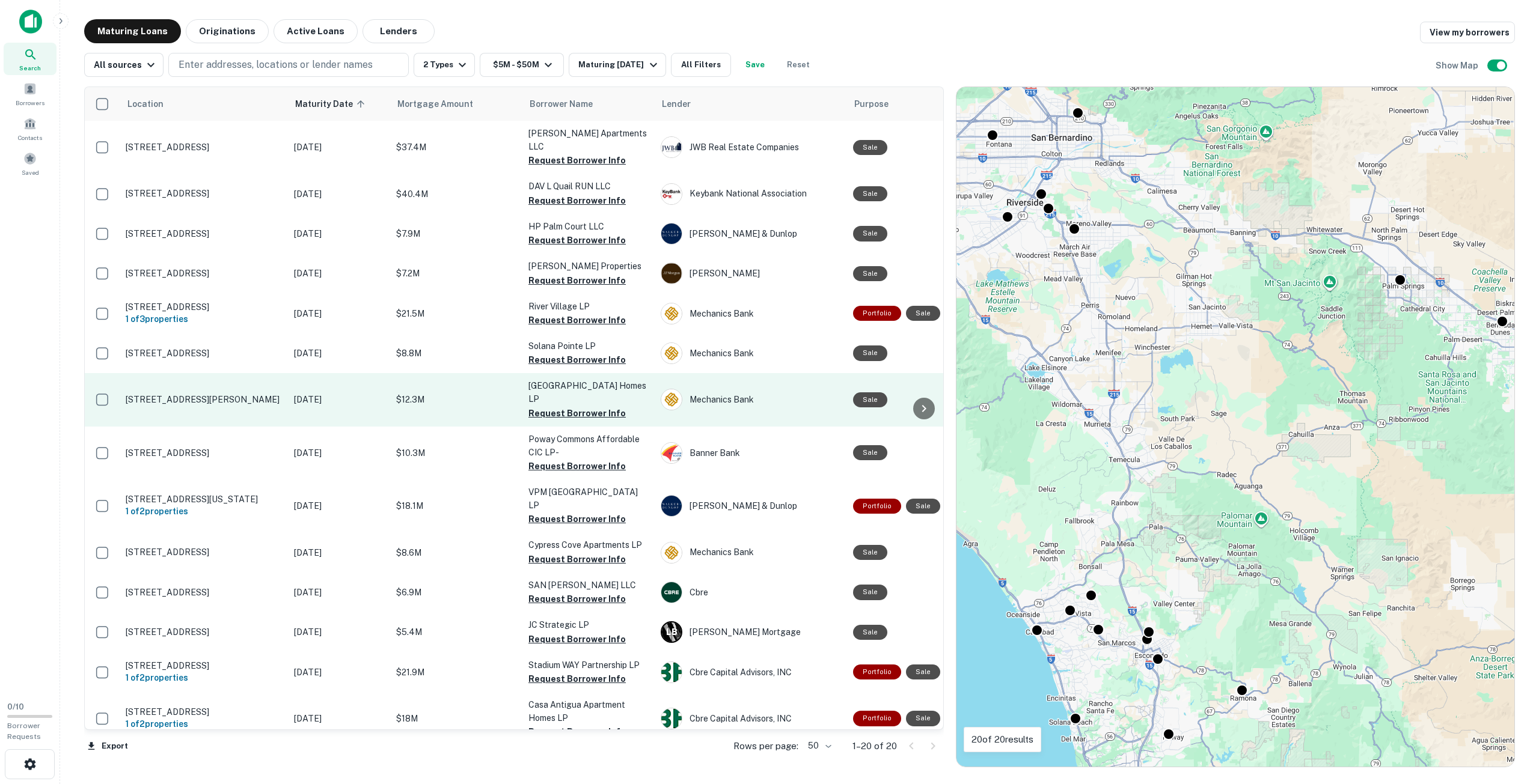
scroll to position [143, 0]
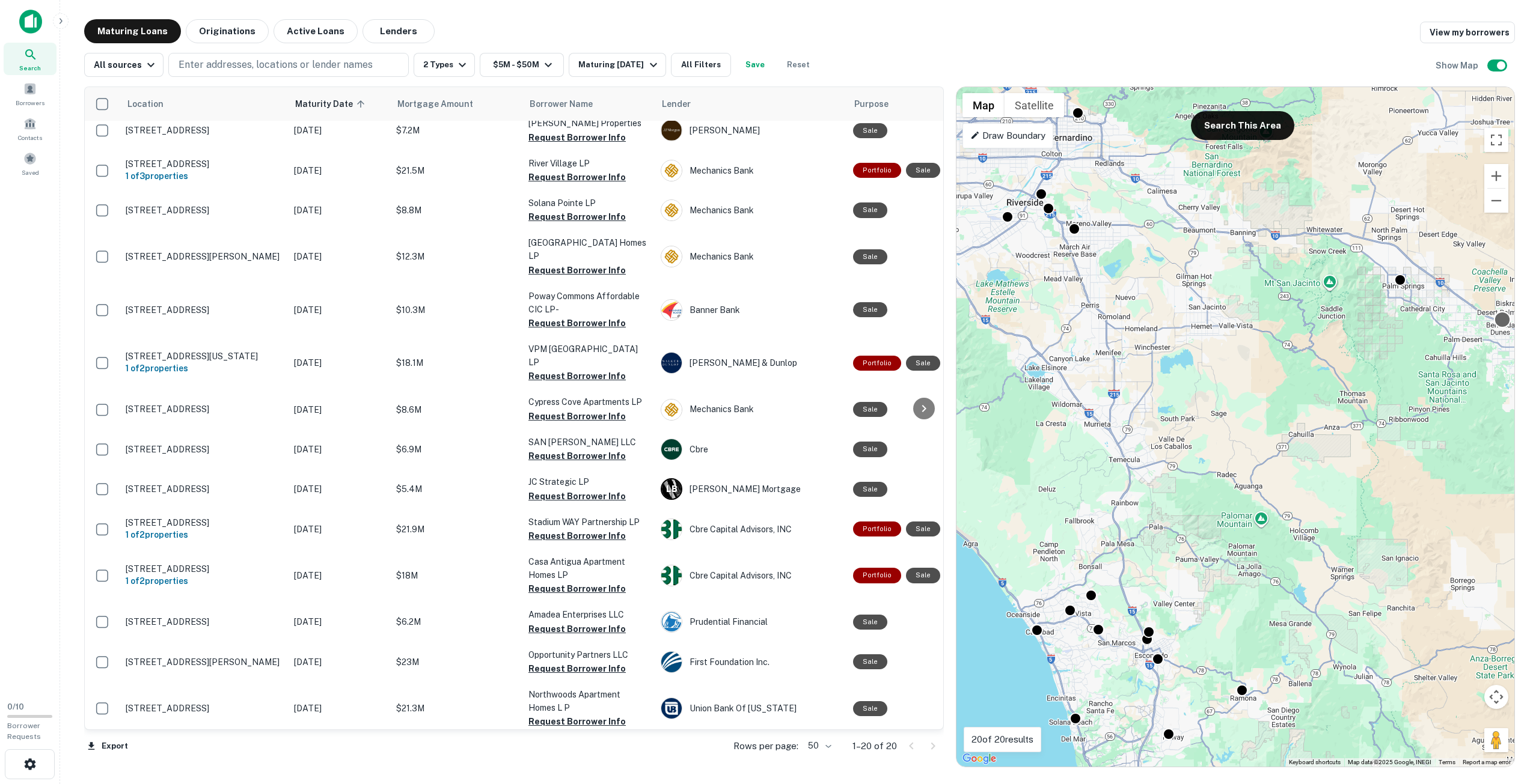
click at [1502, 324] on div at bounding box center [1503, 319] width 17 height 17
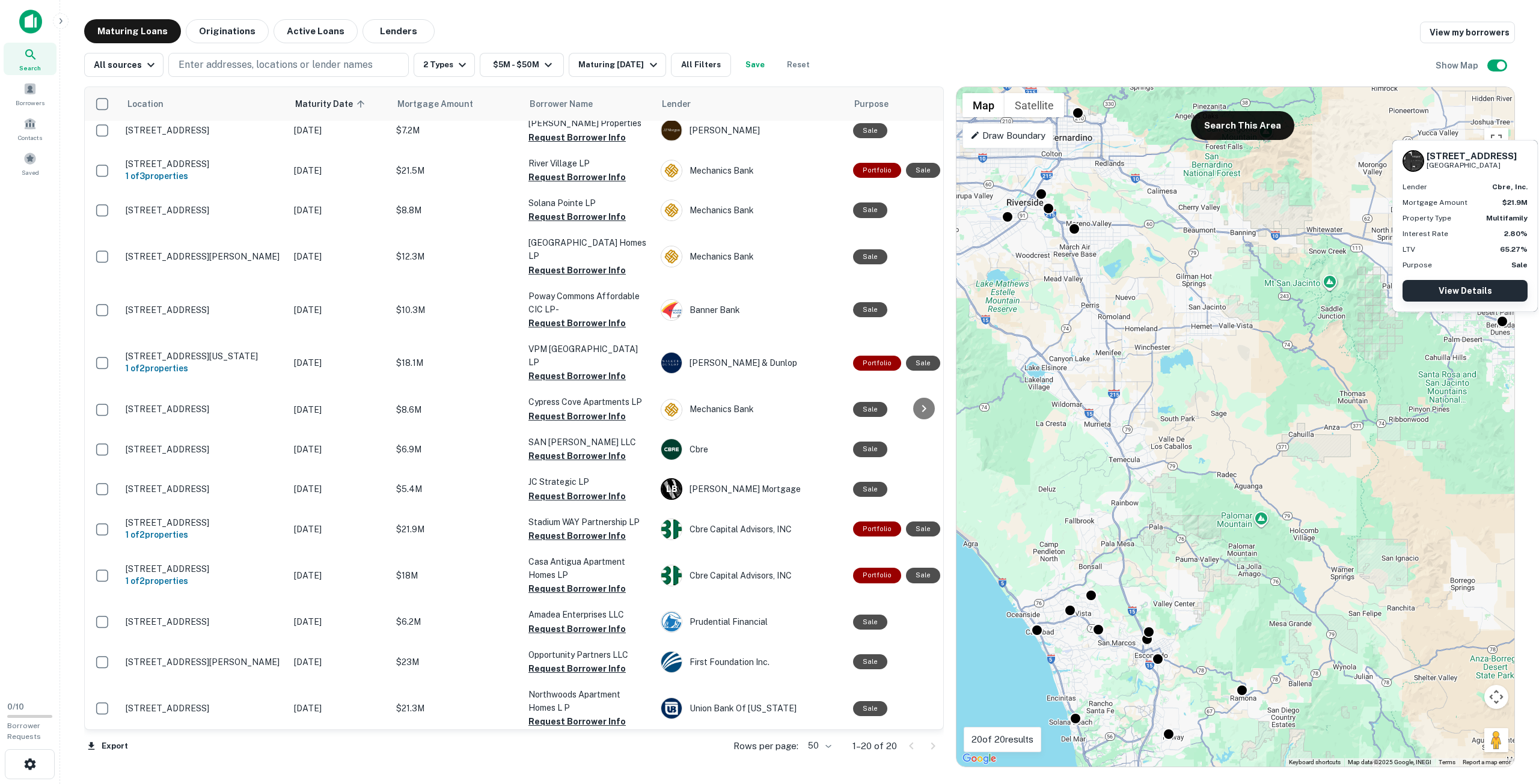
click at [1480, 291] on link "View Details" at bounding box center [1465, 291] width 125 height 22
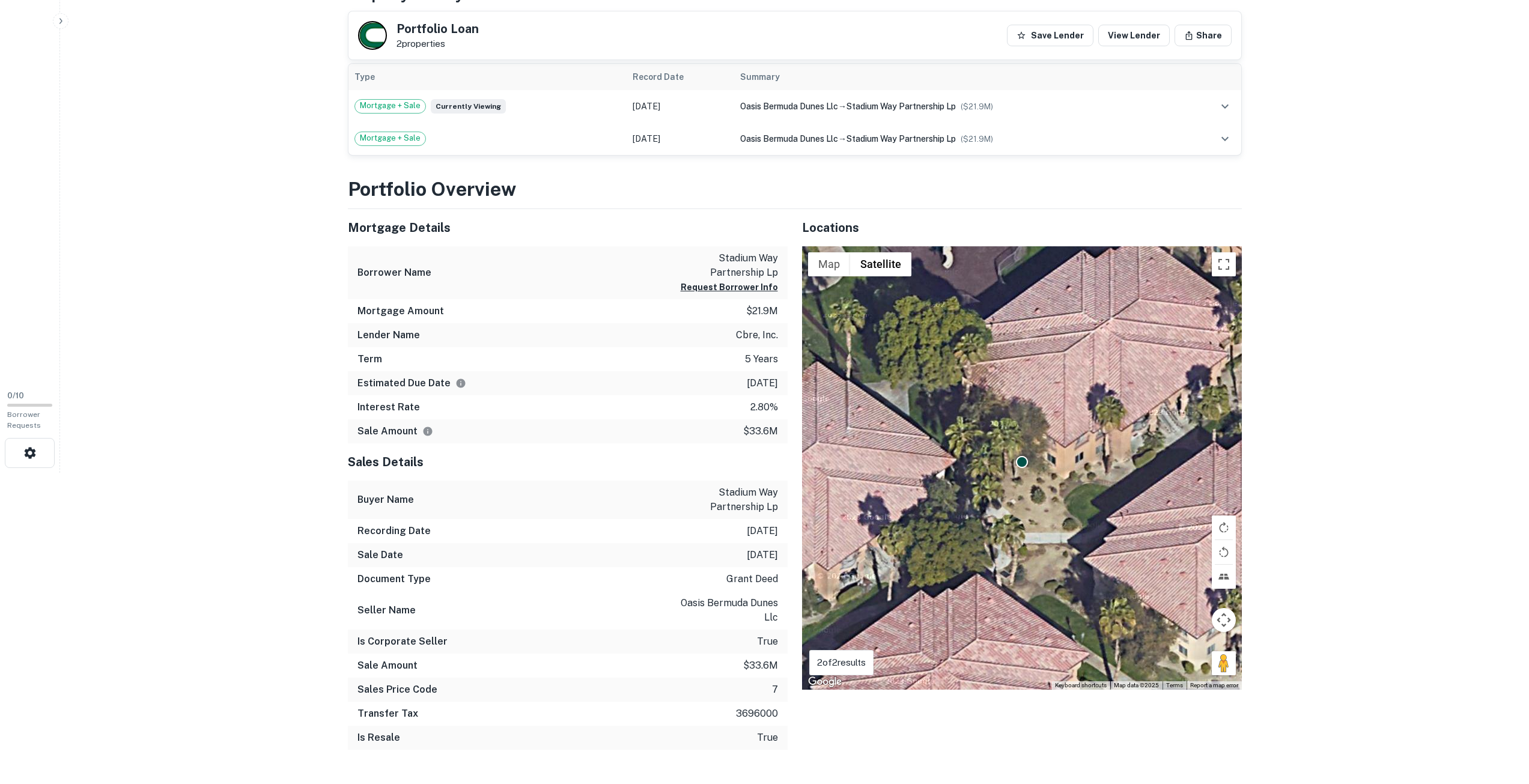
scroll to position [120, 0]
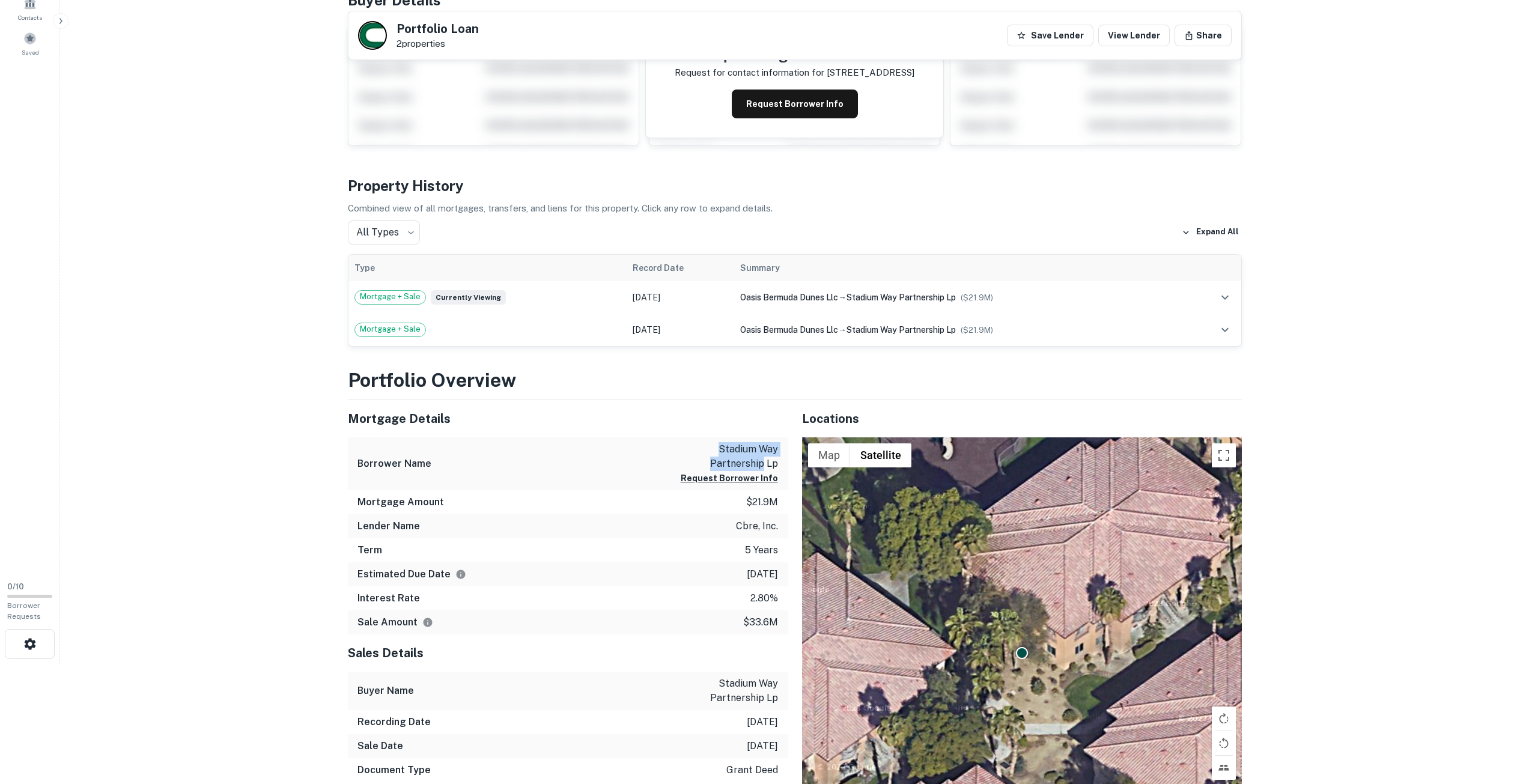
copy p "stadium way partnership"
copy p "stadium way partnership l"
copy p "stadium way partnership"
drag, startPoint x: 717, startPoint y: 445, endPoint x: 765, endPoint y: 463, distance: 51.3
click at [765, 463] on p "stadium way partnership lp" at bounding box center [724, 457] width 108 height 29
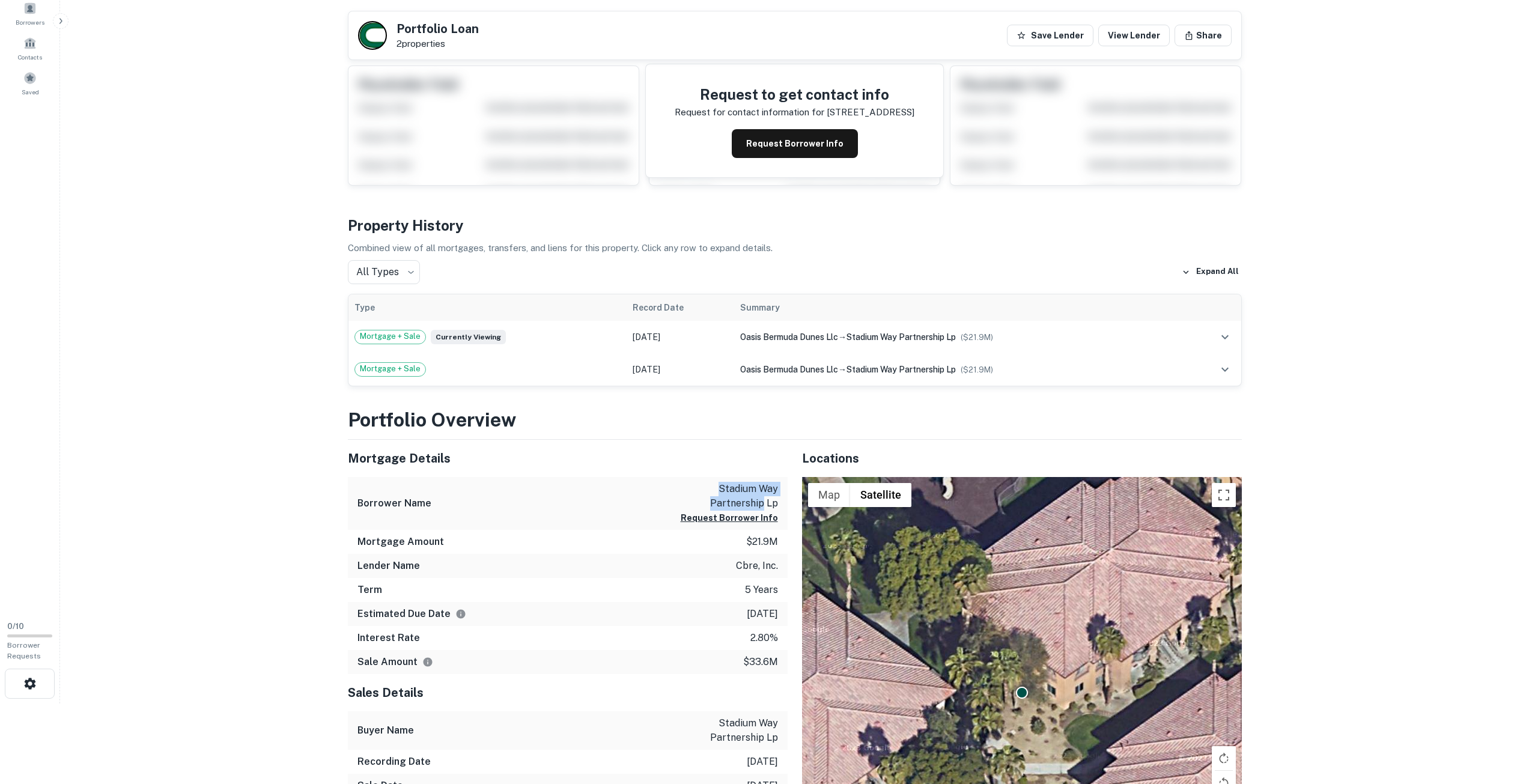
scroll to position [0, 0]
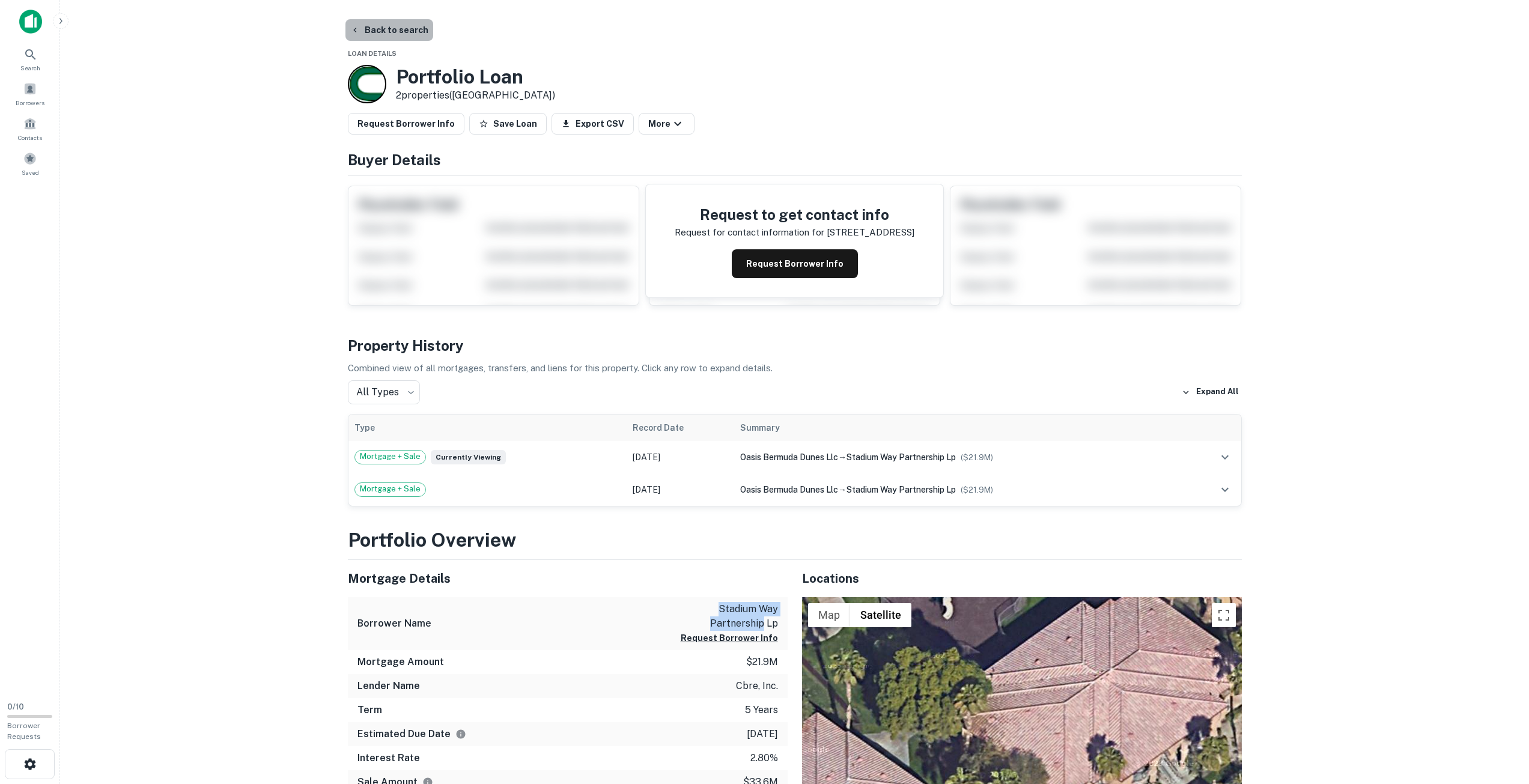
click at [392, 27] on button "Back to search" at bounding box center [389, 30] width 88 height 22
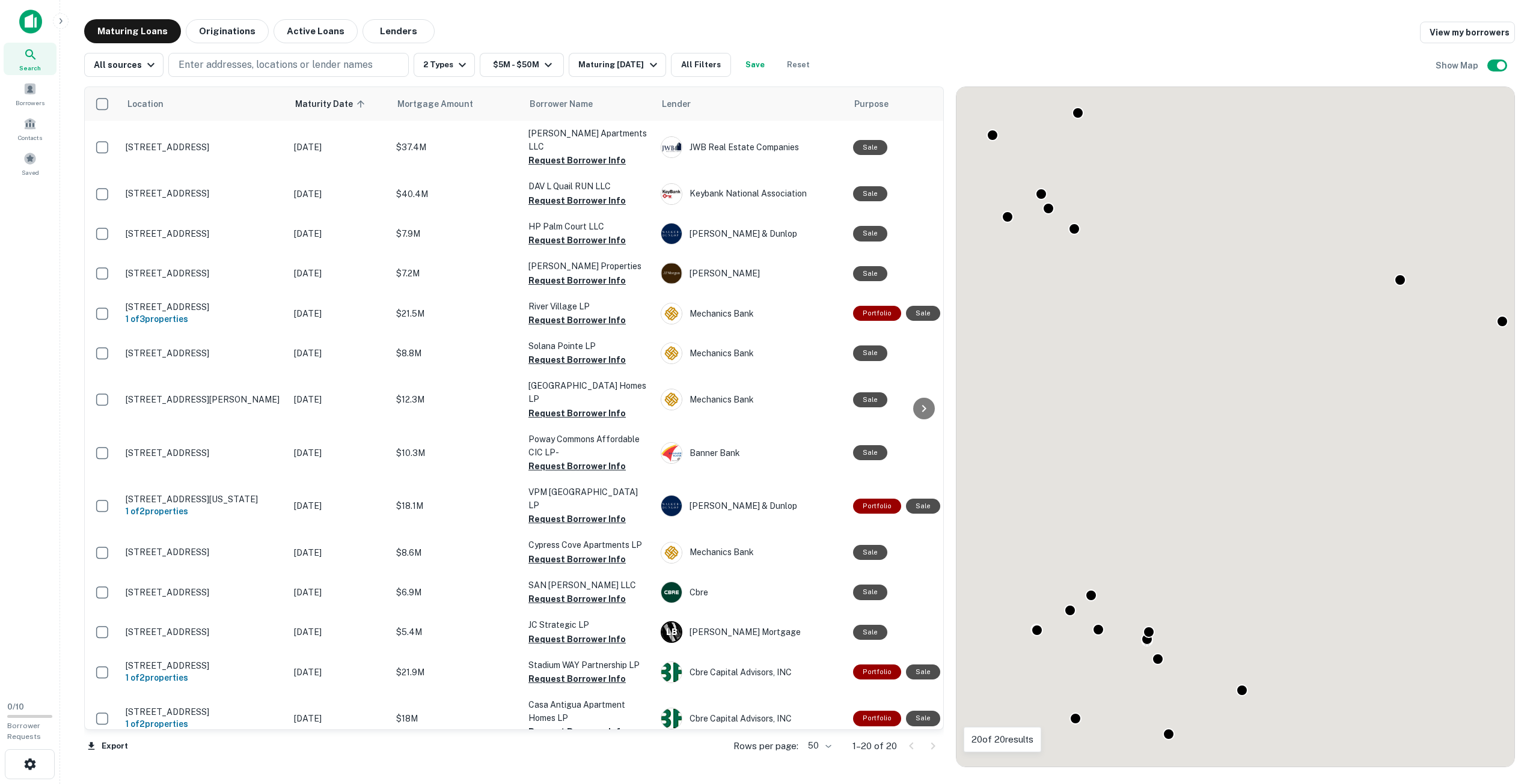
scroll to position [143, 0]
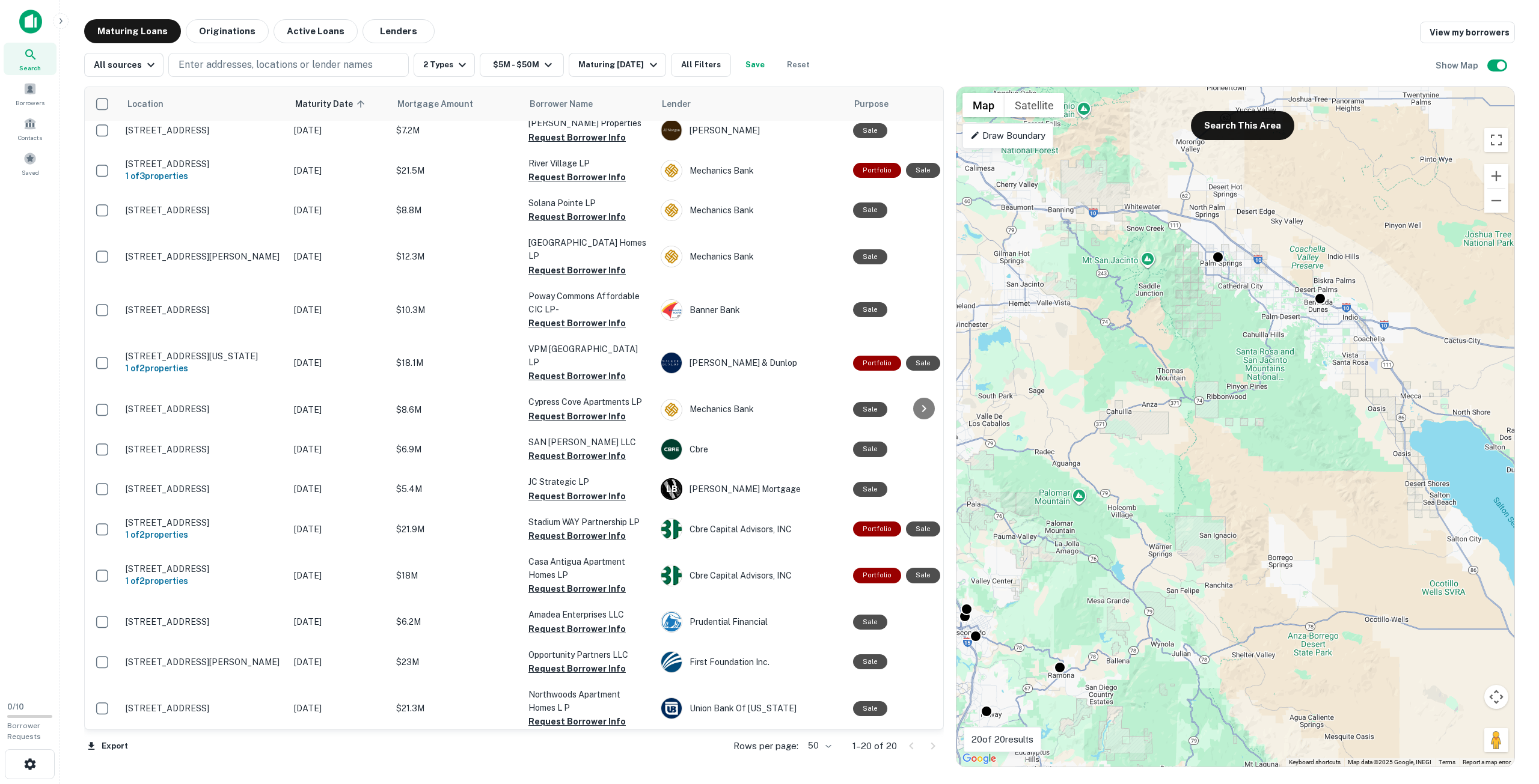
drag, startPoint x: 1284, startPoint y: 352, endPoint x: 1128, endPoint y: 329, distance: 157.7
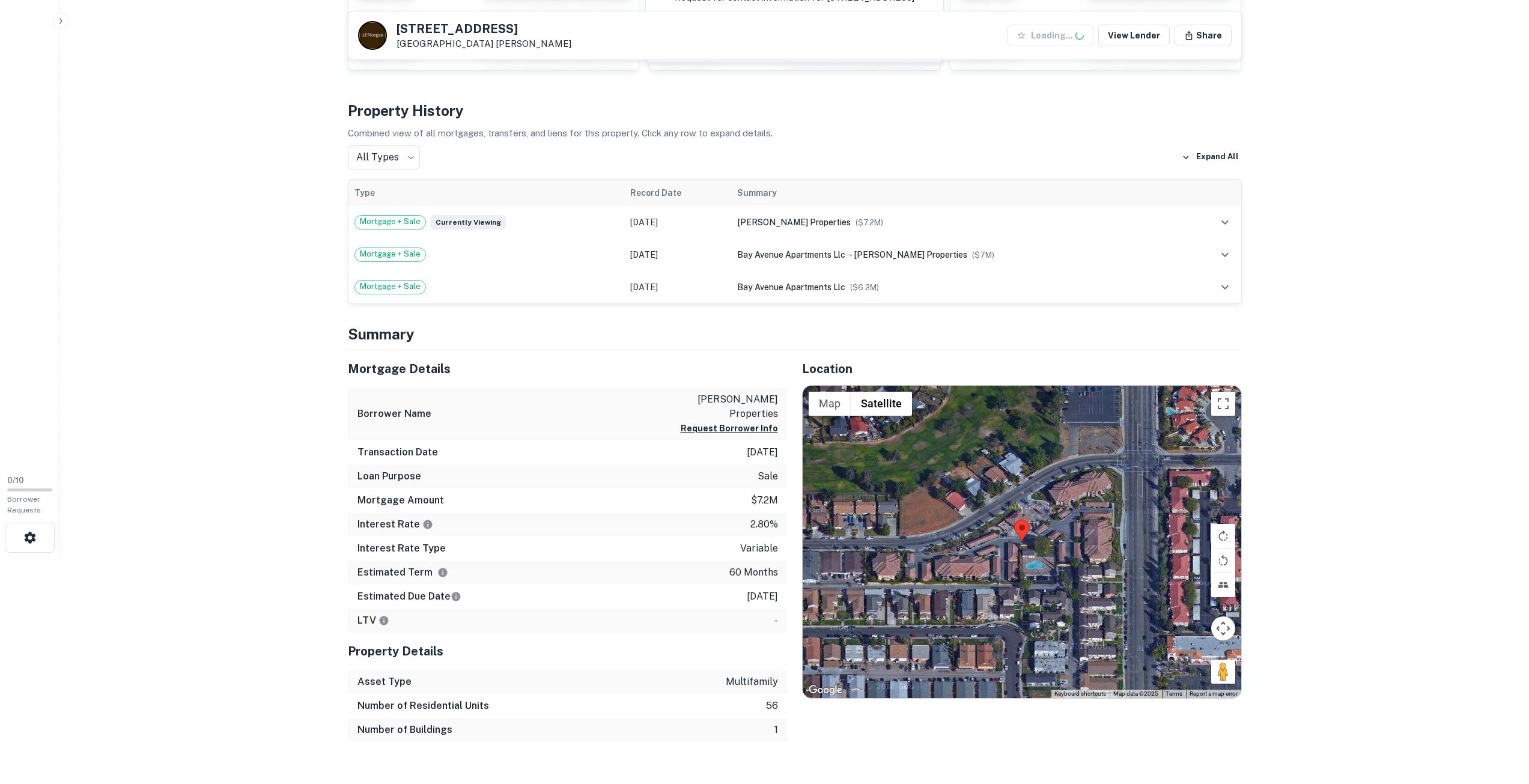
scroll to position [240, 0]
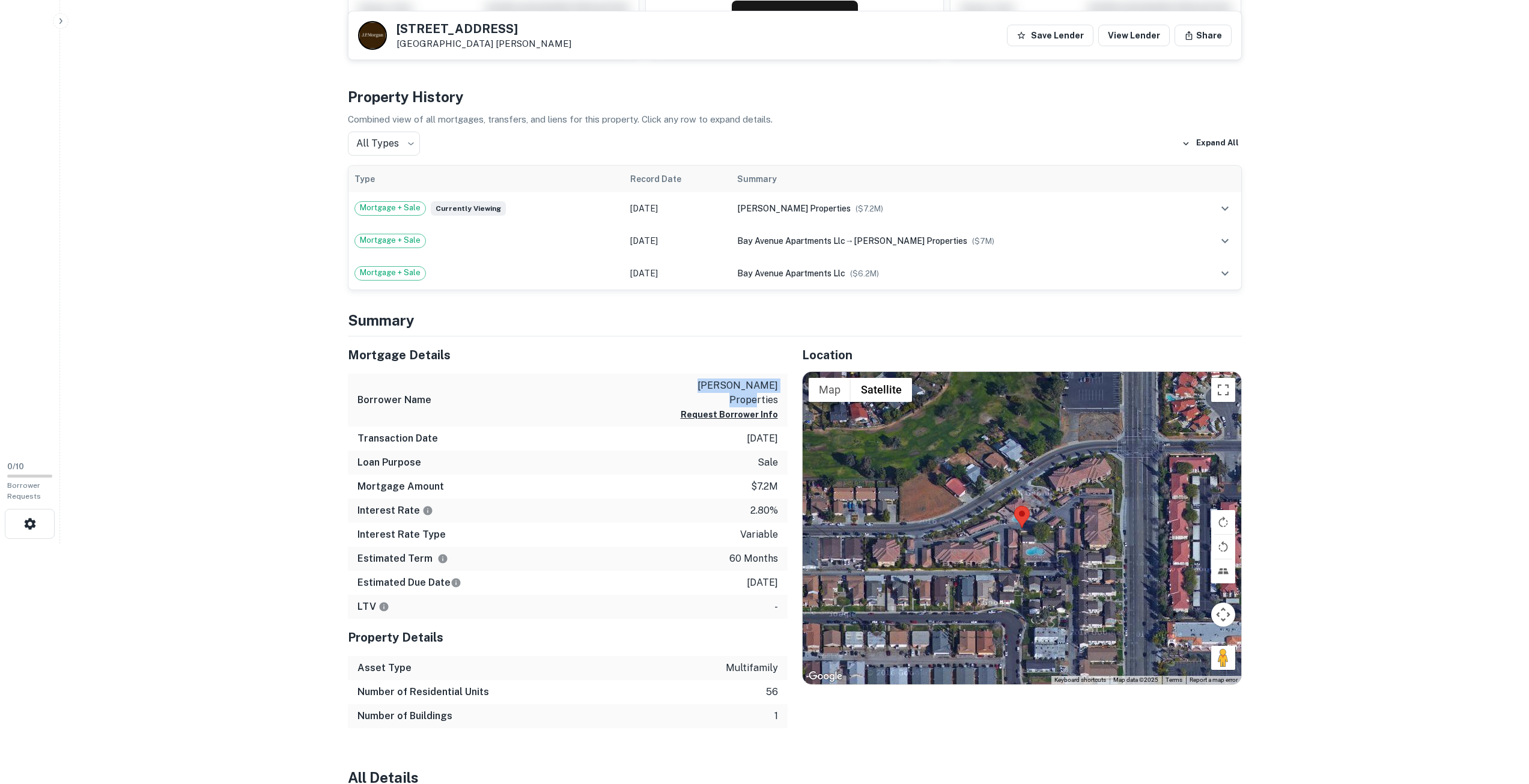
copy p "[PERSON_NAME] properties"
drag, startPoint x: 685, startPoint y: 380, endPoint x: 785, endPoint y: 381, distance: 100.0
click at [785, 381] on div "Borrower Name [PERSON_NAME] properties Request Borrower Info" at bounding box center [568, 400] width 440 height 54
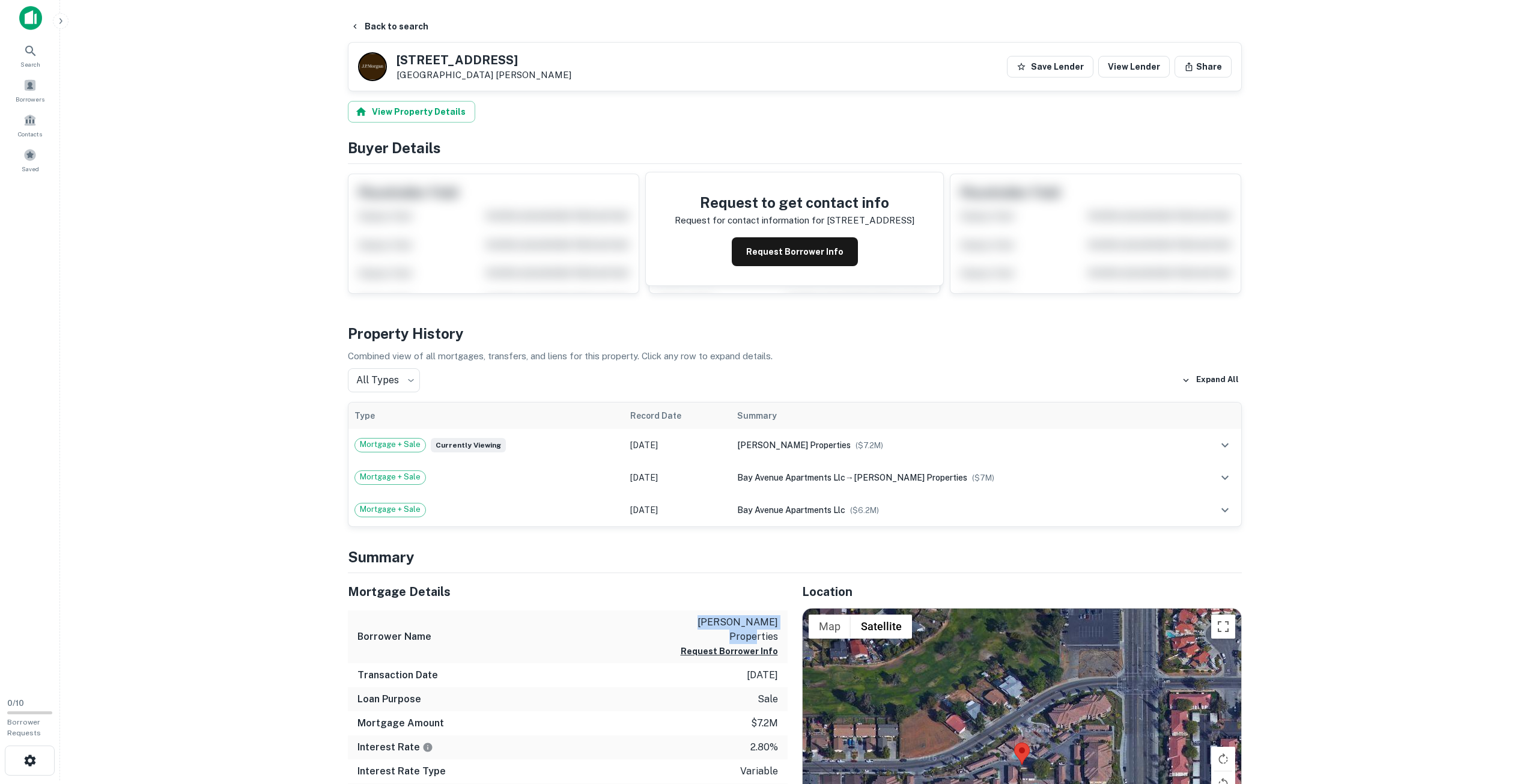
scroll to position [0, 0]
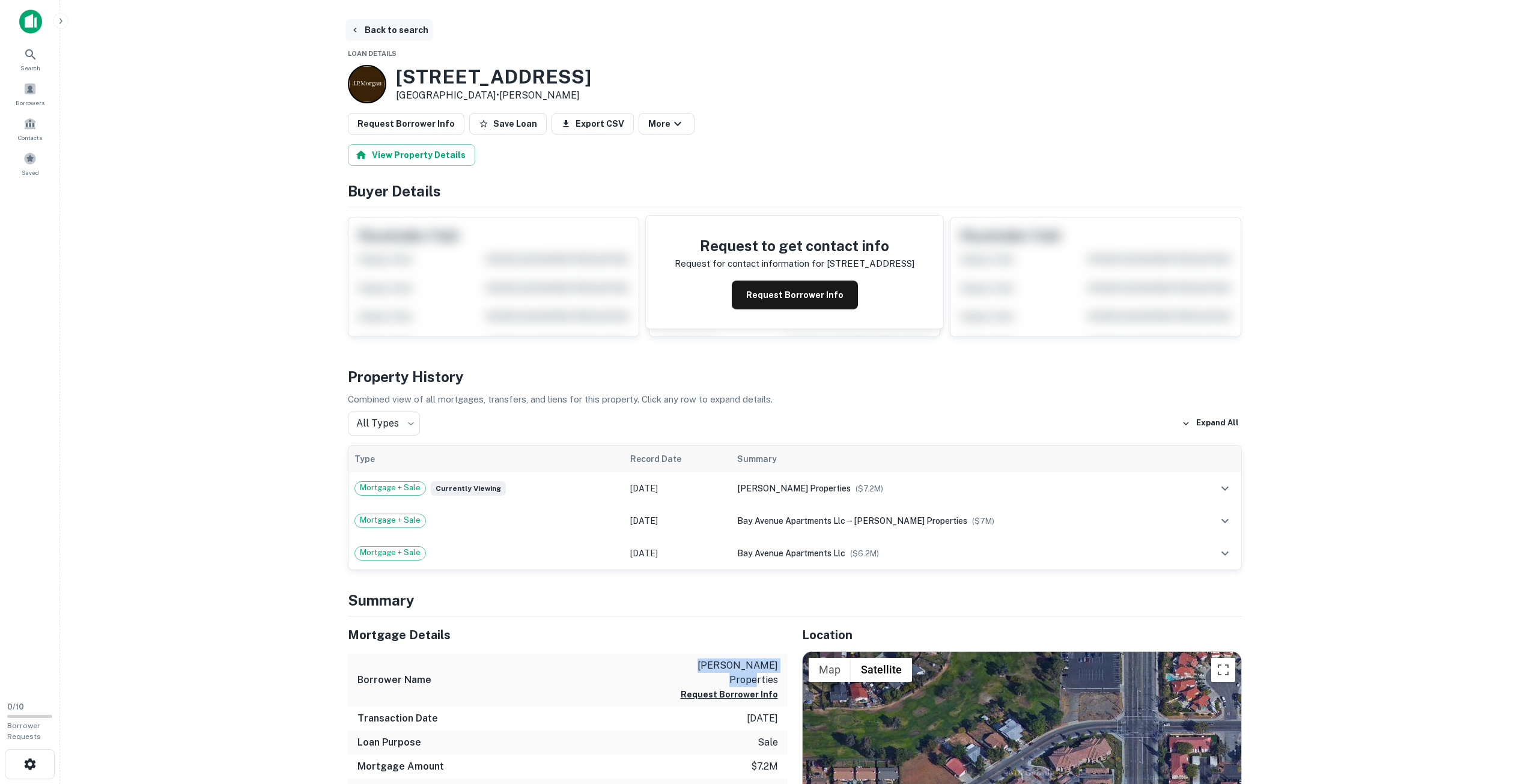
click at [369, 26] on button "Back to search" at bounding box center [389, 30] width 88 height 22
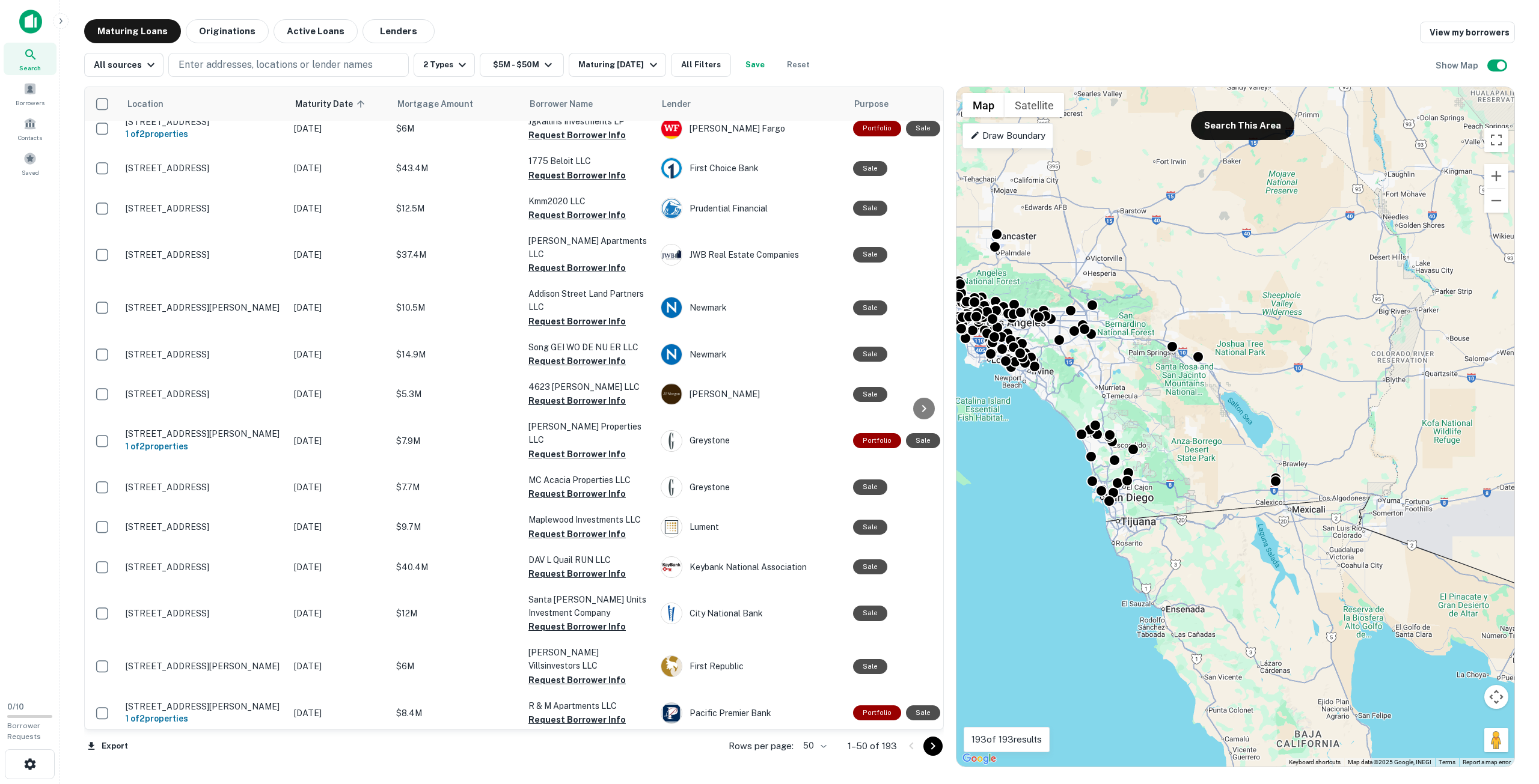
scroll to position [1469, 0]
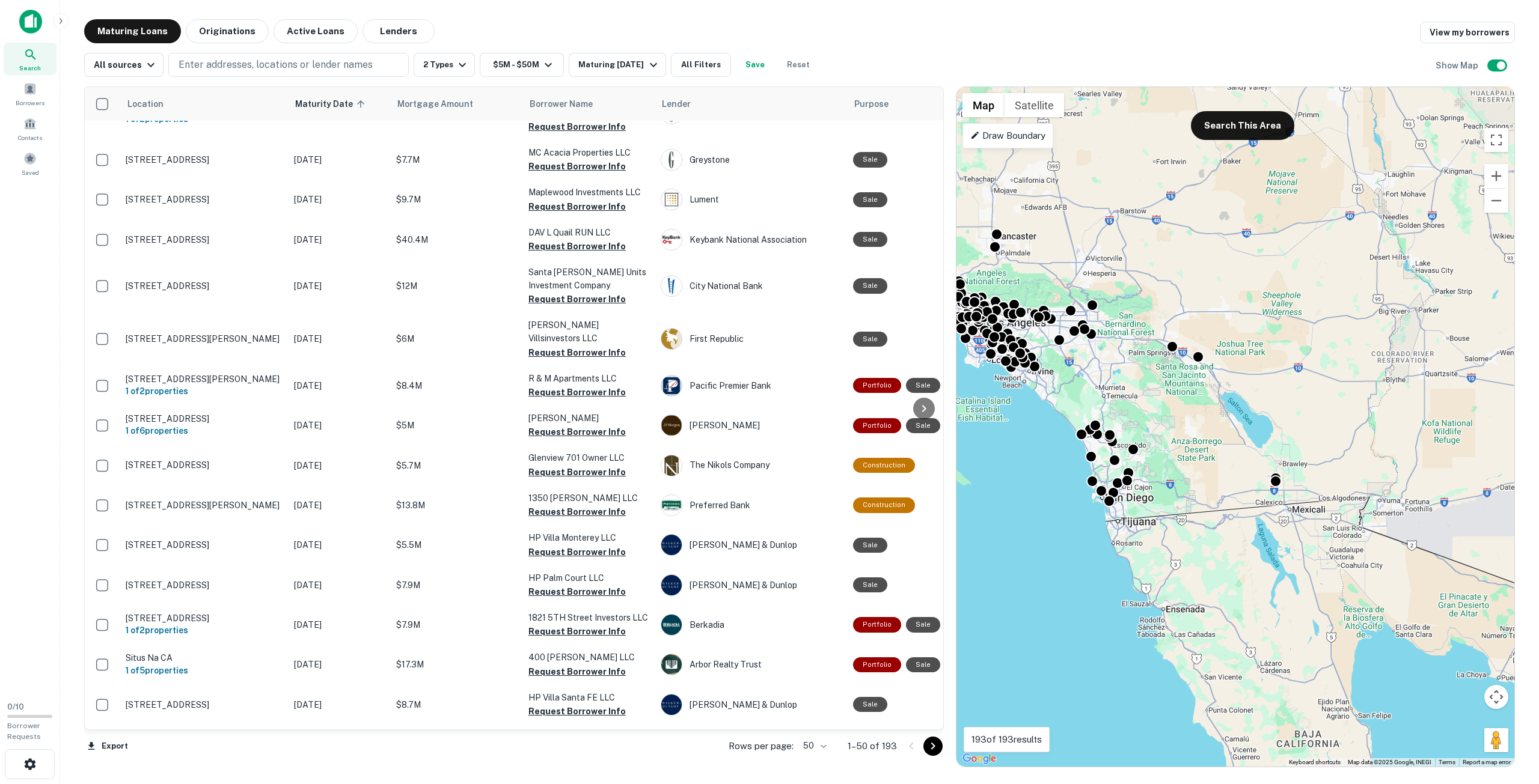
click at [927, 741] on icon "Go to next page" at bounding box center [932, 746] width 14 height 14
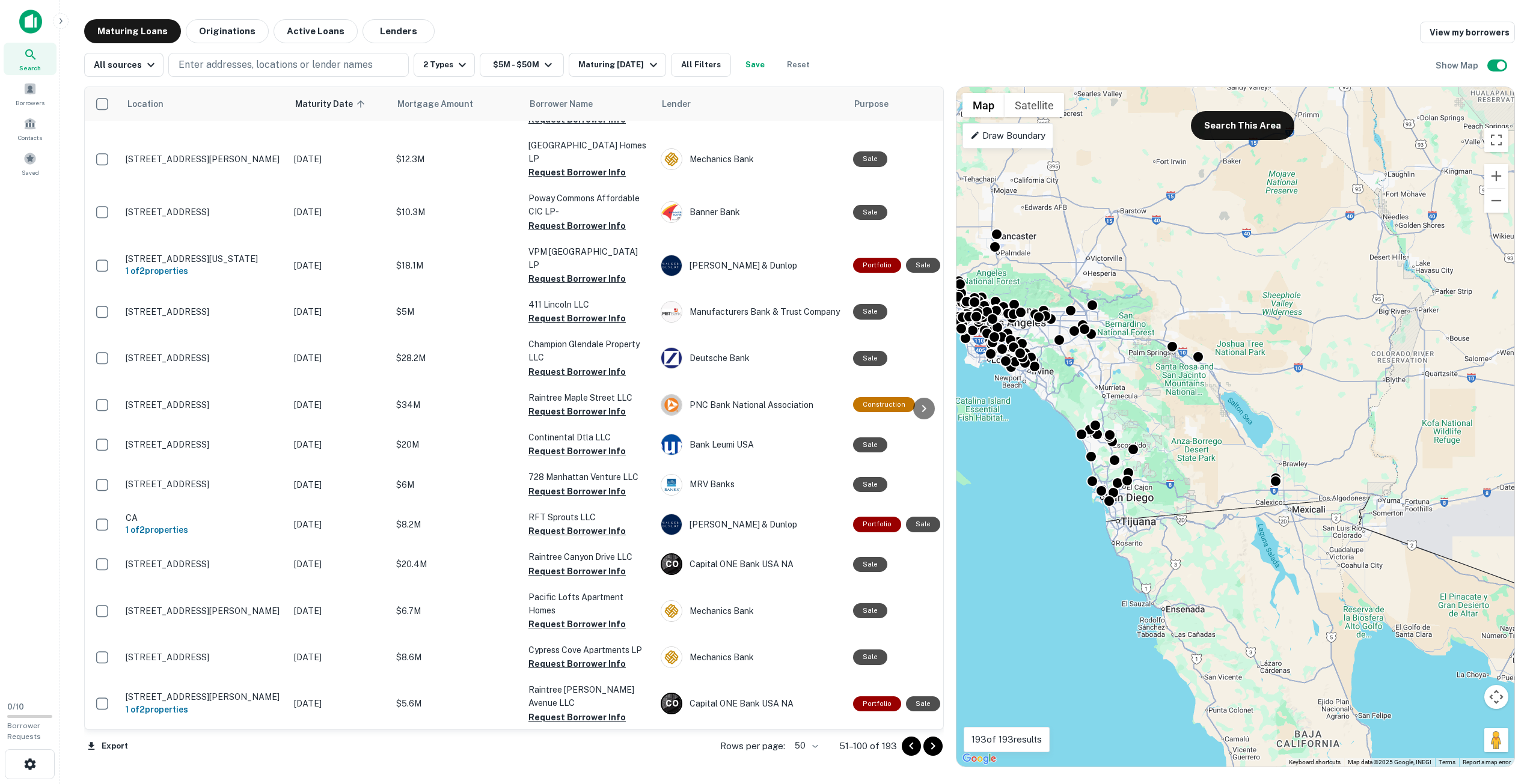
scroll to position [1563, 0]
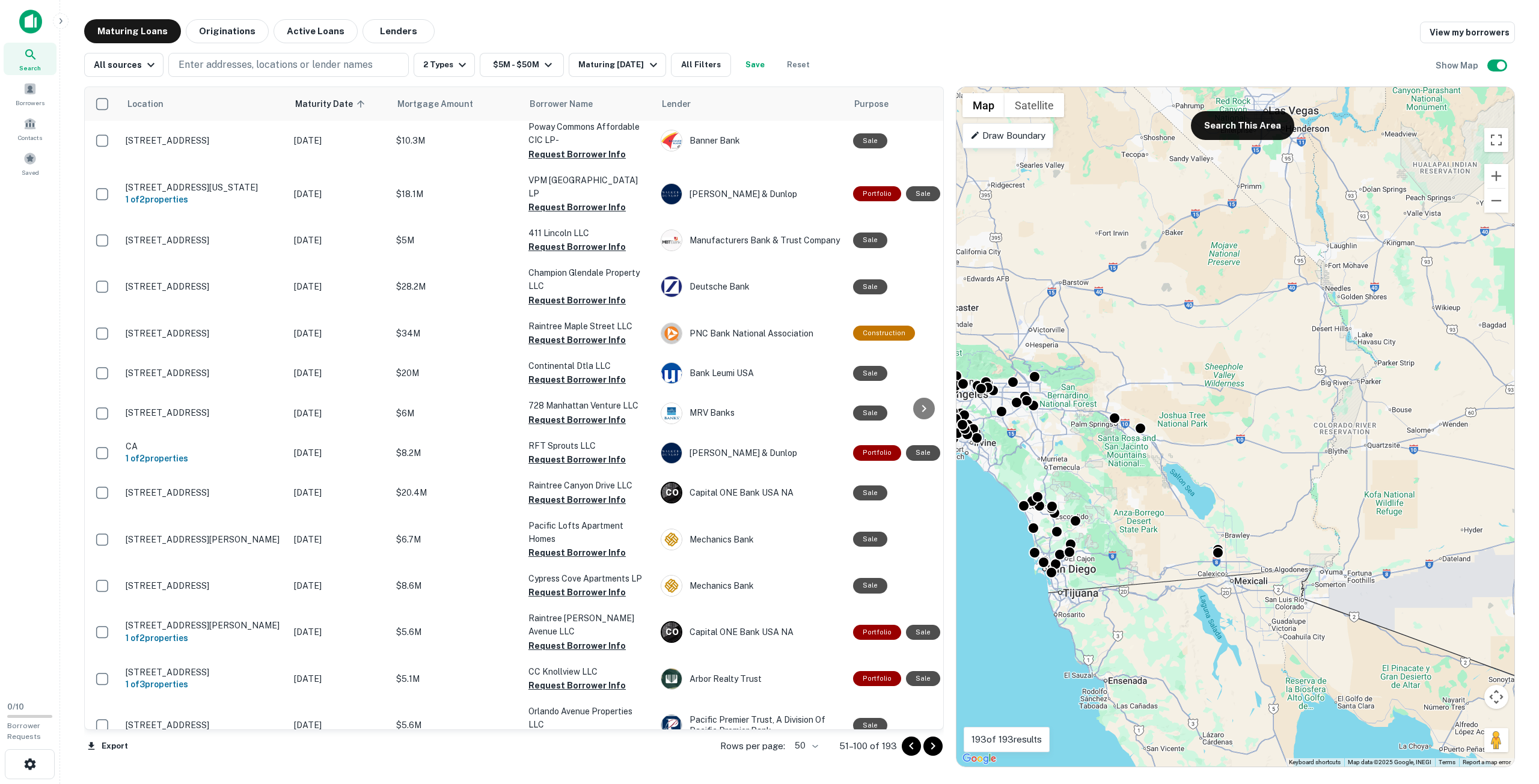
drag, startPoint x: 1218, startPoint y: 502, endPoint x: 1206, endPoint y: 515, distance: 17.7
click at [1208, 515] on div "To activate drag with keyboard, press Alt + Enter. Once in keyboard drag state,…" at bounding box center [1236, 427] width 558 height 679
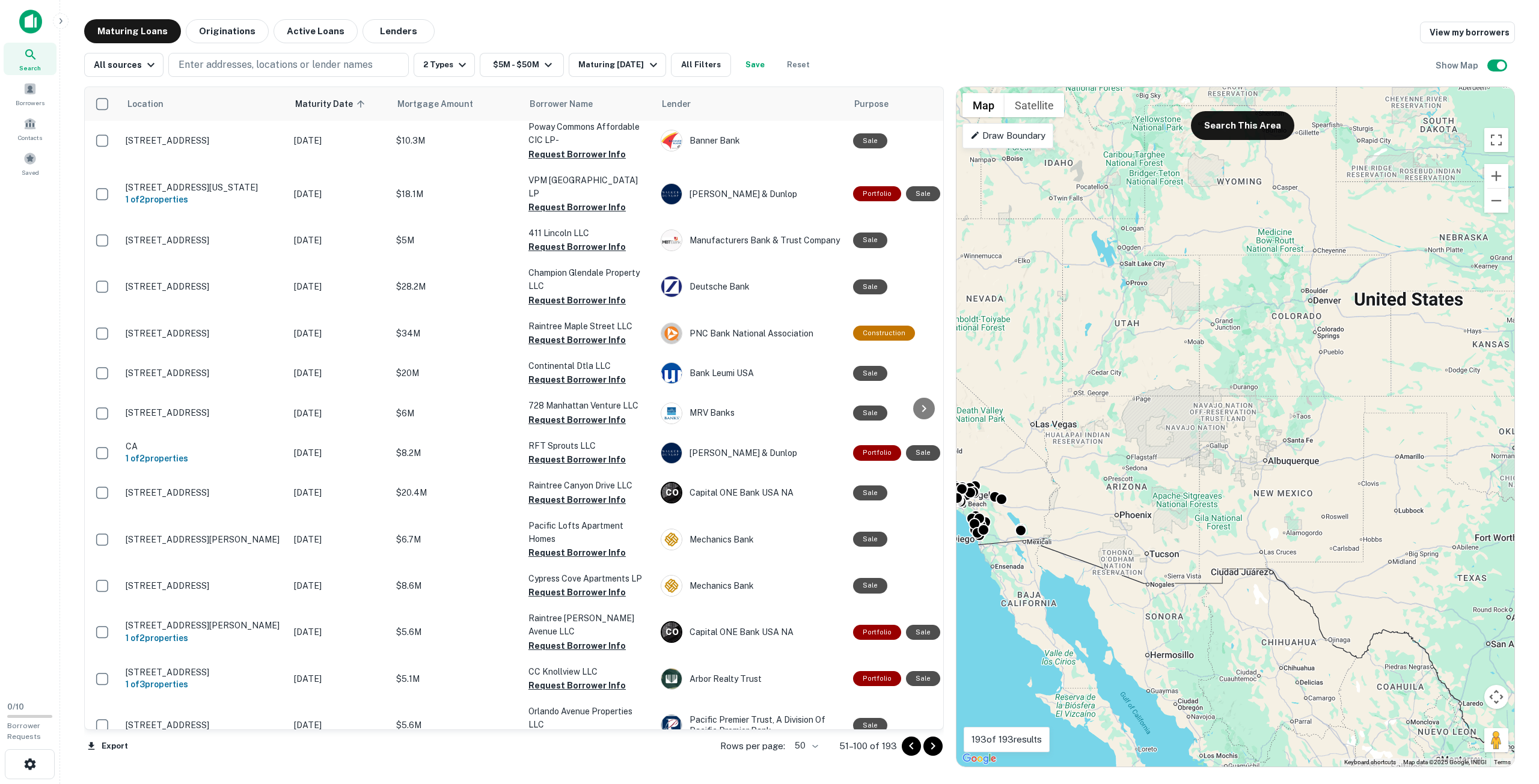
drag, startPoint x: 1269, startPoint y: 488, endPoint x: 1077, endPoint y: 508, distance: 193.0
click at [1077, 508] on div "To activate drag with keyboard, press Alt + Enter. Once in keyboard drag state,…" at bounding box center [1236, 427] width 558 height 679
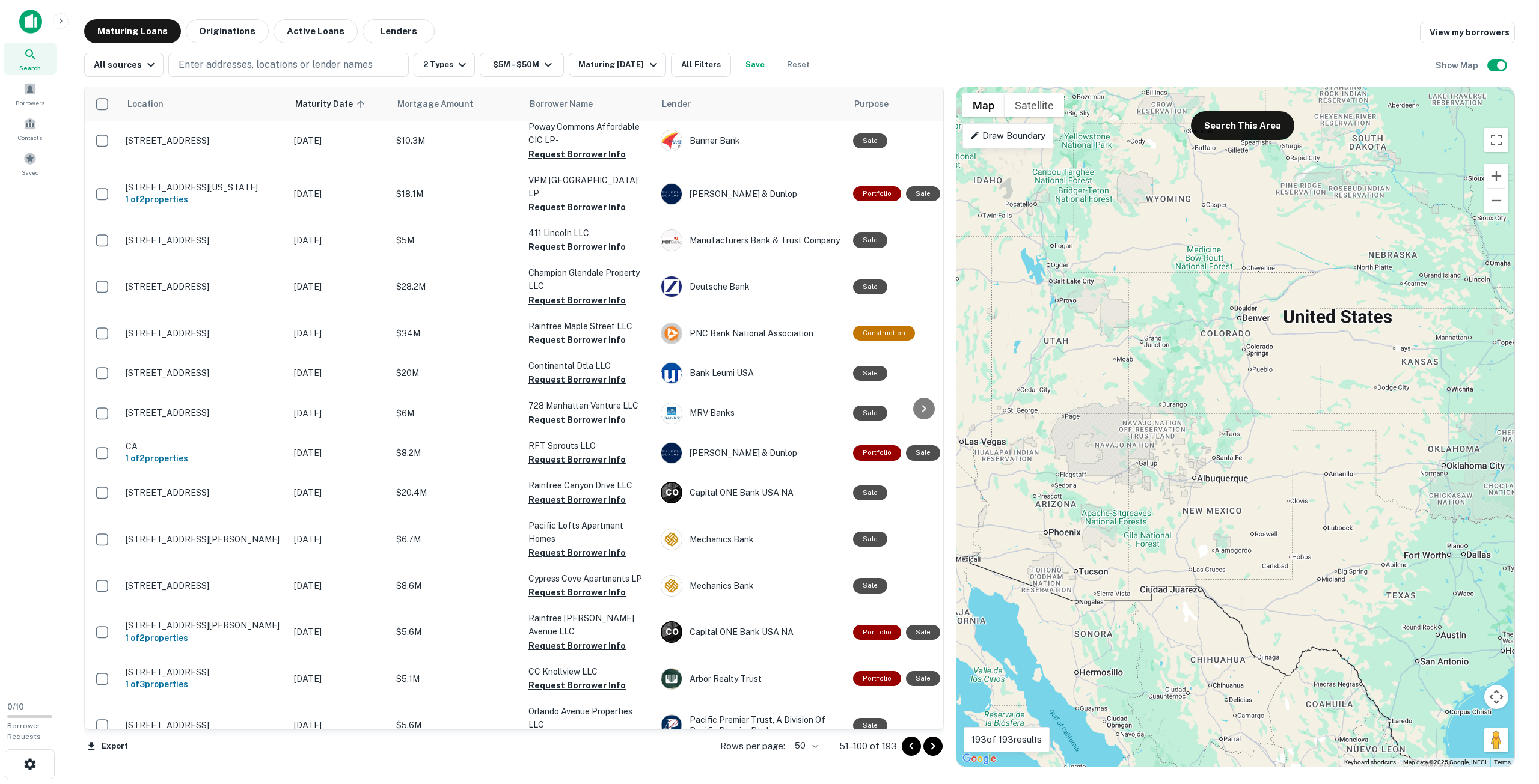
drag, startPoint x: 1330, startPoint y: 515, endPoint x: 1294, endPoint y: 530, distance: 39.0
click at [1294, 530] on div "To activate drag with keyboard, press Alt + Enter. Once in keyboard drag state,…" at bounding box center [1236, 427] width 558 height 679
click at [253, 72] on p "Enter addresses, locations or lender names" at bounding box center [275, 64] width 194 height 14
type input "*"
type input "**********"
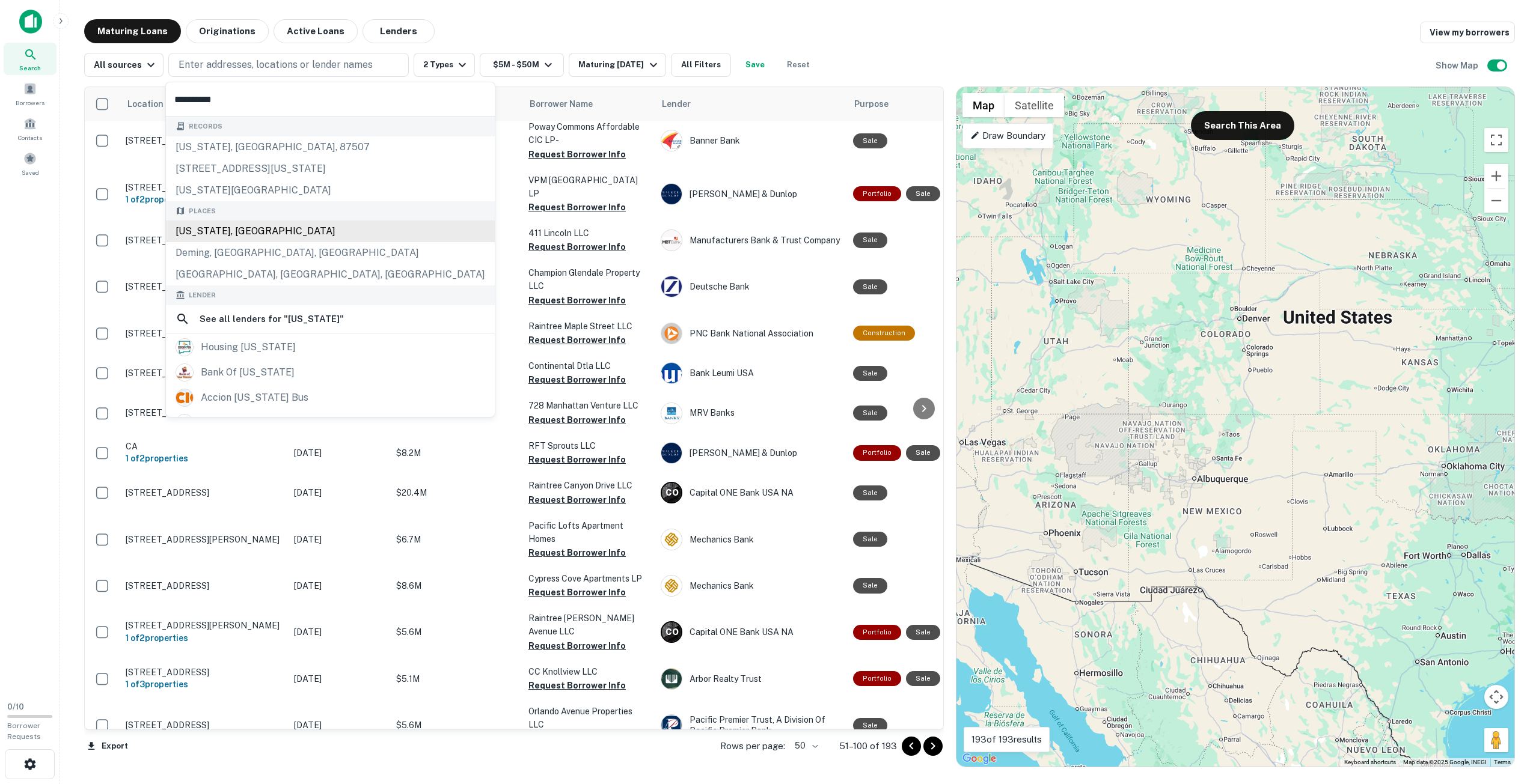
click at [280, 239] on div "Places New Mexico, USA Deming, NM, USA Pie Town, NM, USA" at bounding box center [330, 244] width 329 height 85
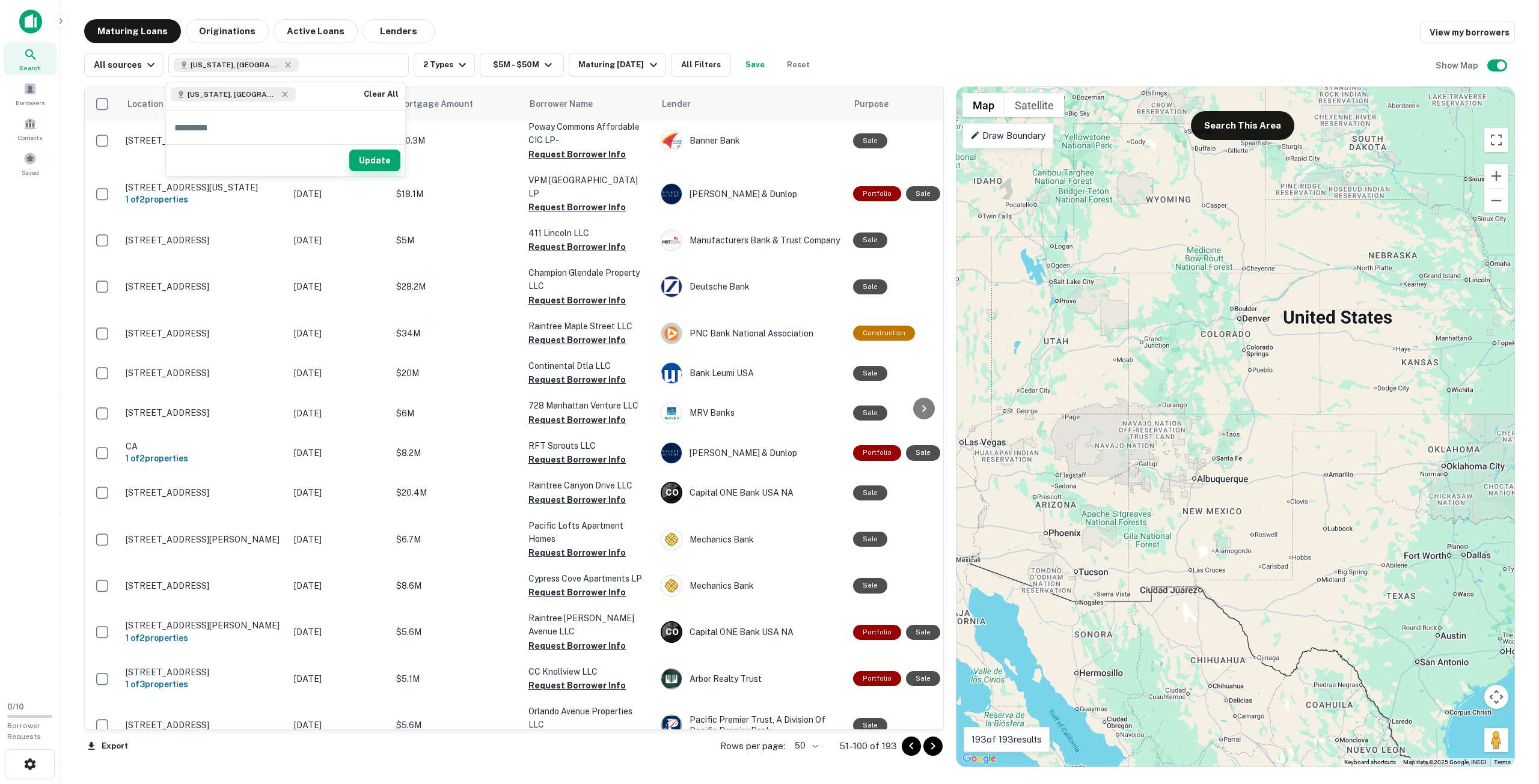
click at [377, 155] on button "Update" at bounding box center [375, 160] width 51 height 22
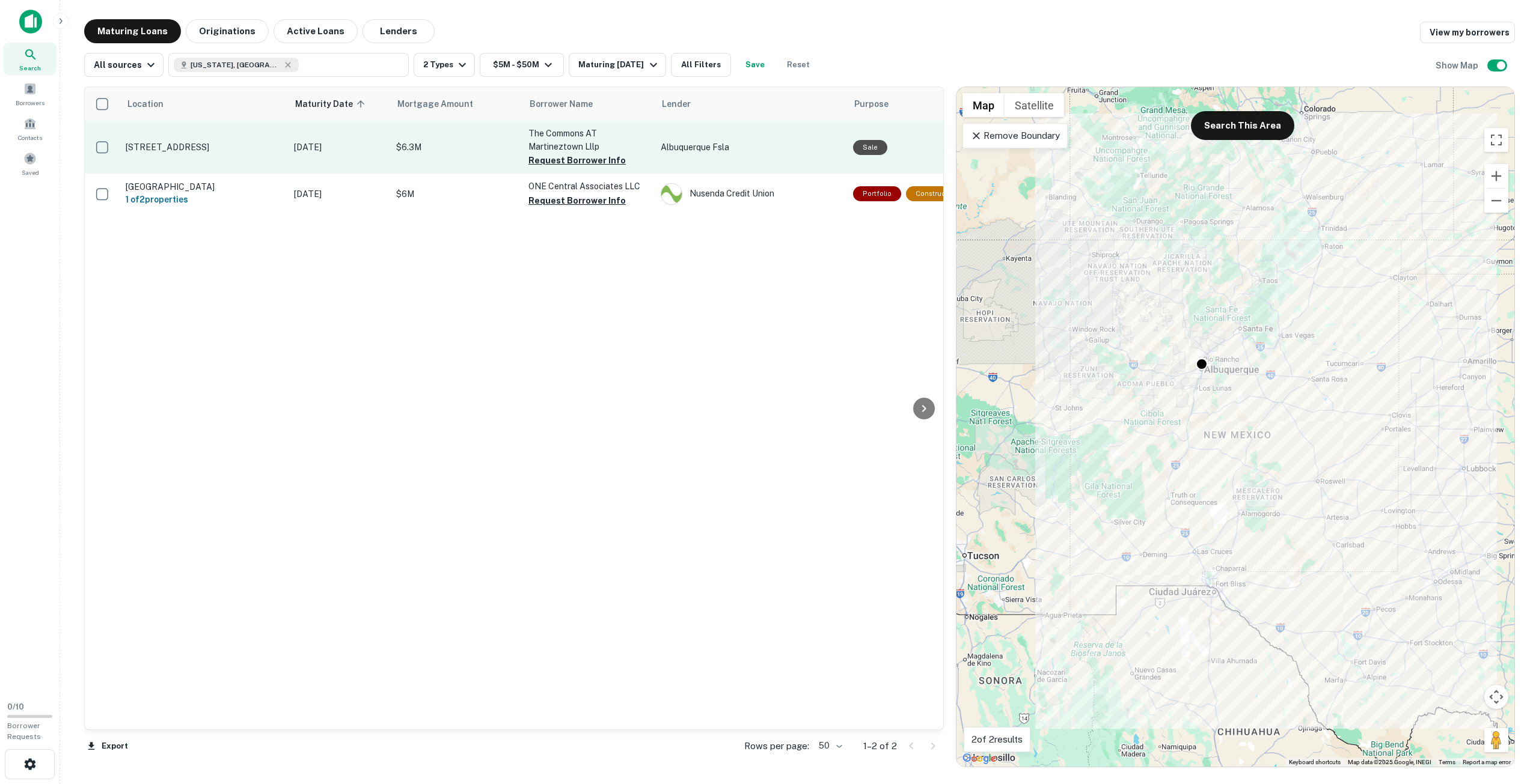
click at [561, 135] on p "The Commons AT Martineztown Lllp" at bounding box center [589, 140] width 120 height 26
click at [642, 138] on p "The Commons AT Martineztown Lllp" at bounding box center [589, 140] width 120 height 26
click at [570, 130] on p "The Commons AT Martineztown Lllp" at bounding box center [589, 140] width 120 height 26
click at [531, 132] on p "The Commons AT Martineztown Lllp" at bounding box center [589, 140] width 120 height 26
click at [550, 160] on button "Request Borrower Info" at bounding box center [577, 160] width 97 height 14
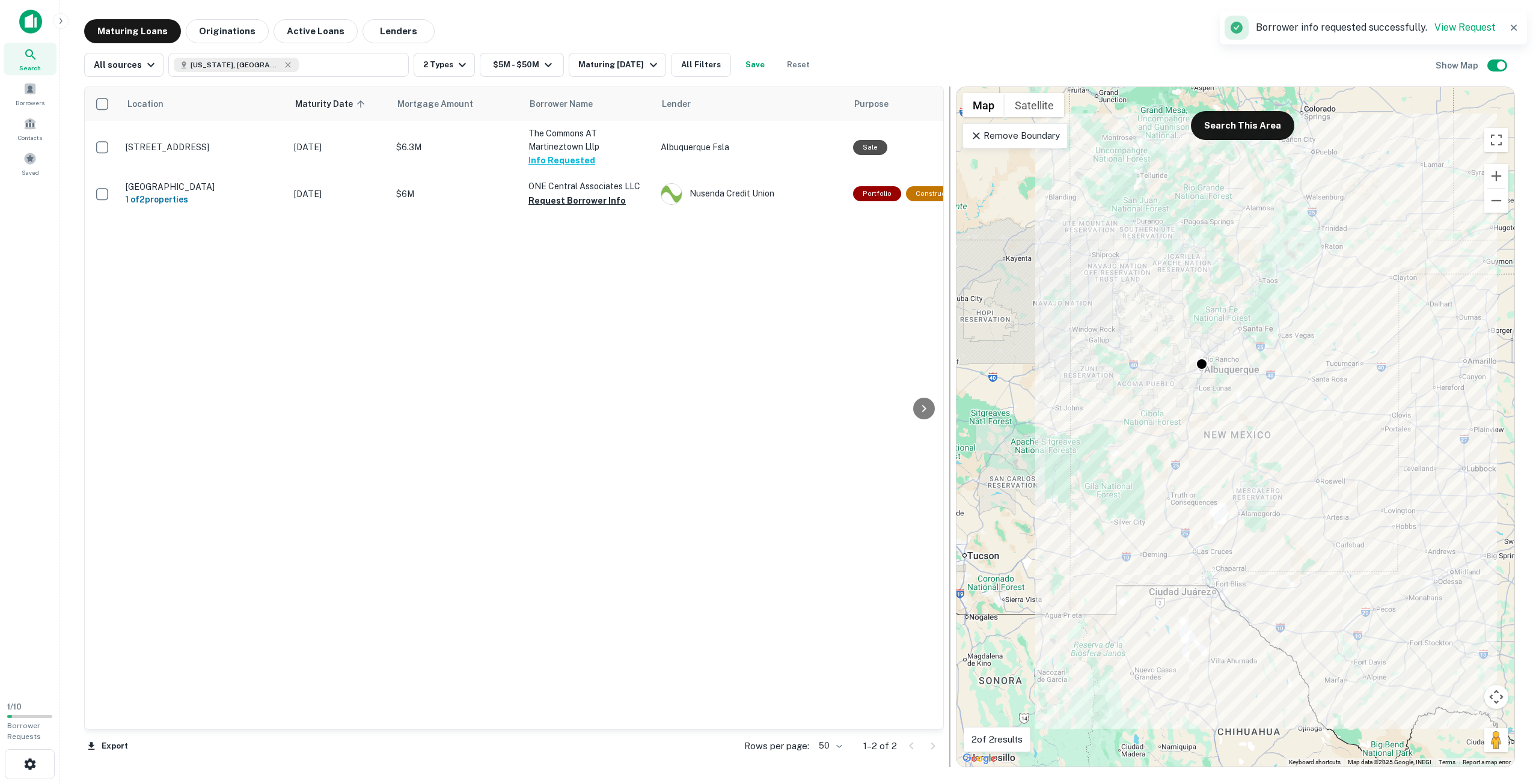
drag, startPoint x: 550, startPoint y: 160, endPoint x: 955, endPoint y: 106, distance: 408.6
click at [833, 133] on link "615 Arno St Ne Albuquerque, NM 87102 Dec 03, 2025 $6.3M The Commons AT Martinez…" at bounding box center [943, 147] width 1716 height 53
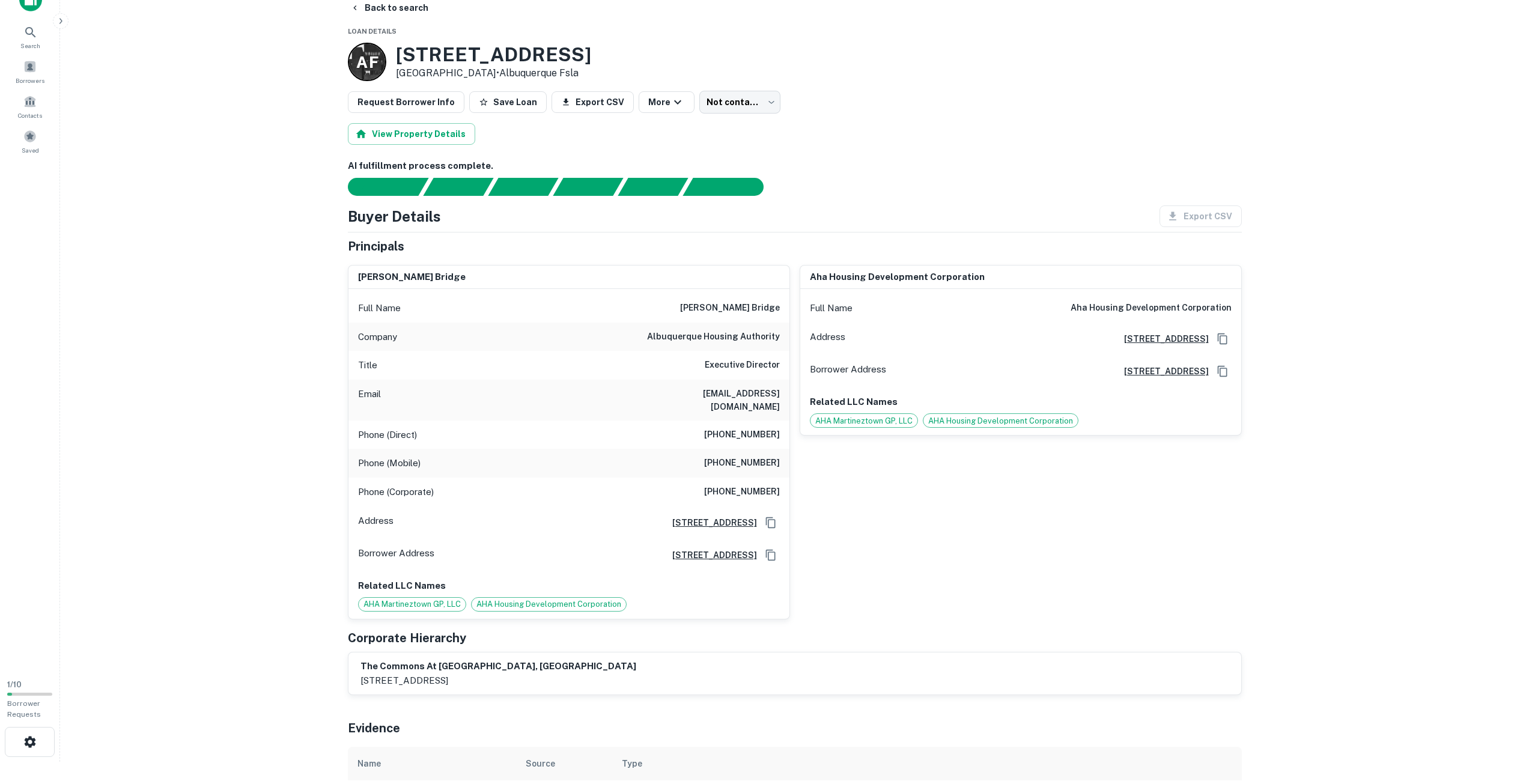
scroll to position [60, 0]
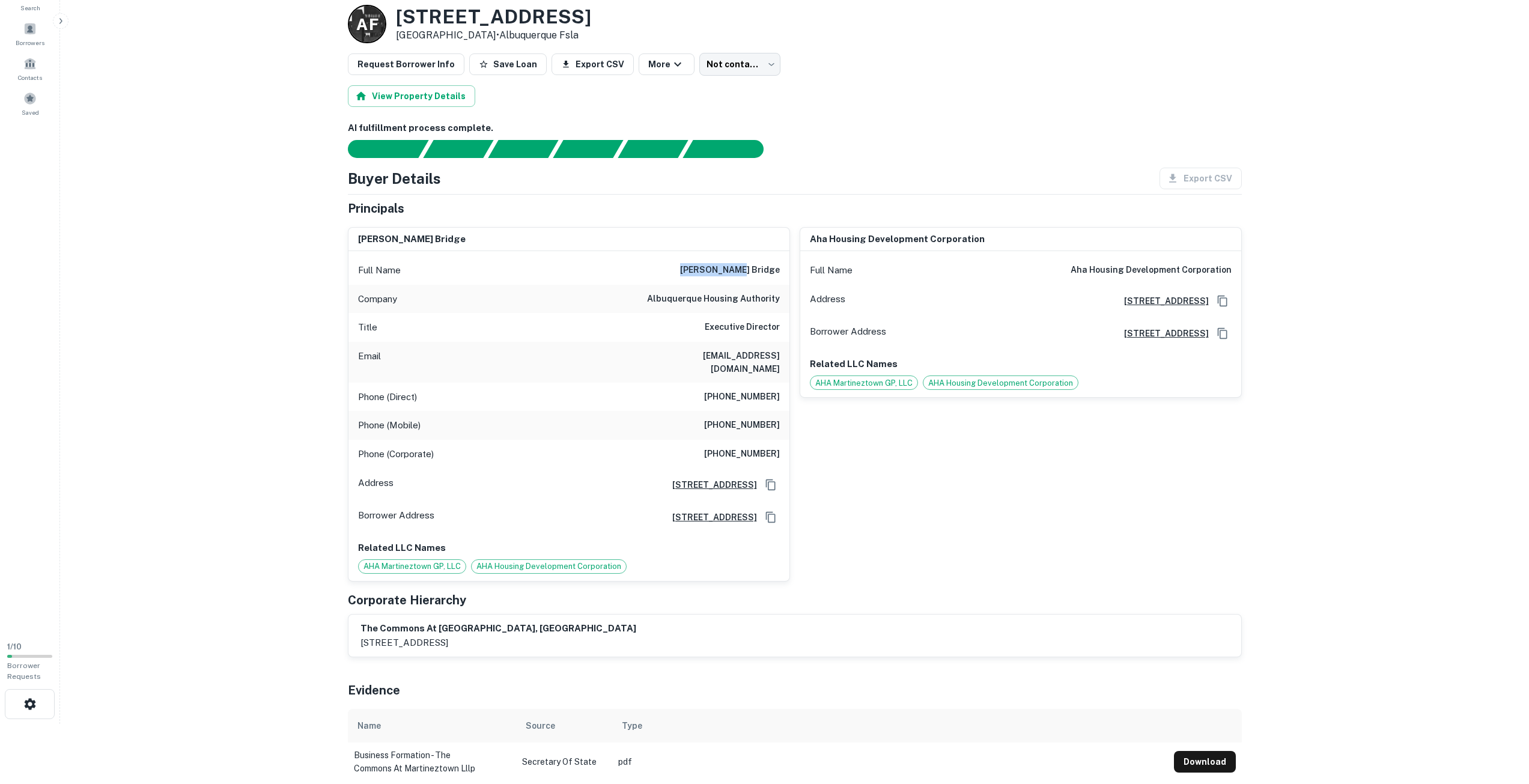
drag, startPoint x: 728, startPoint y: 266, endPoint x: 785, endPoint y: 266, distance: 57.0
click at [785, 266] on div "Full Name linda bridge" at bounding box center [569, 270] width 441 height 29
copy h6 "linda bridge"
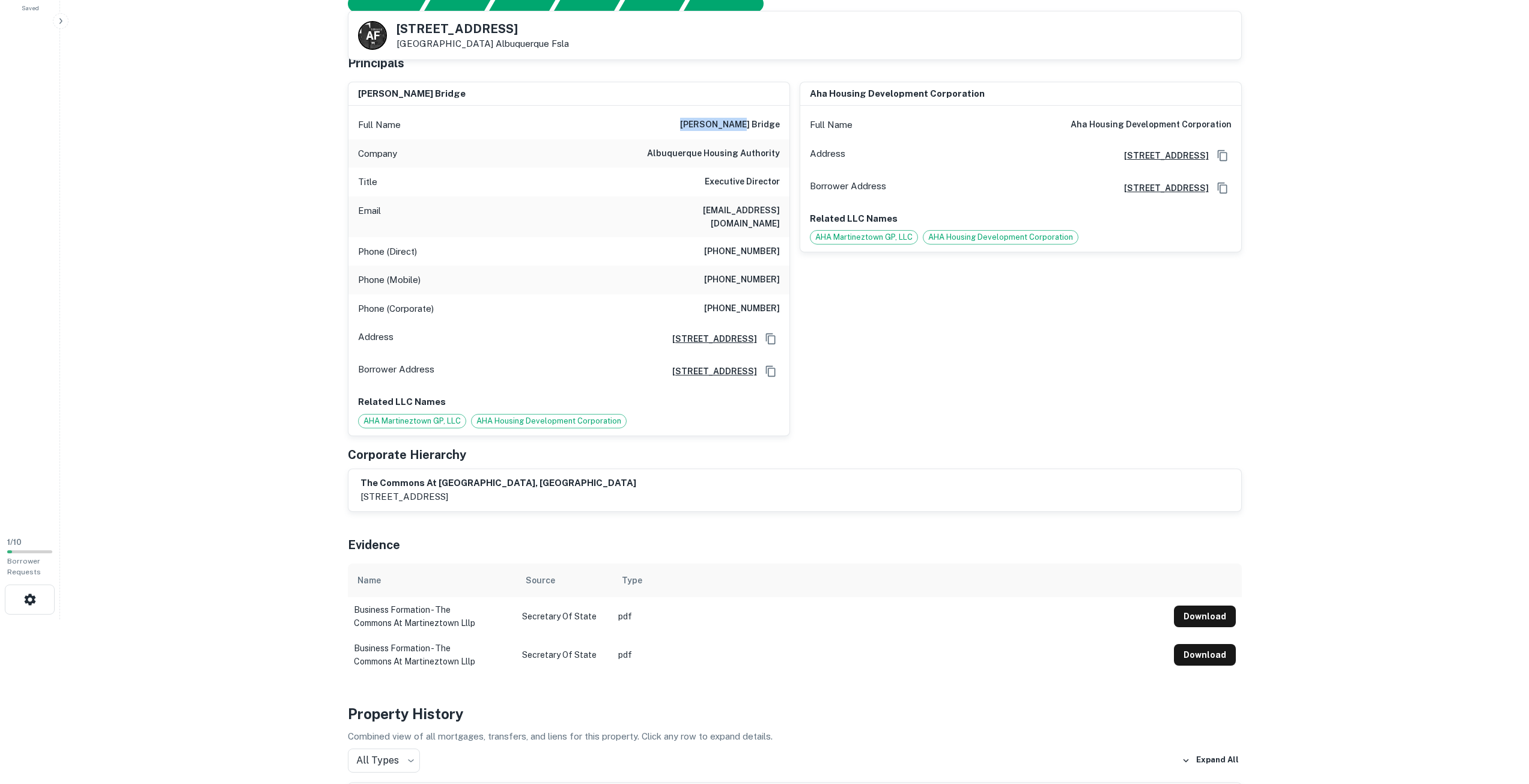
scroll to position [0, 0]
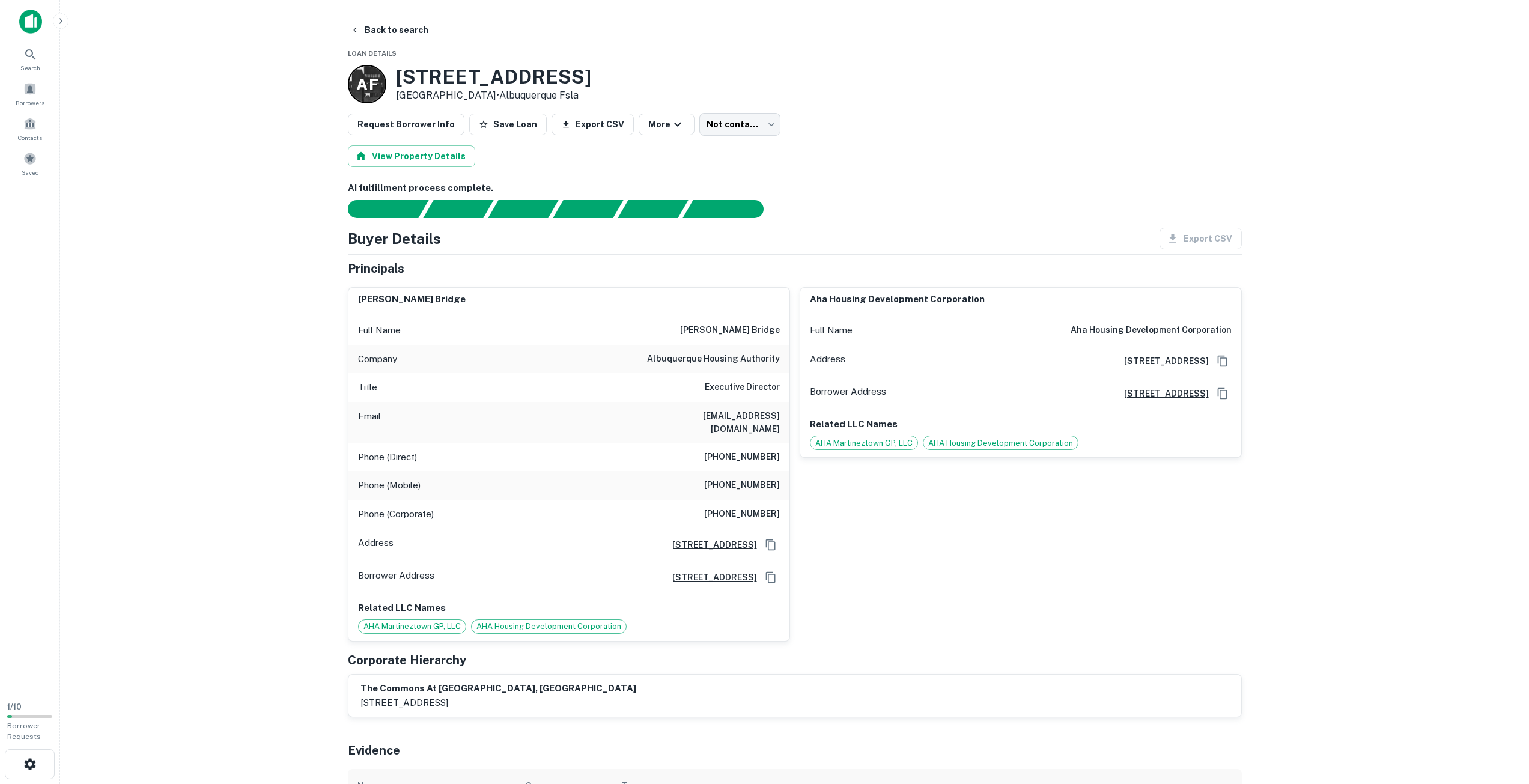
click at [862, 181] on h6 "AI fulfillment process complete." at bounding box center [795, 188] width 894 height 14
click at [400, 29] on button "Back to search" at bounding box center [389, 30] width 88 height 22
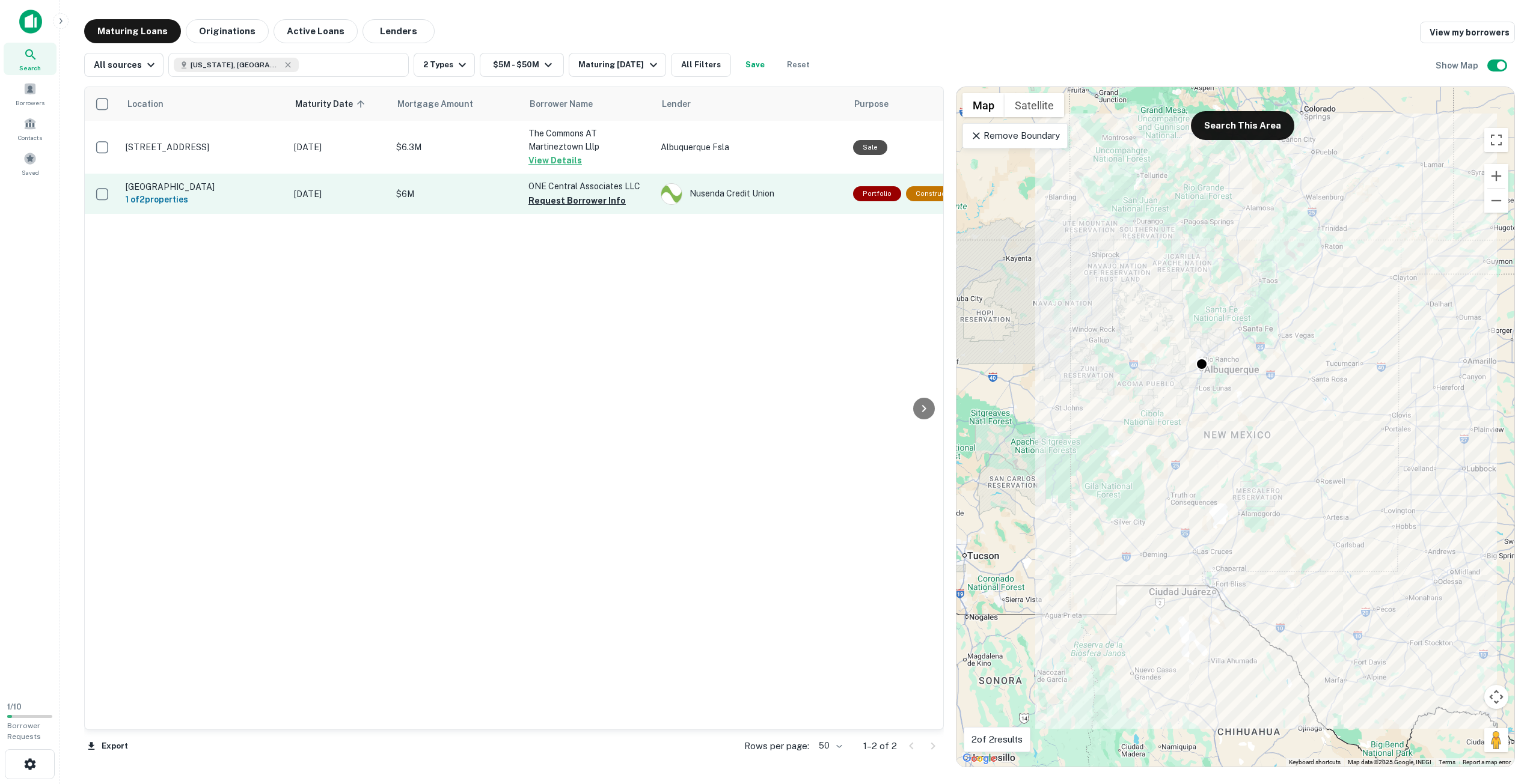
click at [456, 188] on p "$6M" at bounding box center [456, 194] width 120 height 13
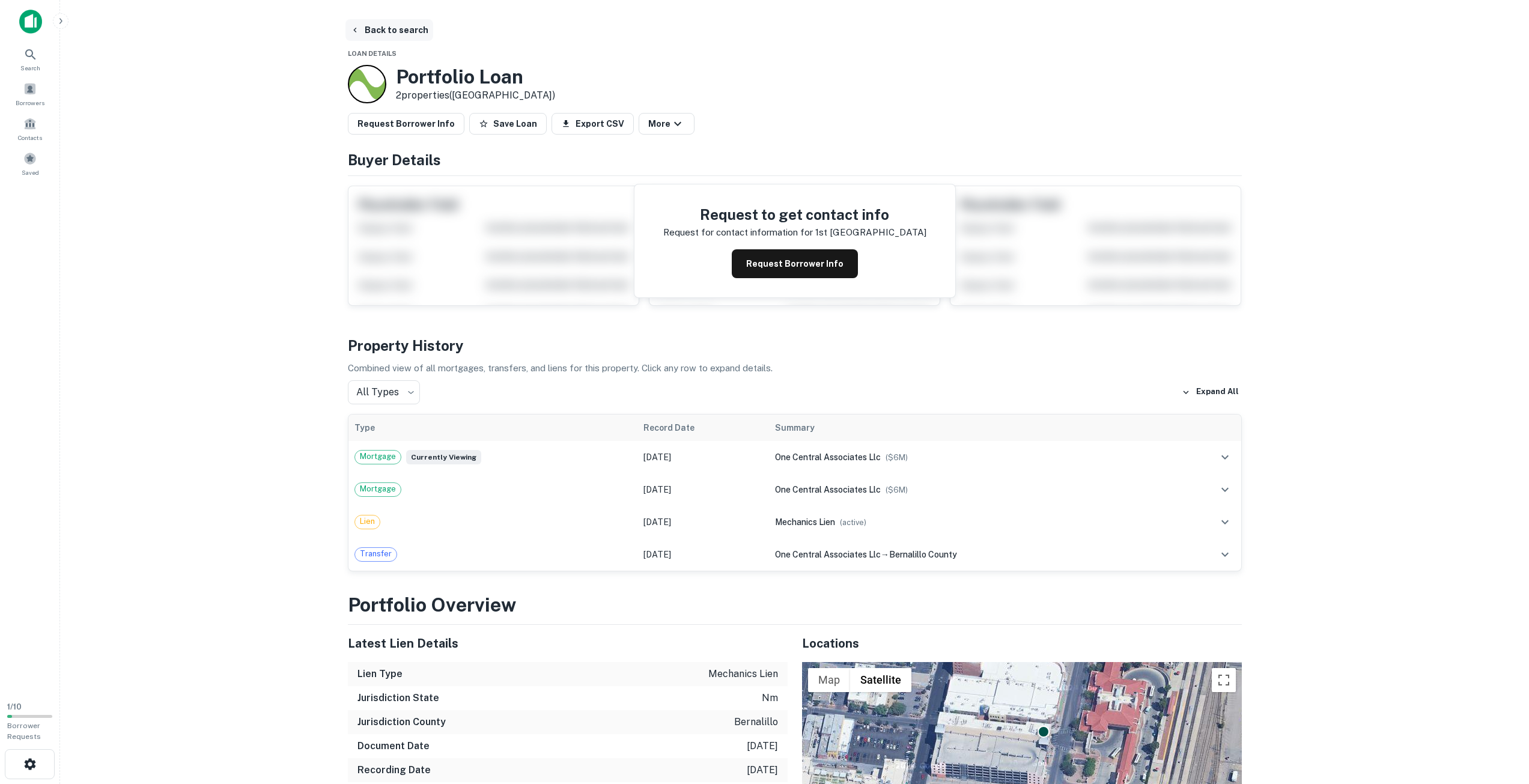
click at [373, 31] on button "Back to search" at bounding box center [389, 30] width 88 height 22
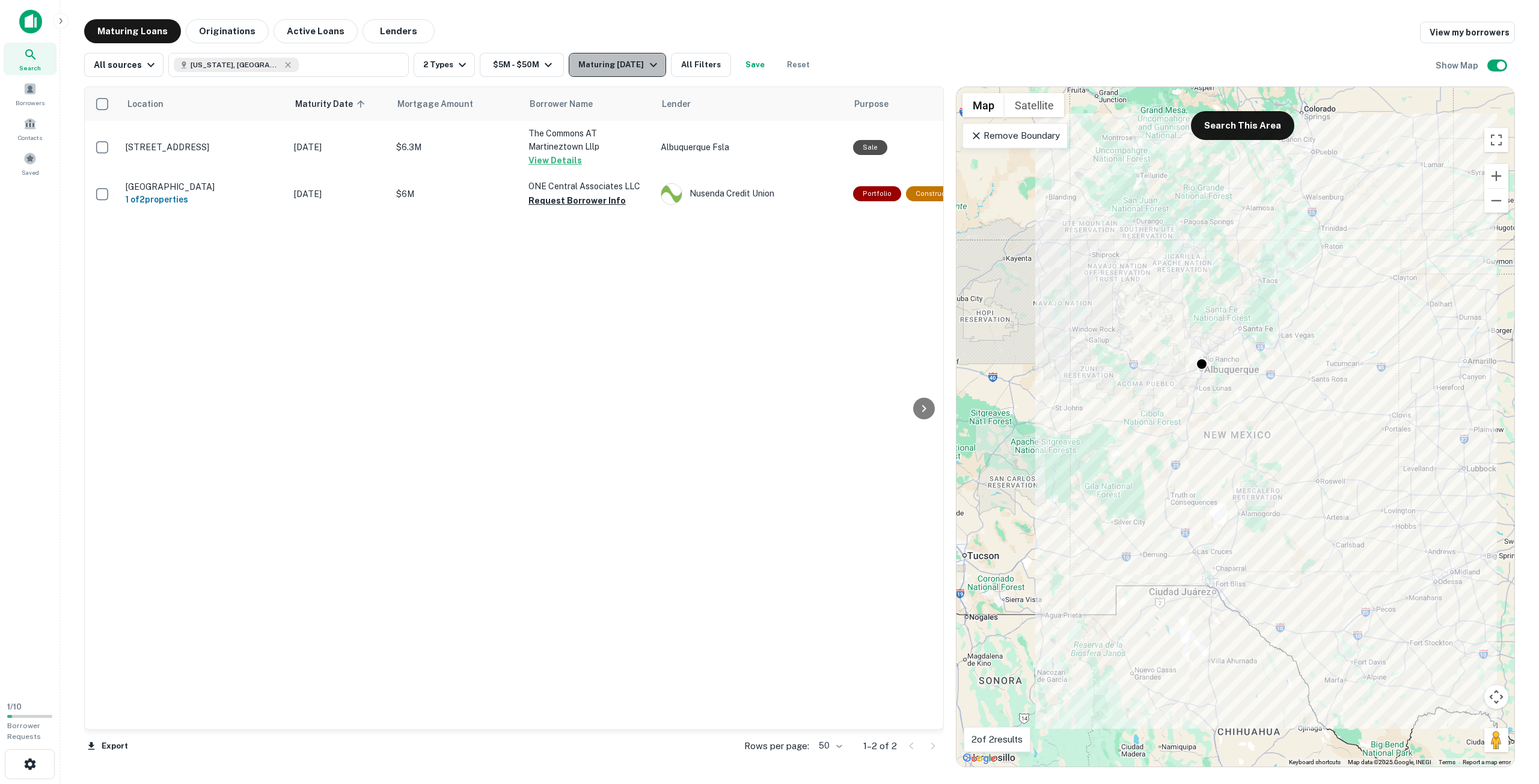
click at [610, 63] on div "Maturing [DATE]" at bounding box center [619, 64] width 82 height 14
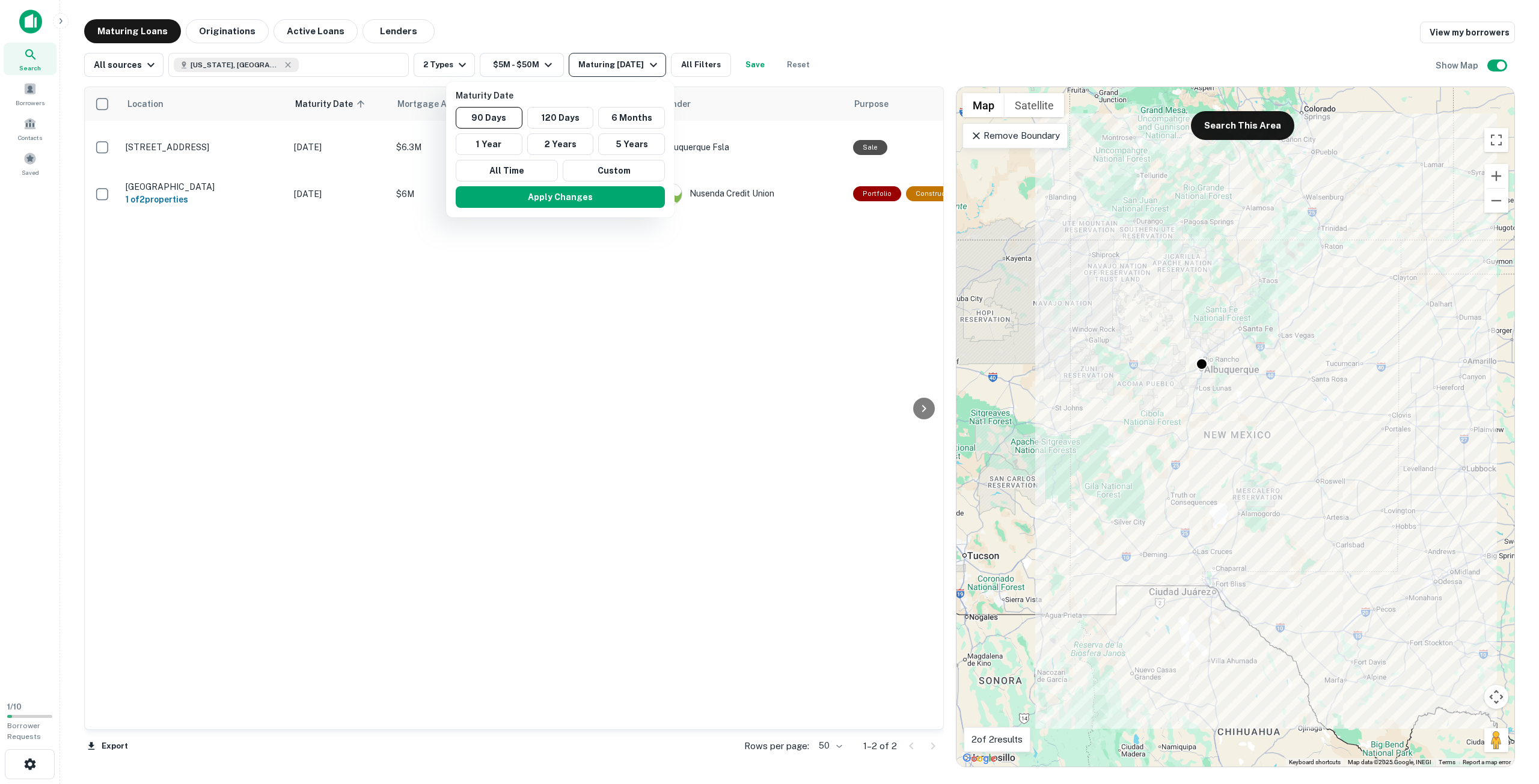
click at [610, 63] on div at bounding box center [770, 392] width 1539 height 784
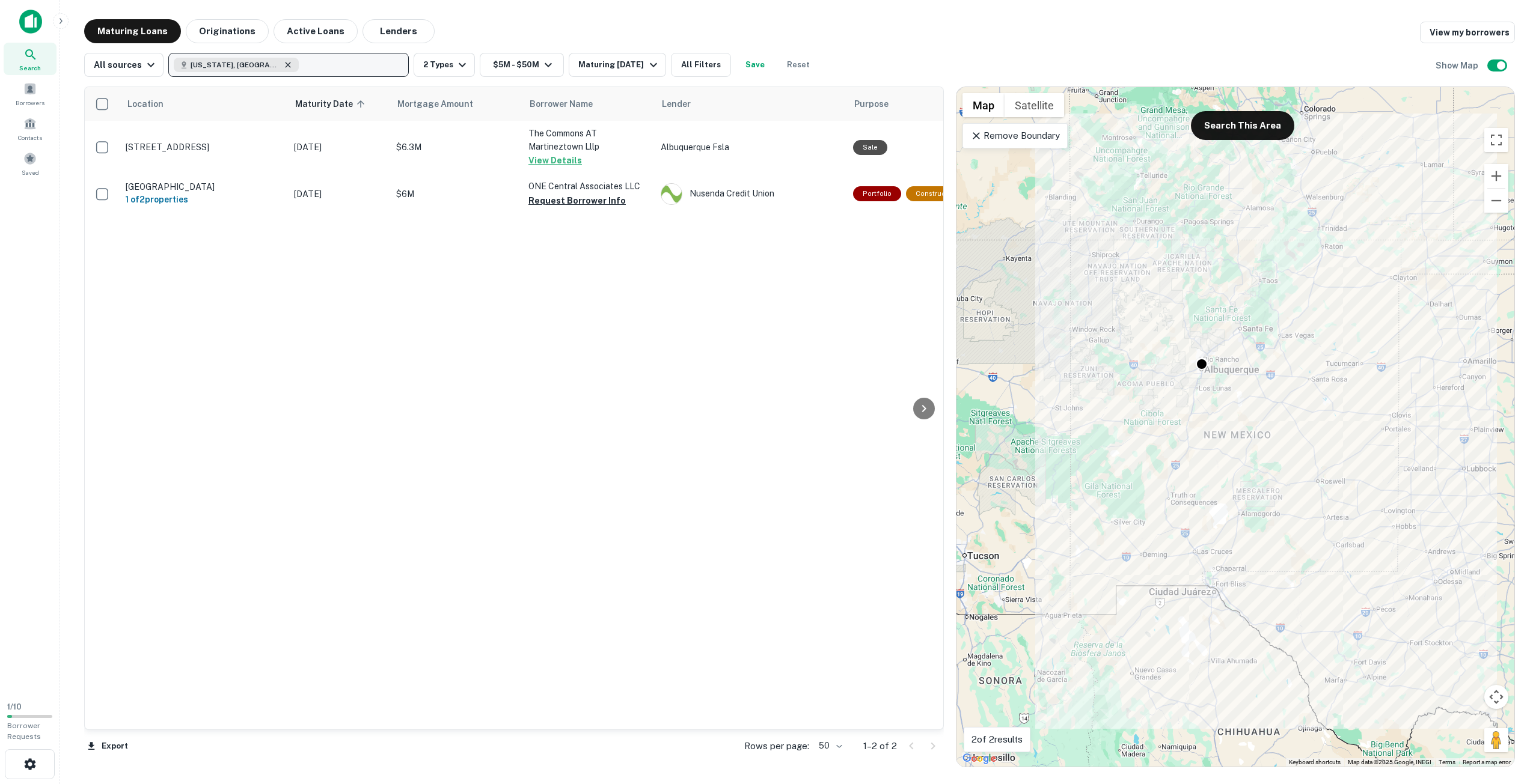
click at [283, 64] on icon "button" at bounding box center [288, 64] width 9 height 9
type input "*"
type input "********"
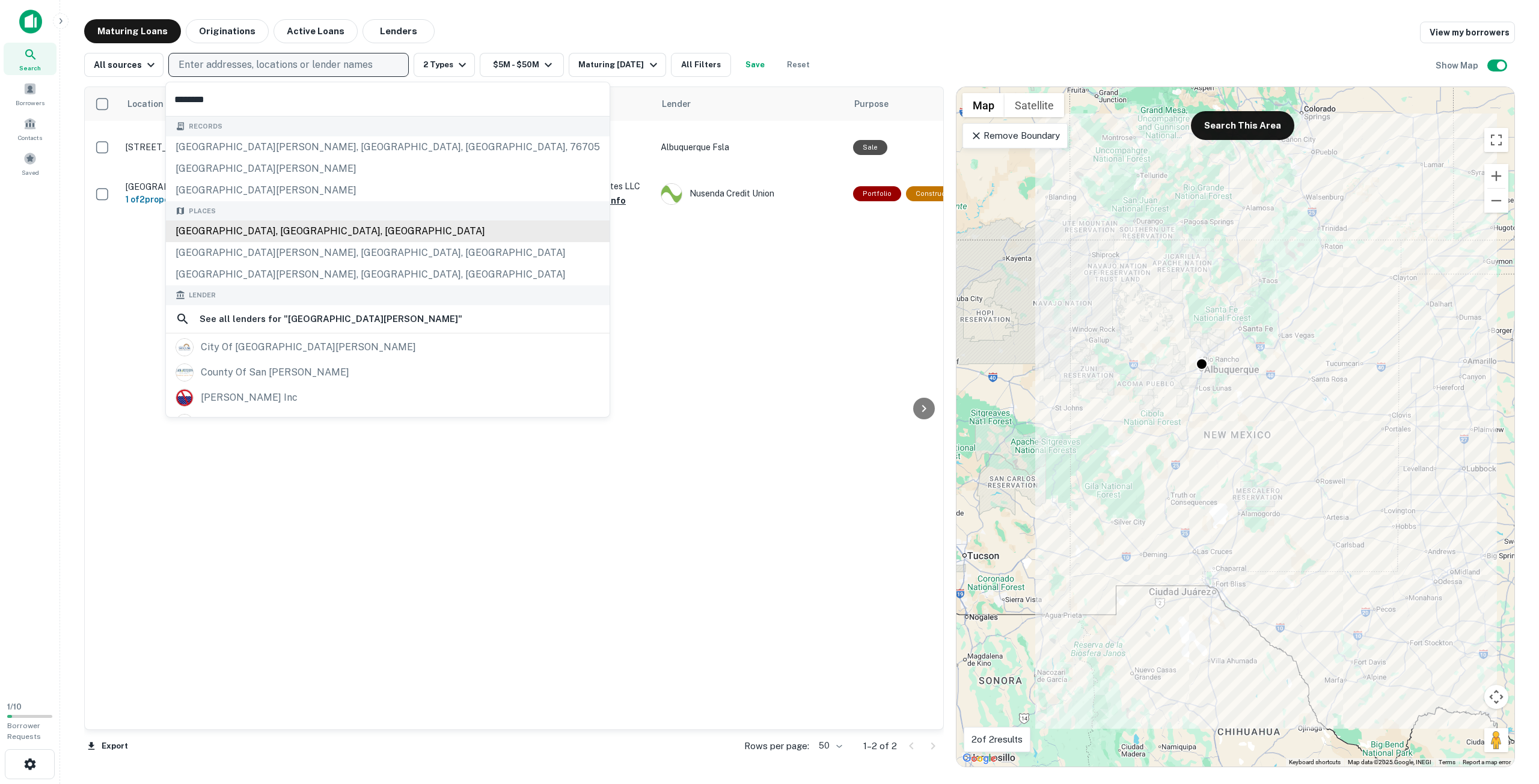
click at [331, 235] on div "[GEOGRAPHIC_DATA], [GEOGRAPHIC_DATA], [GEOGRAPHIC_DATA]" at bounding box center [388, 231] width 444 height 22
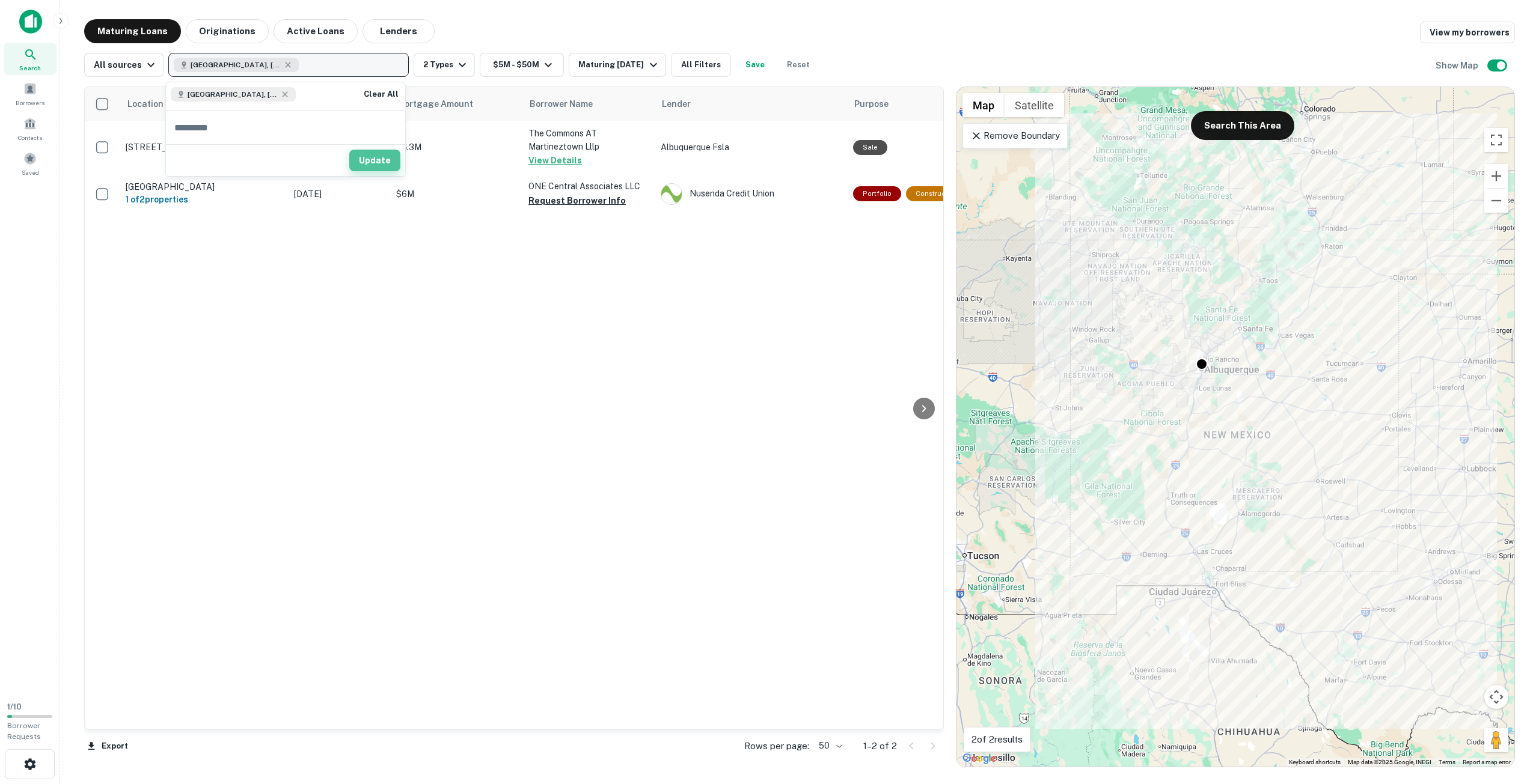
click at [374, 165] on button "Update" at bounding box center [375, 160] width 51 height 22
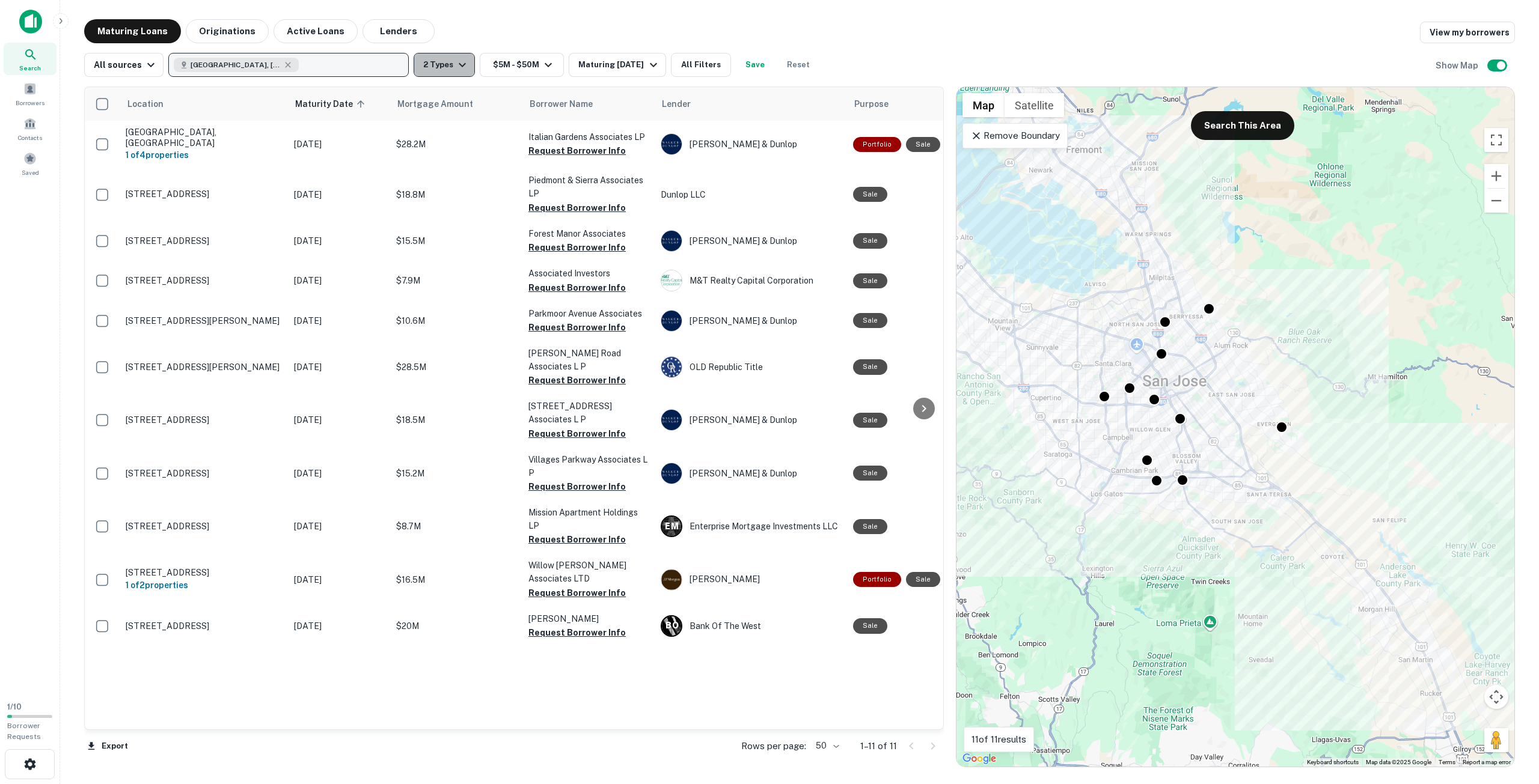
click at [457, 74] on button "2 Types" at bounding box center [444, 65] width 61 height 24
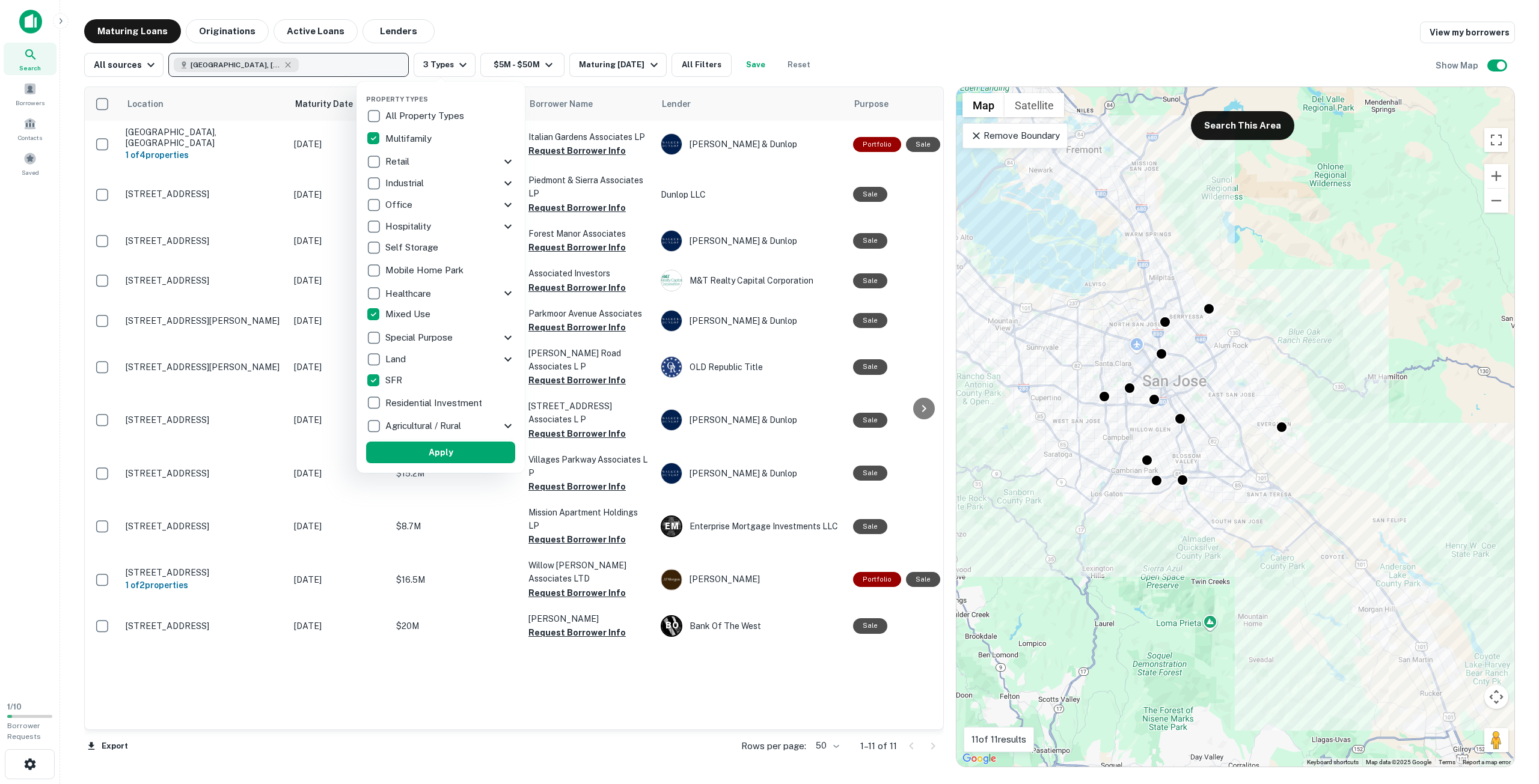
click at [421, 448] on button "Apply" at bounding box center [441, 452] width 149 height 22
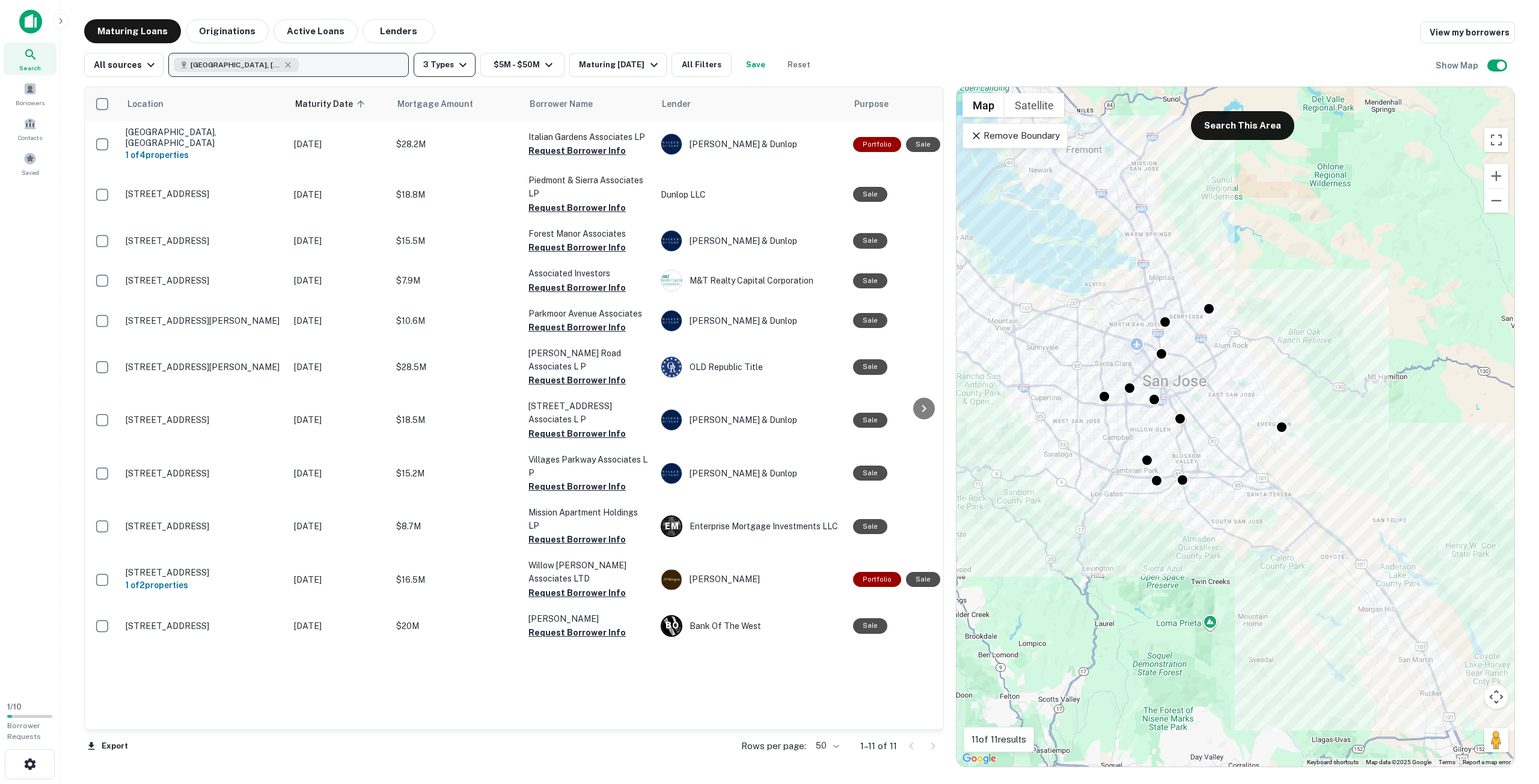
click at [459, 72] on button "3 Types" at bounding box center [444, 65] width 62 height 24
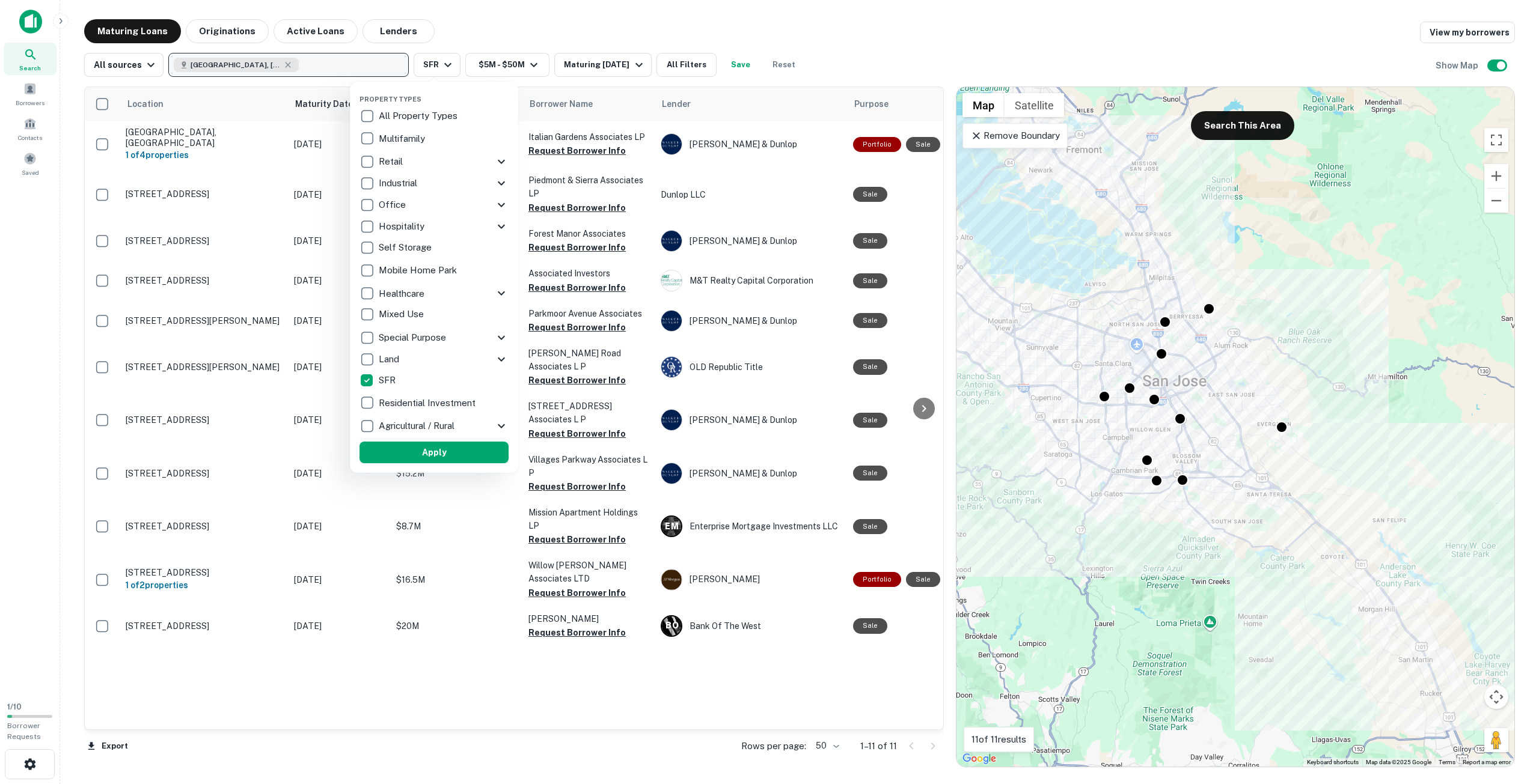
click at [398, 445] on button "Apply" at bounding box center [434, 452] width 149 height 22
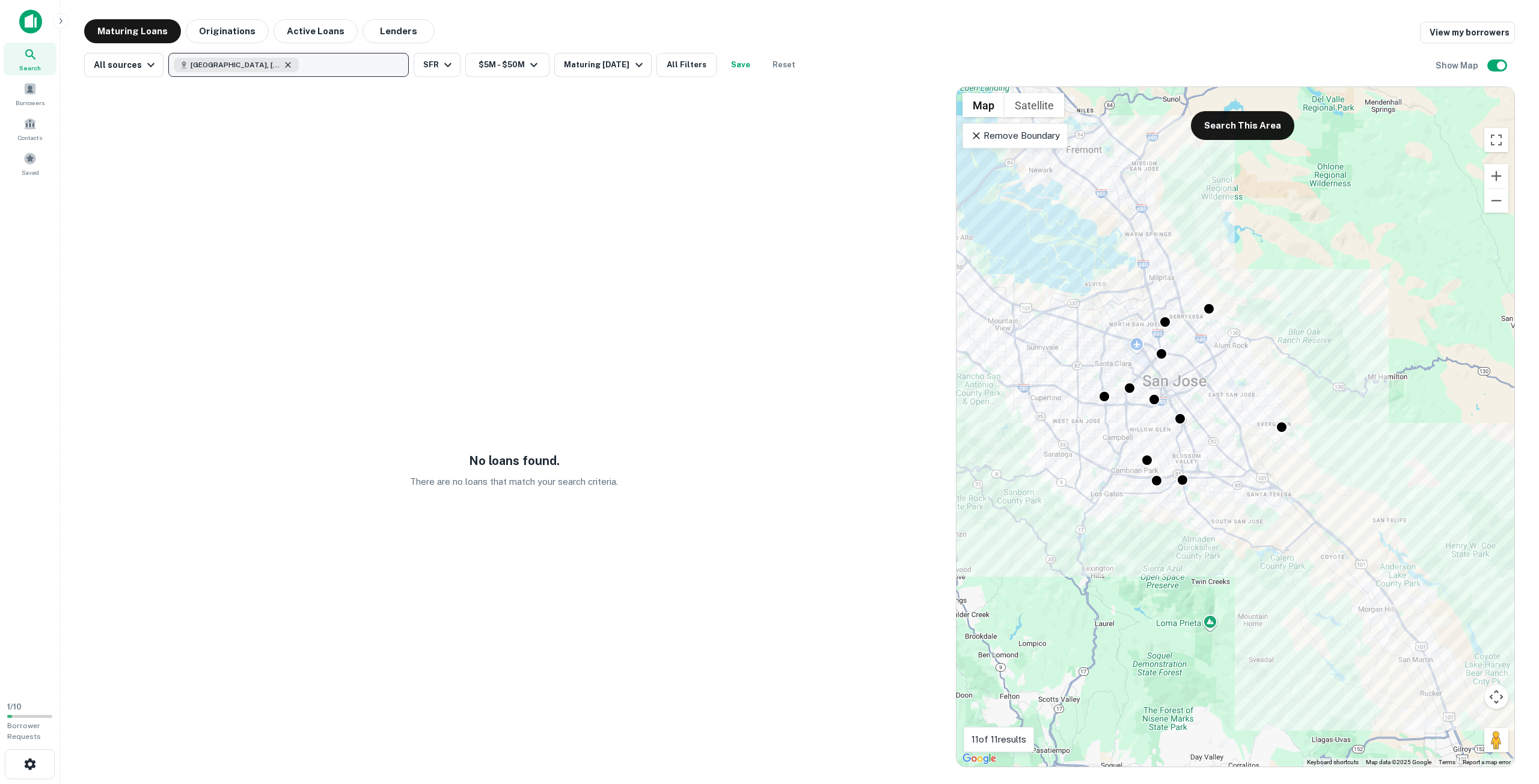
click at [286, 67] on icon "button" at bounding box center [288, 64] width 6 height 6
click at [382, 127] on button "Update" at bounding box center [375, 132] width 51 height 22
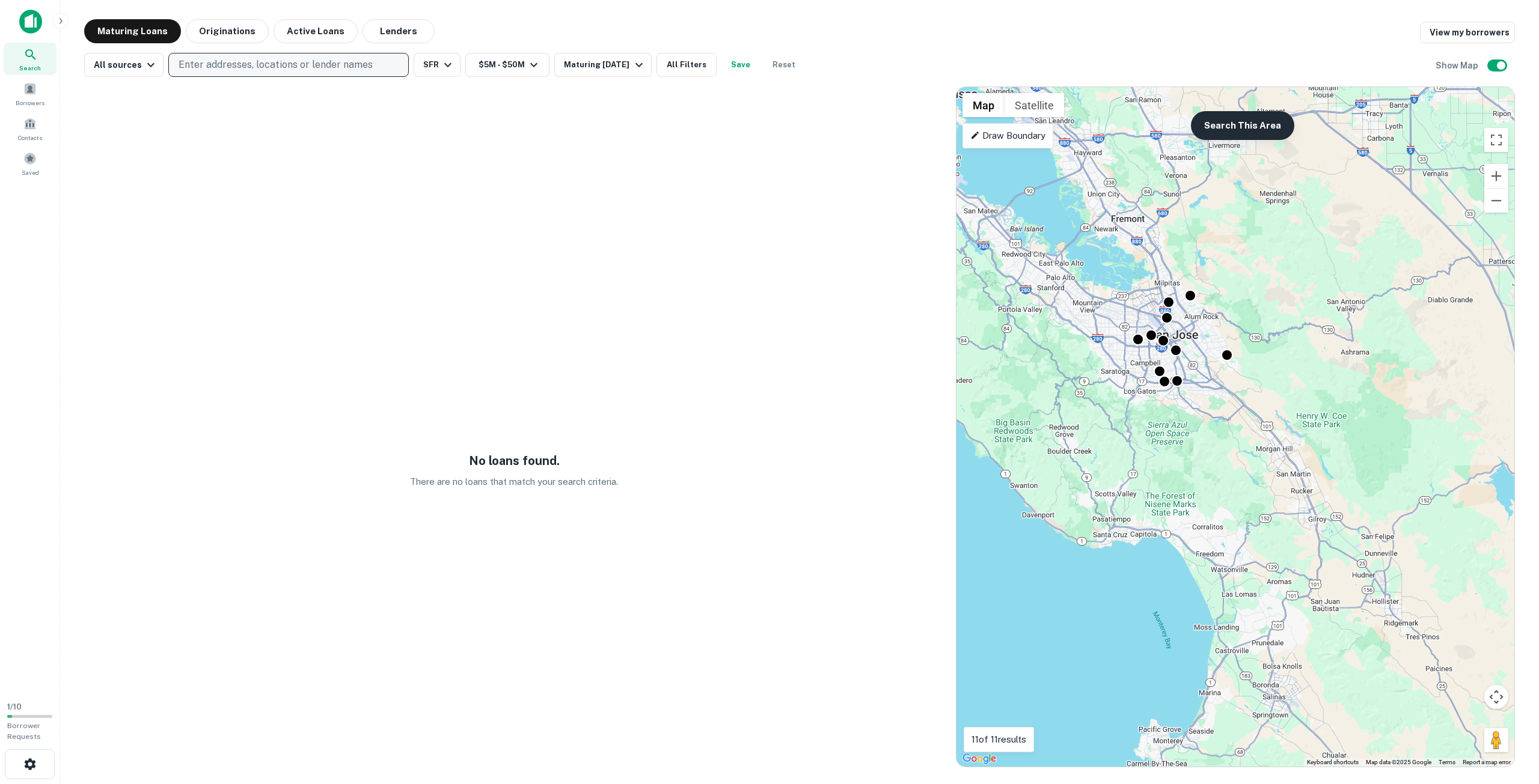
click at [1231, 124] on button "Search This Area" at bounding box center [1243, 125] width 104 height 29
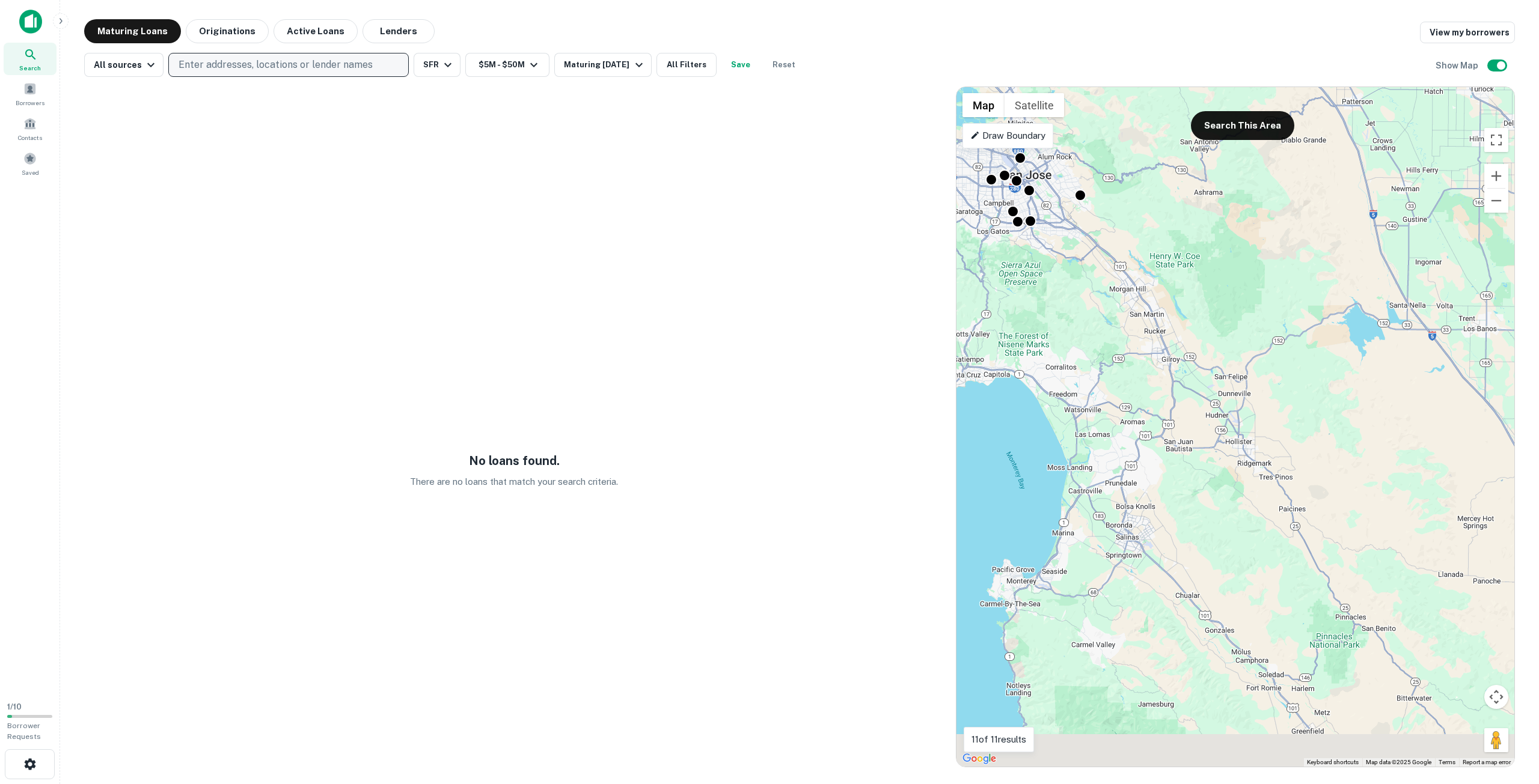
drag, startPoint x: 1307, startPoint y: 319, endPoint x: 1183, endPoint y: 177, distance: 188.5
click at [1180, 166] on div "To activate drag with keyboard, press Alt + Enter. Once in keyboard drag state,…" at bounding box center [1236, 427] width 558 height 679
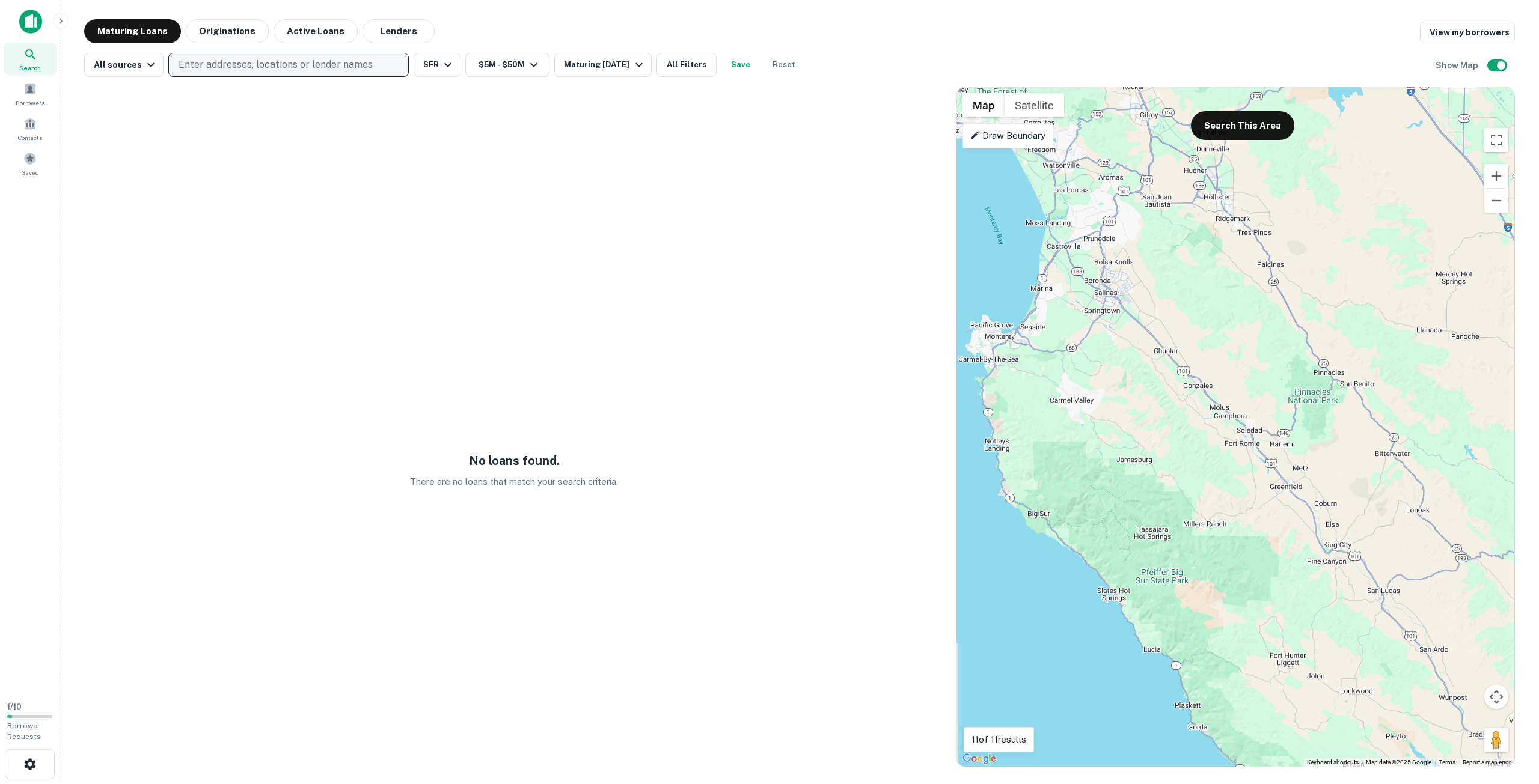
drag, startPoint x: 1215, startPoint y: 258, endPoint x: 1292, endPoint y: 169, distance: 117.7
click at [1291, 172] on div "To activate drag with keyboard, press Alt + Enter. Once in keyboard drag state,…" at bounding box center [1236, 427] width 558 height 679
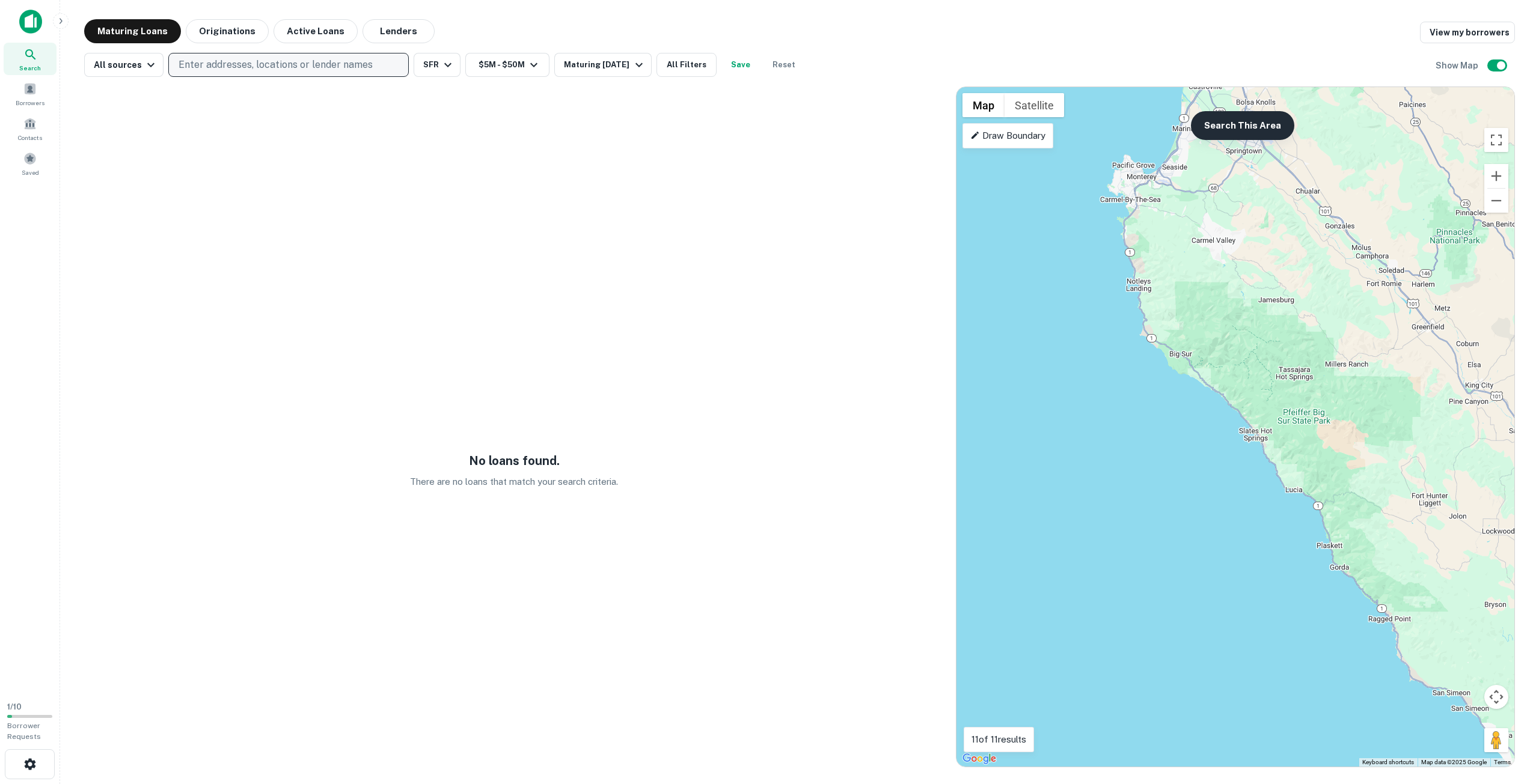
click at [1267, 122] on button "Search This Area" at bounding box center [1243, 125] width 104 height 29
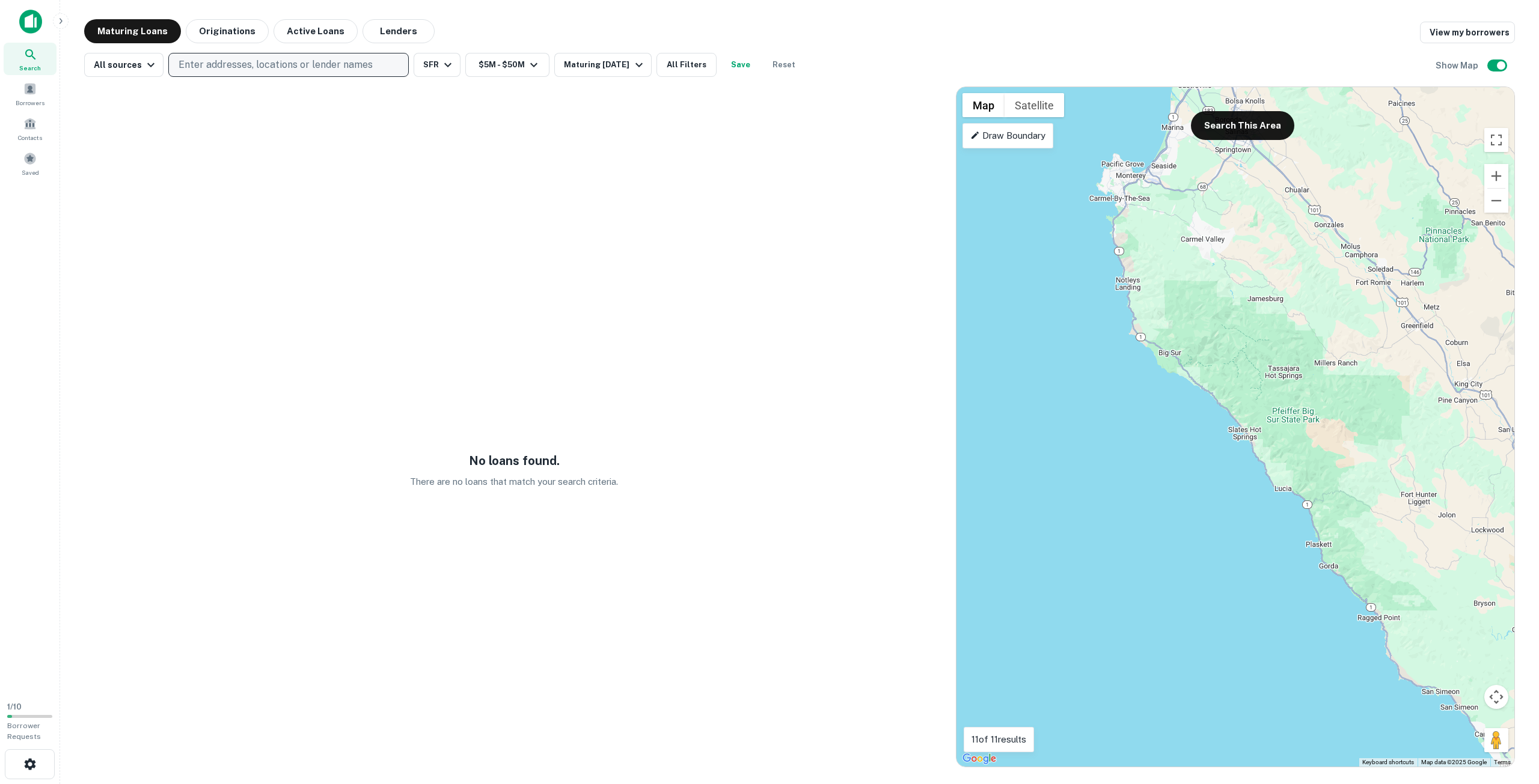
drag, startPoint x: 1317, startPoint y: 253, endPoint x: 1072, endPoint y: 104, distance: 286.8
click at [1133, 140] on div "To activate drag with keyboard, press Alt + Enter. Once in keyboard drag state,…" at bounding box center [1236, 427] width 558 height 679
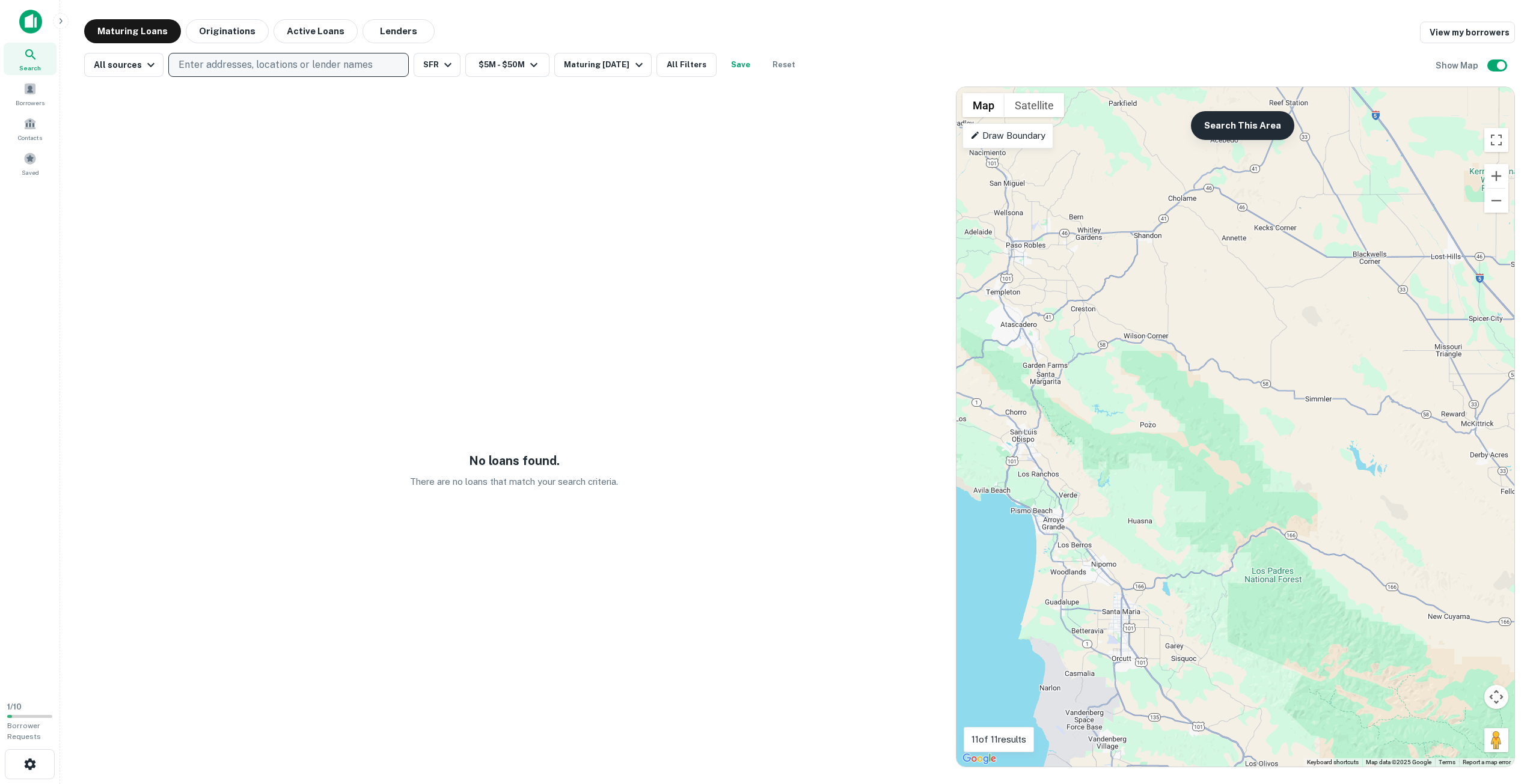
drag, startPoint x: 1187, startPoint y: 235, endPoint x: 1248, endPoint y: 131, distance: 120.6
click at [1224, 164] on div "To activate drag with keyboard, press Alt + Enter. Once in keyboard drag state,…" at bounding box center [1236, 427] width 558 height 679
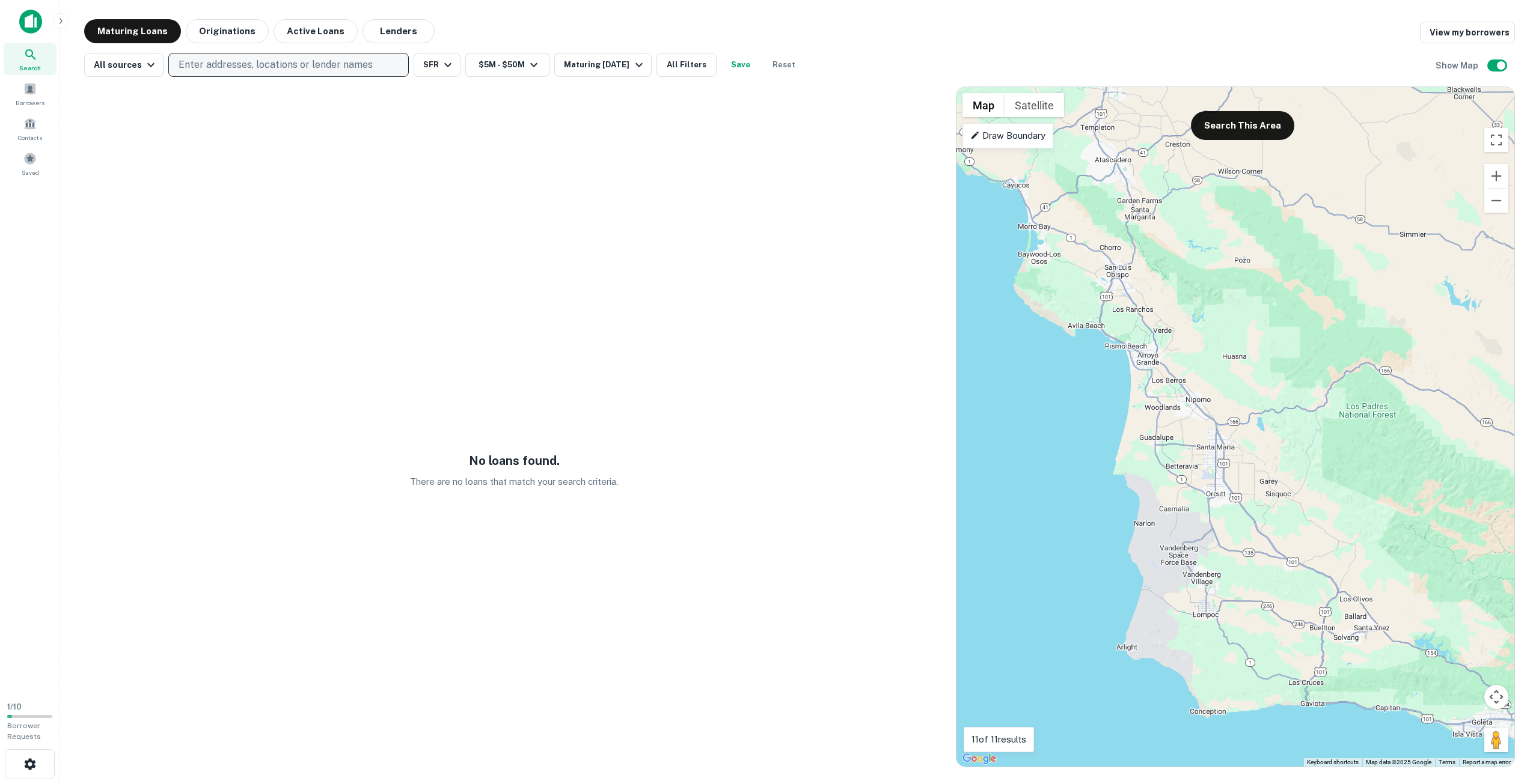
click at [1251, 143] on div "To activate drag with keyboard, press Alt + Enter. Once in keyboard drag state,…" at bounding box center [1236, 427] width 558 height 679
click at [1251, 129] on button "Search This Area" at bounding box center [1243, 125] width 104 height 29
drag, startPoint x: 1274, startPoint y: 351, endPoint x: 1087, endPoint y: 184, distance: 250.7
click at [1104, 200] on div "To activate drag with keyboard, press Alt + Enter. Once in keyboard drag state,…" at bounding box center [1236, 427] width 558 height 679
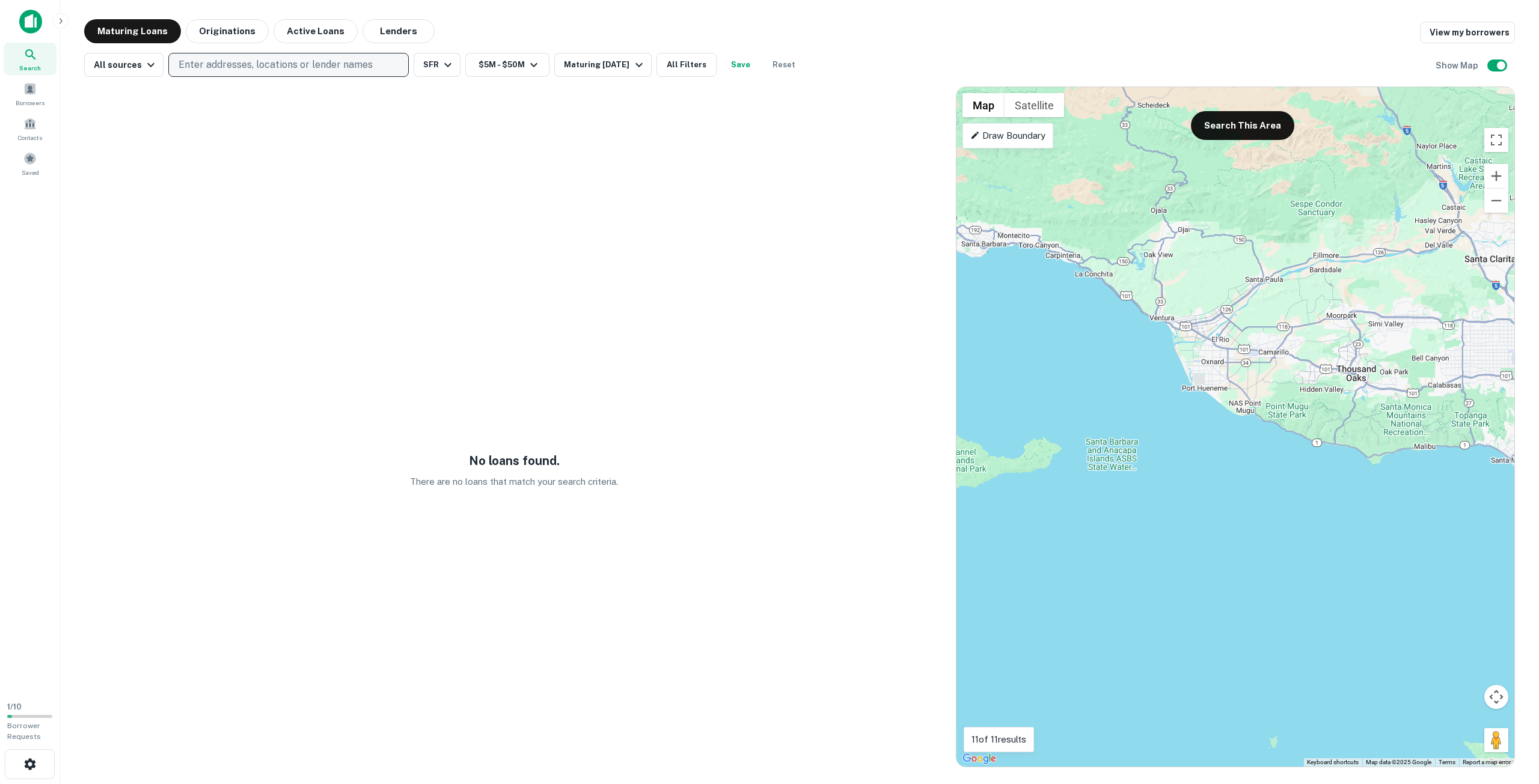
drag, startPoint x: 1183, startPoint y: 304, endPoint x: 1031, endPoint y: 254, distance: 160.0
click at [1052, 255] on div "To activate drag with keyboard, press Alt + Enter. Once in keyboard drag state,…" at bounding box center [1236, 427] width 558 height 679
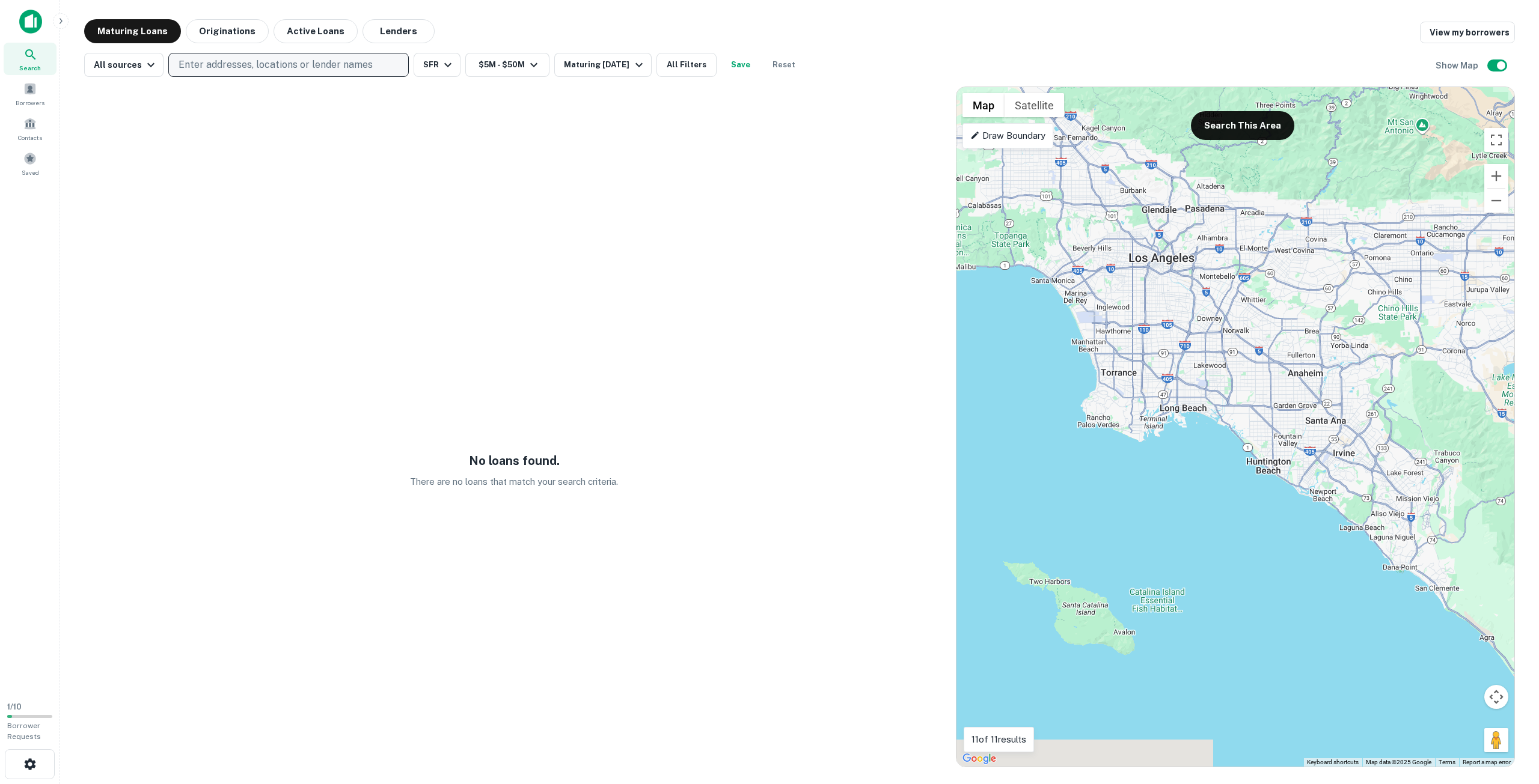
drag, startPoint x: 1121, startPoint y: 257, endPoint x: 1103, endPoint y: 250, distance: 19.3
click at [1103, 250] on div "To activate drag with keyboard, press Alt + Enter. Once in keyboard drag state,…" at bounding box center [1236, 427] width 558 height 679
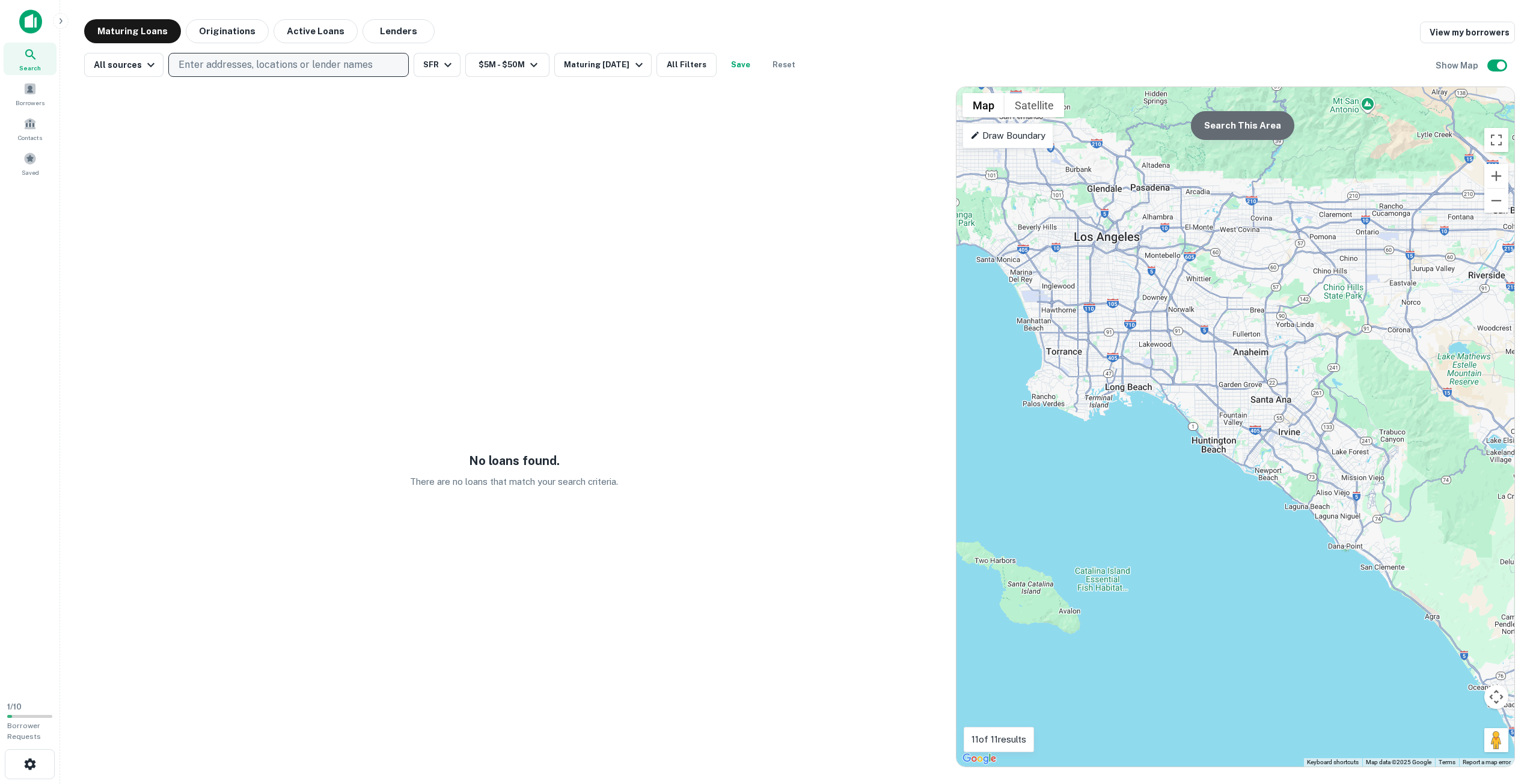
click at [1242, 131] on button "Search This Area" at bounding box center [1243, 125] width 104 height 29
click at [445, 74] on button "SFR" at bounding box center [437, 65] width 47 height 24
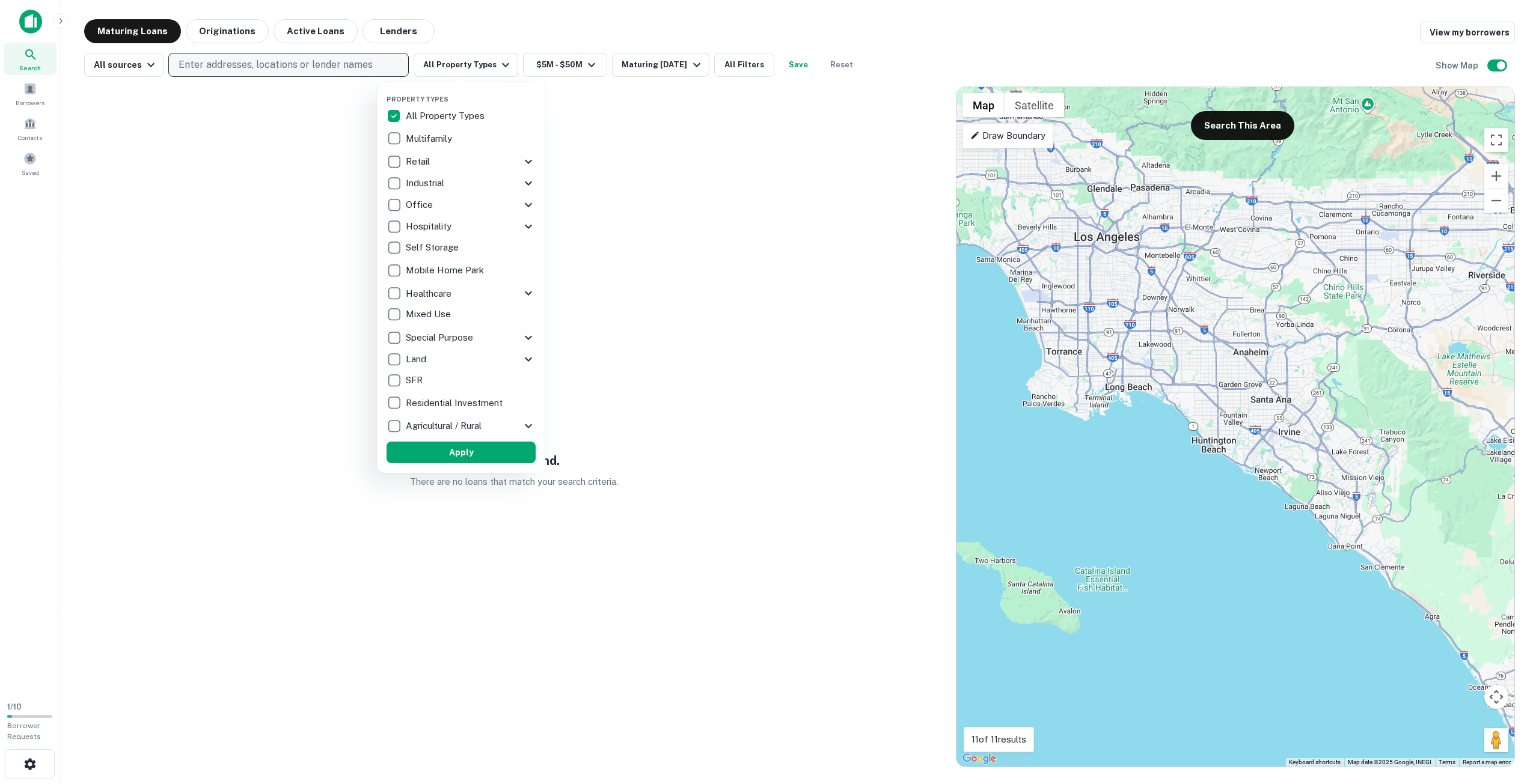
click at [529, 339] on icon at bounding box center [528, 337] width 14 height 14
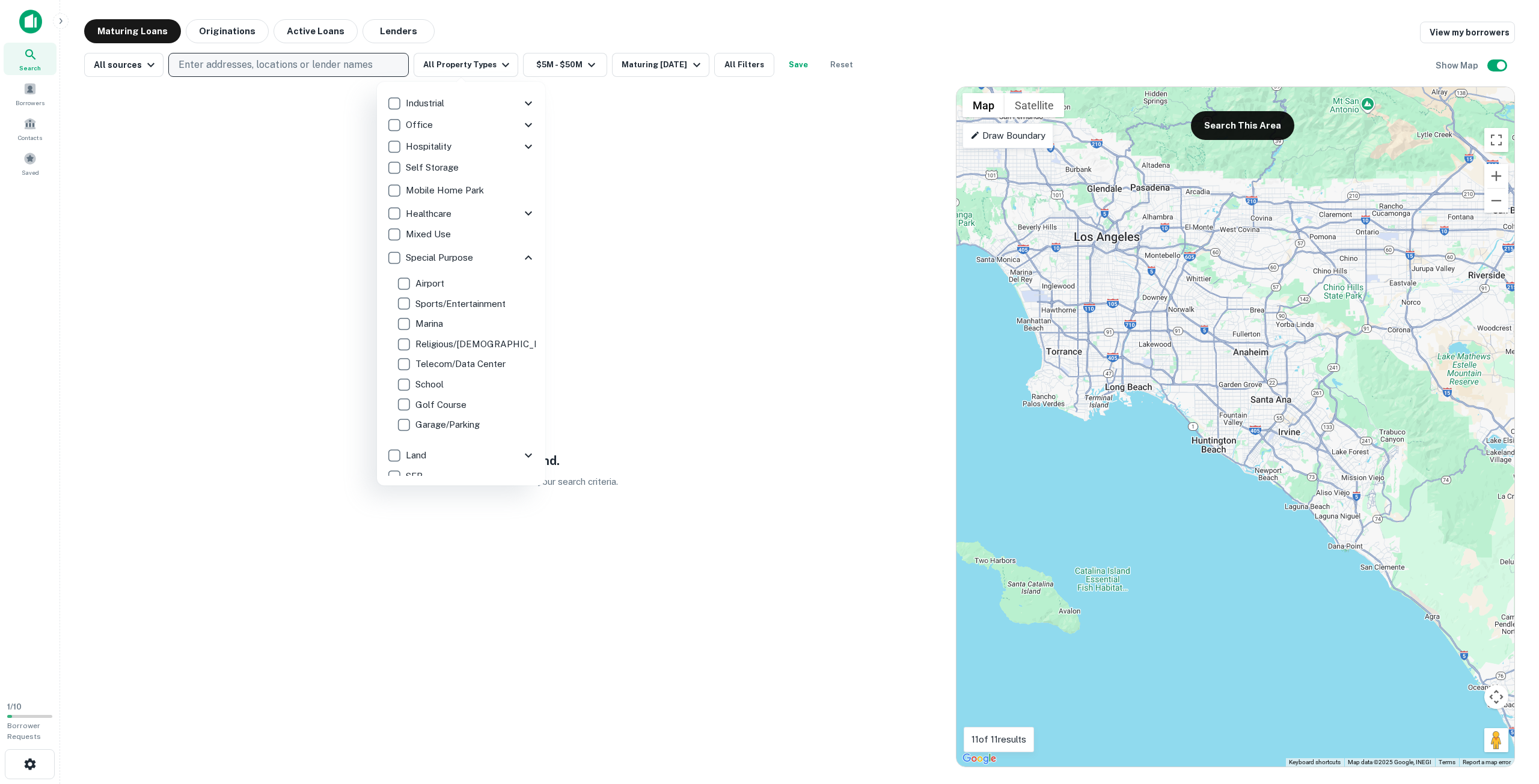
scroll to position [120, 0]
click at [521, 221] on icon at bounding box center [528, 217] width 14 height 14
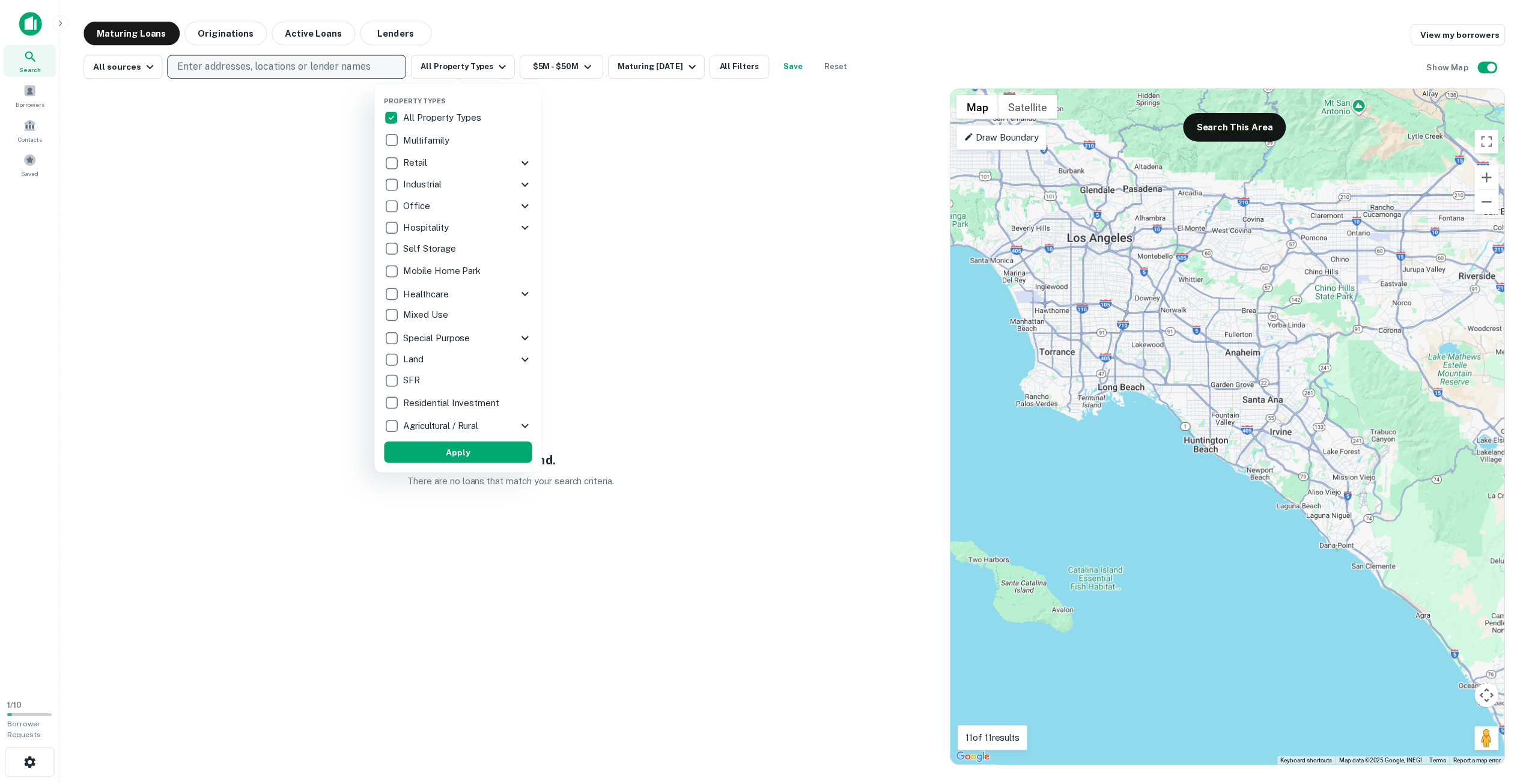
scroll to position [0, 0]
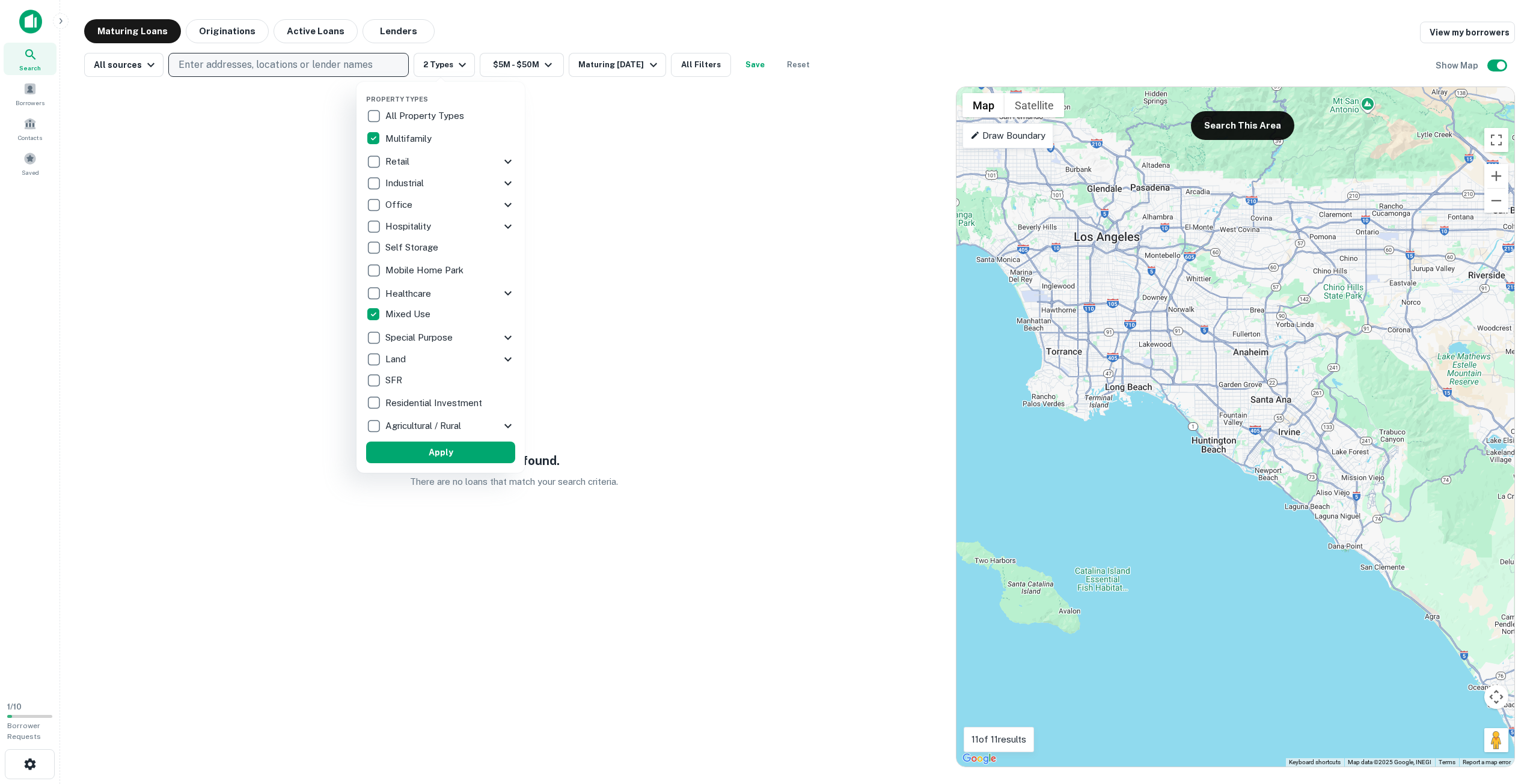
click at [501, 158] on icon at bounding box center [507, 162] width 14 height 14
click at [501, 158] on icon at bounding box center [507, 162] width 14 height 14
click at [506, 176] on icon at bounding box center [507, 183] width 14 height 14
click at [478, 448] on button "Apply" at bounding box center [441, 452] width 149 height 22
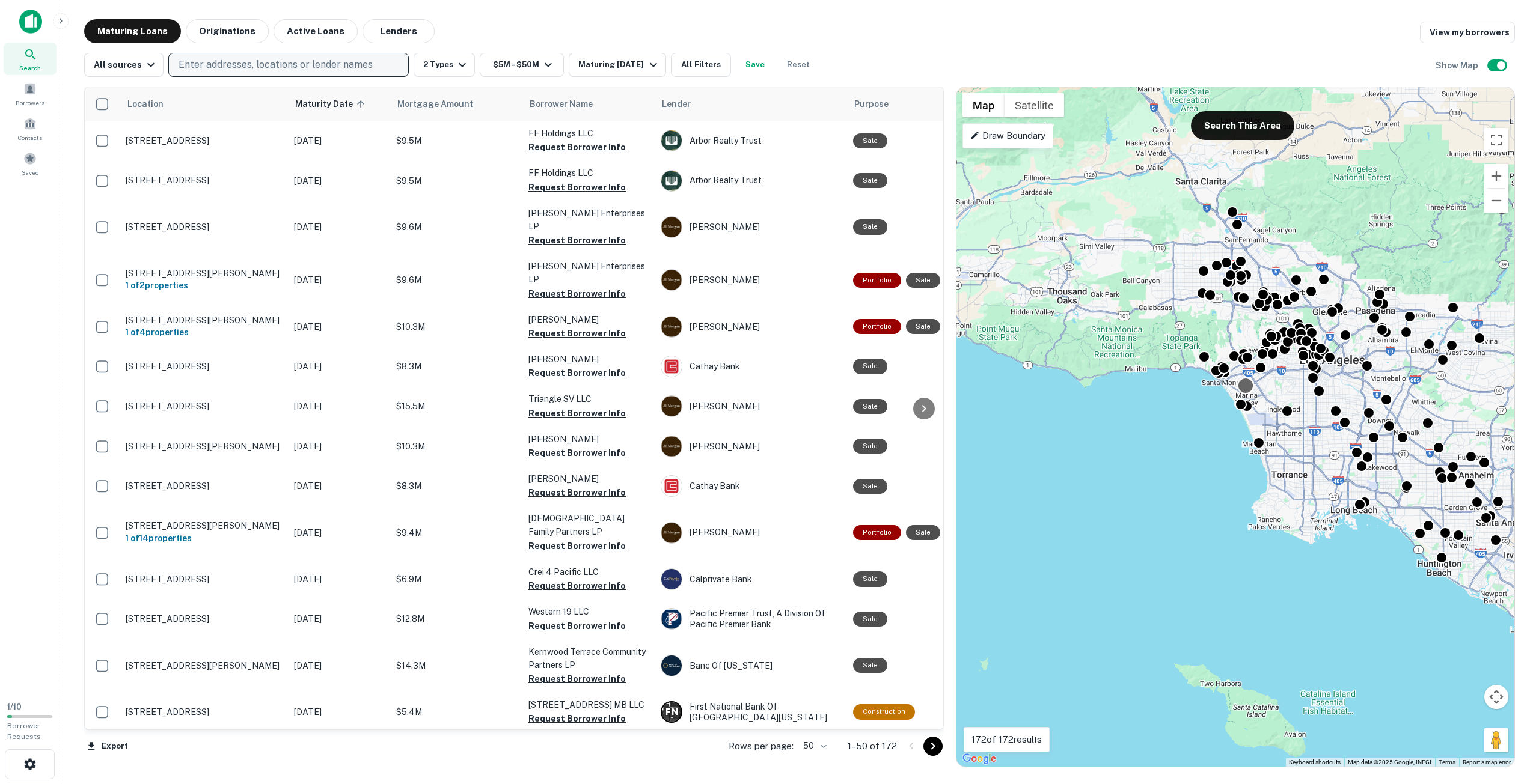
drag, startPoint x: 1105, startPoint y: 307, endPoint x: 1291, endPoint y: 411, distance: 213.1
click at [1337, 436] on div "To activate drag with keyboard, press Alt + Enter. Once in keyboard drag state,…" at bounding box center [1236, 427] width 558 height 679
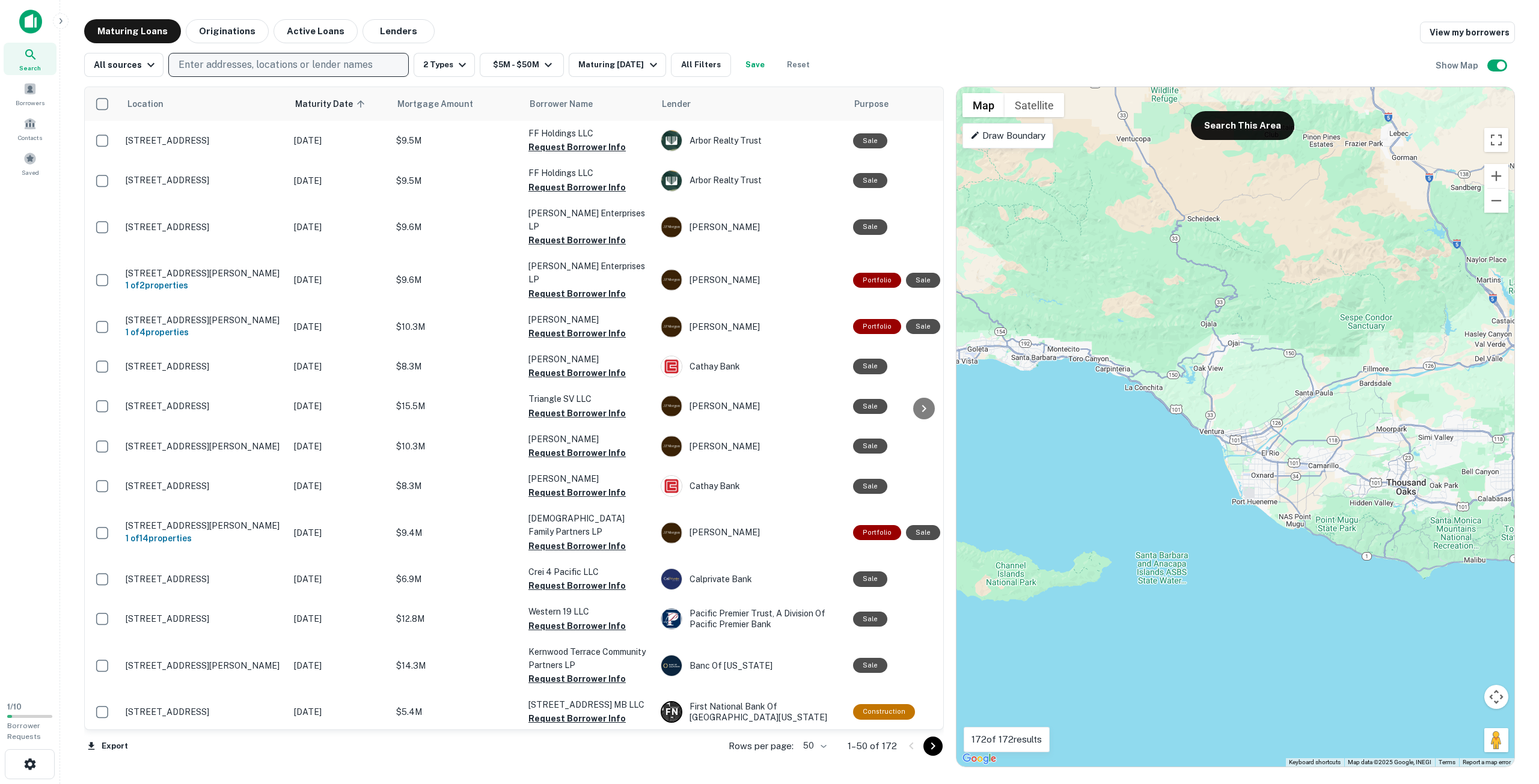
drag, startPoint x: 1312, startPoint y: 394, endPoint x: 1158, endPoint y: 339, distance: 163.5
click at [1161, 340] on div "To activate drag with keyboard, press Alt + Enter. Once in keyboard drag state,…" at bounding box center [1236, 427] width 558 height 679
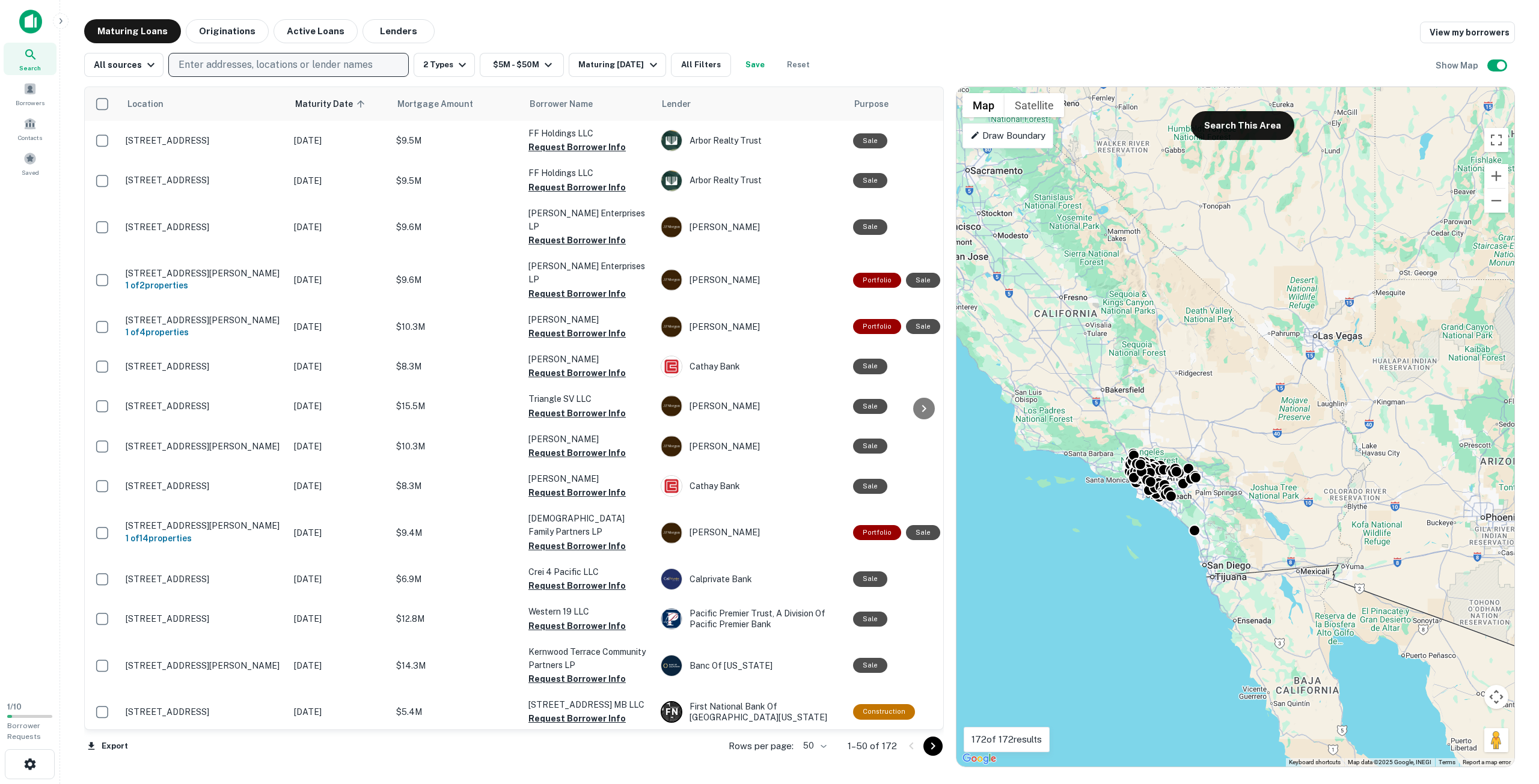
drag, startPoint x: 1304, startPoint y: 342, endPoint x: 1253, endPoint y: 461, distance: 129.5
click at [1253, 461] on div "To activate drag with keyboard, press Alt + Enter. Once in keyboard drag state,…" at bounding box center [1236, 427] width 558 height 679
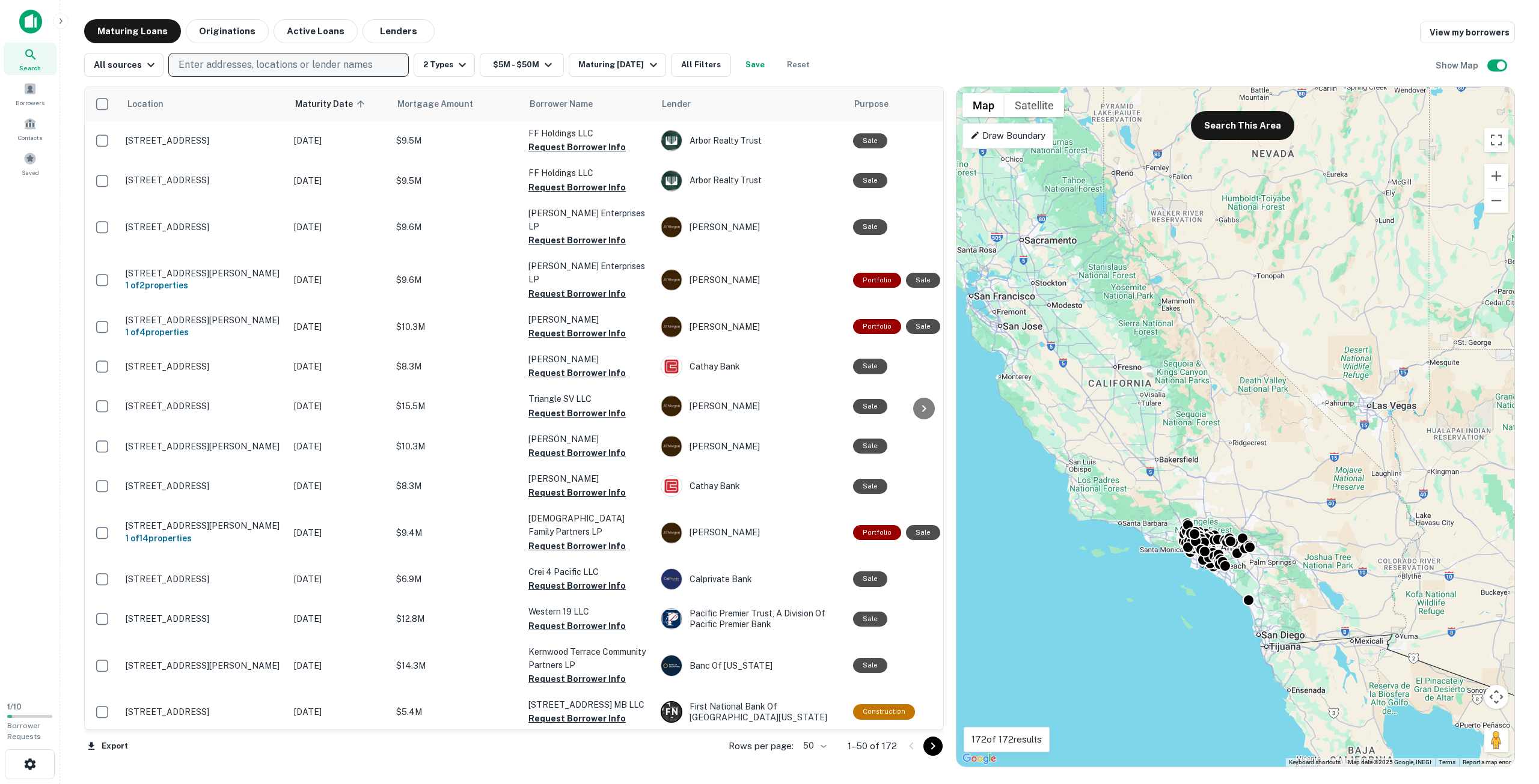
drag, startPoint x: 1208, startPoint y: 372, endPoint x: 1265, endPoint y: 432, distance: 82.8
click at [1264, 437] on div "To activate drag with keyboard, press Alt + Enter. Once in keyboard drag state,…" at bounding box center [1236, 427] width 558 height 679
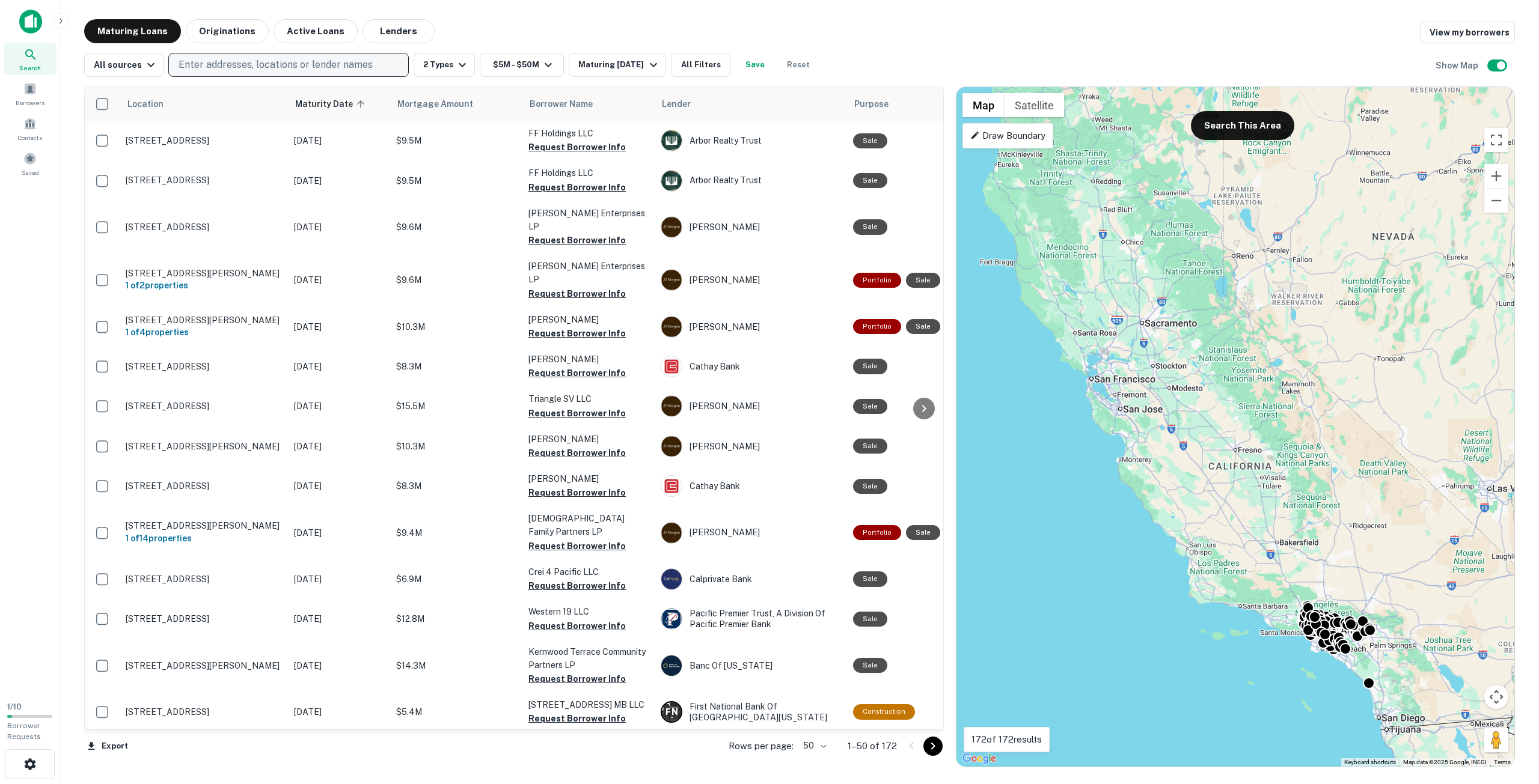
drag, startPoint x: 1243, startPoint y: 391, endPoint x: 1332, endPoint y: 450, distance: 106.8
click at [1332, 450] on div "To activate drag with keyboard, press Alt + Enter. Once in keyboard drag state,…" at bounding box center [1236, 427] width 558 height 679
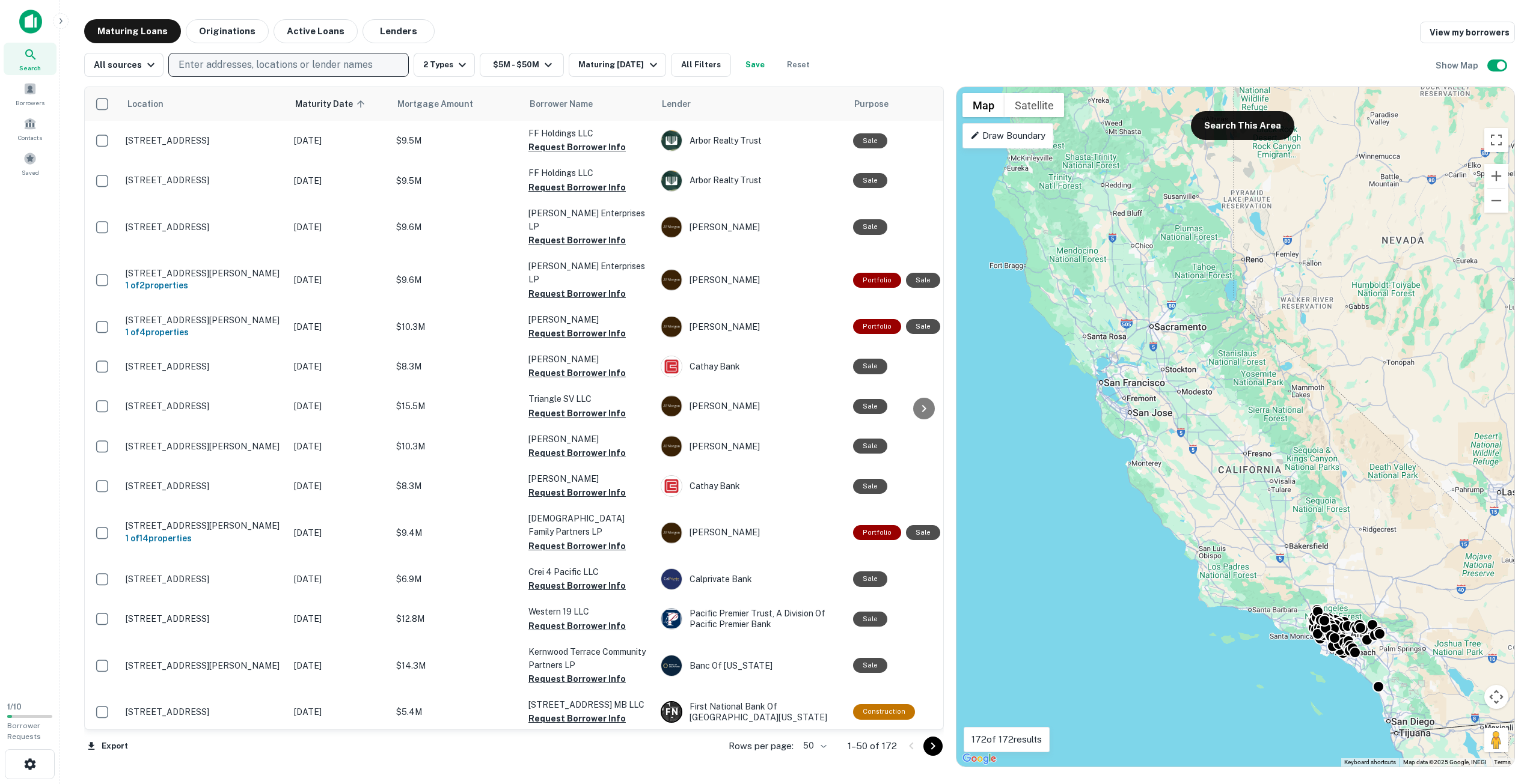
drag, startPoint x: 1352, startPoint y: 476, endPoint x: 1360, endPoint y: 481, distance: 9.4
click at [1360, 481] on div "To activate drag with keyboard, press Alt + Enter. Once in keyboard drag state,…" at bounding box center [1236, 427] width 558 height 679
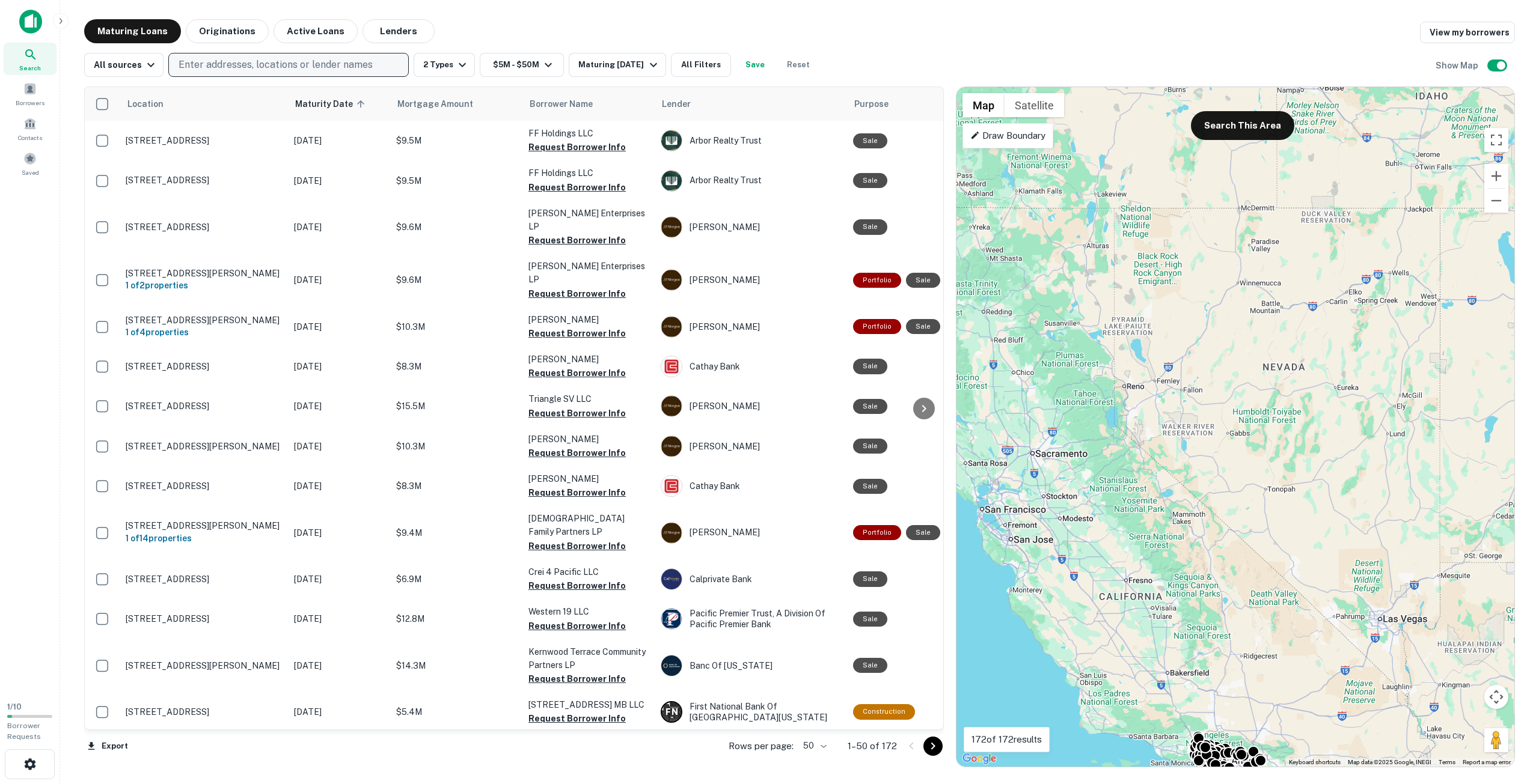
drag, startPoint x: 1274, startPoint y: 449, endPoint x: 1166, endPoint y: 477, distance: 111.6
click at [1166, 477] on div "To activate drag with keyboard, press Alt + Enter. Once in keyboard drag state,…" at bounding box center [1236, 427] width 558 height 679
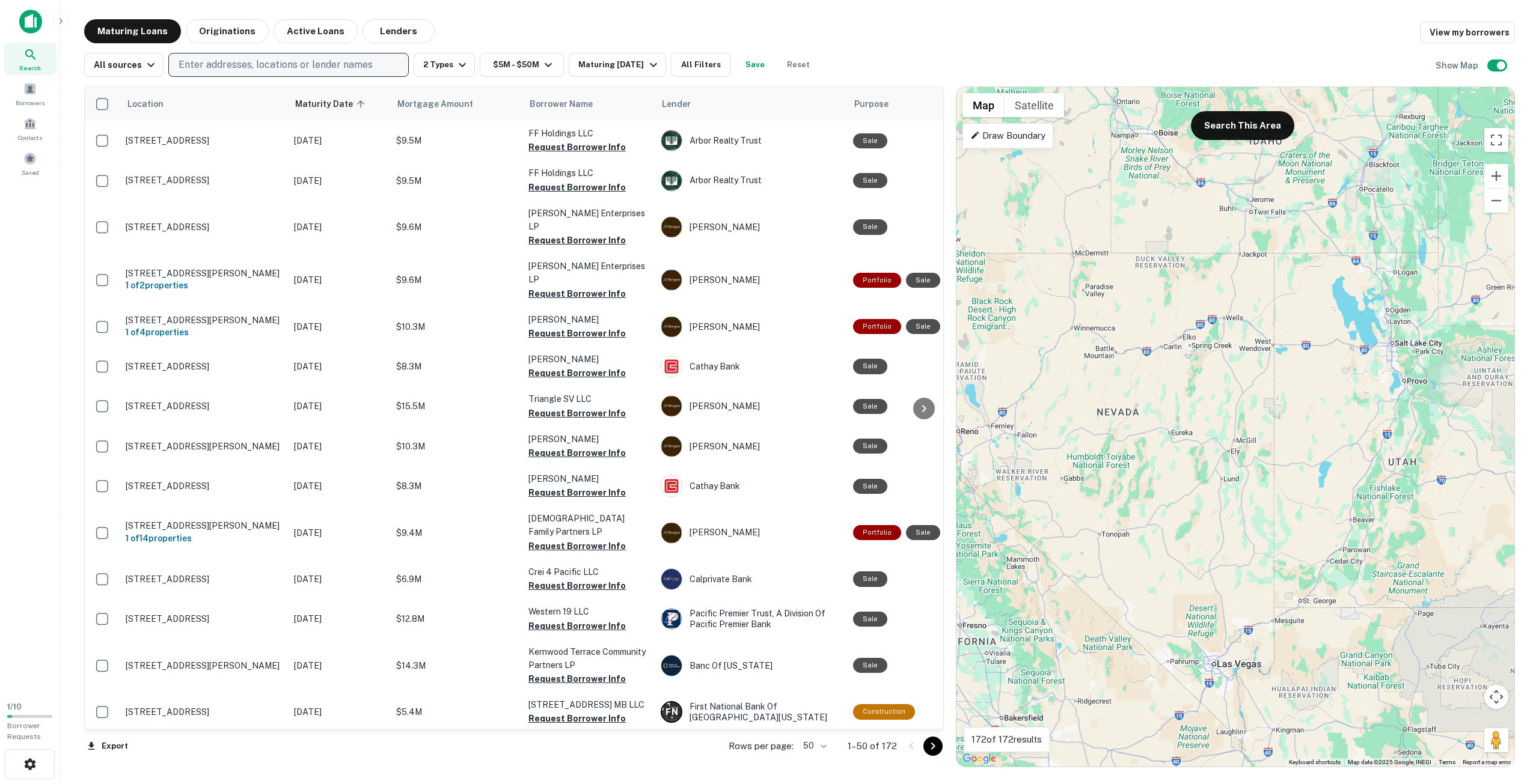
drag, startPoint x: 1231, startPoint y: 433, endPoint x: 1160, endPoint y: 378, distance: 89.8
click at [1141, 369] on div "To activate drag with keyboard, press Alt + Enter. Once in keyboard drag state,…" at bounding box center [1236, 427] width 558 height 679
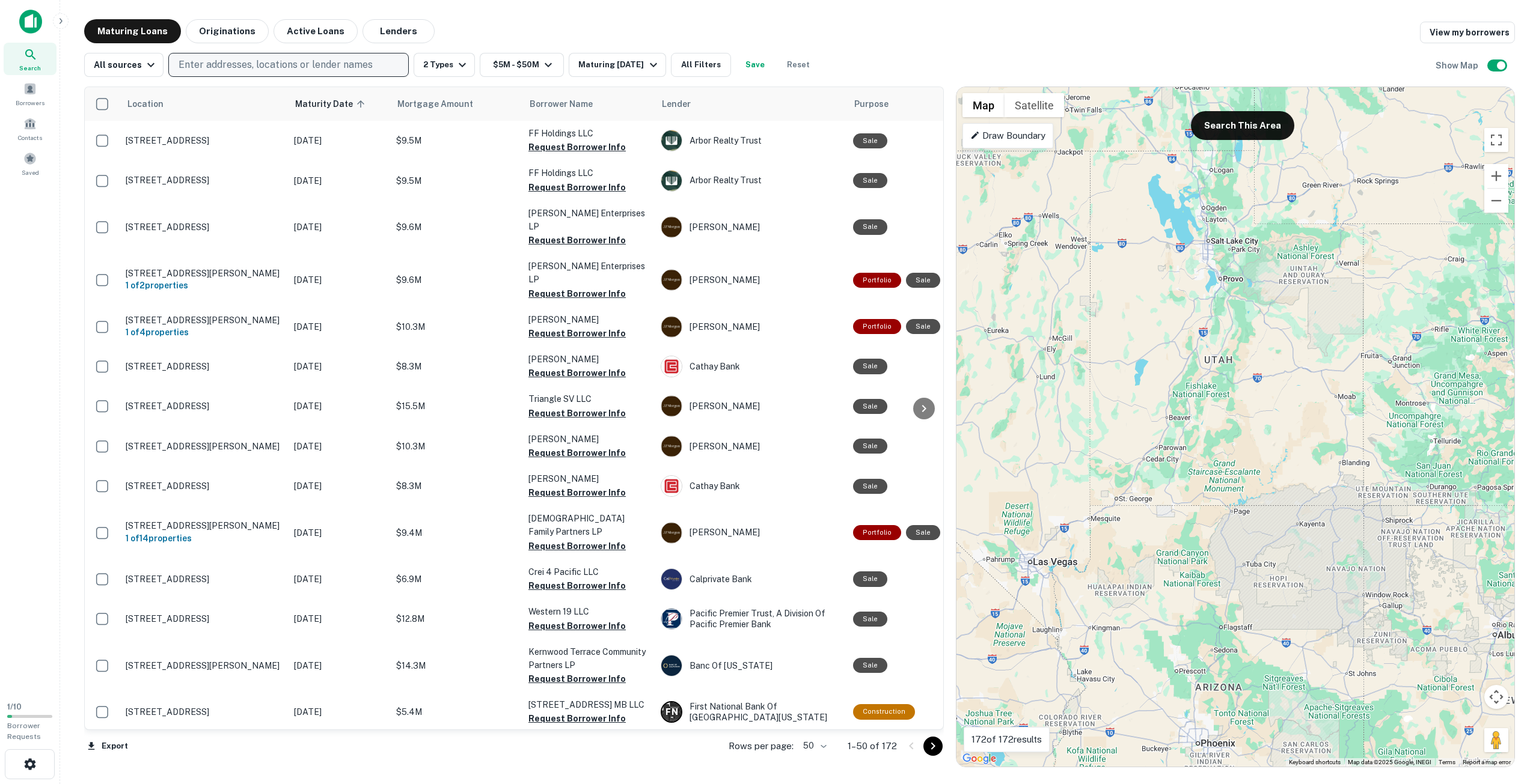
drag, startPoint x: 1286, startPoint y: 435, endPoint x: 1297, endPoint y: 473, distance: 39.6
click at [1297, 473] on div "To activate drag with keyboard, press Alt + Enter. Once in keyboard drag state,…" at bounding box center [1236, 427] width 558 height 679
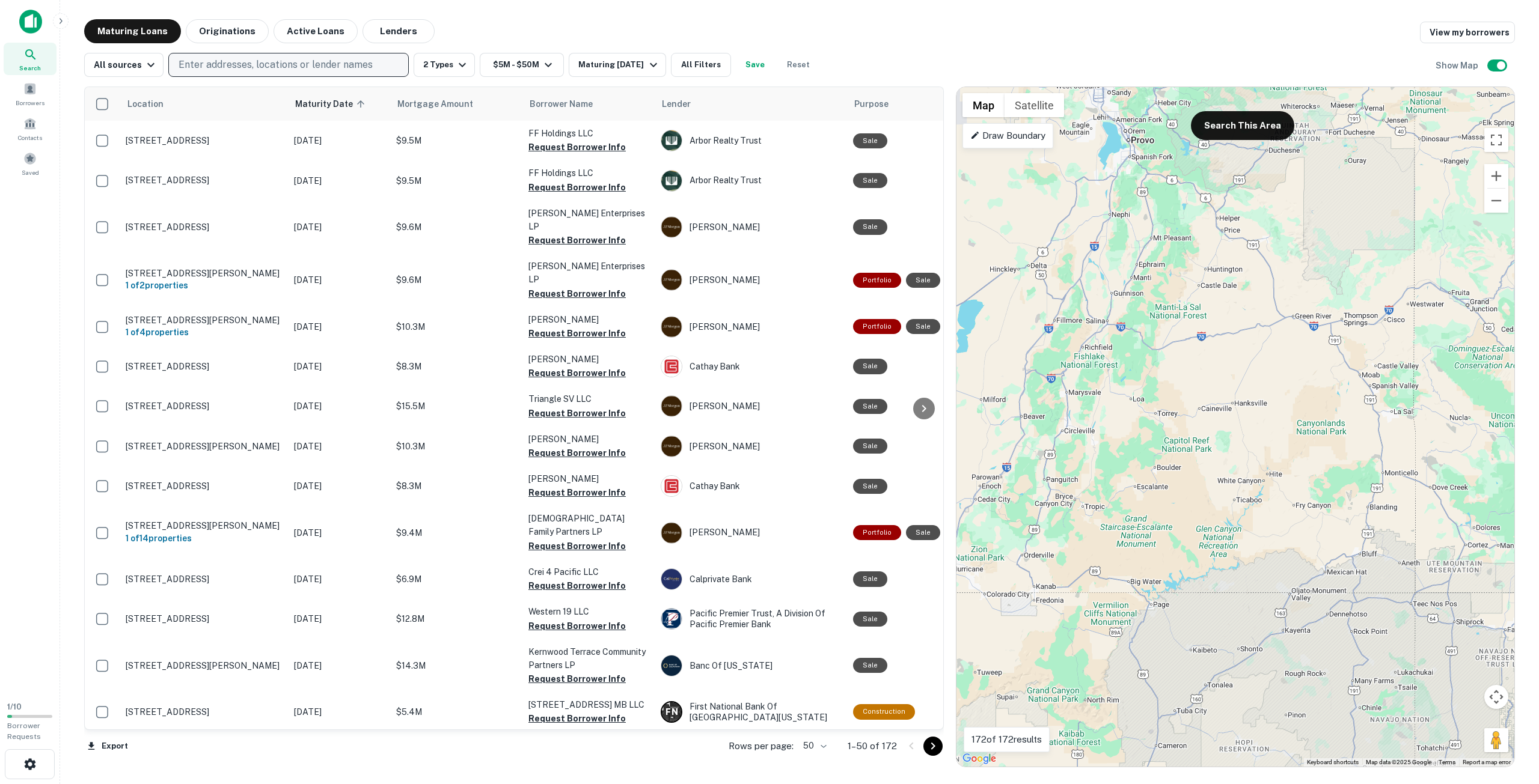
click at [290, 60] on p "Enter addresses, locations or lender names" at bounding box center [275, 64] width 194 height 14
type input "****"
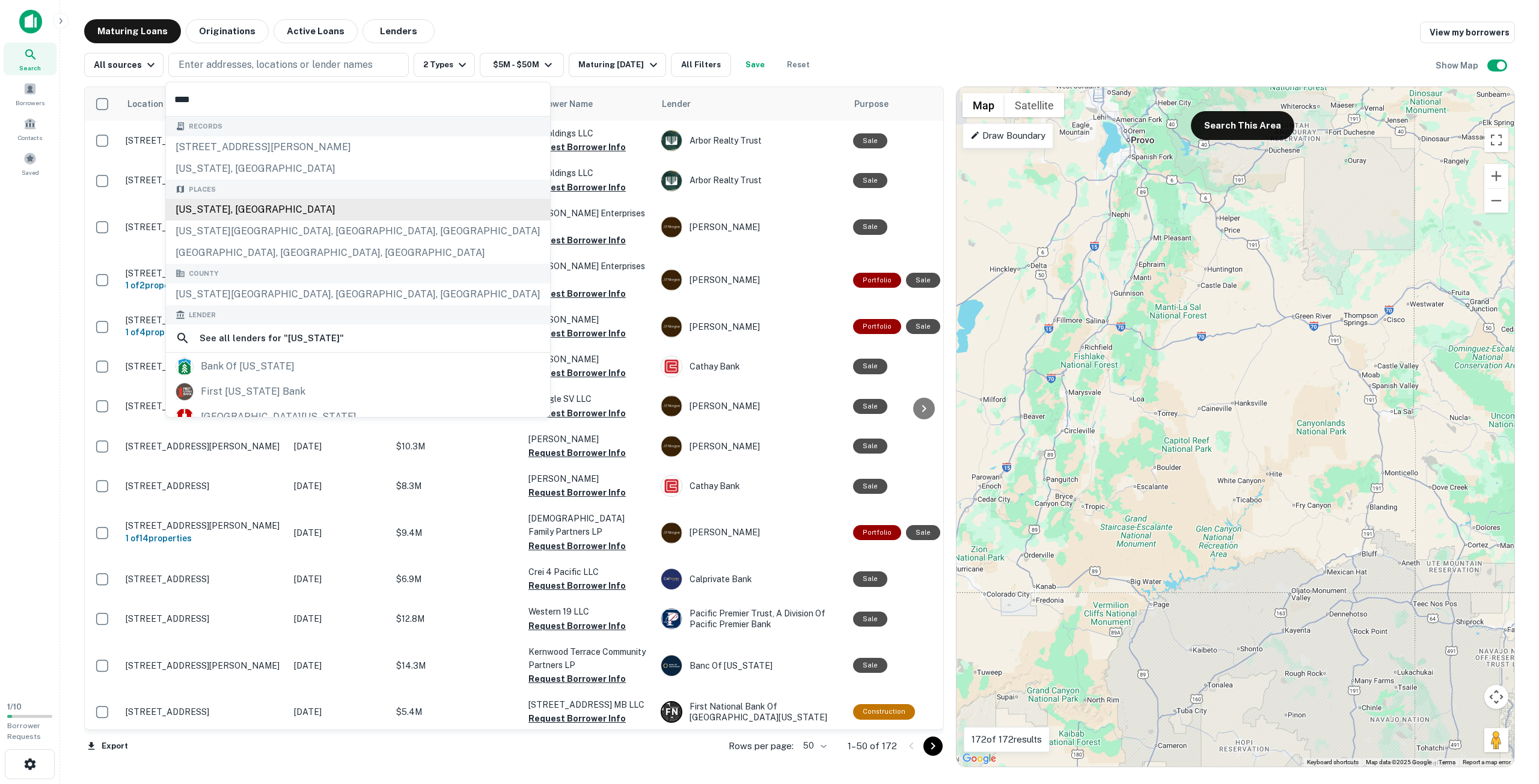
click at [262, 213] on div "[US_STATE], [GEOGRAPHIC_DATA]" at bounding box center [358, 210] width 384 height 22
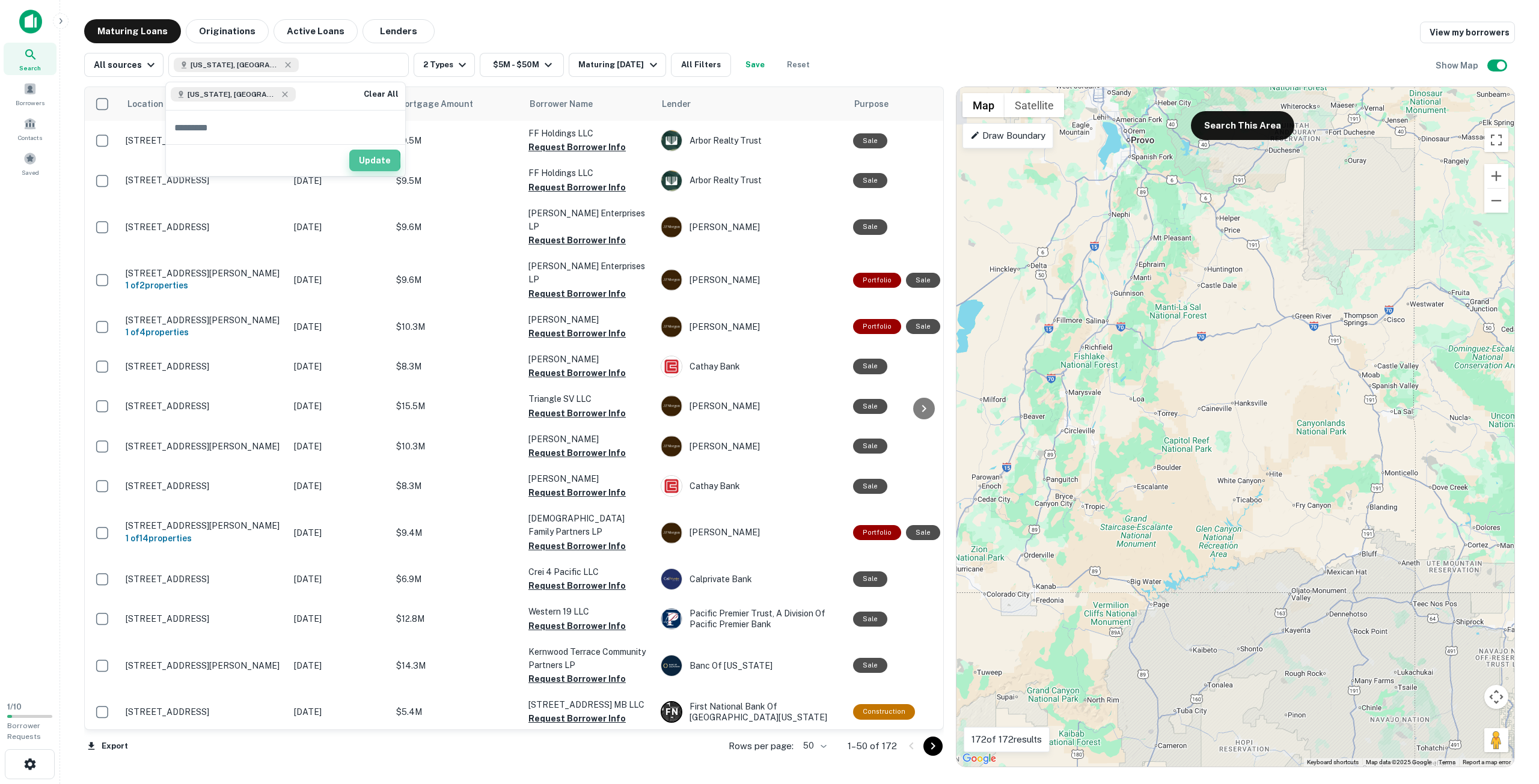
click at [364, 160] on button "Update" at bounding box center [375, 160] width 51 height 22
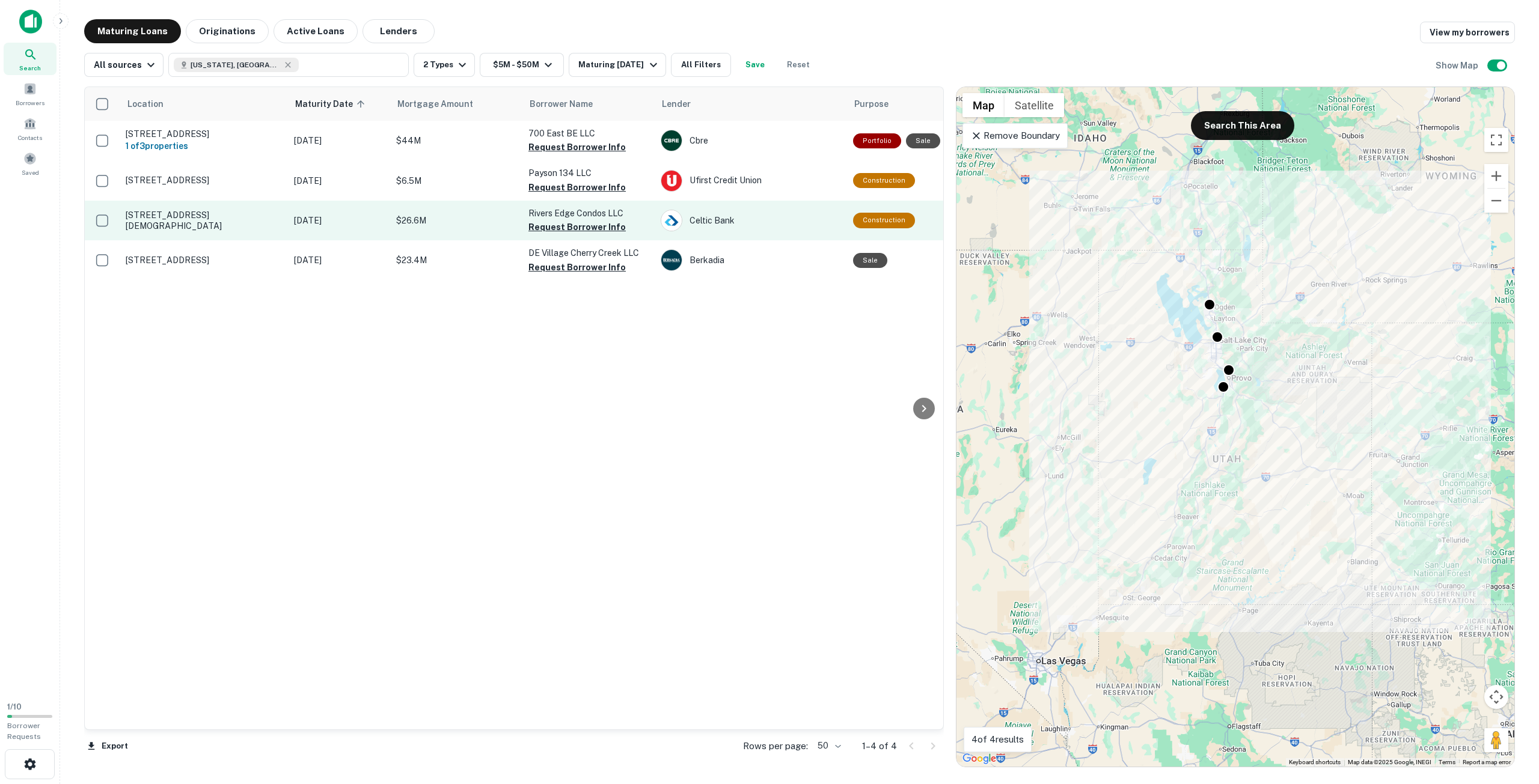
click at [502, 216] on td "$26.6M" at bounding box center [456, 221] width 132 height 40
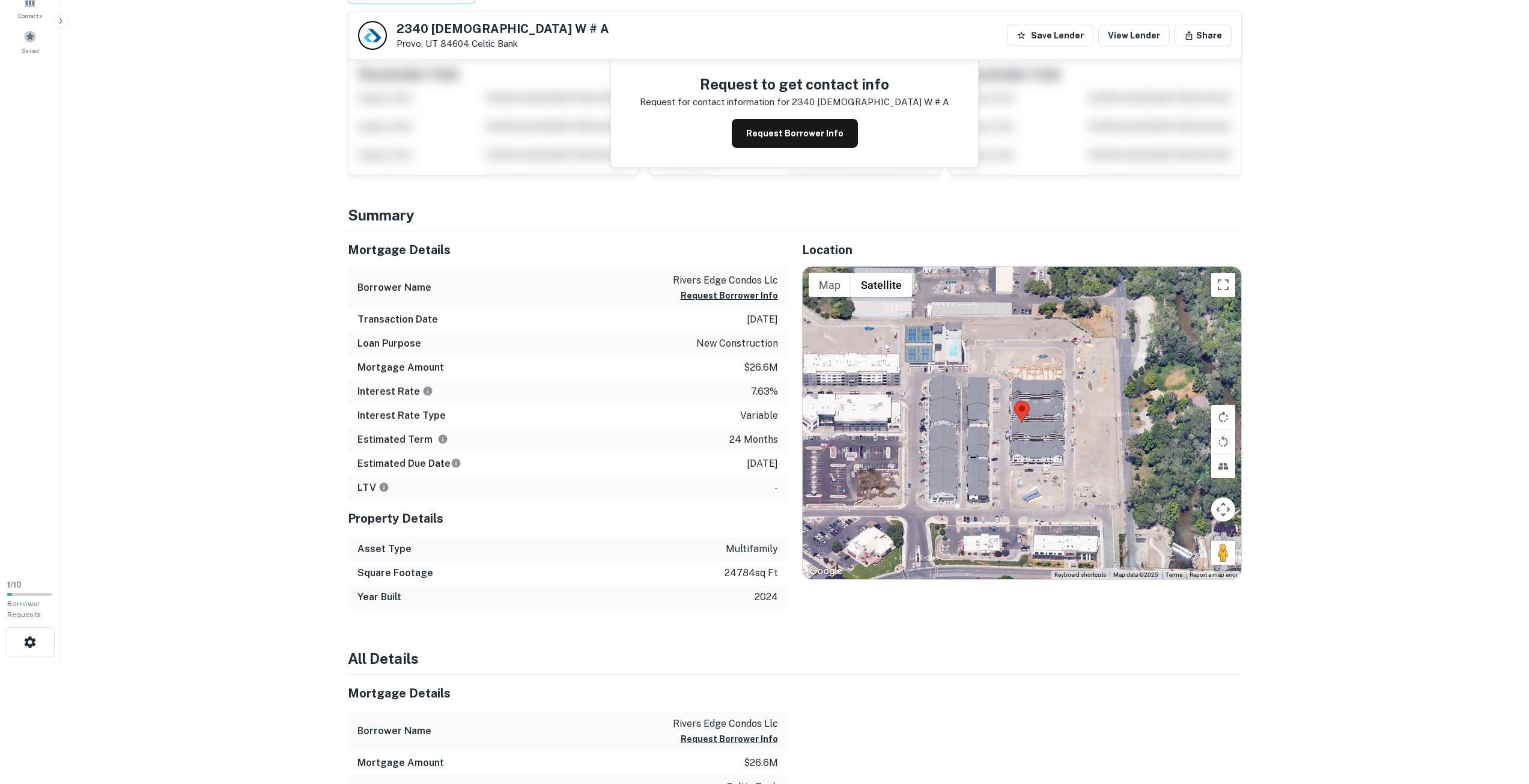
scroll to position [120, 0]
copy p "rivers edge condos llc"
drag, startPoint x: 672, startPoint y: 281, endPoint x: 785, endPoint y: 277, distance: 113.1
click at [785, 277] on div "Borrower Name rivers edge condos llc Request Borrower Info" at bounding box center [568, 289] width 440 height 39
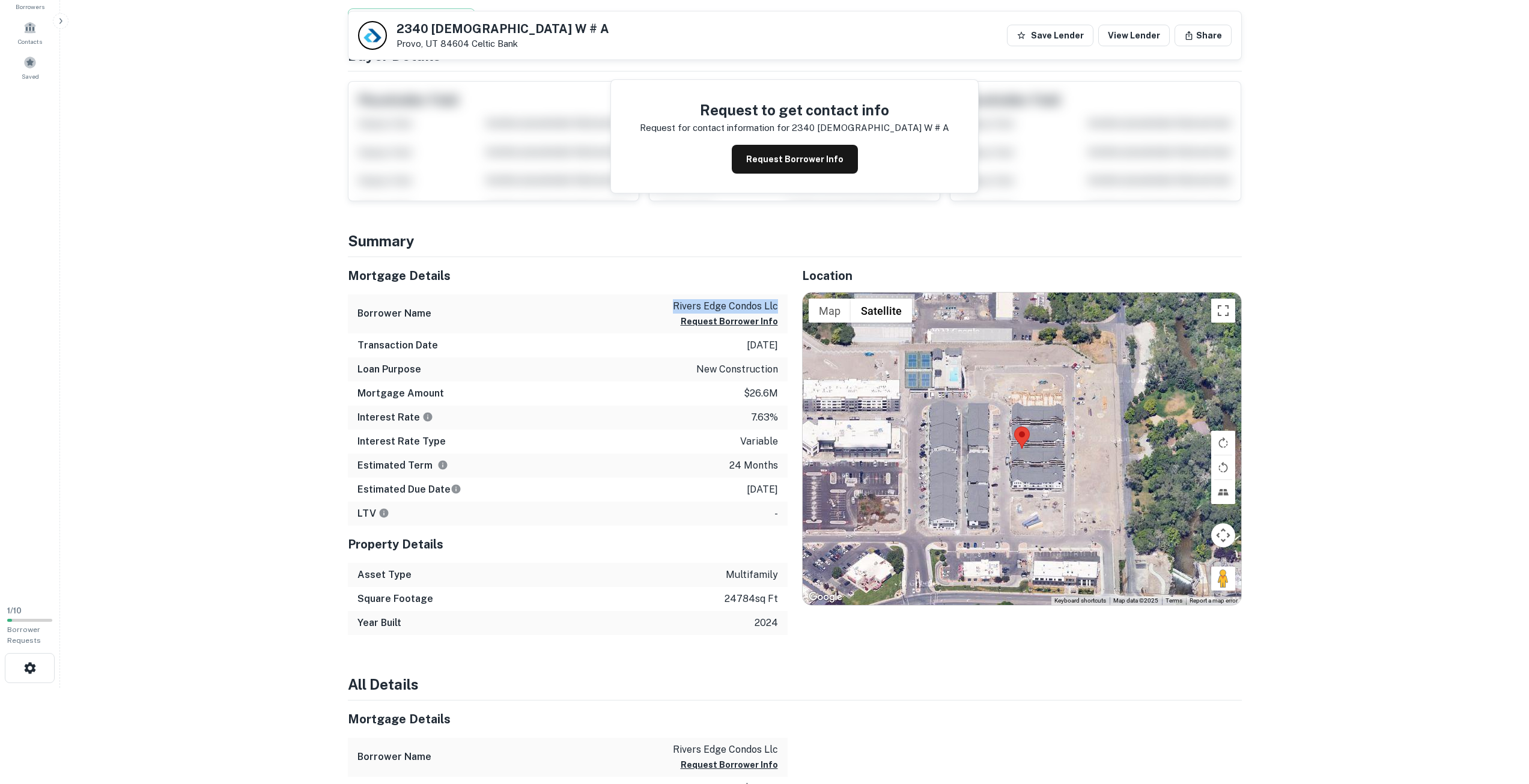
scroll to position [0, 0]
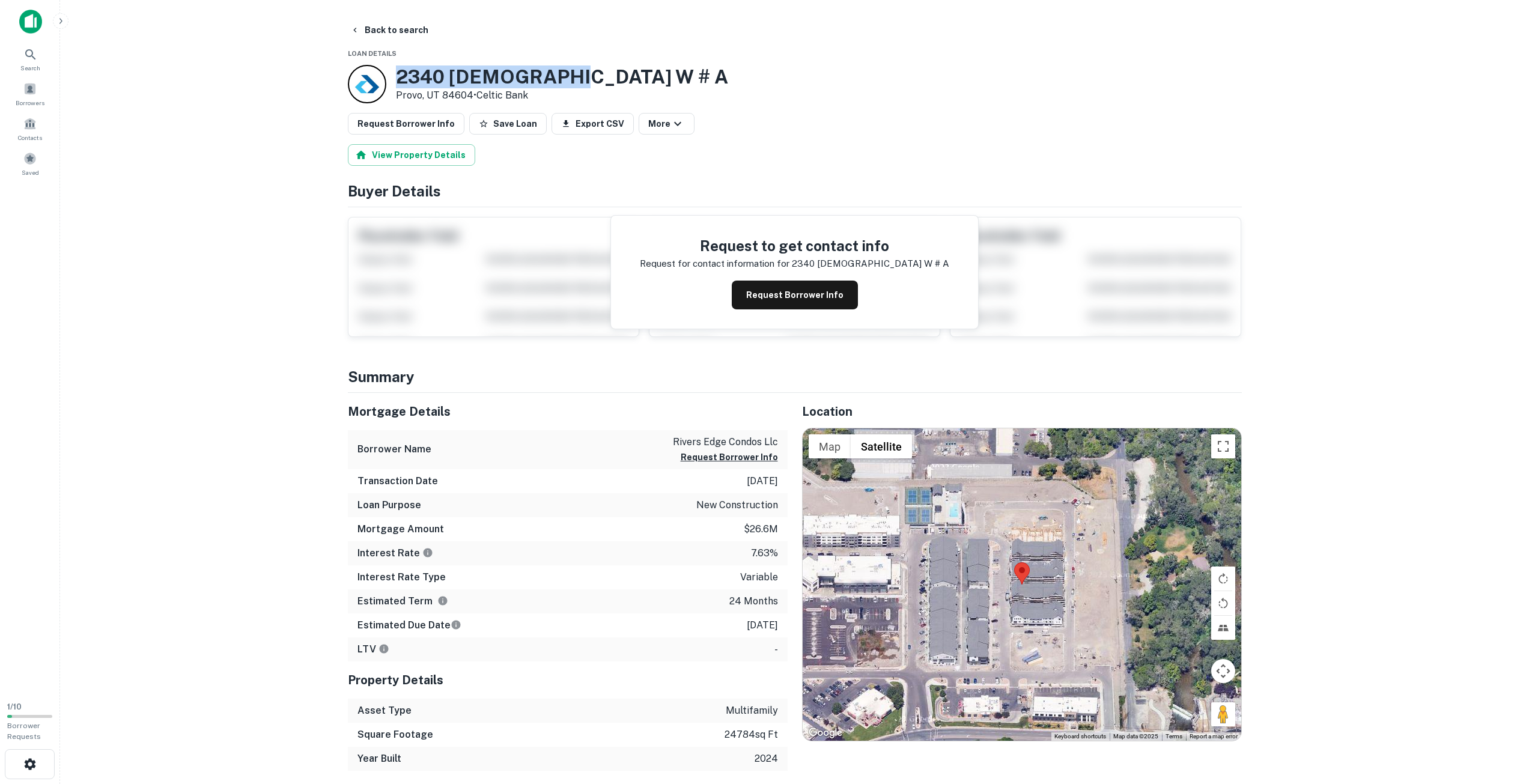
drag, startPoint x: 401, startPoint y: 75, endPoint x: 590, endPoint y: 82, distance: 189.1
click at [590, 82] on div "[STREET_ADDRESS][DEMOGRAPHIC_DATA] • Celtic Bank" at bounding box center [795, 84] width 894 height 39
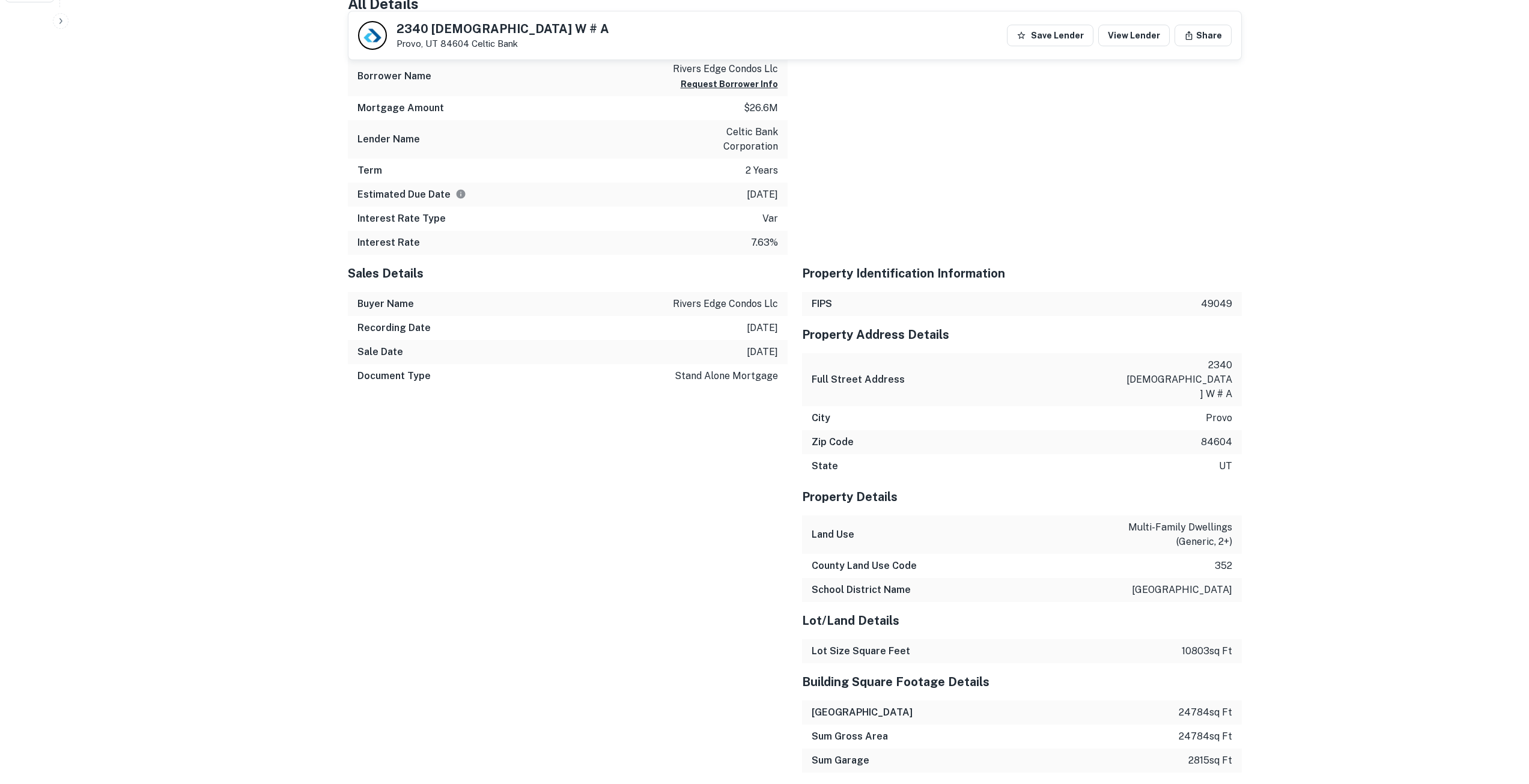
scroll to position [781, 0]
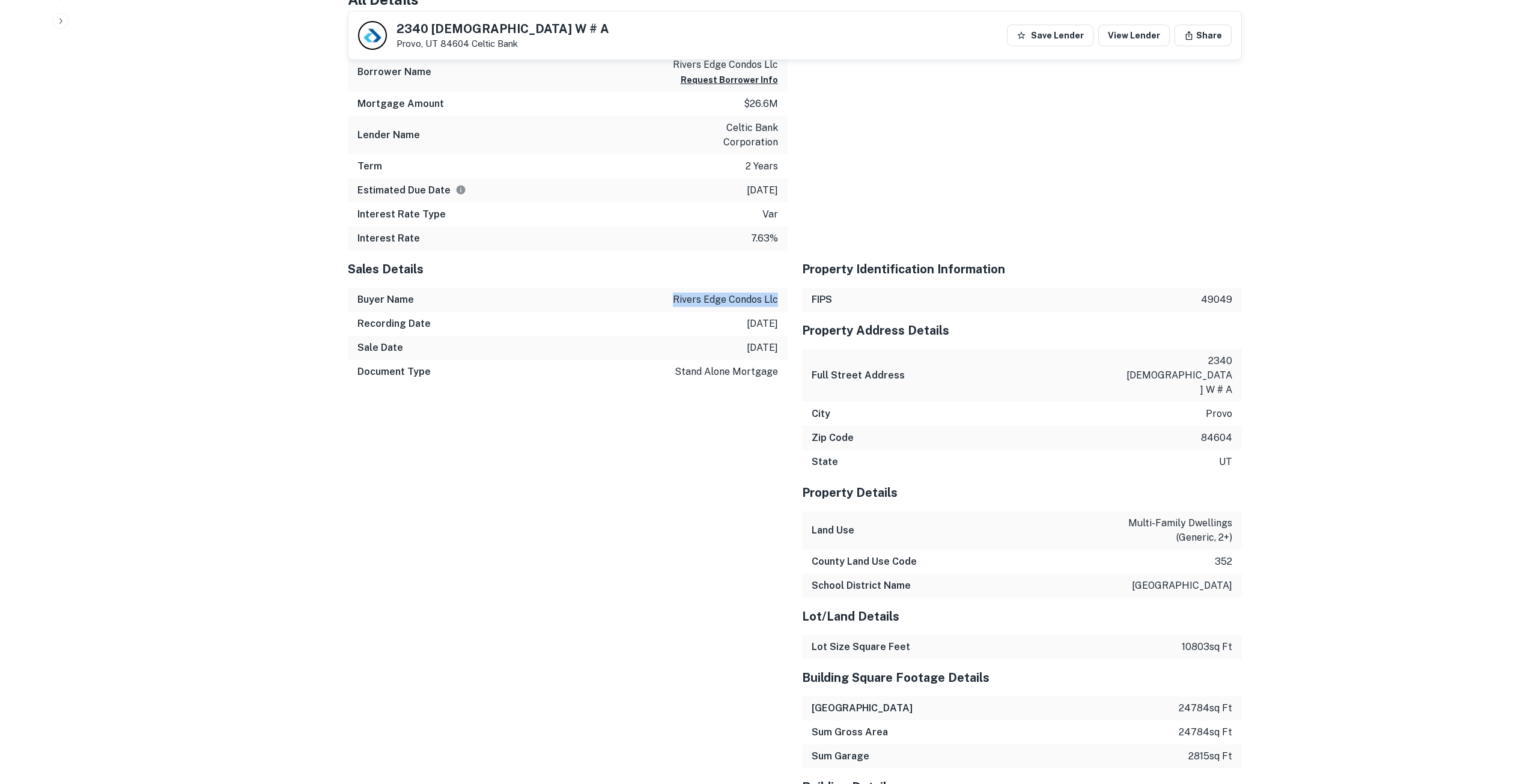
drag, startPoint x: 674, startPoint y: 283, endPoint x: 782, endPoint y: 281, distance: 108.0
click at [782, 288] on div "Buyer Name rivers edge condos llc" at bounding box center [568, 299] width 440 height 24
copy p "rivers edge condos llc"
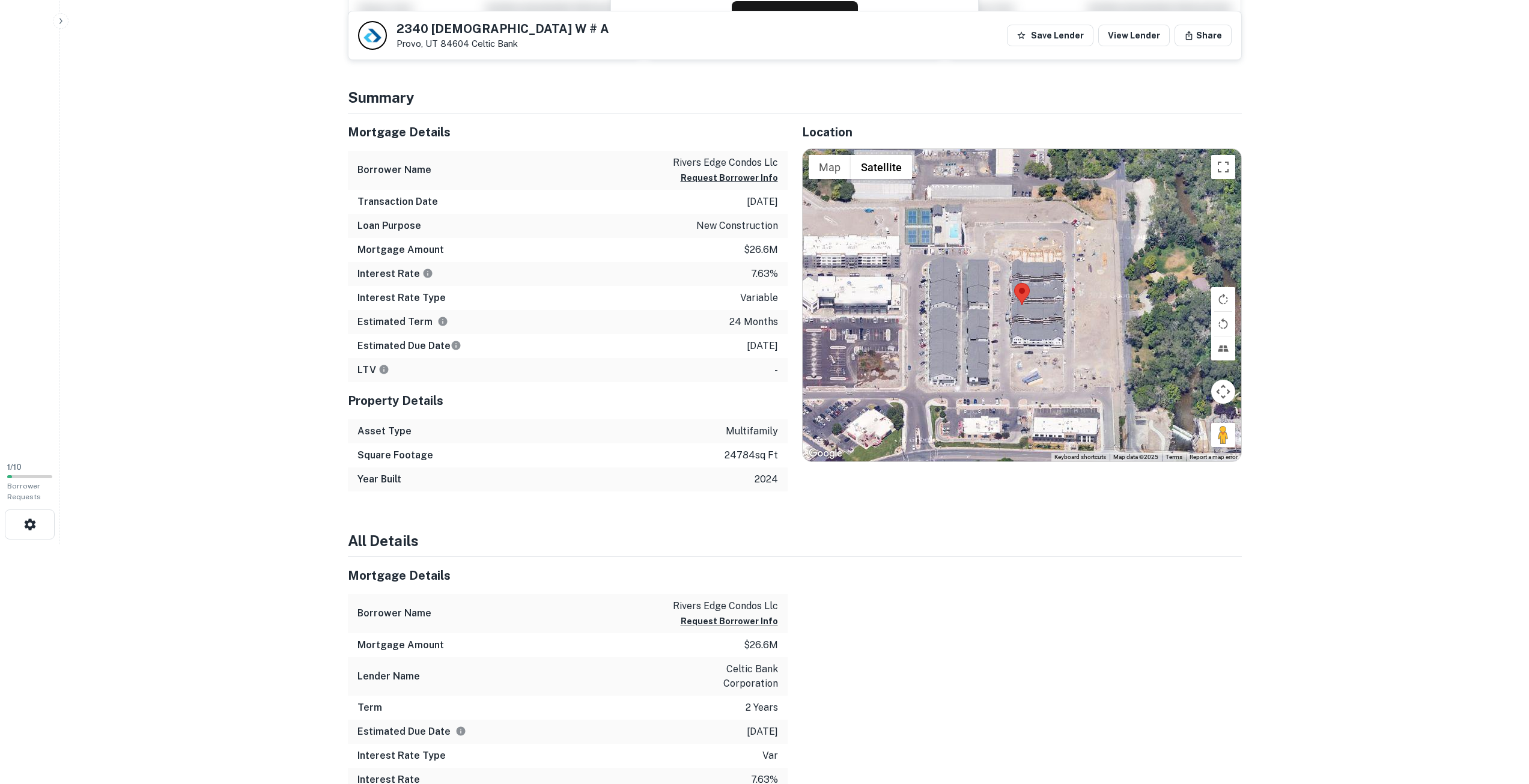
scroll to position [0, 0]
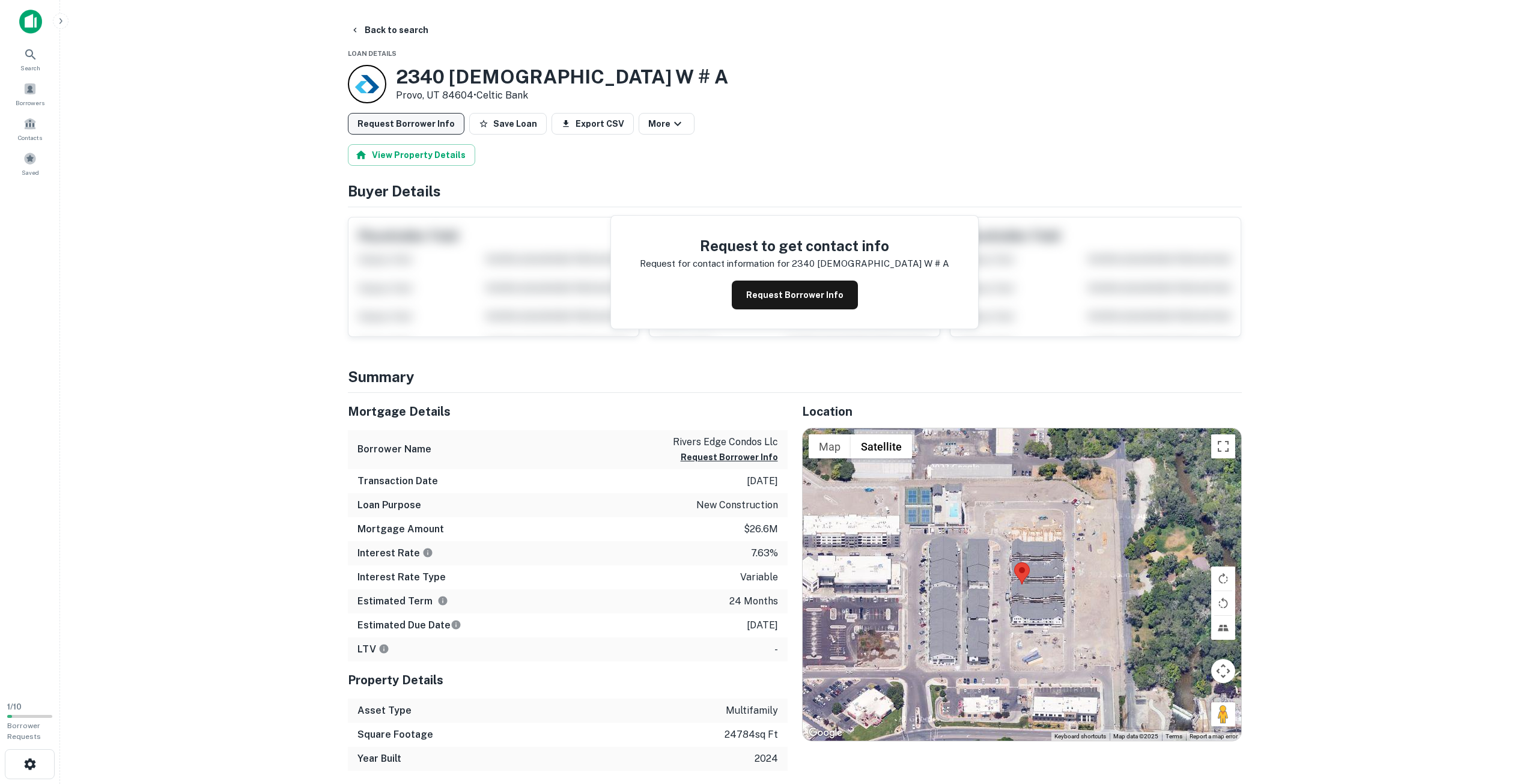
click at [423, 122] on button "Request Borrower Info" at bounding box center [406, 123] width 117 height 22
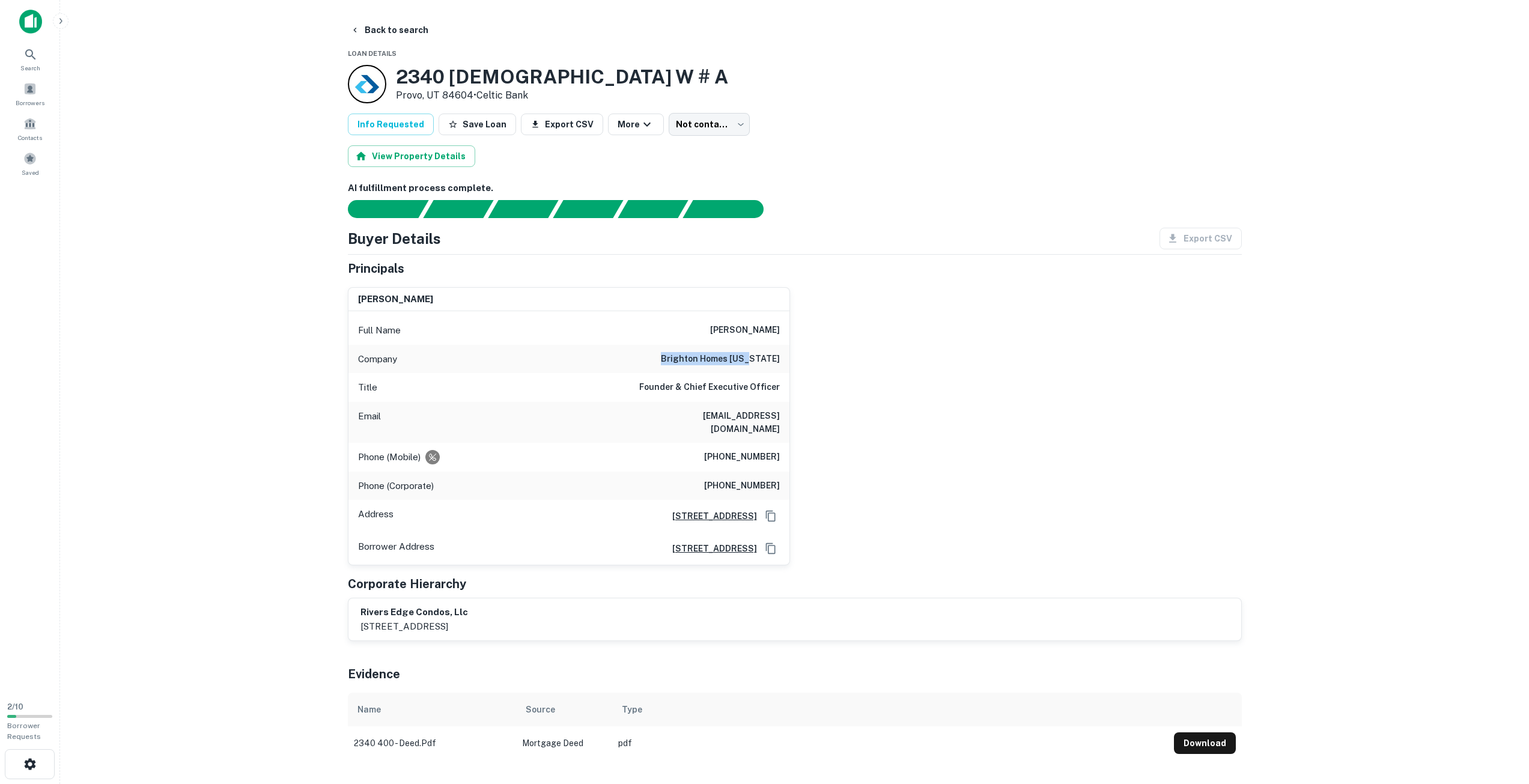
drag, startPoint x: 695, startPoint y: 359, endPoint x: 790, endPoint y: 356, distance: 95.0
click at [790, 356] on div "[PERSON_NAME] Full Name [PERSON_NAME] Company brighton homes [US_STATE] Title F…" at bounding box center [569, 426] width 442 height 279
drag, startPoint x: 724, startPoint y: 319, endPoint x: 785, endPoint y: 336, distance: 63.3
click at [785, 336] on div "Full Name [PERSON_NAME]" at bounding box center [569, 331] width 441 height 29
copy h6 "[PERSON_NAME]"
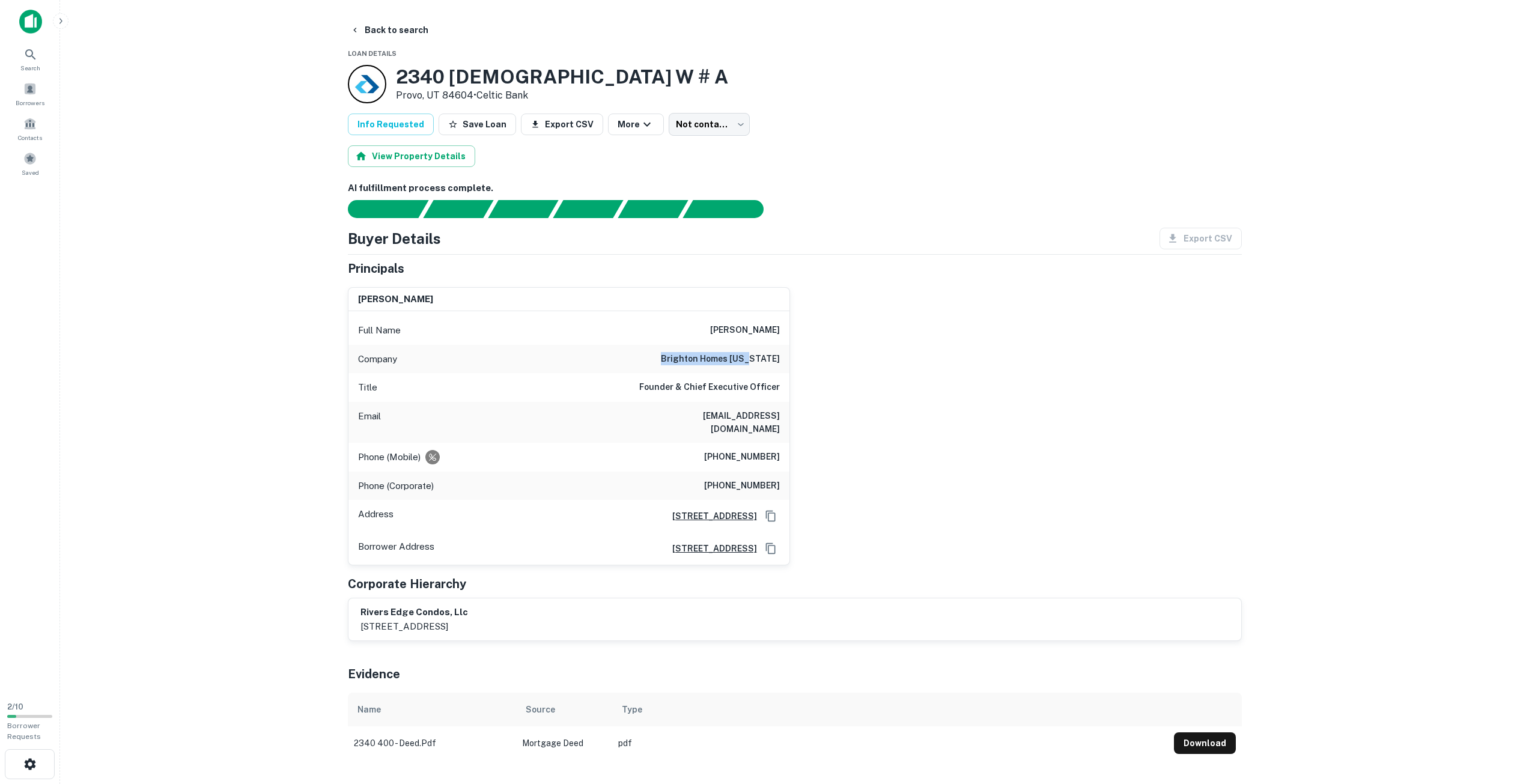
drag, startPoint x: 695, startPoint y: 362, endPoint x: 780, endPoint y: 357, distance: 85.1
click at [780, 357] on div "Company brighton homes [US_STATE]" at bounding box center [569, 359] width 441 height 29
copy h6 "brighton homes [US_STATE]"
drag, startPoint x: 656, startPoint y: 416, endPoint x: 787, endPoint y: 420, distance: 131.1
click at [787, 420] on div "Email [EMAIL_ADDRESS][DOMAIN_NAME]" at bounding box center [569, 422] width 441 height 41
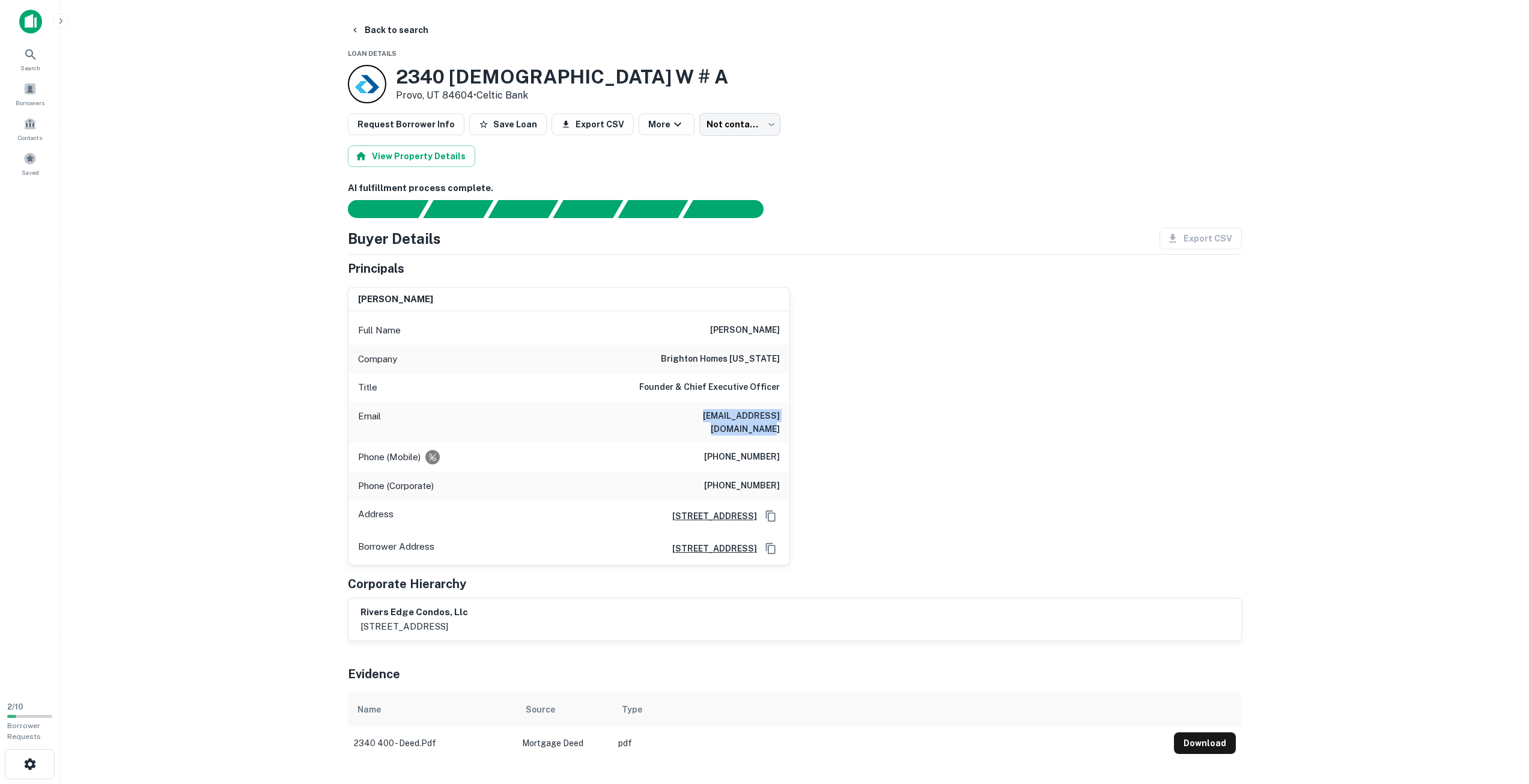
copy h6 "[EMAIL_ADDRESS][DOMAIN_NAME]"
click at [347, 30] on button "Back to search" at bounding box center [389, 30] width 88 height 22
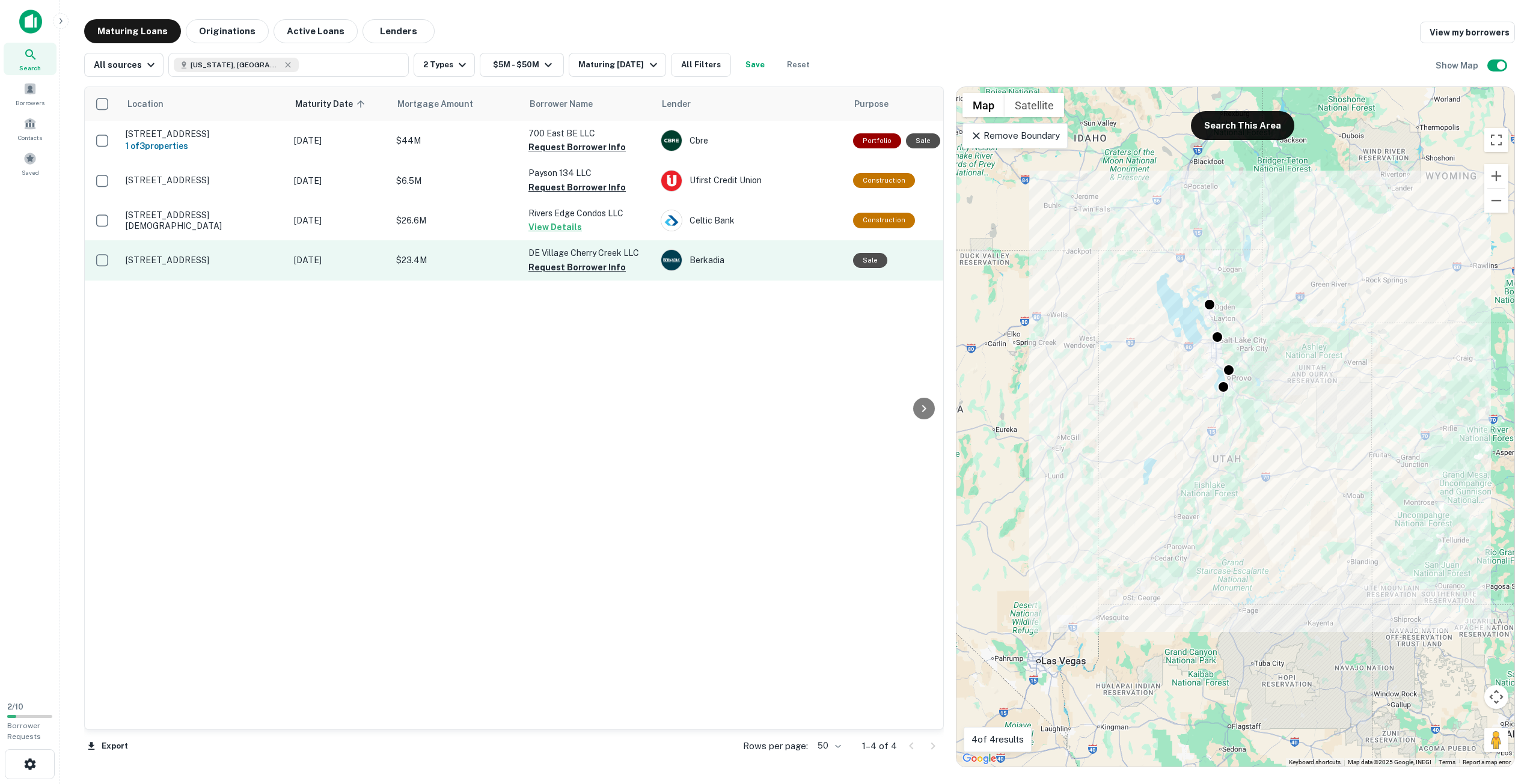
click at [591, 253] on td "DE Village Cherry Creek LLC Request Borrower Info" at bounding box center [589, 260] width 132 height 40
click at [234, 266] on p "[STREET_ADDRESS]" at bounding box center [203, 259] width 156 height 11
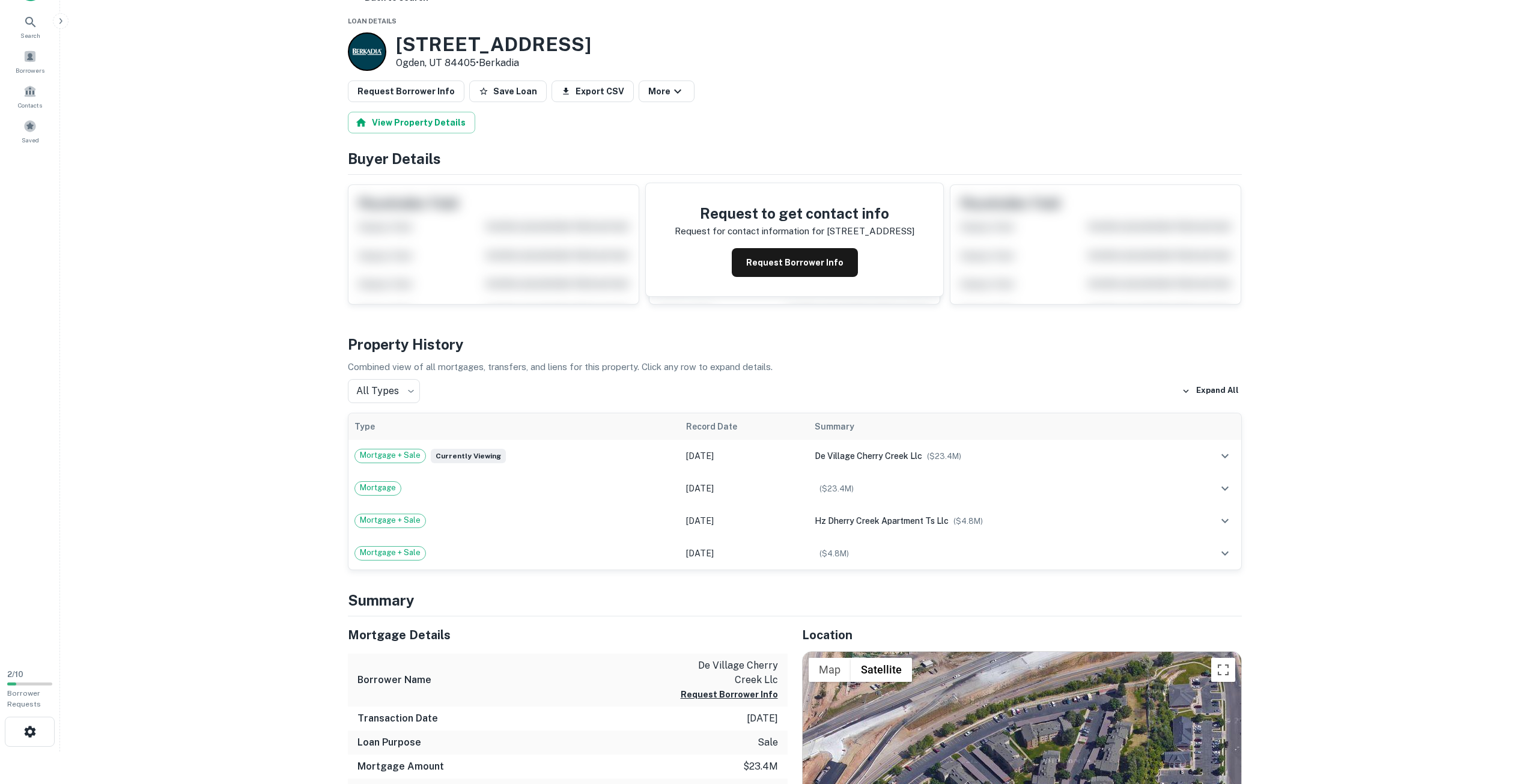
scroll to position [180, 0]
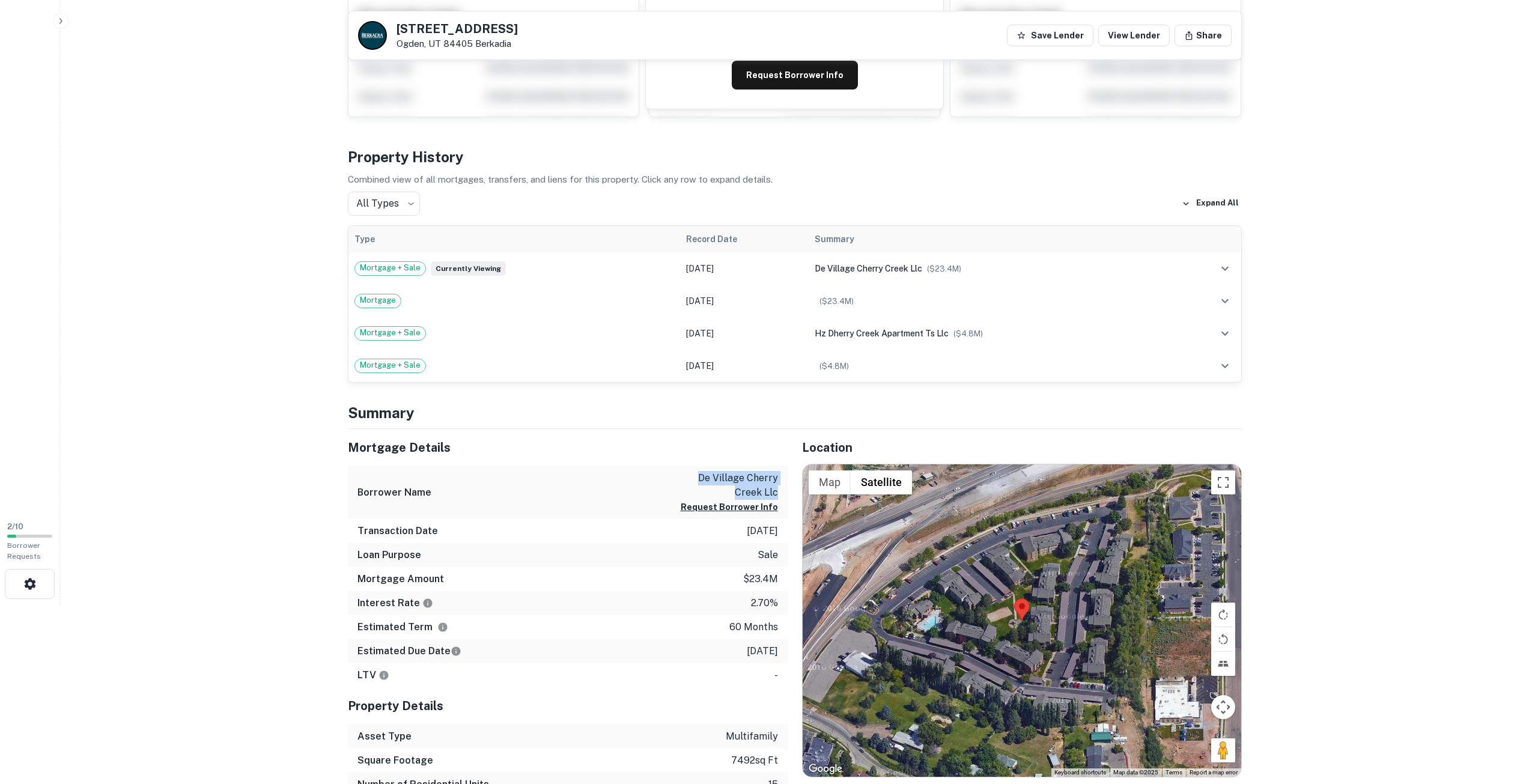
copy p "de village cherry creek llc"
drag, startPoint x: 672, startPoint y: 475, endPoint x: 784, endPoint y: 485, distance: 112.4
click at [784, 486] on div "Borrower Name de village cherry creek llc Request Borrower Info" at bounding box center [568, 493] width 440 height 54
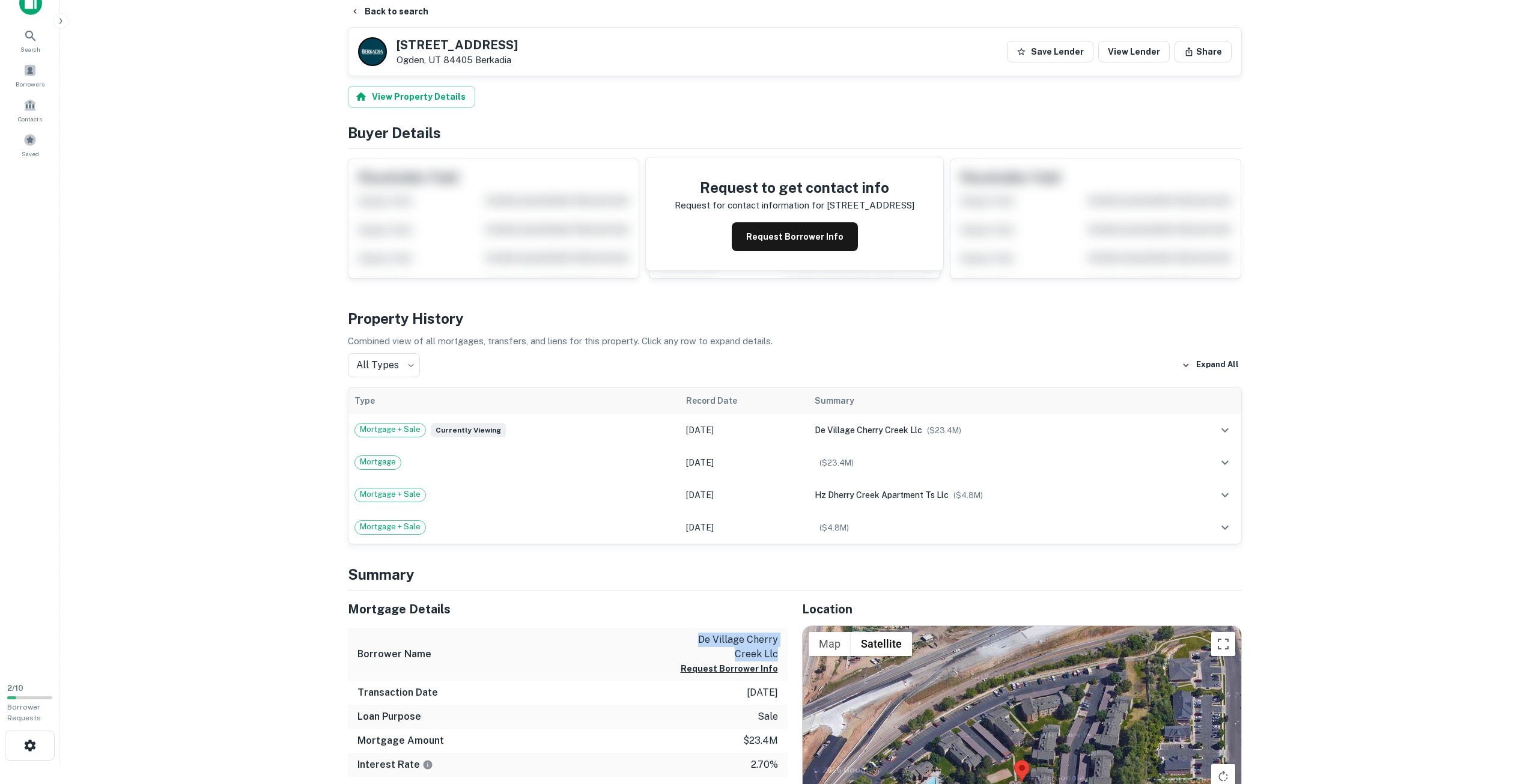
scroll to position [0, 0]
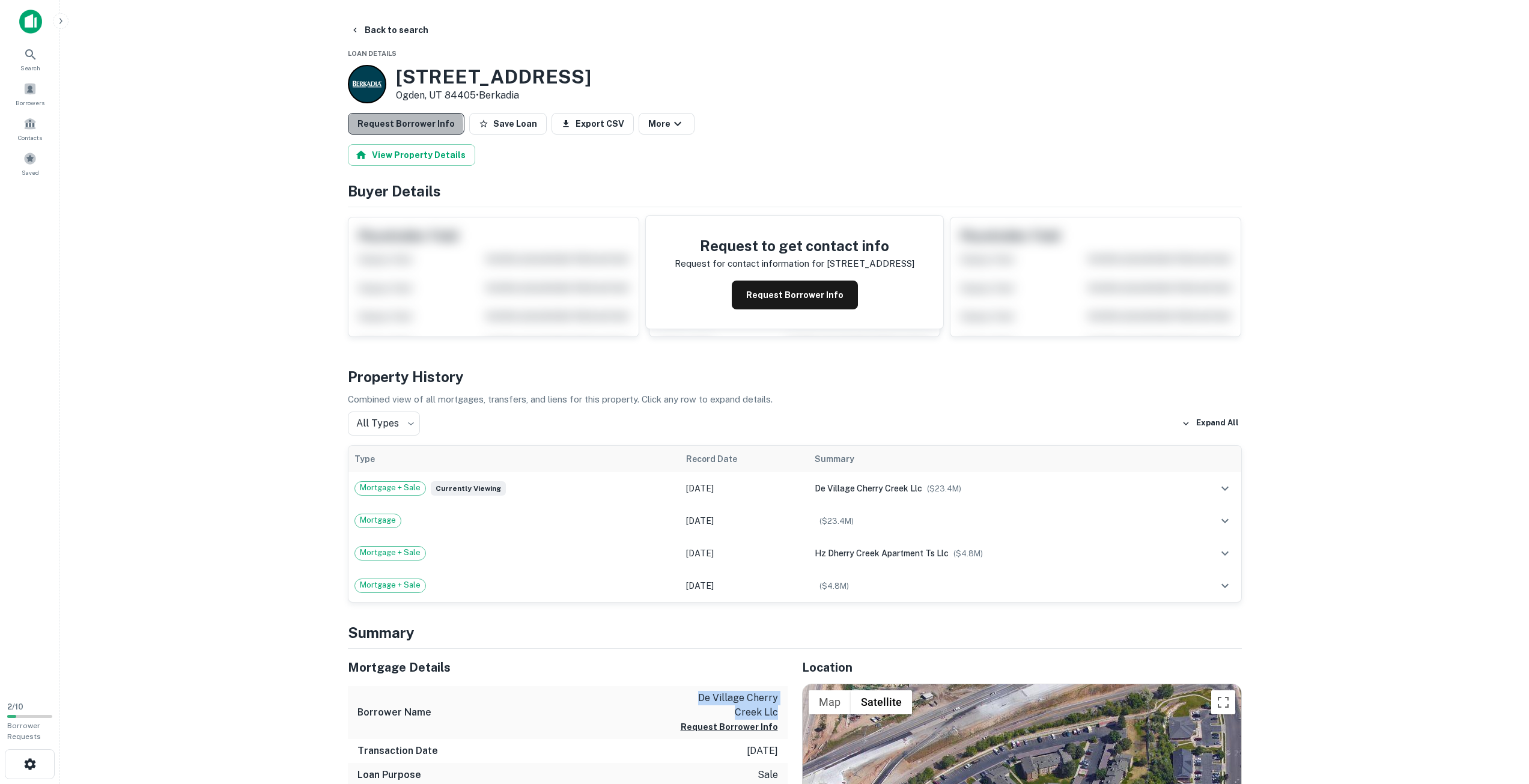
click at [404, 125] on button "Request Borrower Info" at bounding box center [406, 123] width 117 height 22
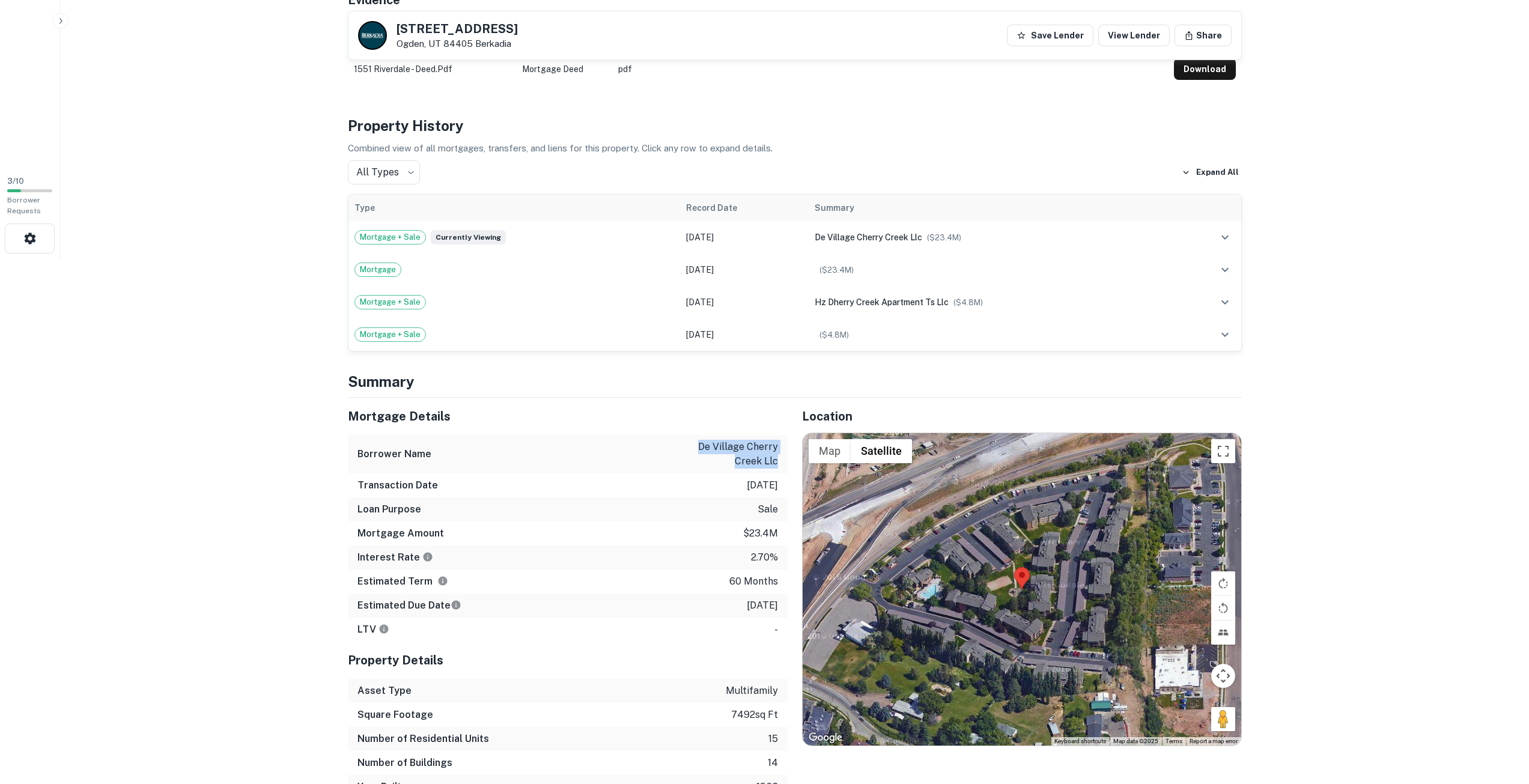
scroll to position [541, 0]
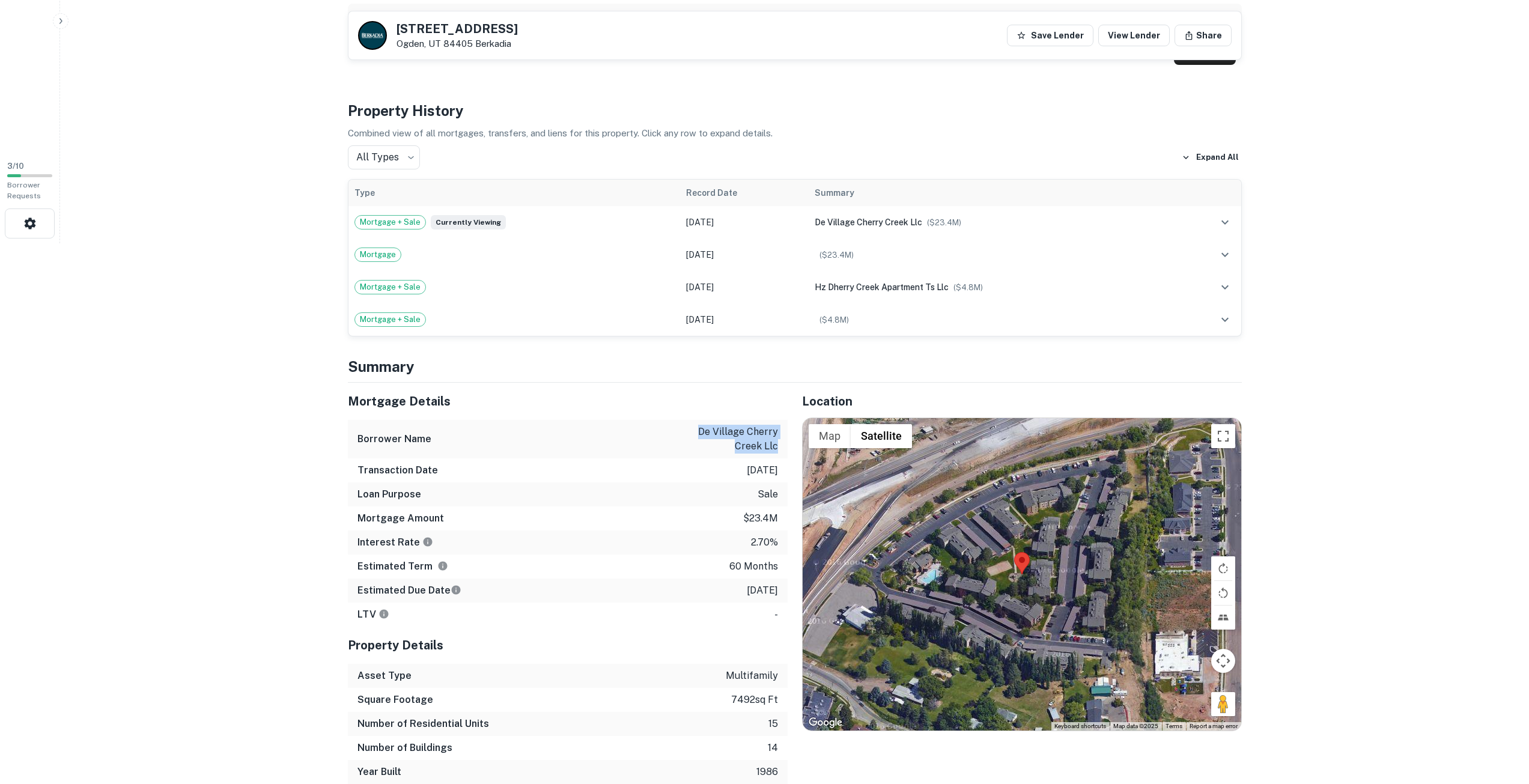
click at [700, 420] on div "Borrower Name de village cherry creek llc" at bounding box center [568, 439] width 440 height 39
click at [696, 440] on p "de village cherry creek llc" at bounding box center [724, 439] width 108 height 29
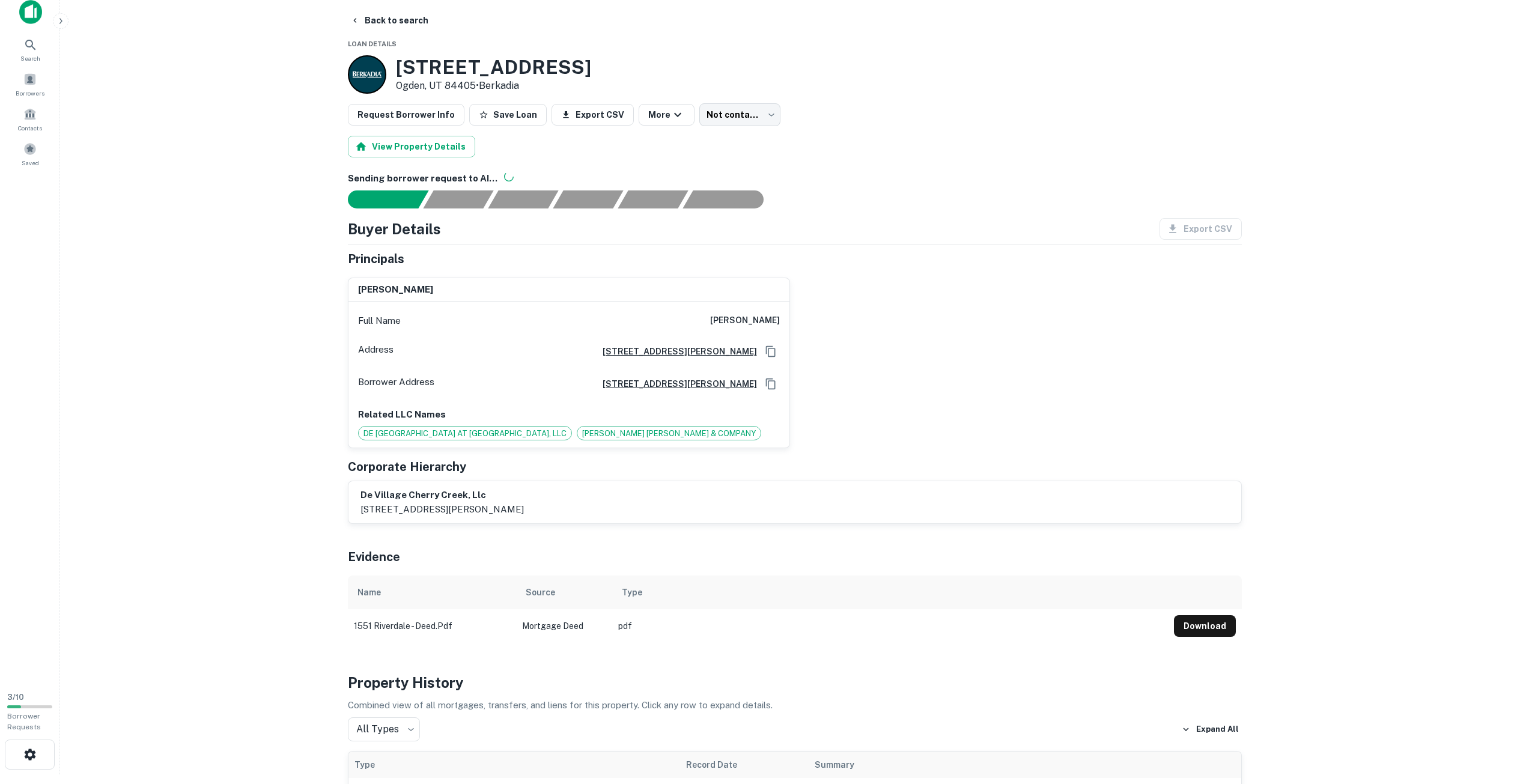
scroll to position [0, 0]
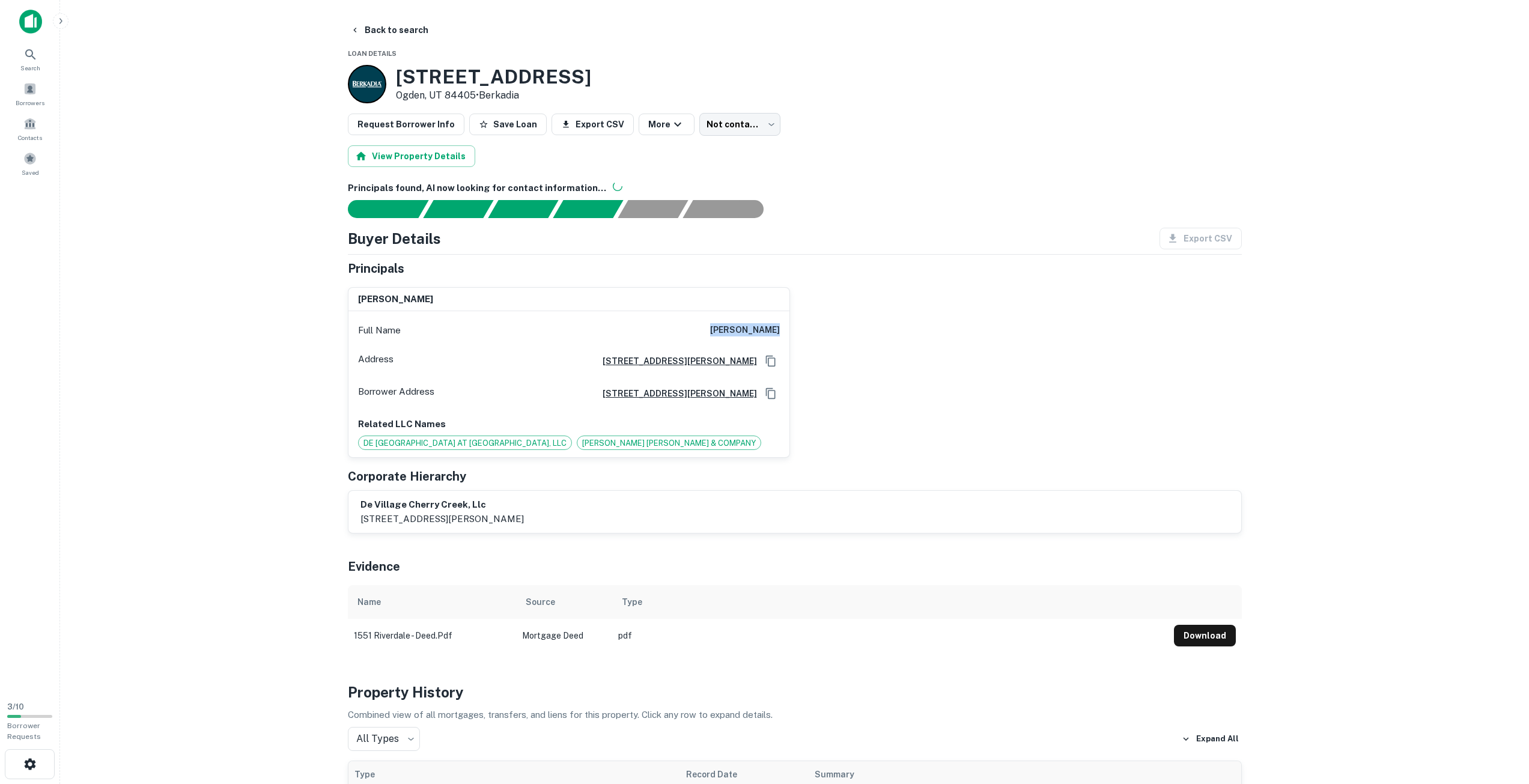
drag, startPoint x: 746, startPoint y: 327, endPoint x: 796, endPoint y: 329, distance: 50.0
click at [796, 329] on div "[PERSON_NAME] Full Name [PERSON_NAME] Address [STREET_ADDRESS][PERSON_NAME] Bor…" at bounding box center [790, 368] width 904 height 181
copy h6 "[PERSON_NAME]"
click at [1206, 641] on button "Download" at bounding box center [1205, 636] width 62 height 22
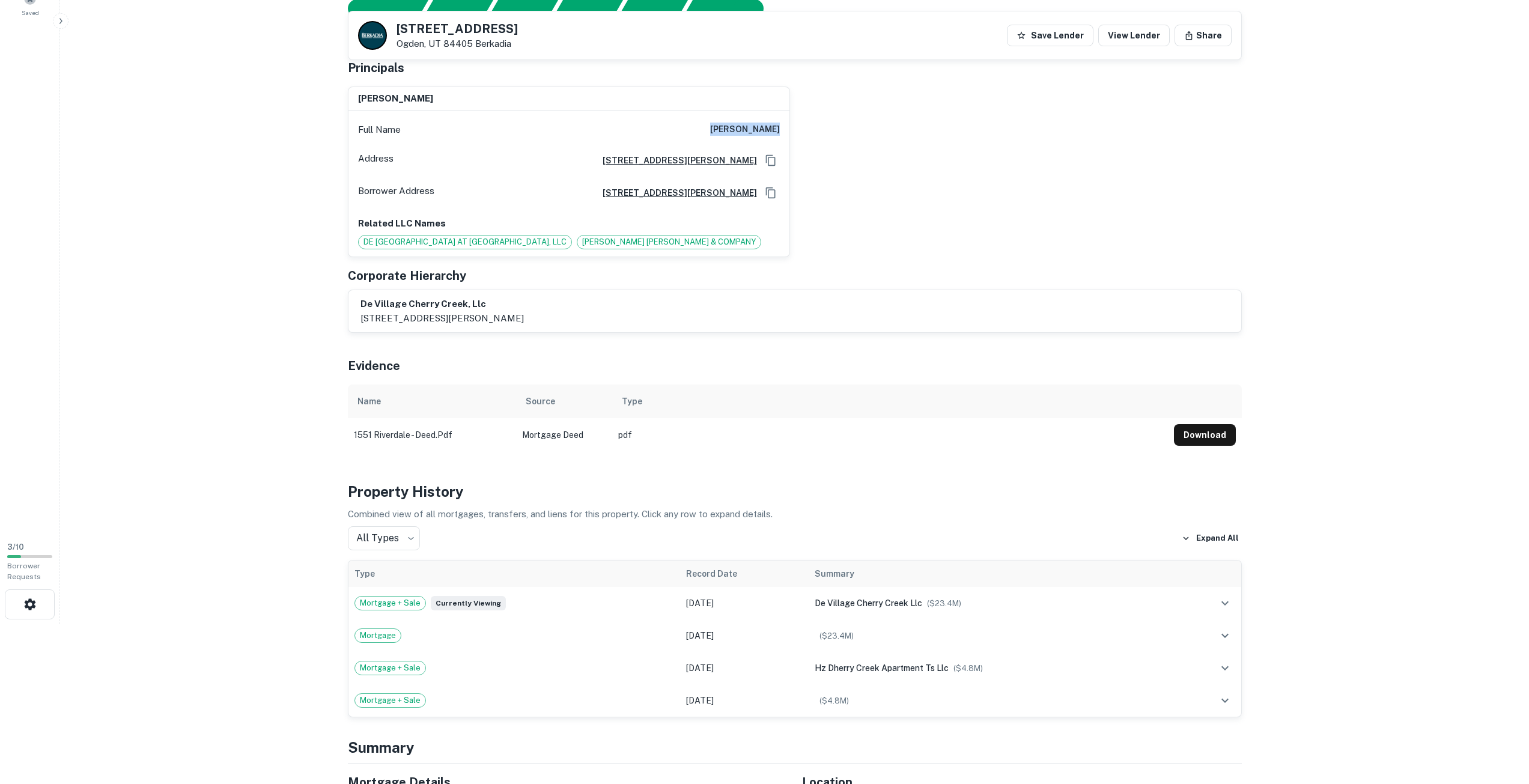
scroll to position [120, 0]
